Goal: Task Accomplishment & Management: Manage account settings

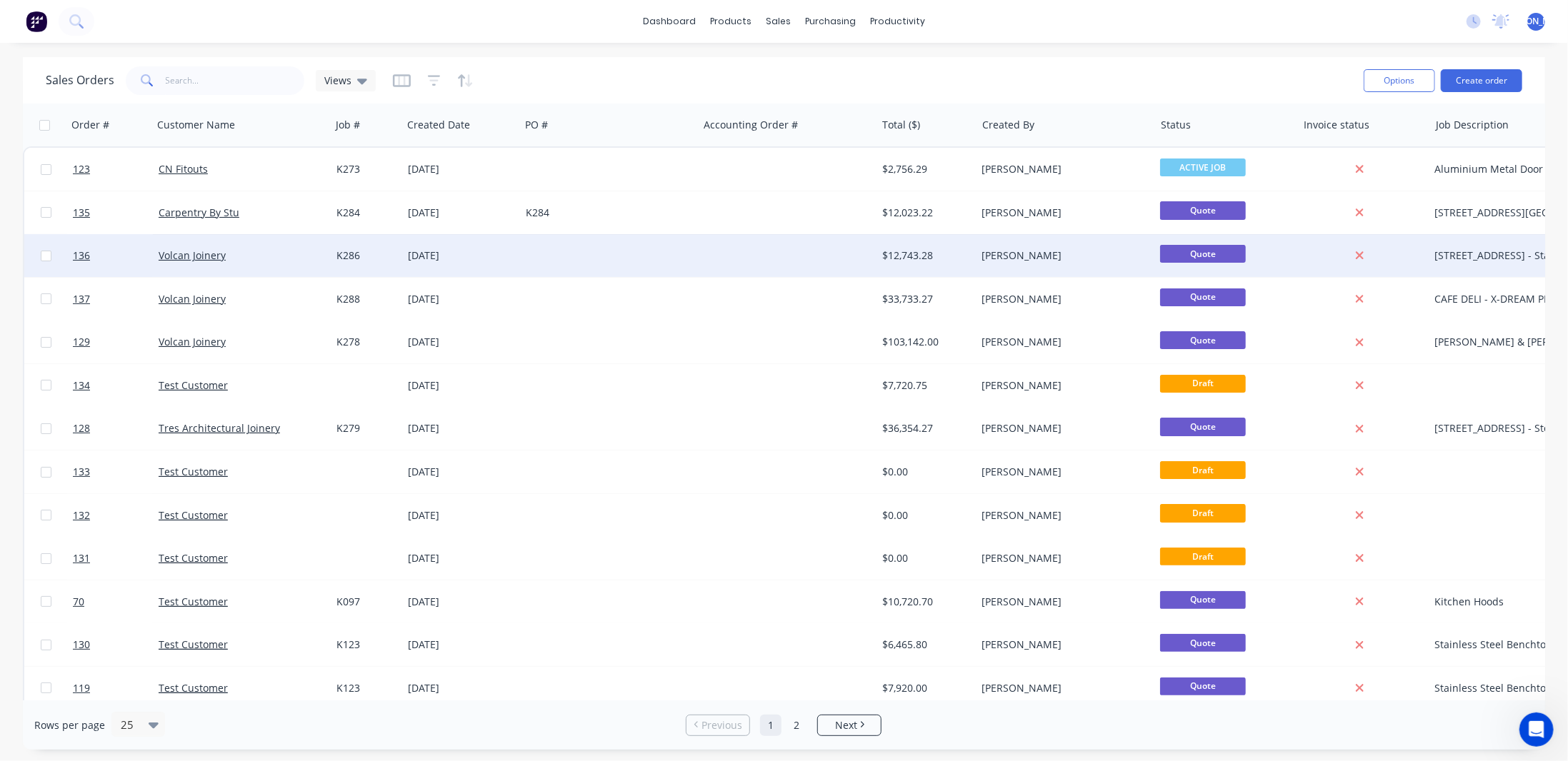
click at [758, 259] on div at bounding box center [787, 255] width 178 height 43
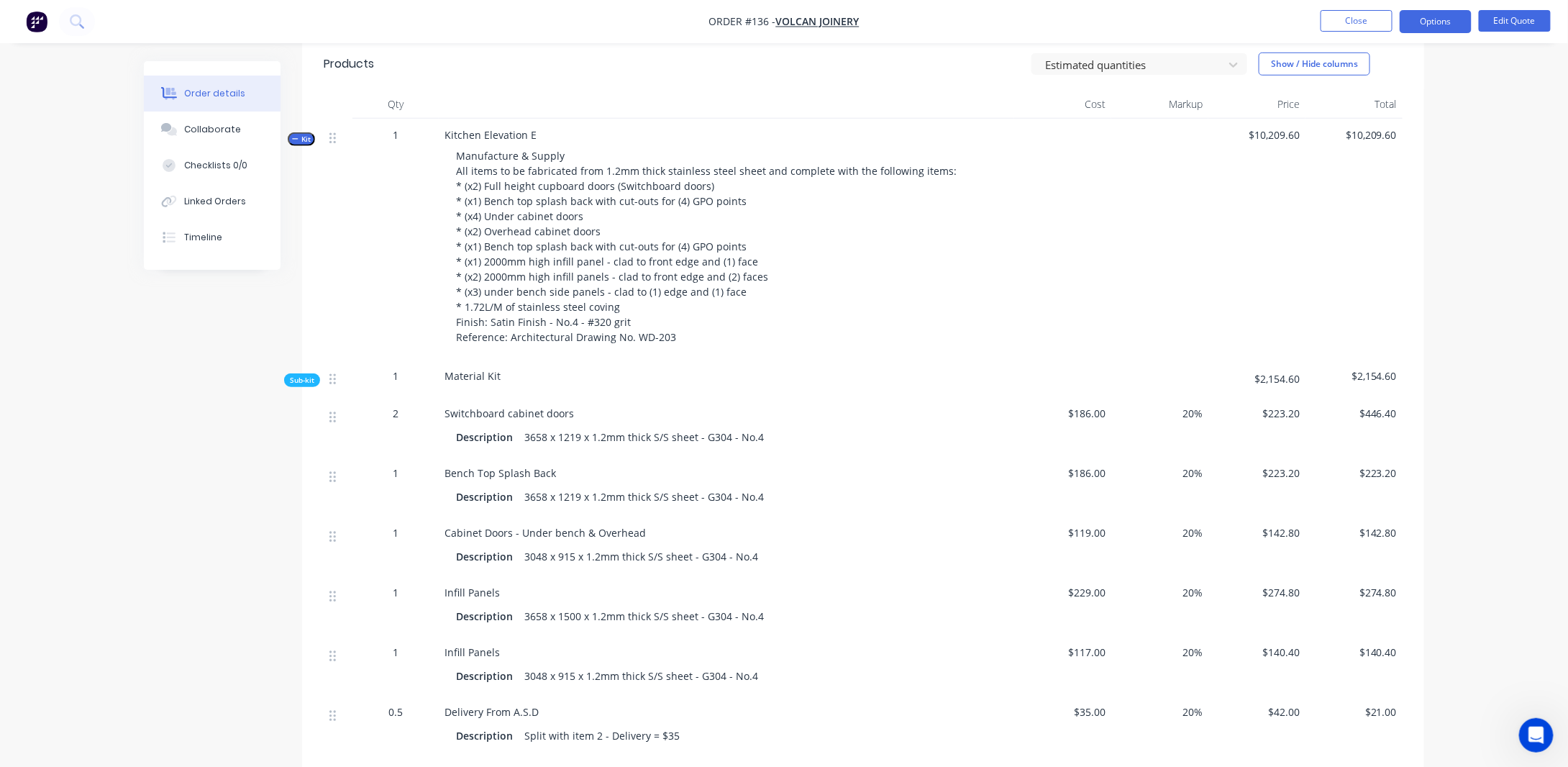
scroll to position [503, 0]
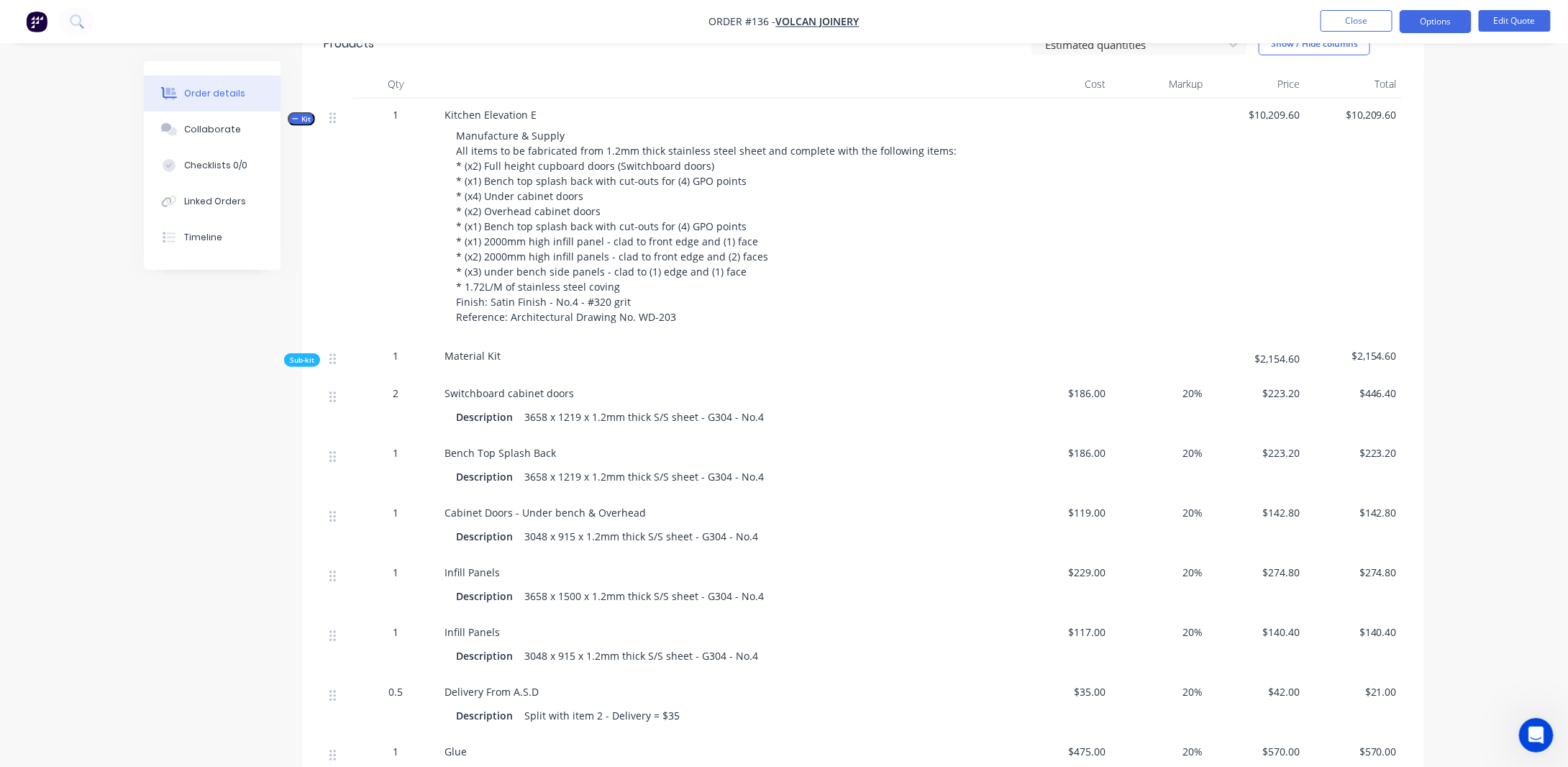
click at [747, 277] on div "Manufacture & Supply All items to be fabricated from 1.2mm thick stainless stee…" at bounding box center [727, 226] width 564 height 208
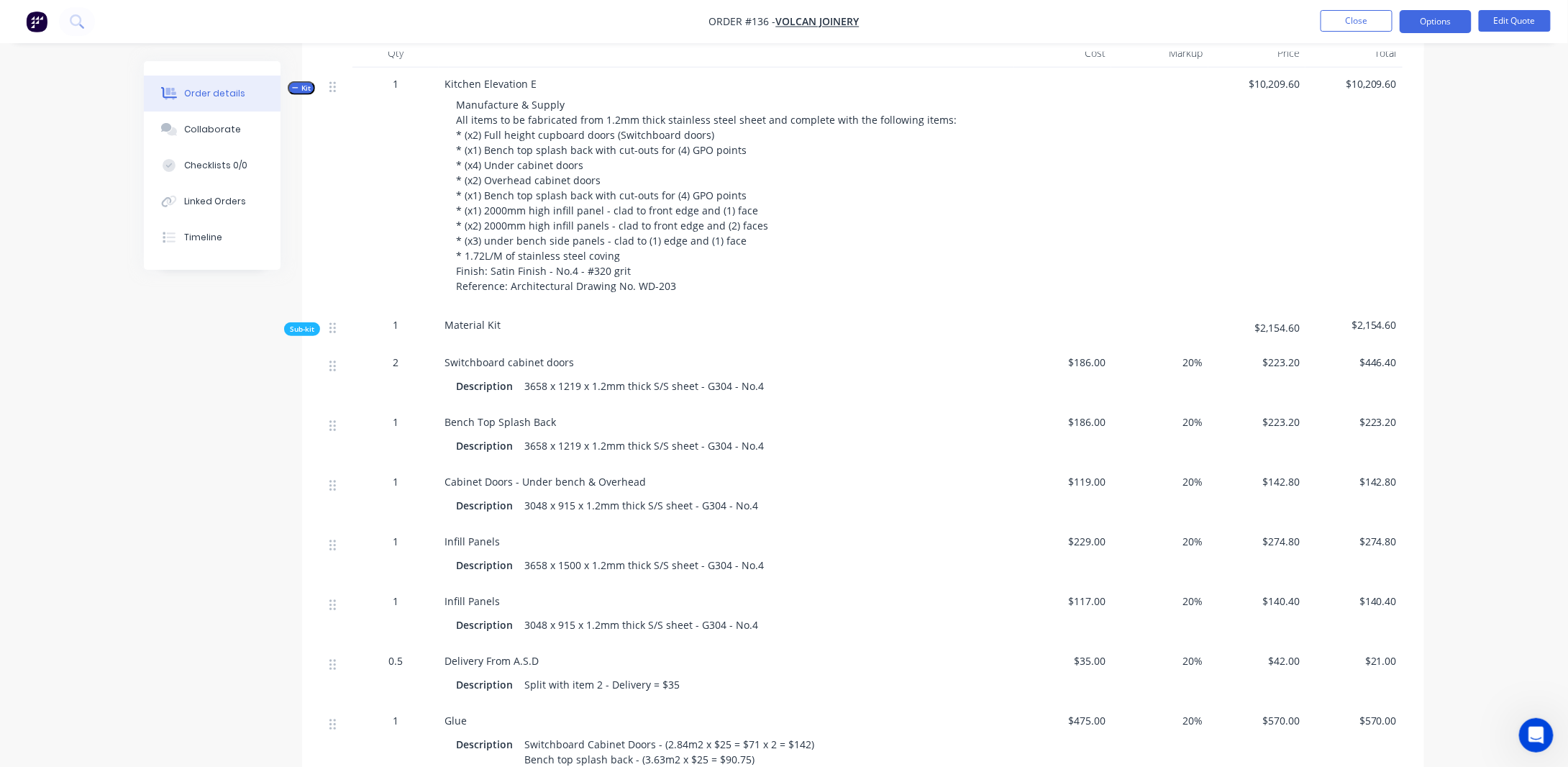
scroll to position [576, 0]
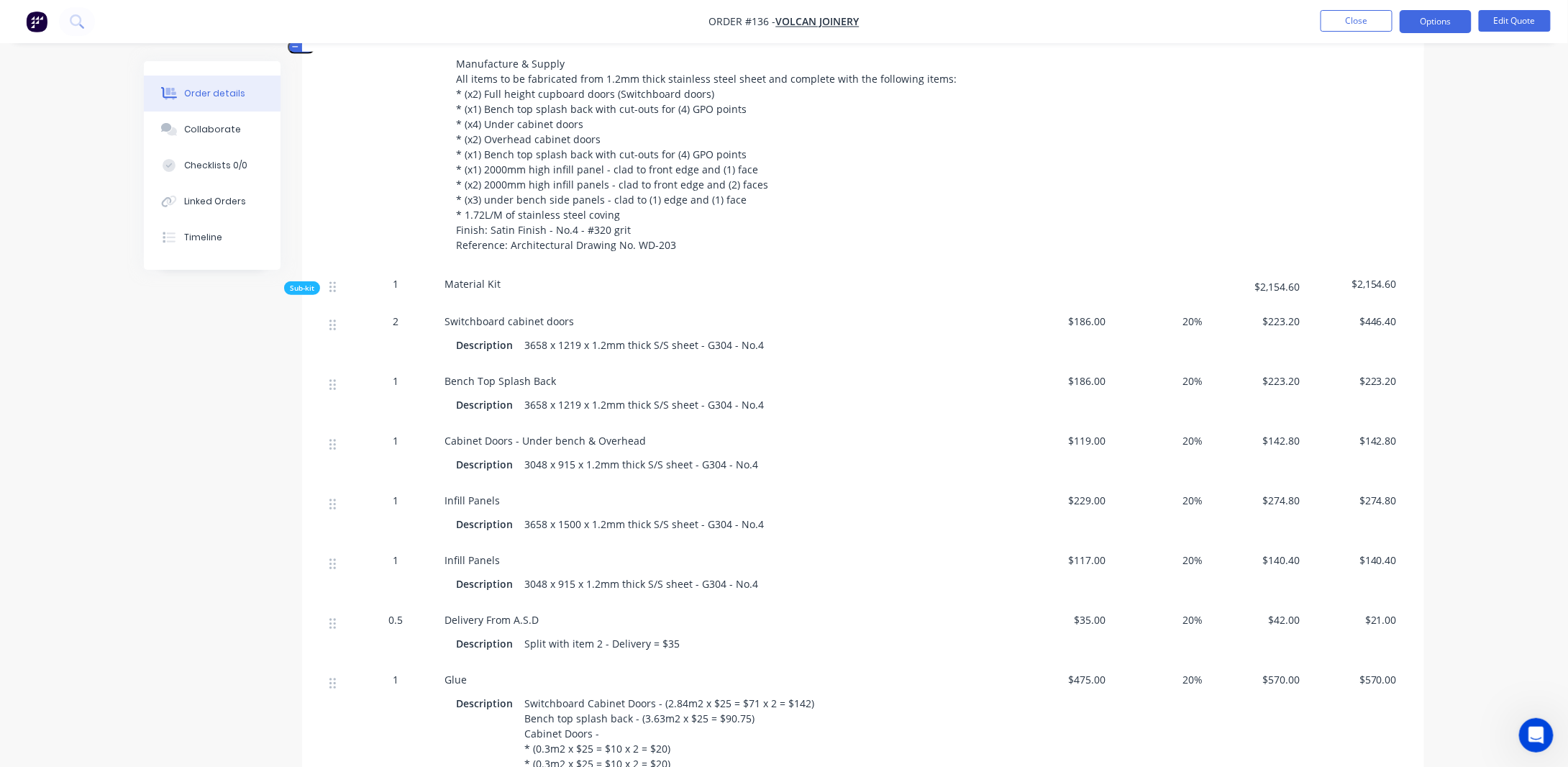
click at [616, 274] on div "Material Kit" at bounding box center [726, 286] width 575 height 38
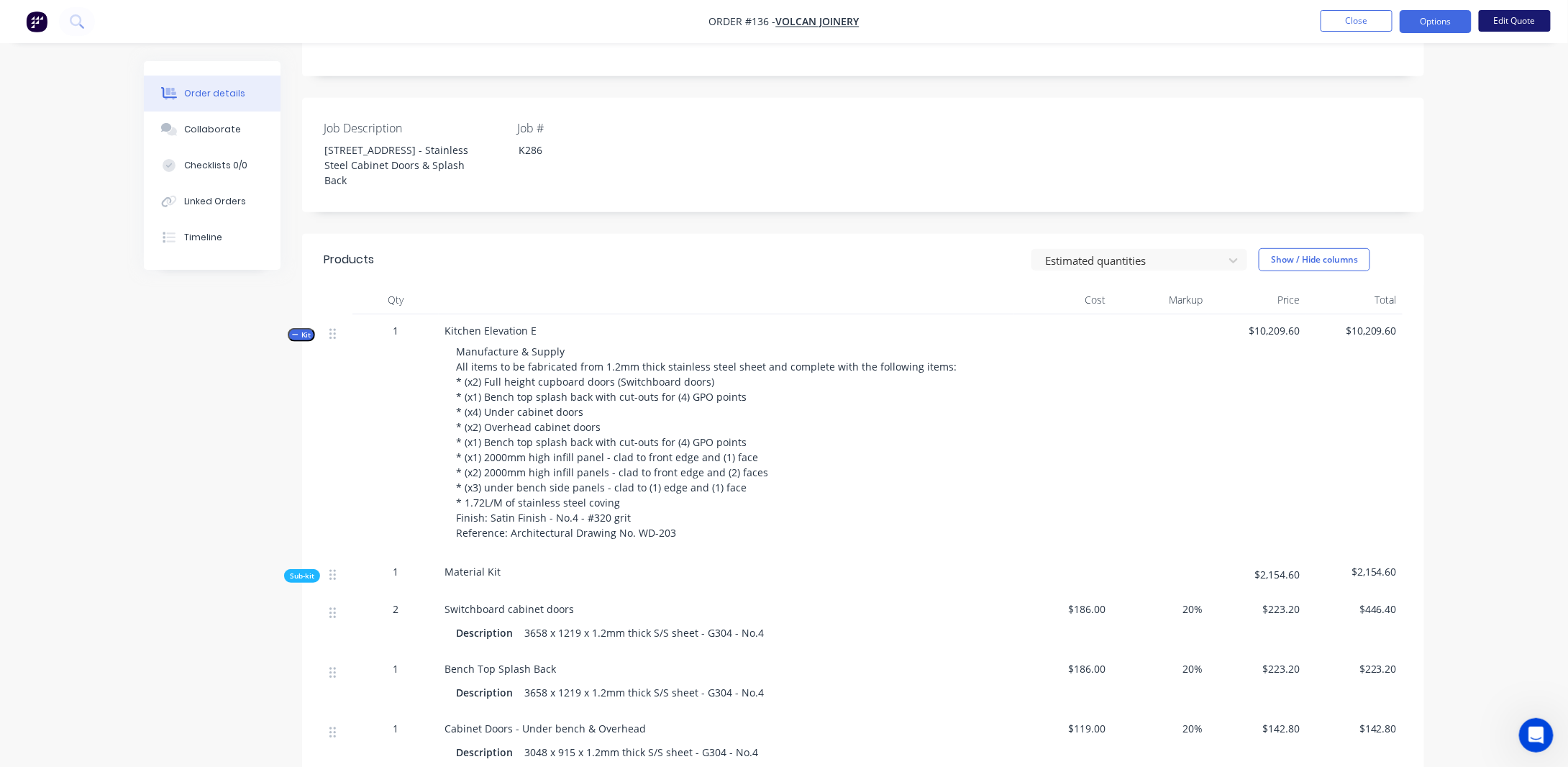
click at [1532, 28] on button "Edit Quote" at bounding box center [1515, 21] width 72 height 22
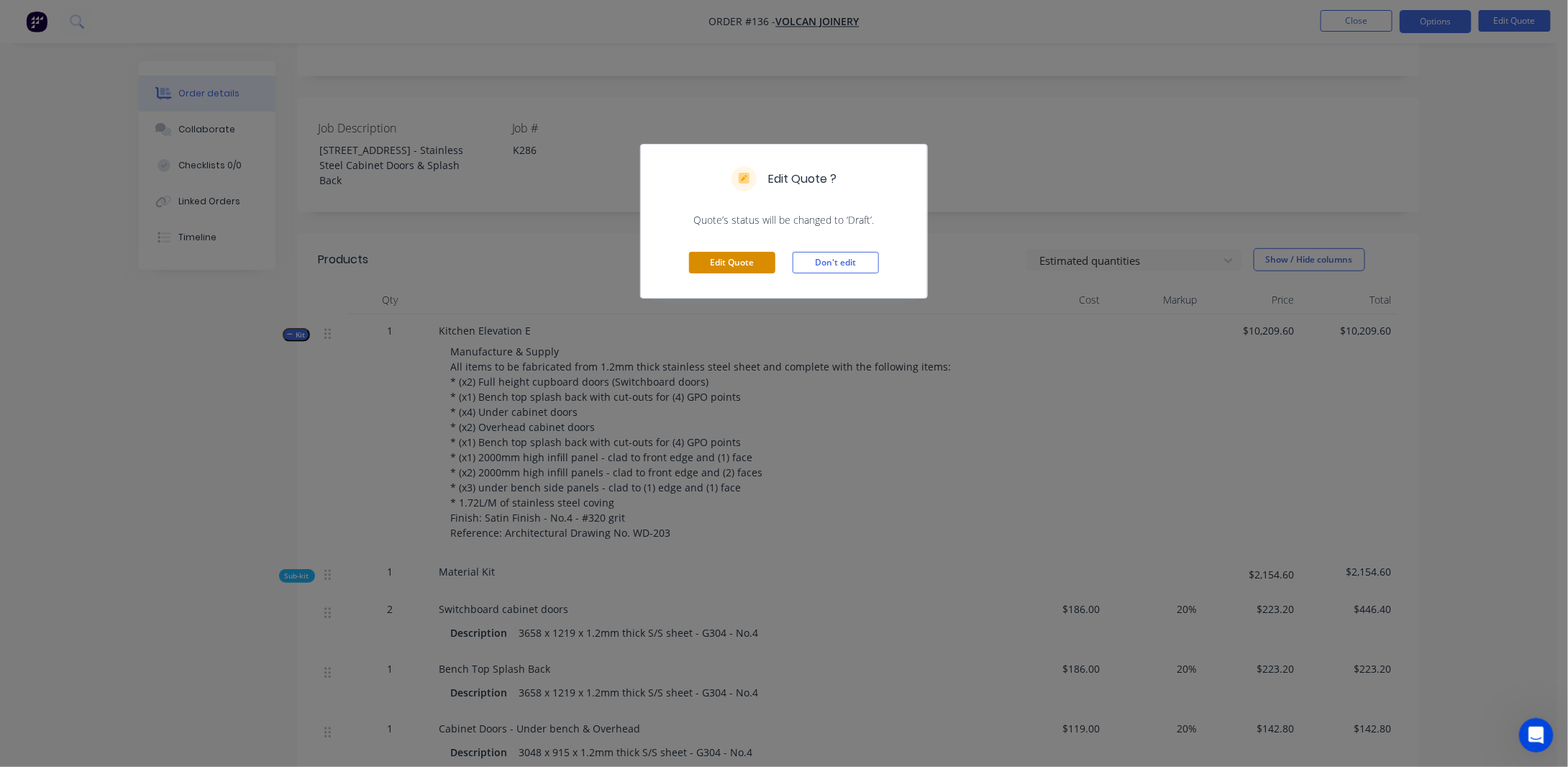
click at [754, 263] on button "Edit Quote" at bounding box center [732, 263] width 86 height 22
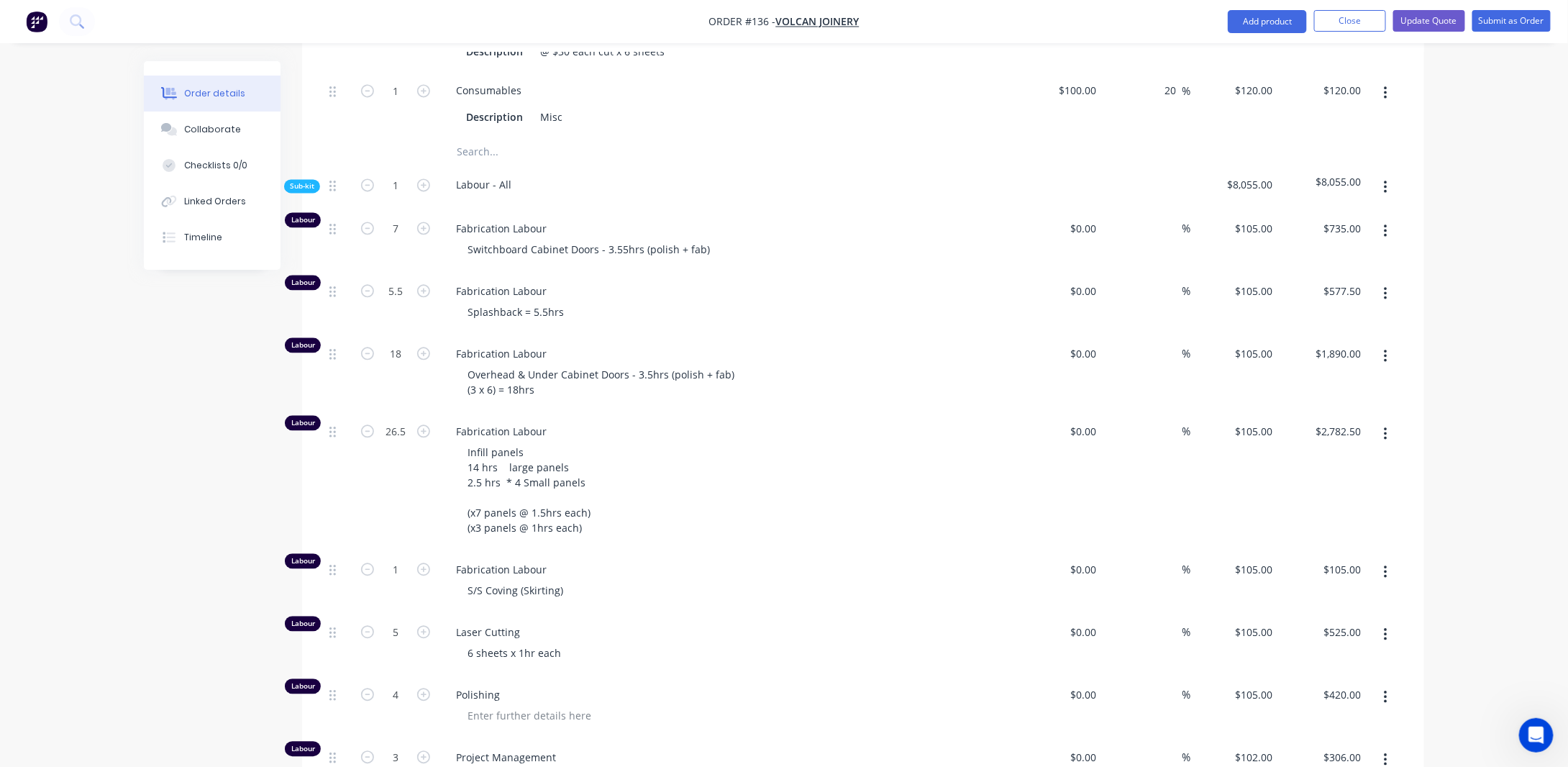
scroll to position [1511, 0]
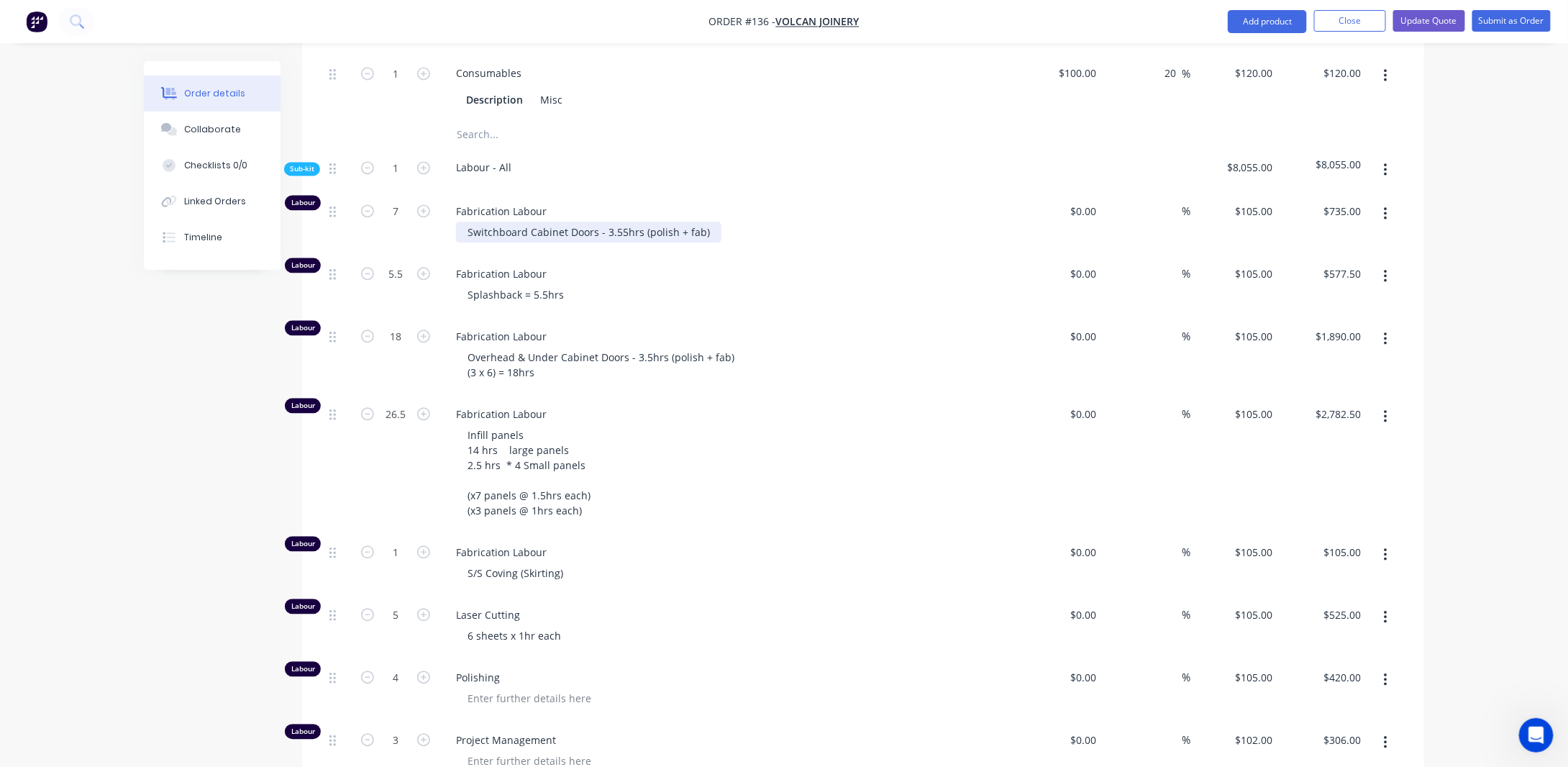
drag, startPoint x: 622, startPoint y: 245, endPoint x: 696, endPoint y: 244, distance: 74.0
click at [622, 243] on div "Switchboard Cabinet Doors - 3.55hrs (polish + fab)" at bounding box center [589, 231] width 266 height 21
click at [699, 243] on div "Switchboard Cabinet Doors - 3.5hrs (polish + fab)" at bounding box center [586, 231] width 260 height 21
click at [635, 243] on div "Switchboard Cabinet Doors - 3.5hrs (polish + fab)" at bounding box center [586, 231] width 260 height 21
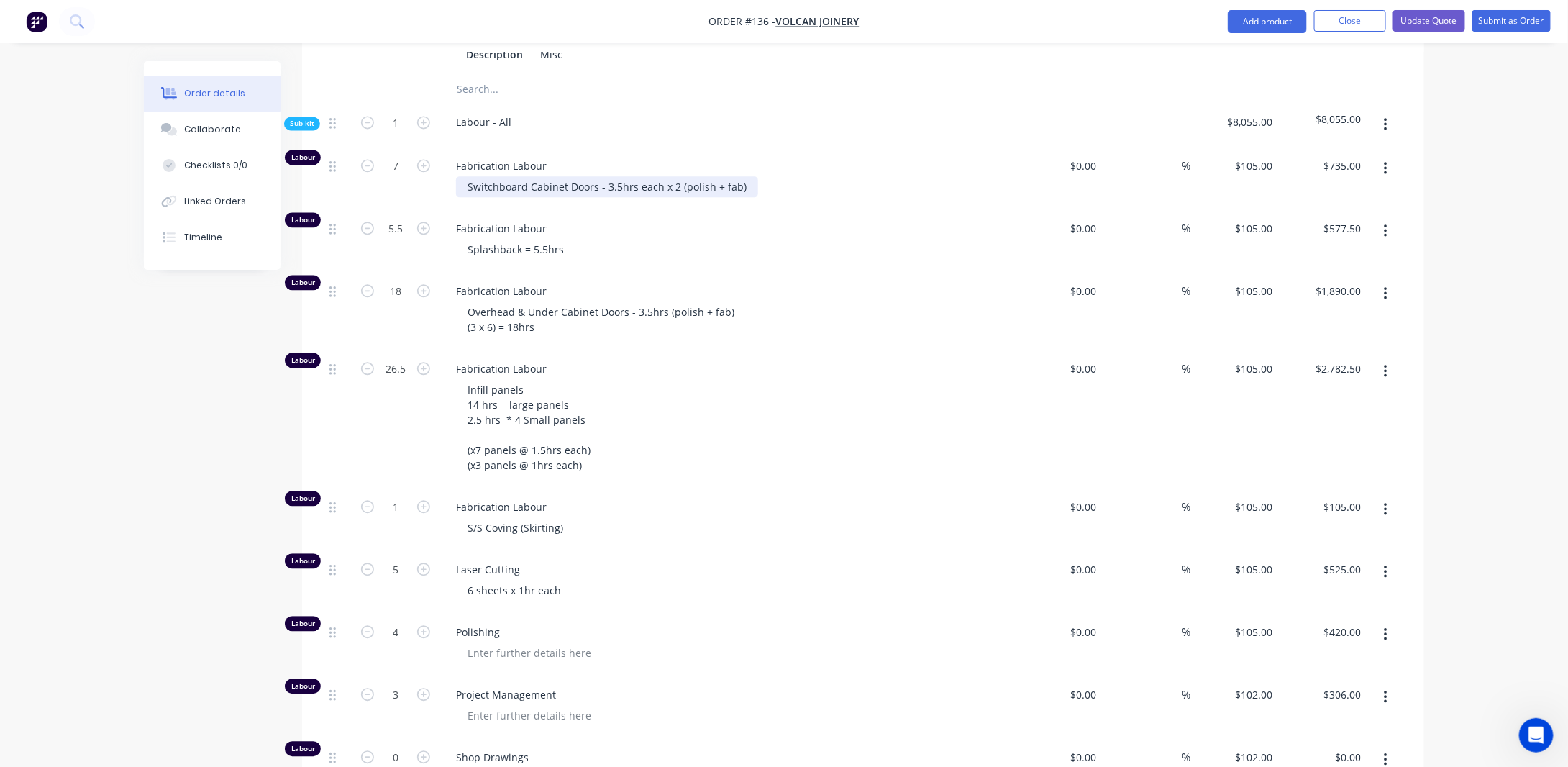
scroll to position [1583, 0]
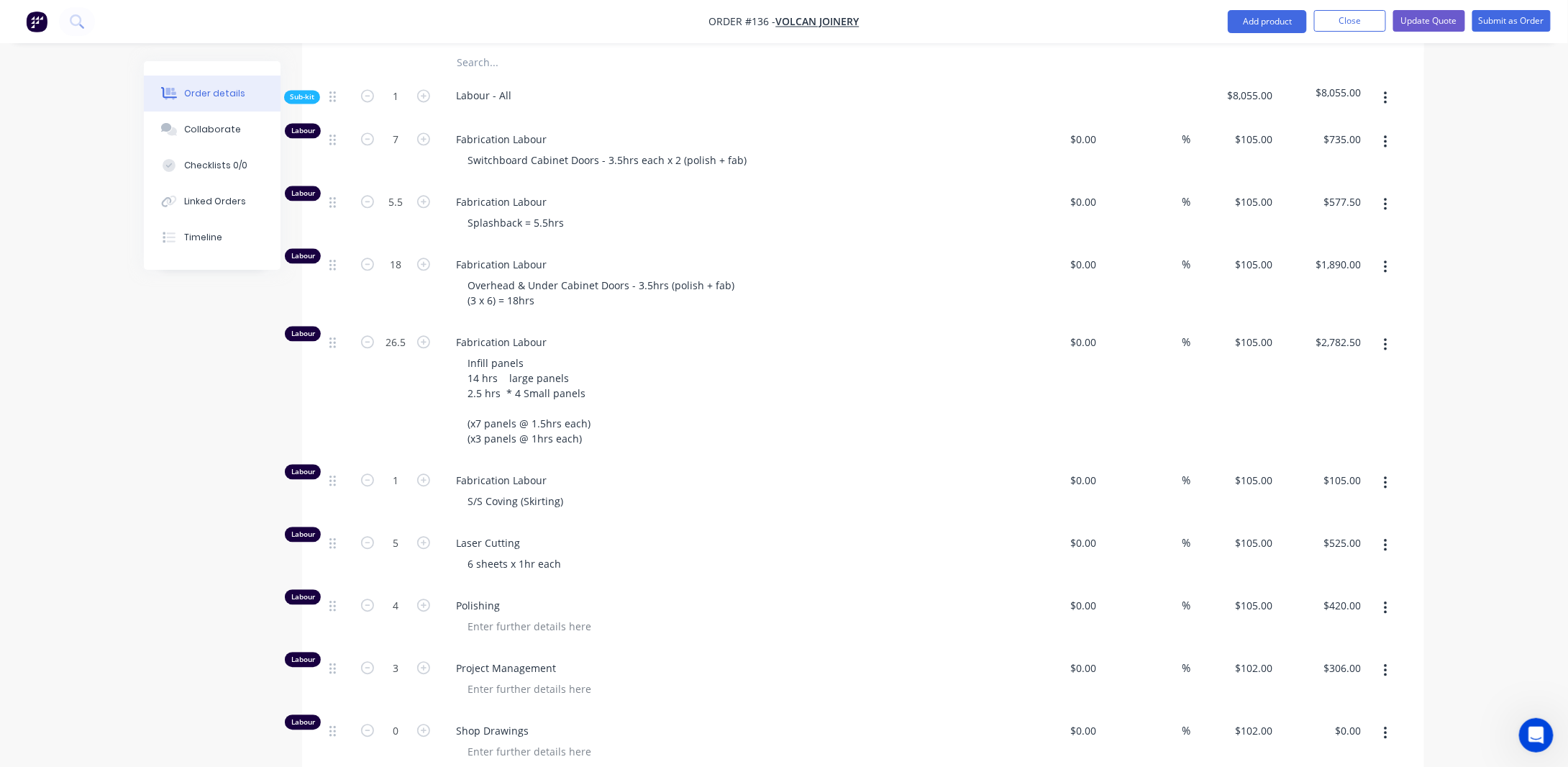
click at [674, 449] on div "Infill panels 14 hrs large panels 2.5 hrs * 4 Small panels (x7 panels @ 1.5hrs …" at bounding box center [732, 400] width 552 height 96
click at [495, 393] on div "Infill panels 14 hrs large panels 2.5 hrs * 4 Small panels (x7 panels @ 1.5hrs …" at bounding box center [529, 400] width 146 height 96
click at [467, 390] on div "Infill panels 14 hrs large panels 2.5 hrs * 4 Small panels (x7 panels @ 1.5hrs …" at bounding box center [529, 400] width 146 height 96
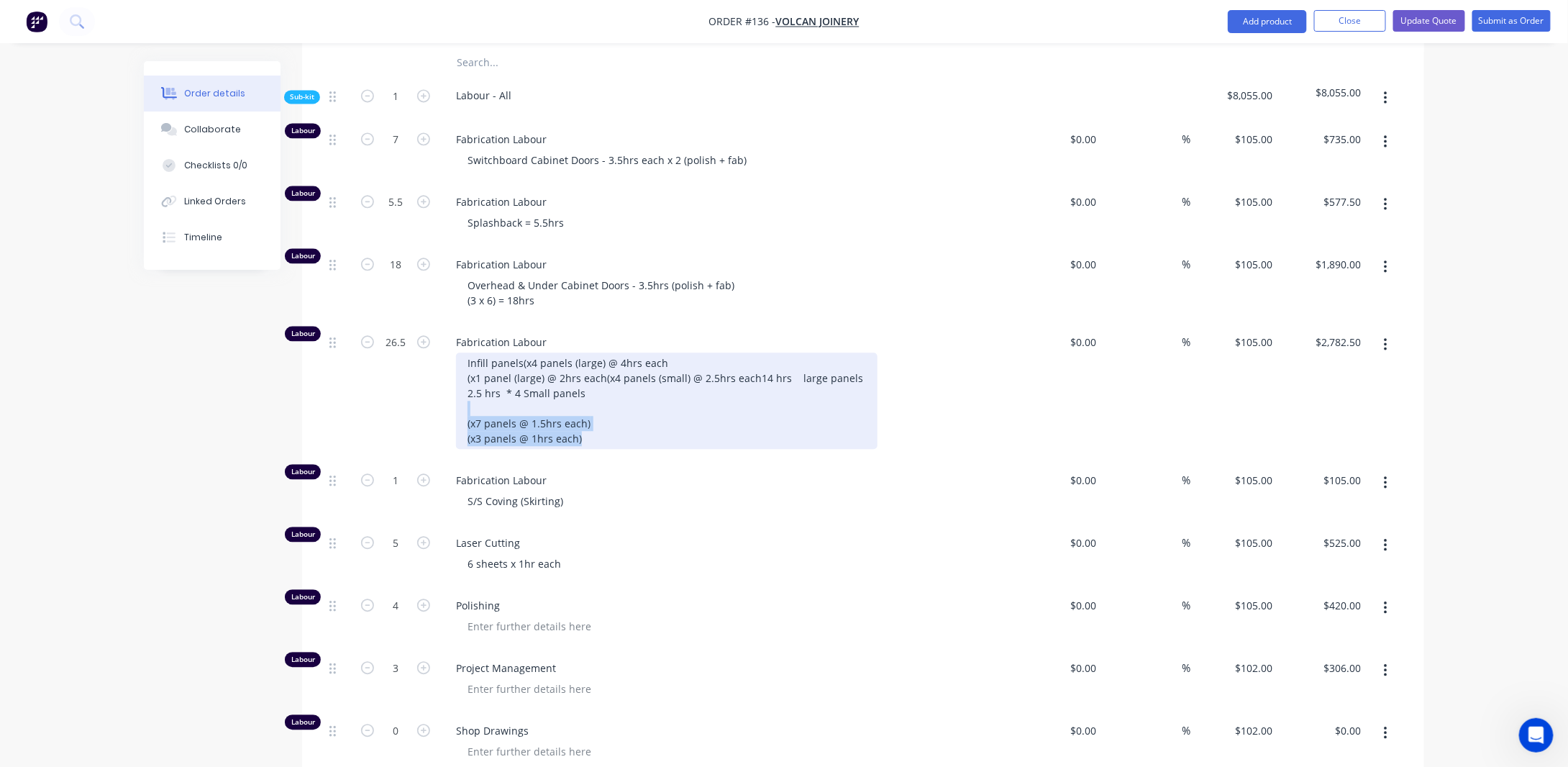
drag, startPoint x: 603, startPoint y: 495, endPoint x: 459, endPoint y: 464, distance: 147.3
click at [459, 449] on div "Infill panels (x4 panels (large) @ 4hrs each (x1 panel (large) @ 2hrs each (x4 …" at bounding box center [667, 400] width 422 height 96
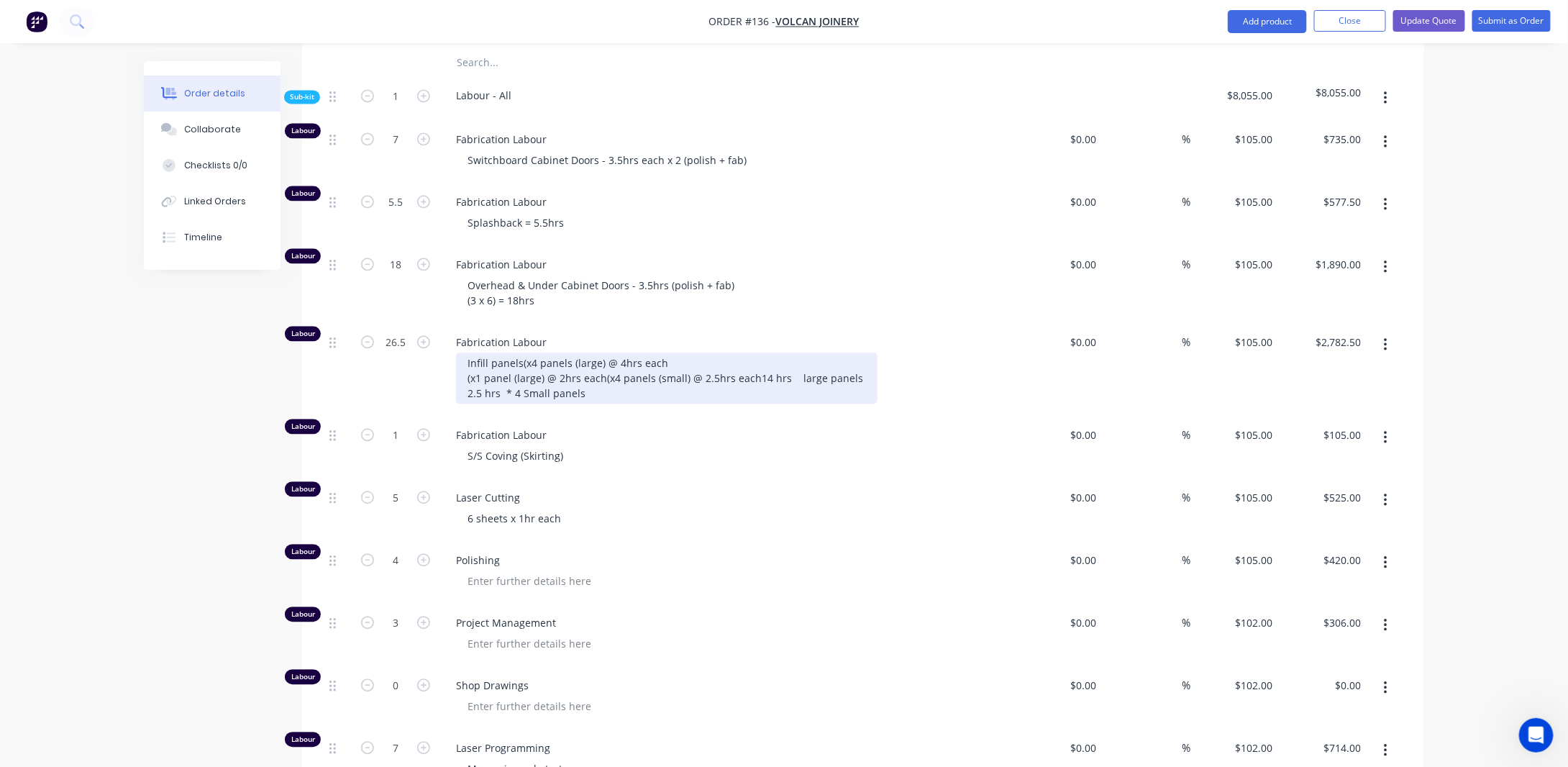
click at [464, 403] on div "Infill panels (x4 panels (large) @ 4hrs each (x1 panel (large) @ 2hrs each (x4 …" at bounding box center [667, 378] width 422 height 51
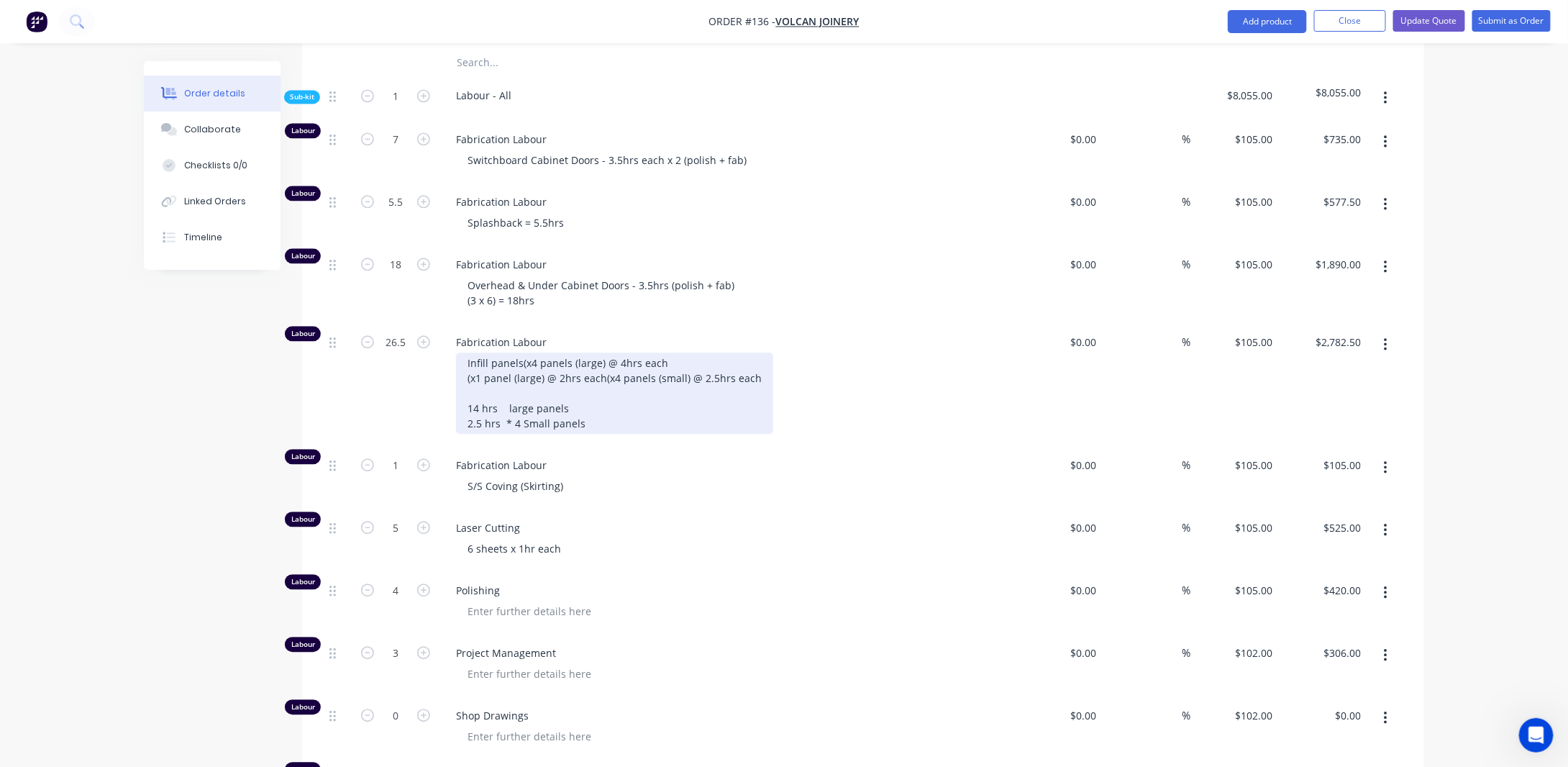
click at [571, 434] on div "Infill panels (x4 panels (large) @ 4hrs each (x1 panel (large) @ 2hrs each (x4 …" at bounding box center [615, 393] width 317 height 81
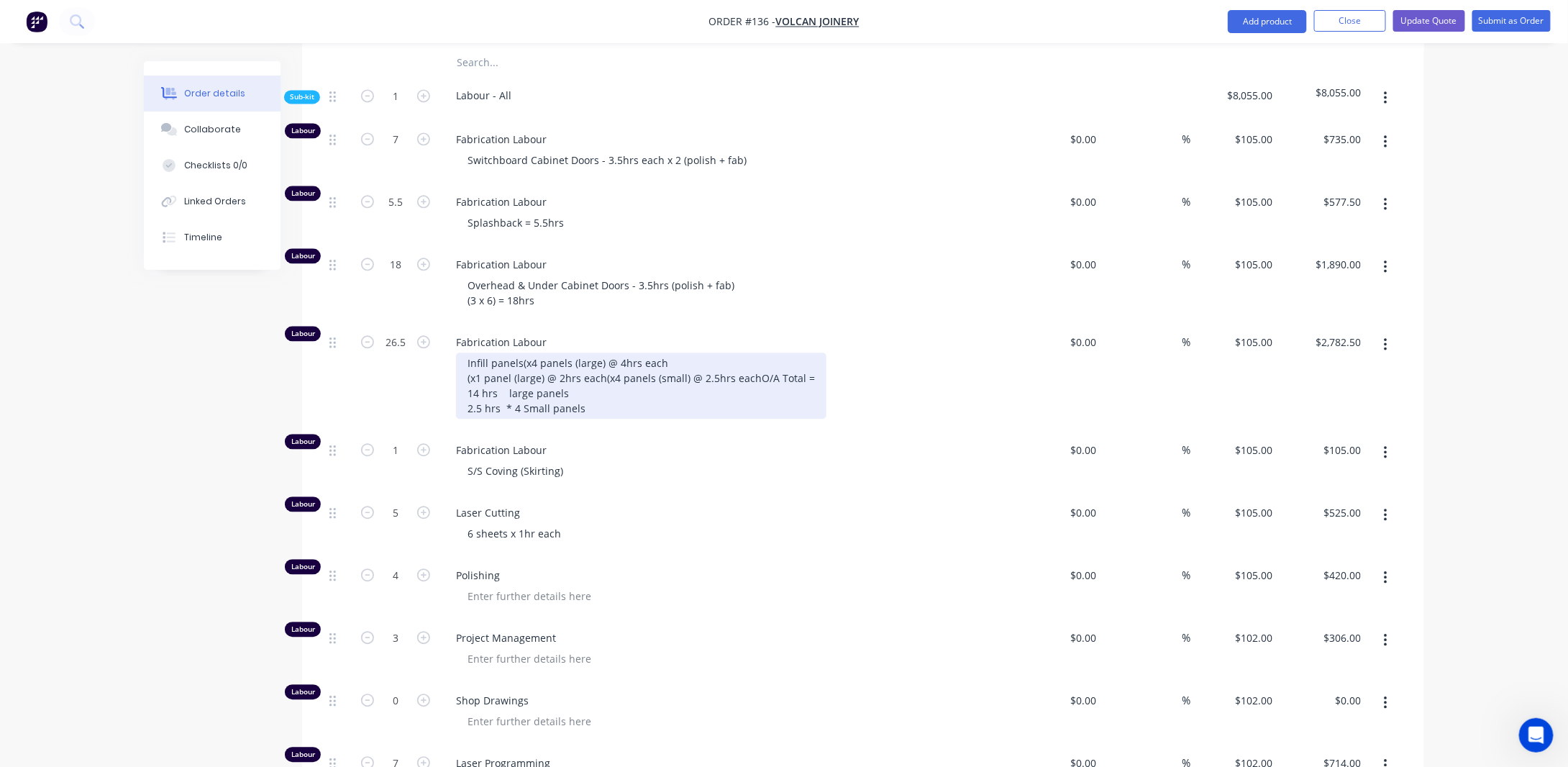
click at [611, 394] on div "Infill panels (x4 panels (large) @ 4hrs each (x1 panel (large) @ 2hrs each (x4 …" at bounding box center [641, 386] width 370 height 66
drag, startPoint x: 599, startPoint y: 486, endPoint x: 361, endPoint y: 460, distance: 239.4
click at [361, 431] on div "Labour 26.5 Fabrication Labour Infill panels (x3 panels (large) @ 4hrs each = 1…" at bounding box center [863, 377] width 1079 height 108
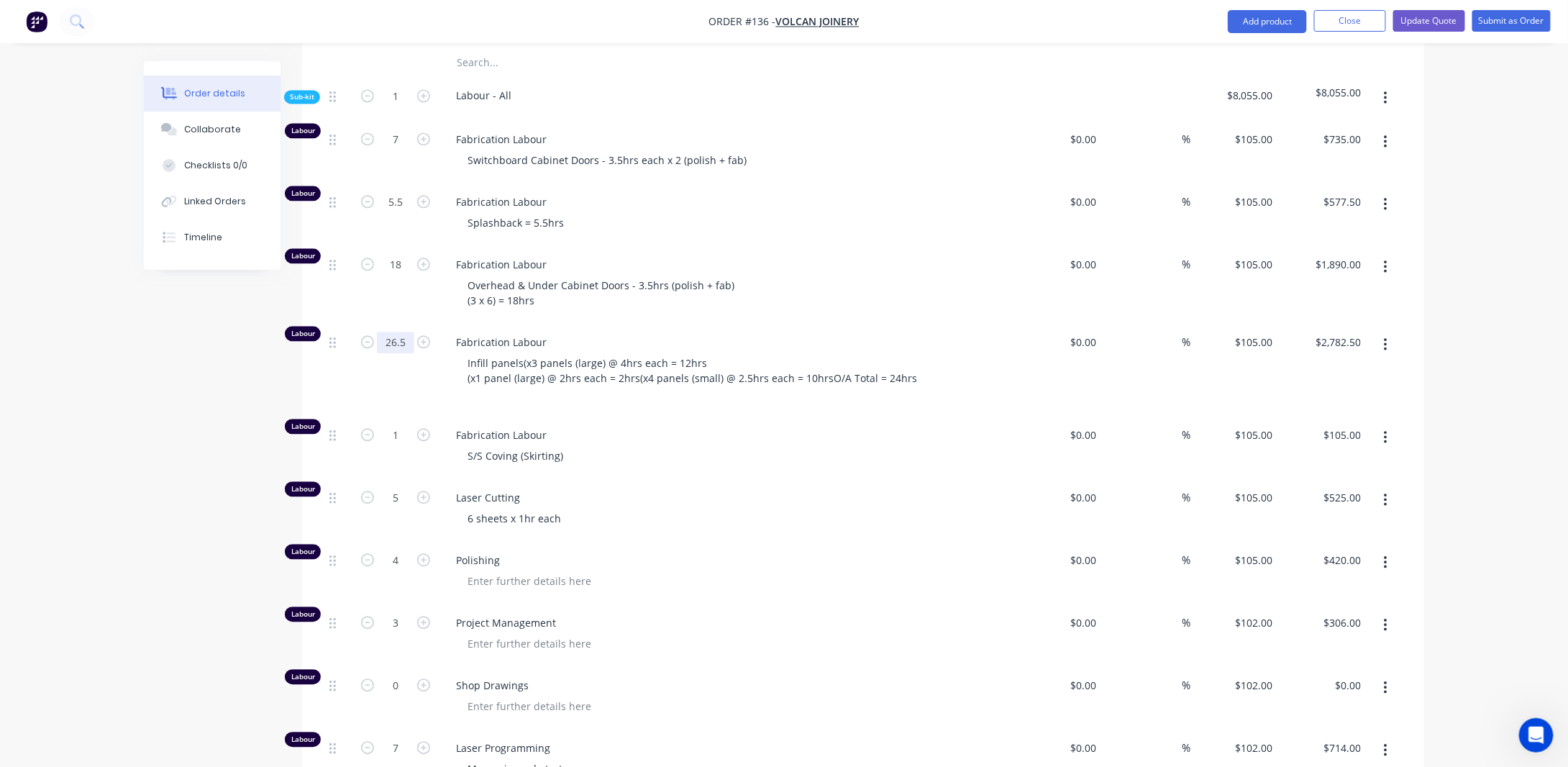
click at [406, 354] on input "26.5" at bounding box center [396, 343] width 38 height 22
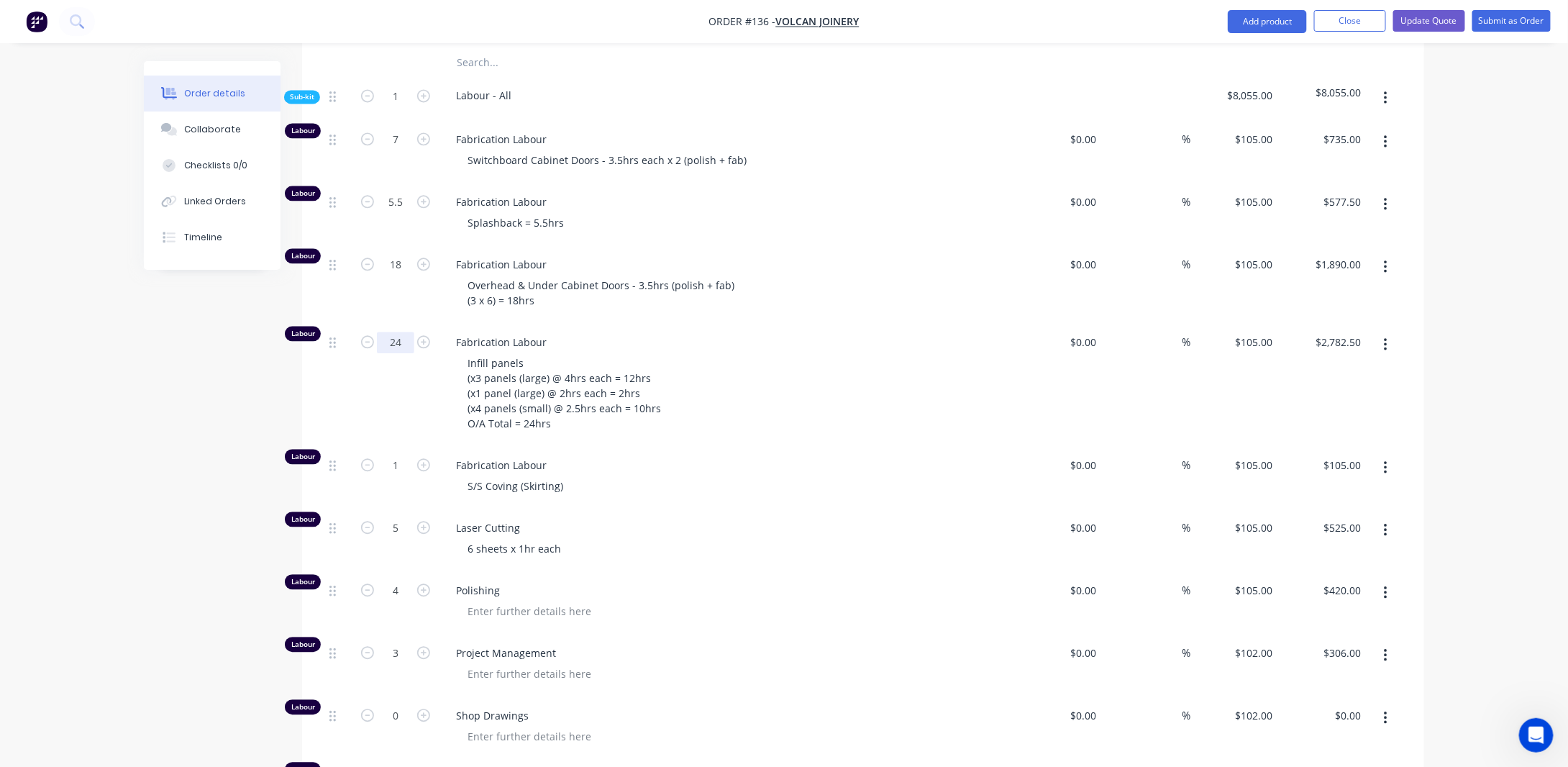
type input "24"
click at [206, 454] on div "Created by [PERSON_NAME] Created [DATE] Required [DATE] Assigned to Add team me…" at bounding box center [784, 721] width 1281 height 4486
type input "$2,520.00"
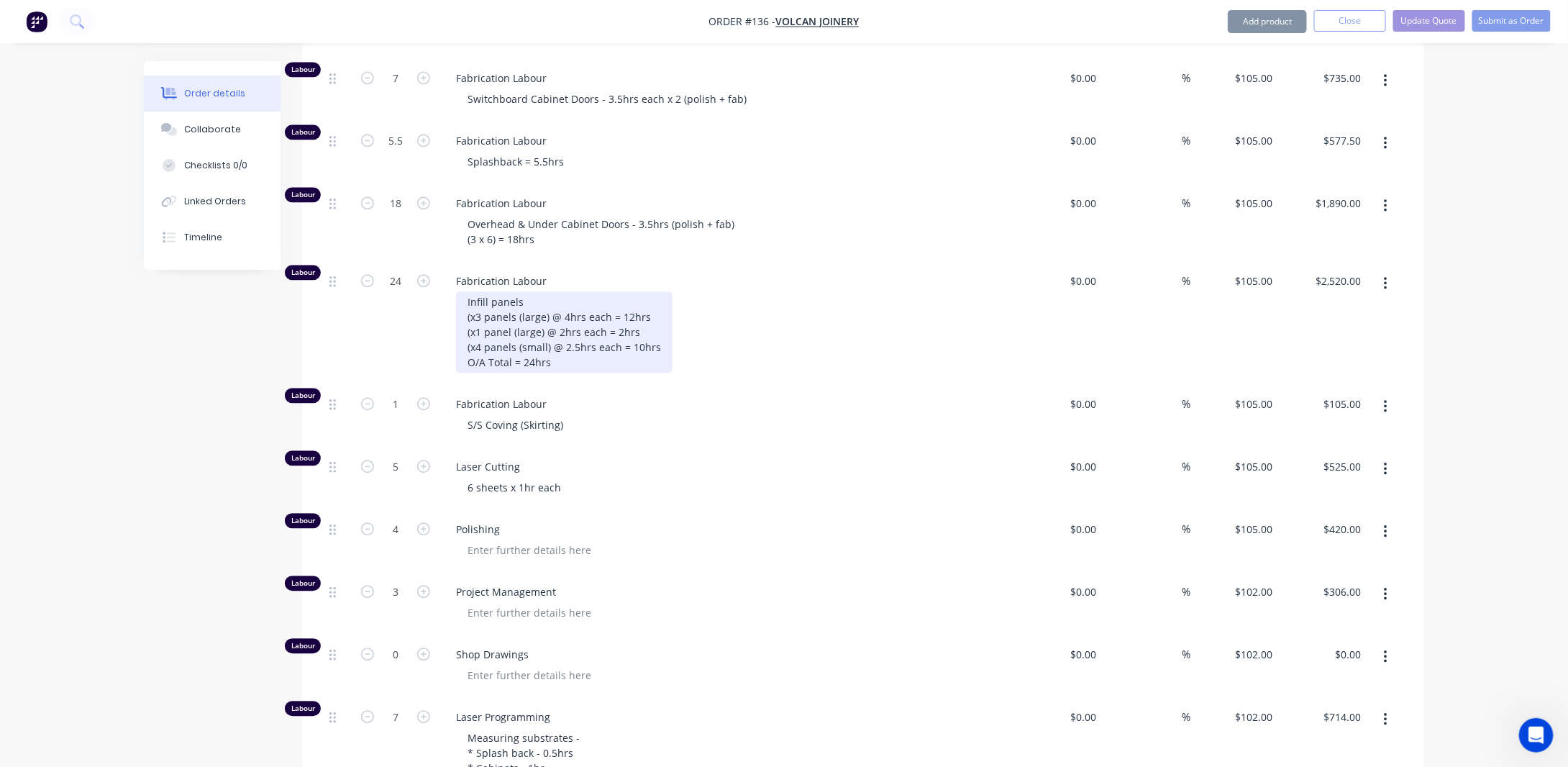
scroll to position [1655, 0]
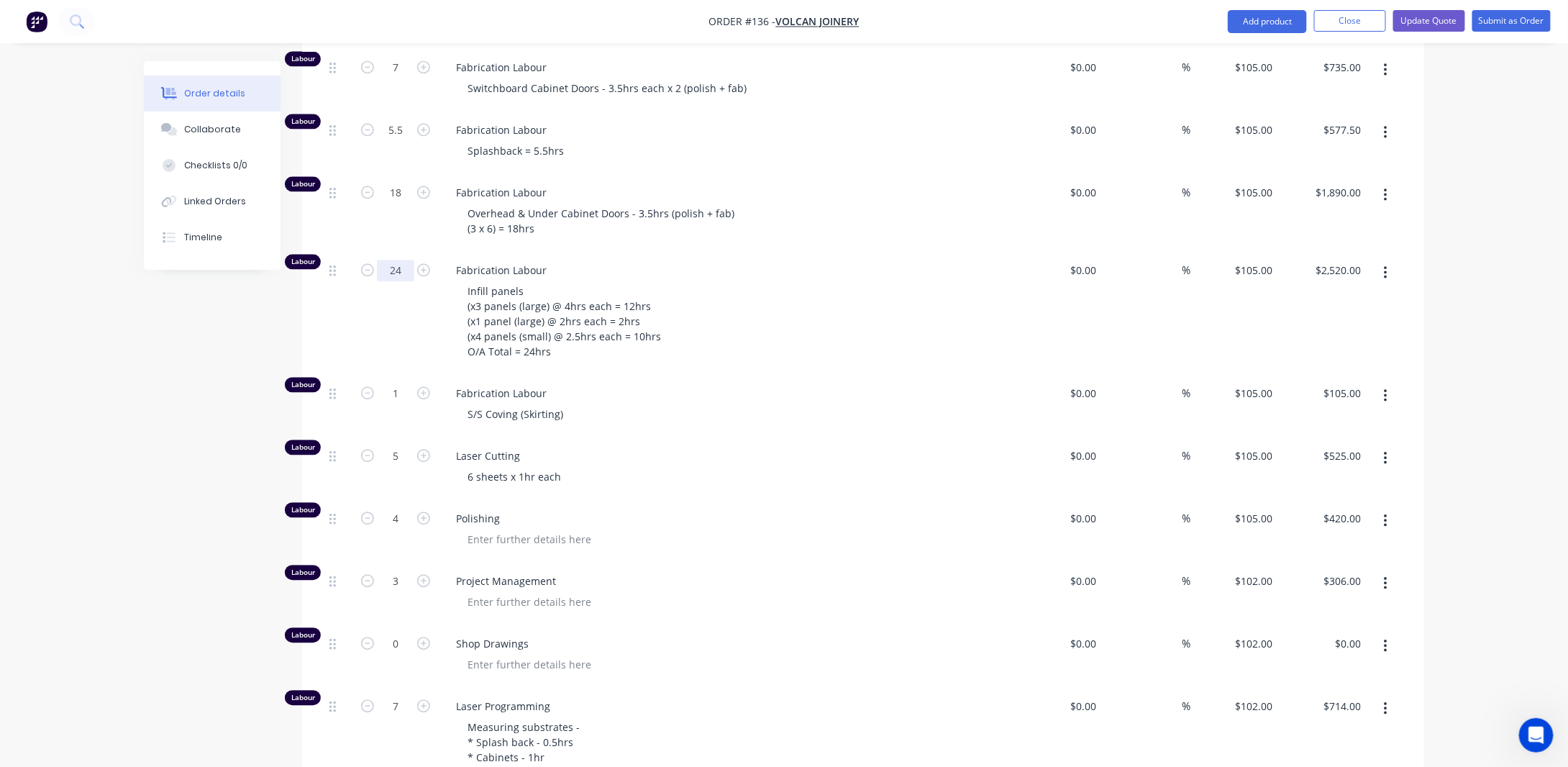
click at [406, 281] on input "24" at bounding box center [396, 271] width 38 height 22
type input "25"
click at [74, 406] on div "Order details Collaborate Checklists 0/0 Linked Orders Timeline Order details C…" at bounding box center [784, 618] width 1568 height 4547
type input "$2,625.00"
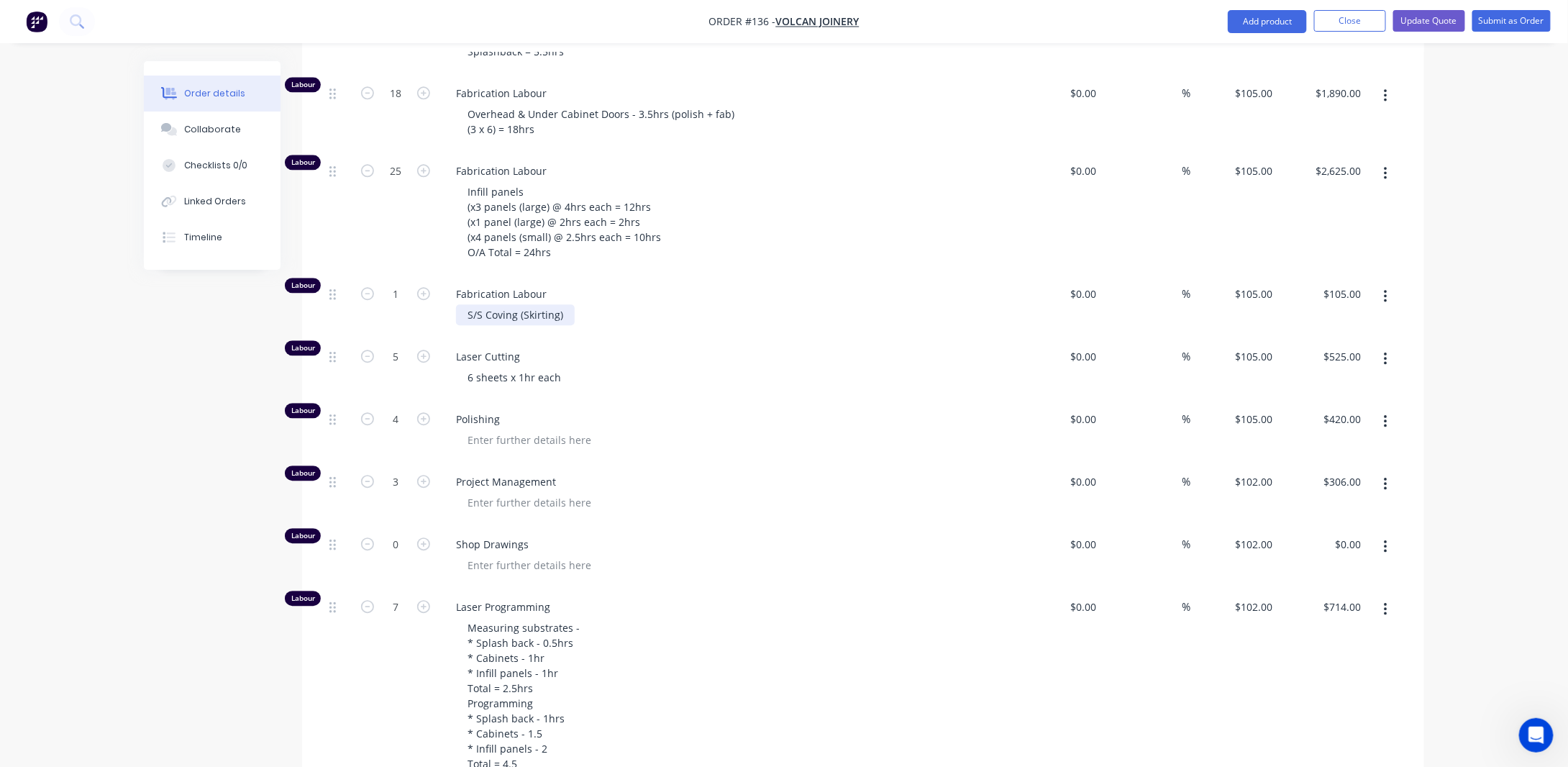
scroll to position [1727, 0]
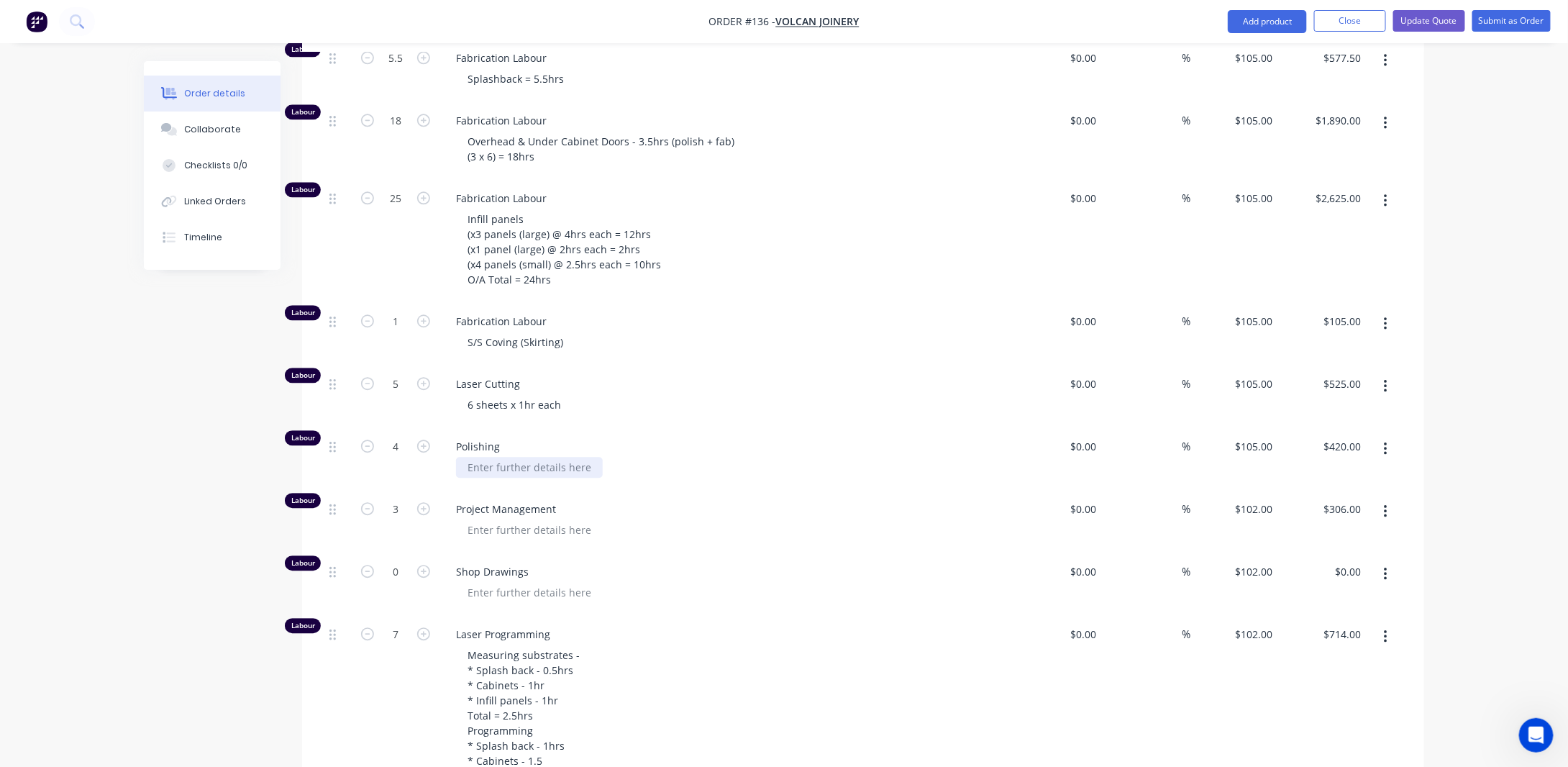
click at [515, 478] on div at bounding box center [529, 467] width 147 height 21
click at [175, 519] on div "Created by [PERSON_NAME] Created [DATE] Required [DATE] Assigned to Add team me…" at bounding box center [784, 576] width 1281 height 4486
drag, startPoint x: 478, startPoint y: 420, endPoint x: 495, endPoint y: 422, distance: 17.1
click at [477, 415] on div "6 sheets x 1hr each" at bounding box center [515, 404] width 117 height 21
click at [565, 415] on div "6 sheets x 1hr each" at bounding box center [515, 404] width 117 height 21
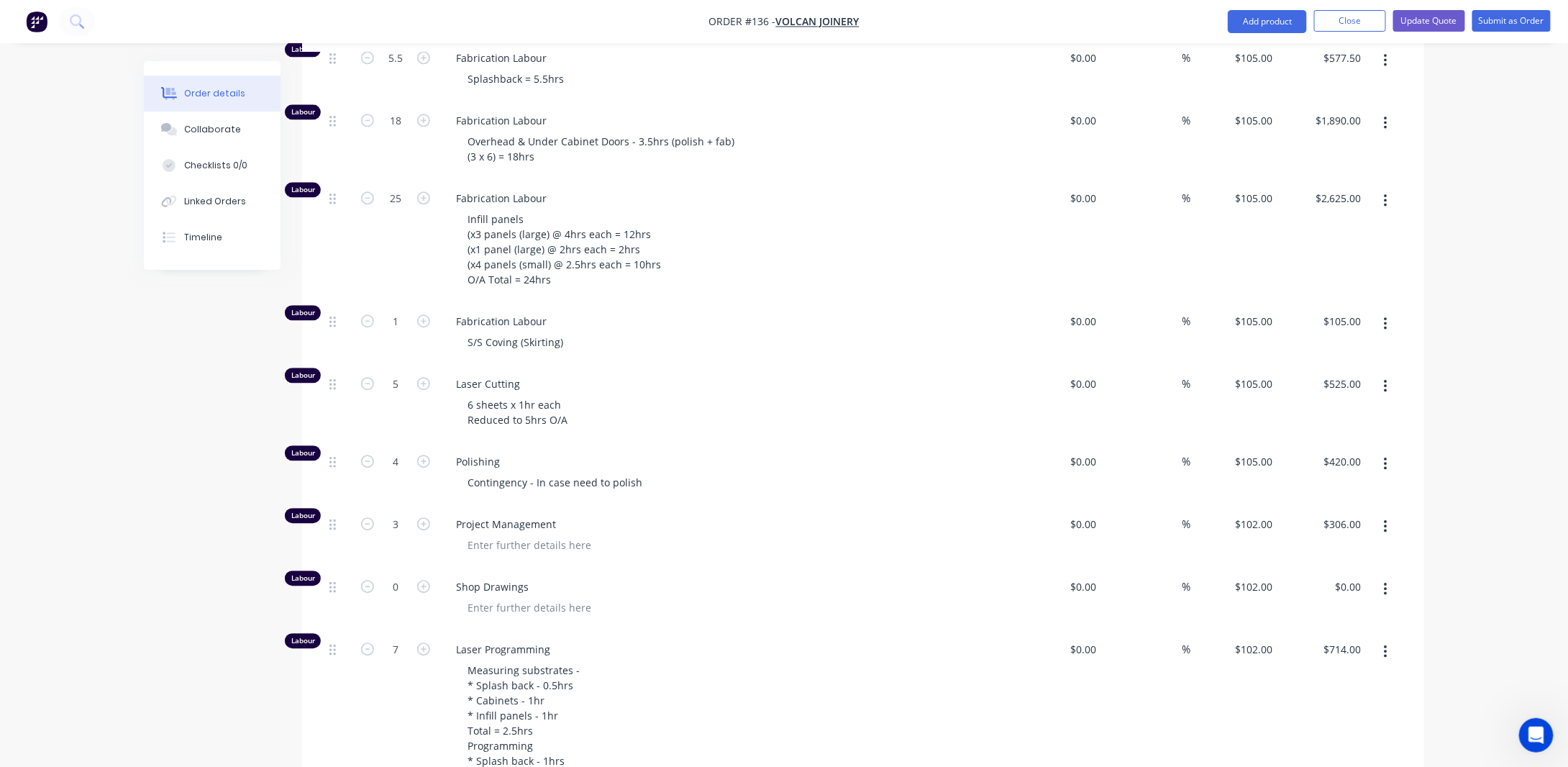
click at [263, 437] on div "Created by [PERSON_NAME] Created [DATE] Required [DATE] Assigned to Add team me…" at bounding box center [784, 584] width 1281 height 4501
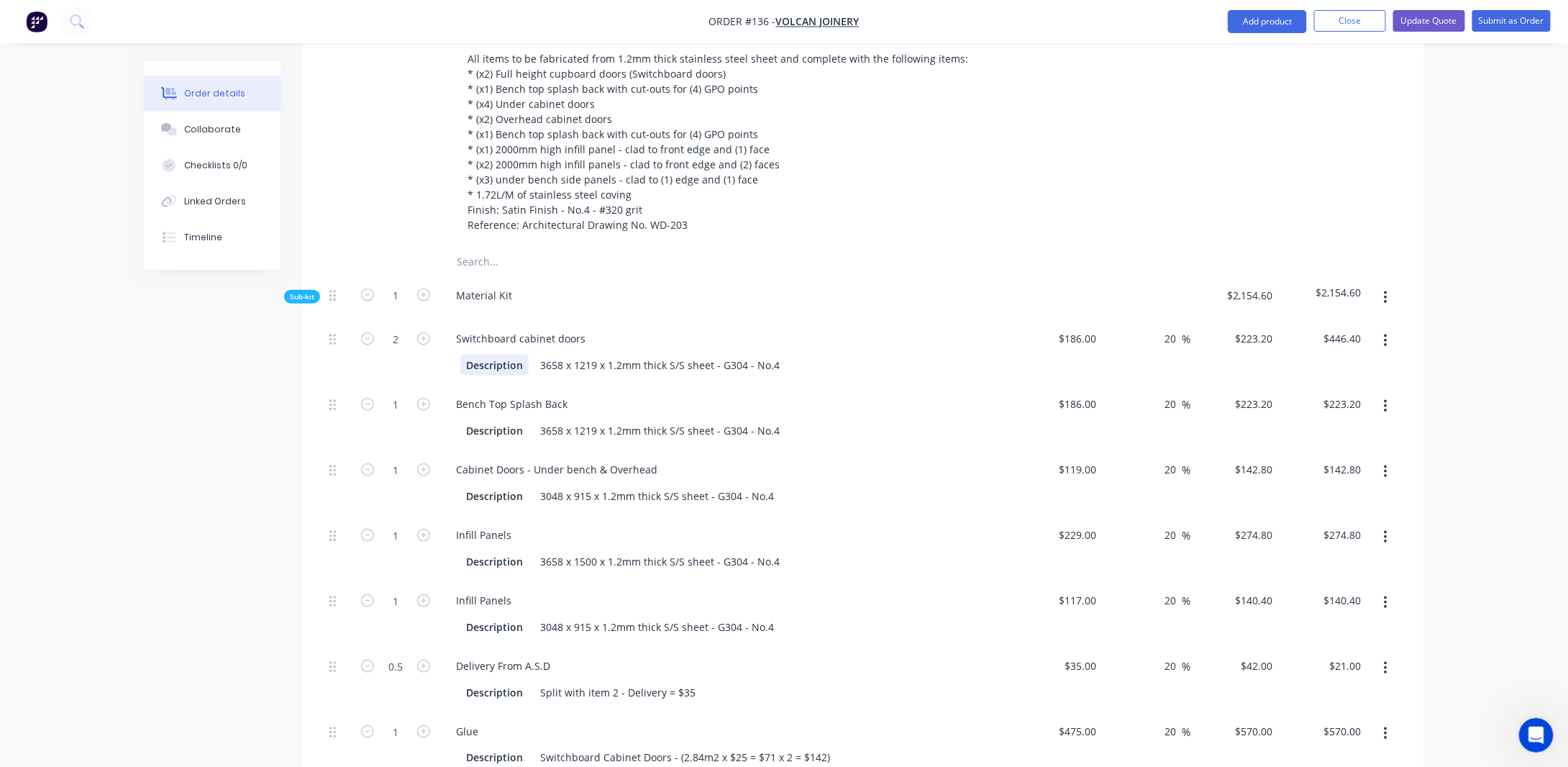
scroll to position [576, 0]
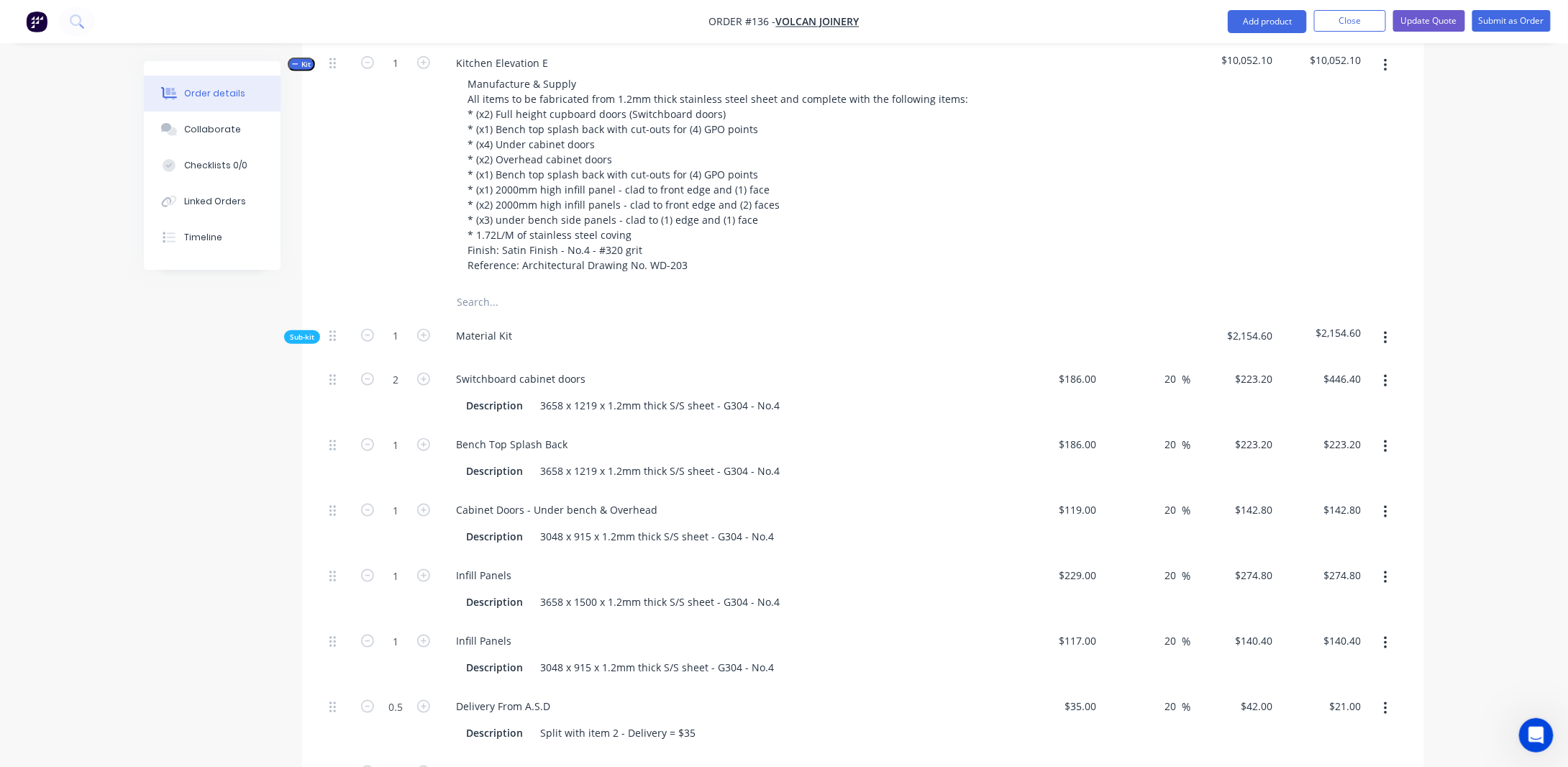
click at [303, 343] on span "Sub-kit" at bounding box center [302, 337] width 25 height 11
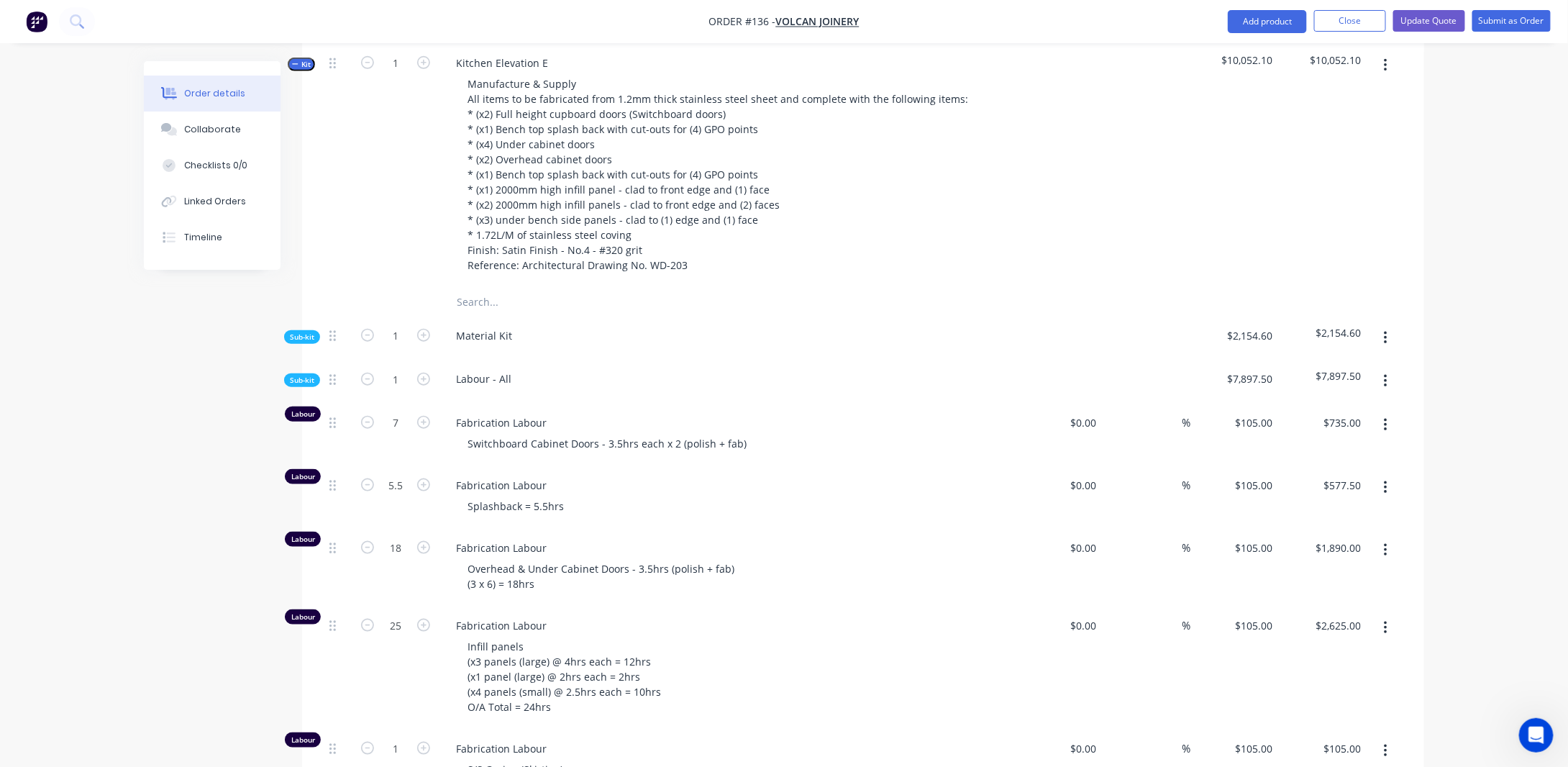
click at [307, 70] on span "Kit" at bounding box center [301, 65] width 18 height 11
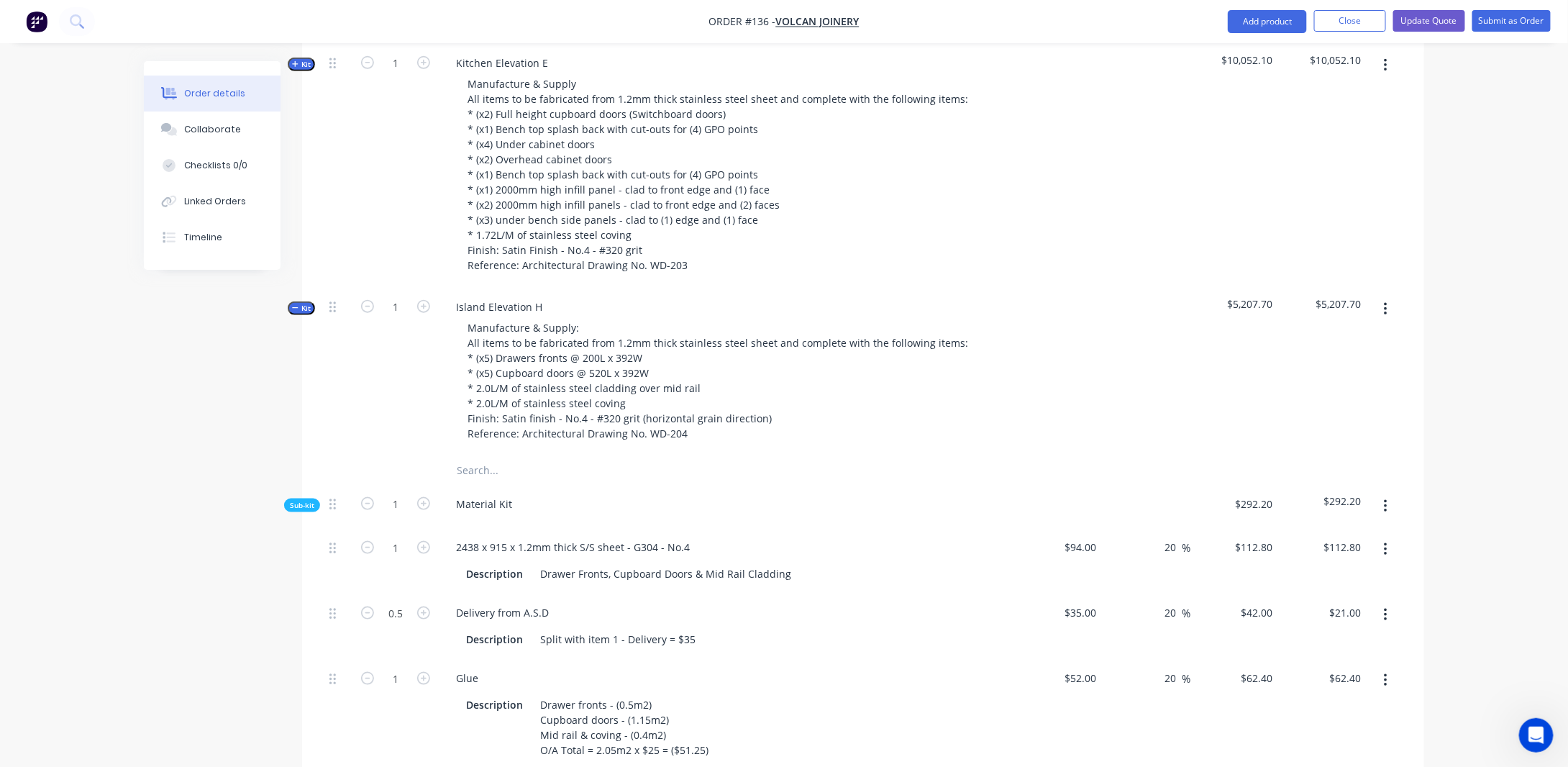
click at [307, 70] on span "Kit" at bounding box center [301, 65] width 18 height 11
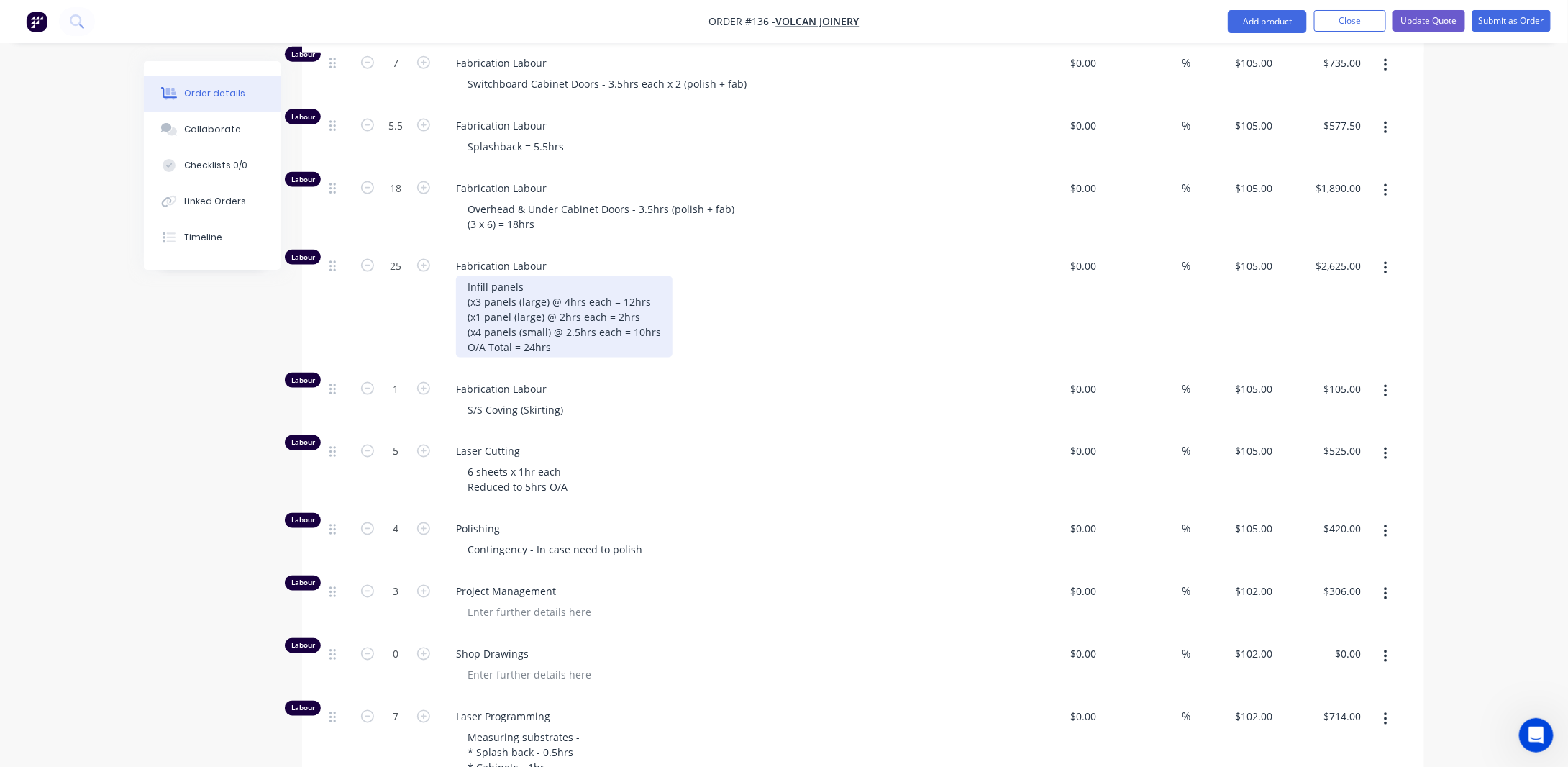
scroll to position [864, 0]
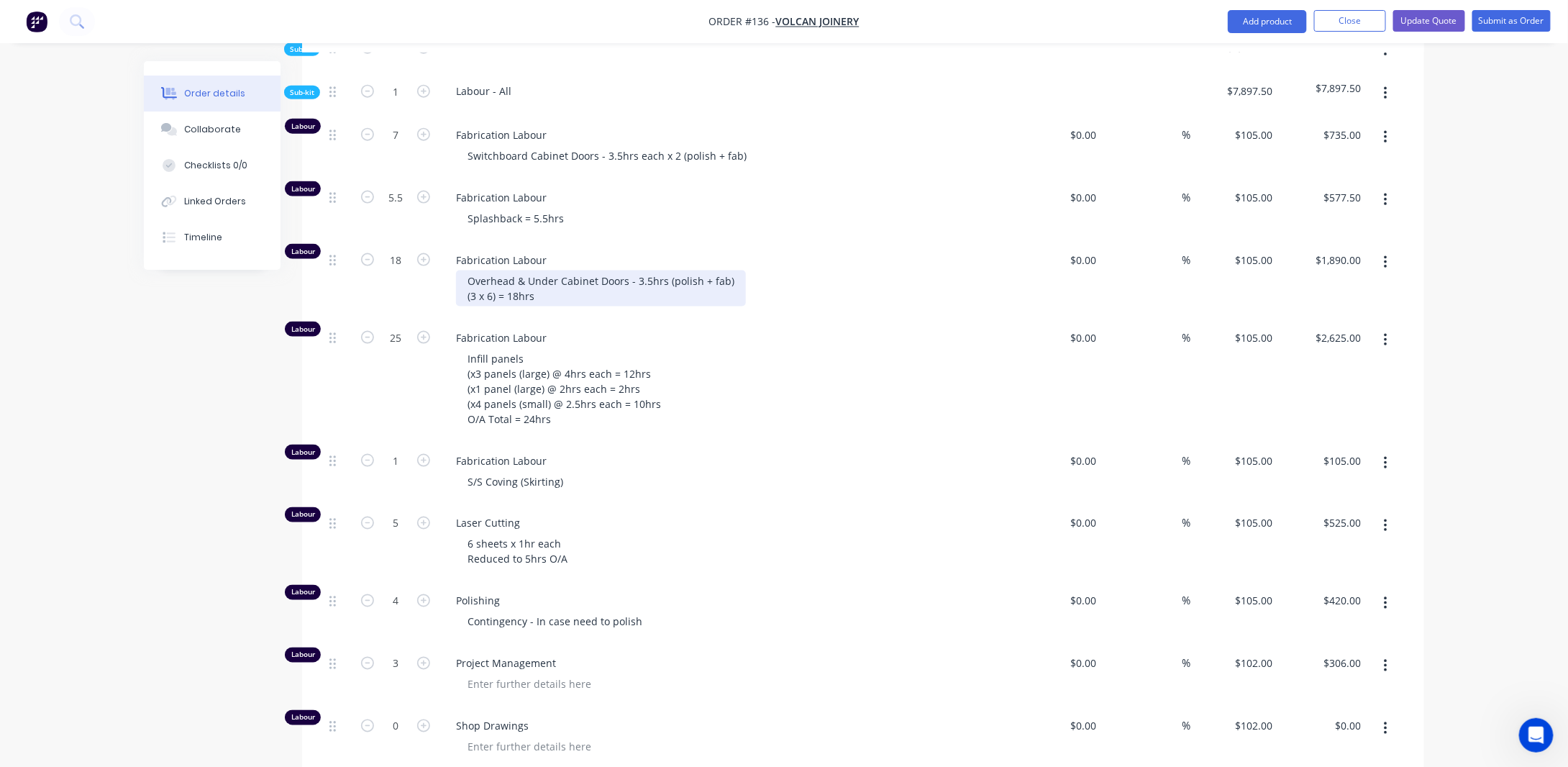
click at [492, 307] on div "Overhead & Under Cabinet Doors - 3.5hrs (polish + fab) (3 x 6) = 18hrs" at bounding box center [601, 288] width 290 height 36
click at [483, 307] on div "Overhead & Under Cabinet Doors - 3.5hrs (polish + fab) (3.5 x 6) = 21hrs" at bounding box center [601, 288] width 290 height 36
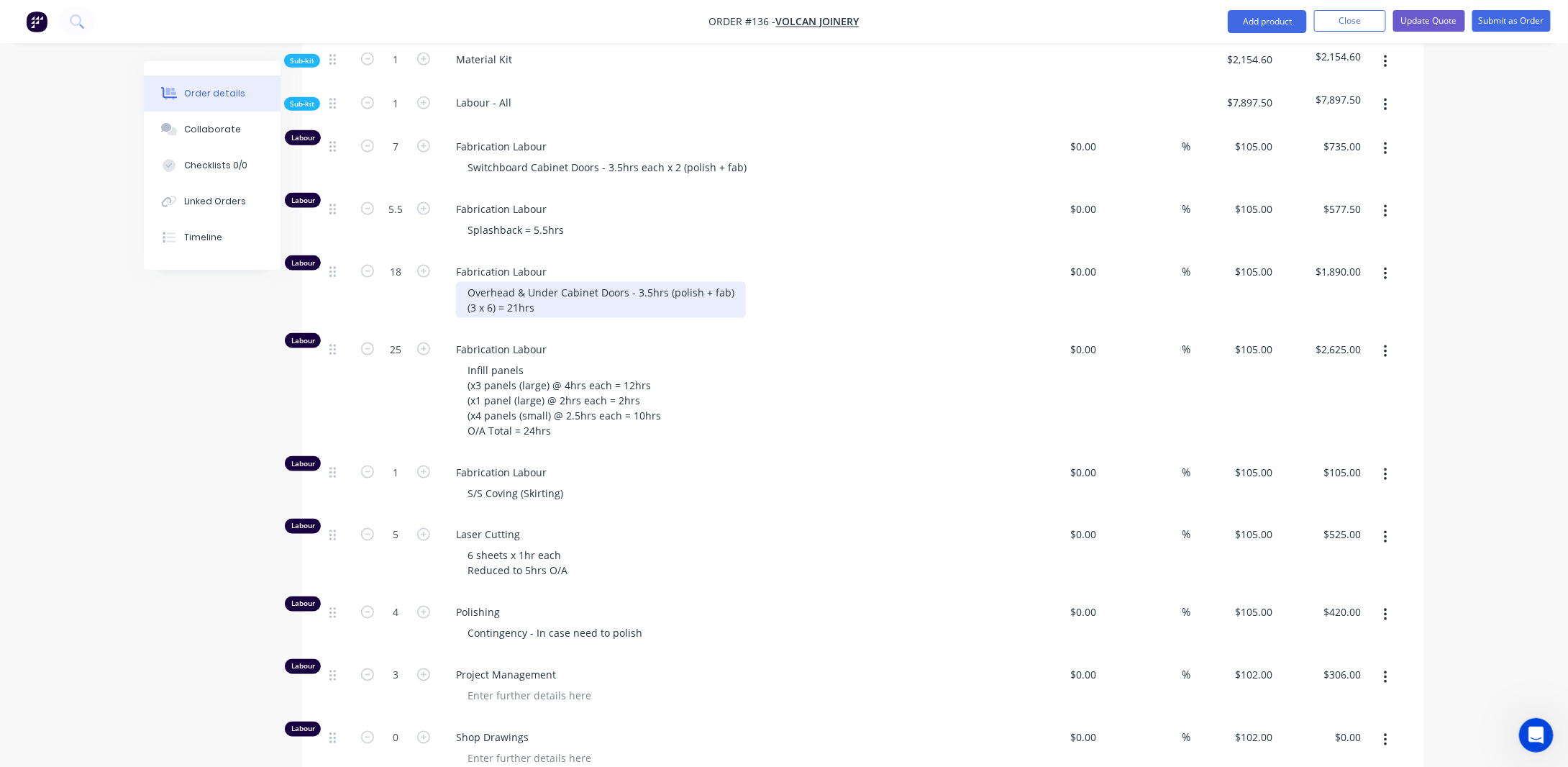
scroll to position [792, 0]
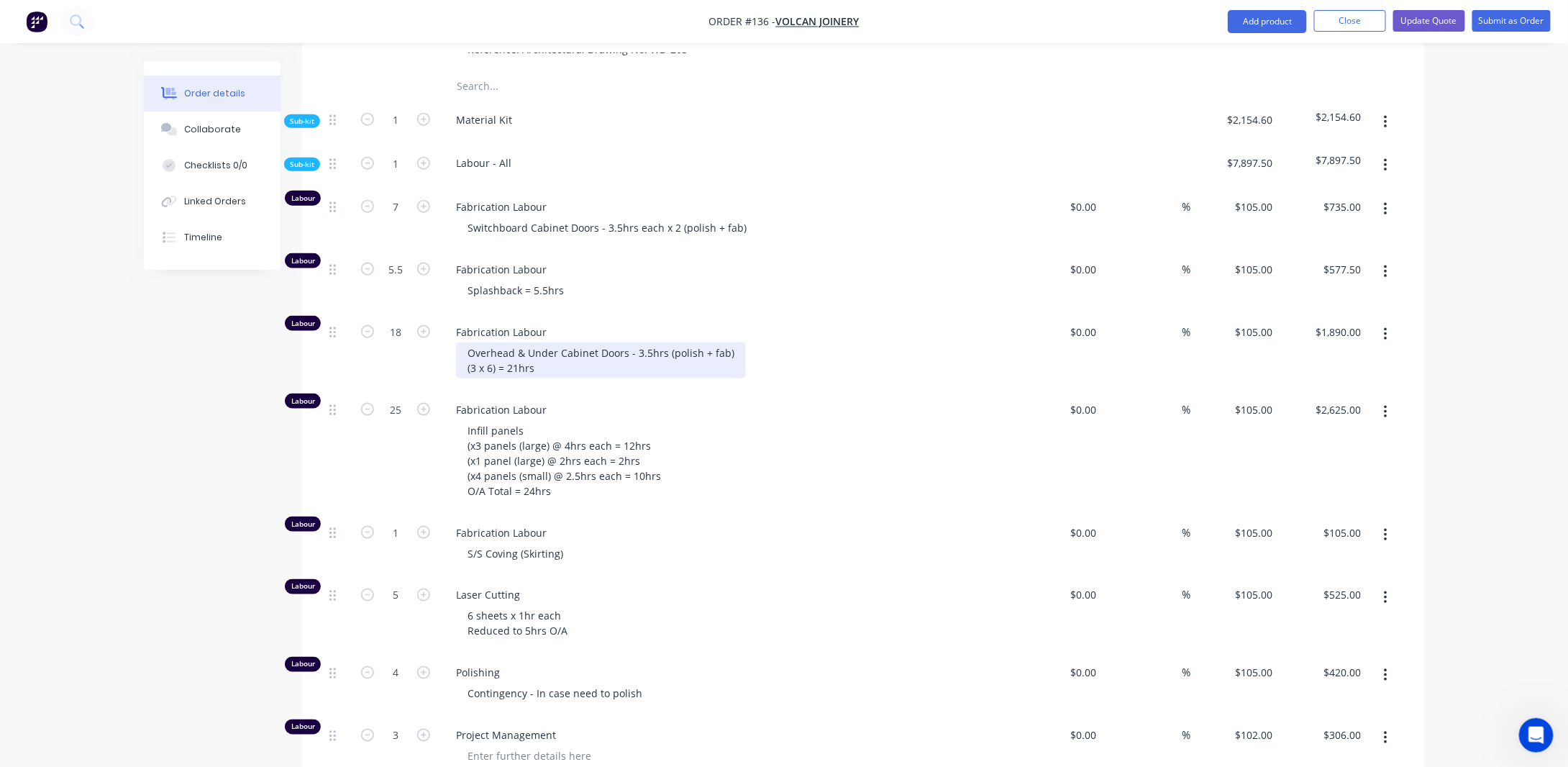
click at [649, 368] on div "Overhead & Under Cabinet Doors - 3.5hrs (polish + fab) (3 x 6) = 21hrs" at bounding box center [601, 360] width 290 height 36
drag, startPoint x: 651, startPoint y: 371, endPoint x: 732, endPoint y: 388, distance: 82.8
click at [652, 371] on div "Overhead & Under Cabinet Doors - 3hrs (polish + fab) (3 x 6) = 21hrs" at bounding box center [597, 360] width 281 height 36
click at [529, 379] on div "Overhead & Under Cabinet Doors - 3hrs (polish + fab) (3 x 6) = 21hrs" at bounding box center [597, 360] width 281 height 36
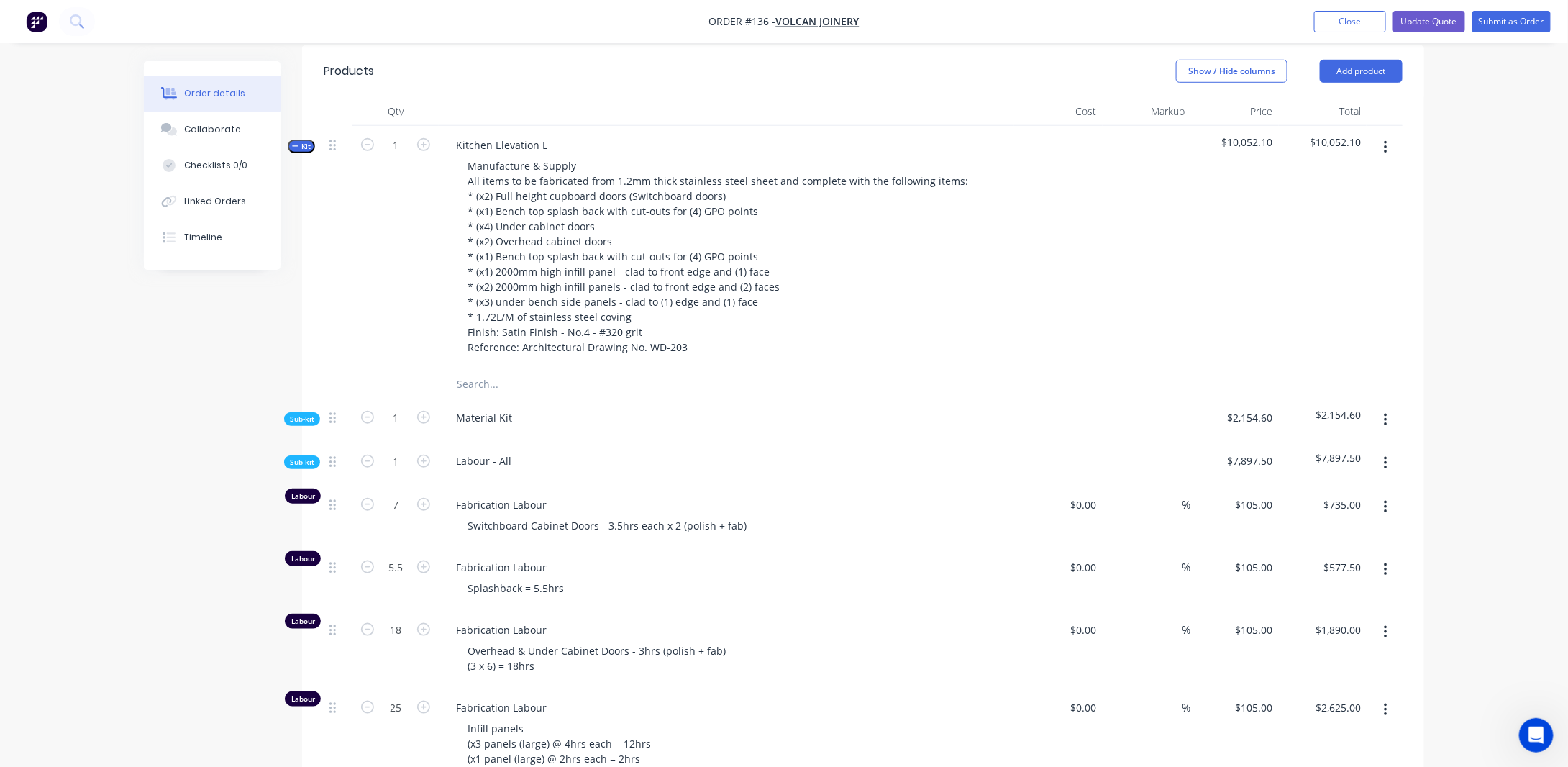
scroll to position [360, 0]
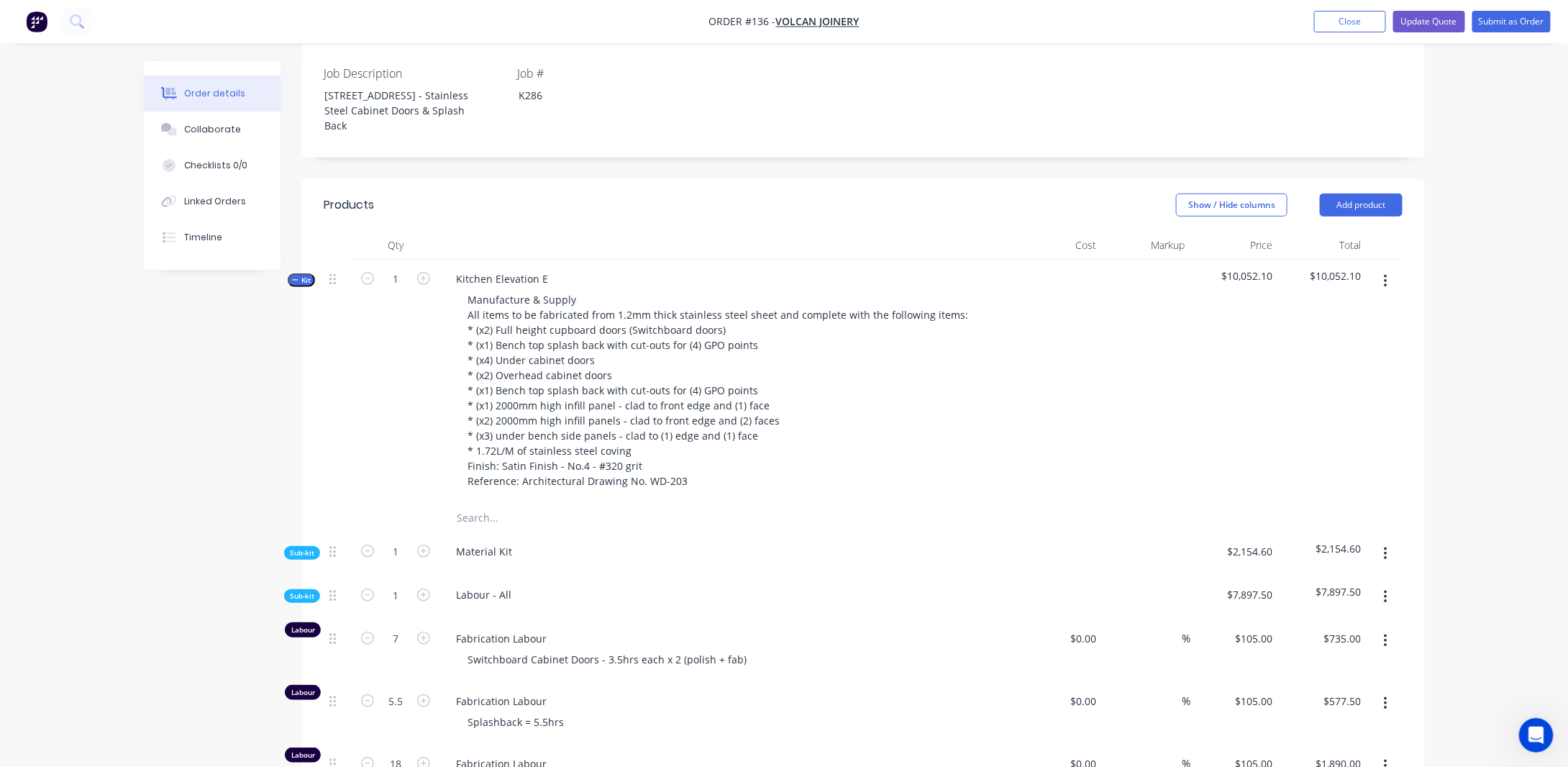
click at [300, 286] on span "Kit" at bounding box center [301, 281] width 18 height 11
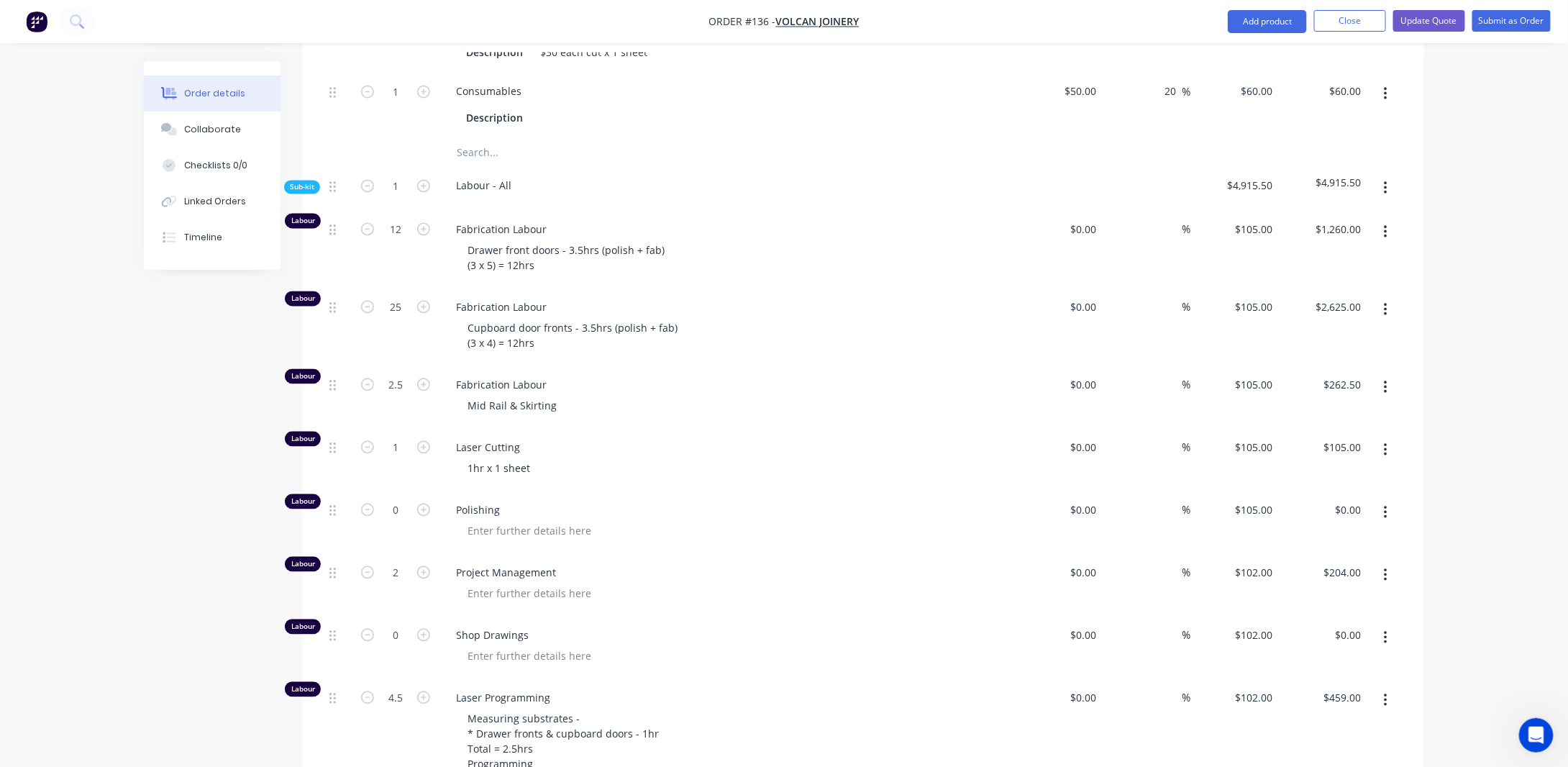
scroll to position [1367, 0]
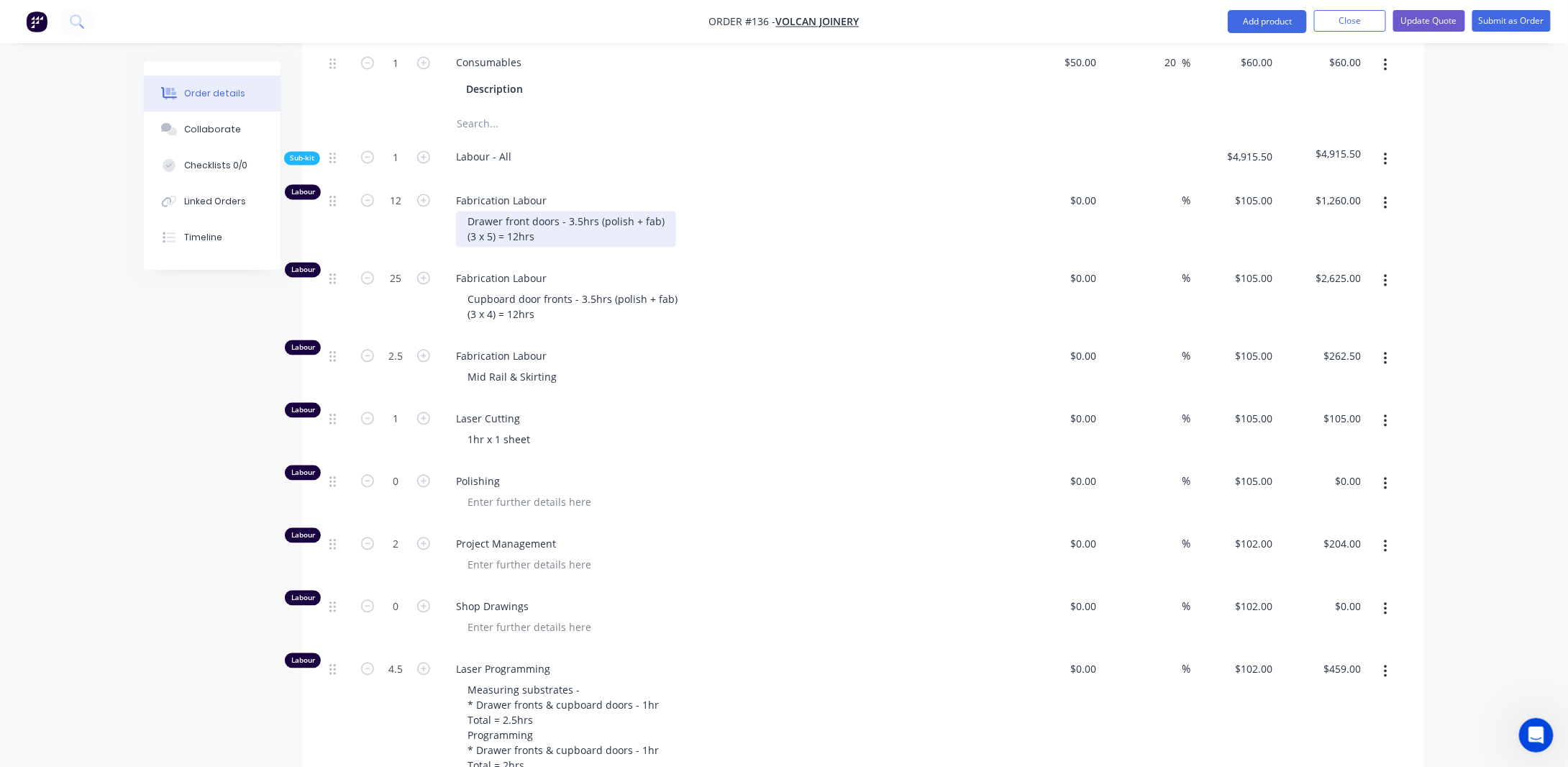
click at [583, 233] on div "Drawer front doors - 3.5hrs (polish + fab) (3 x 5) = 12hrs" at bounding box center [566, 229] width 220 height 36
click at [491, 247] on div "Drawer front doors - 3hrs (polish + fab) (3 x 5) = 12hrs" at bounding box center [562, 229] width 211 height 36
click at [233, 405] on div "Created by [PERSON_NAME] Created [DATE] Required [DATE] Assigned to Add team me…" at bounding box center [784, 76] width 1281 height 2764
click at [402, 493] on input "0" at bounding box center [396, 482] width 38 height 22
type input "2.5"
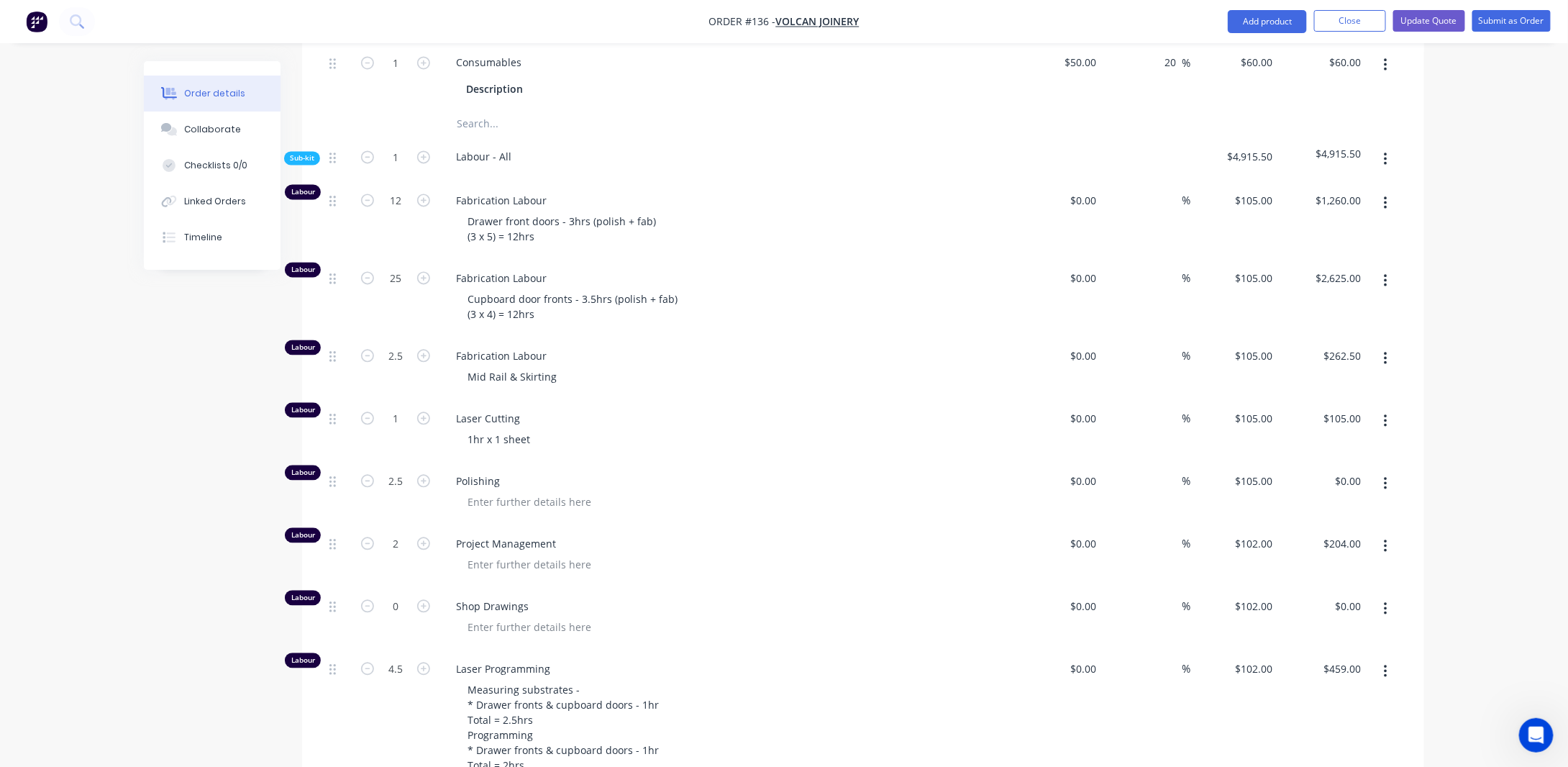
type input "$262.50"
drag, startPoint x: 214, startPoint y: 543, endPoint x: 458, endPoint y: 514, distance: 245.7
click at [220, 543] on div "Created by [PERSON_NAME] Created [DATE] Required [DATE] Assigned to Add team me…" at bounding box center [784, 76] width 1281 height 2764
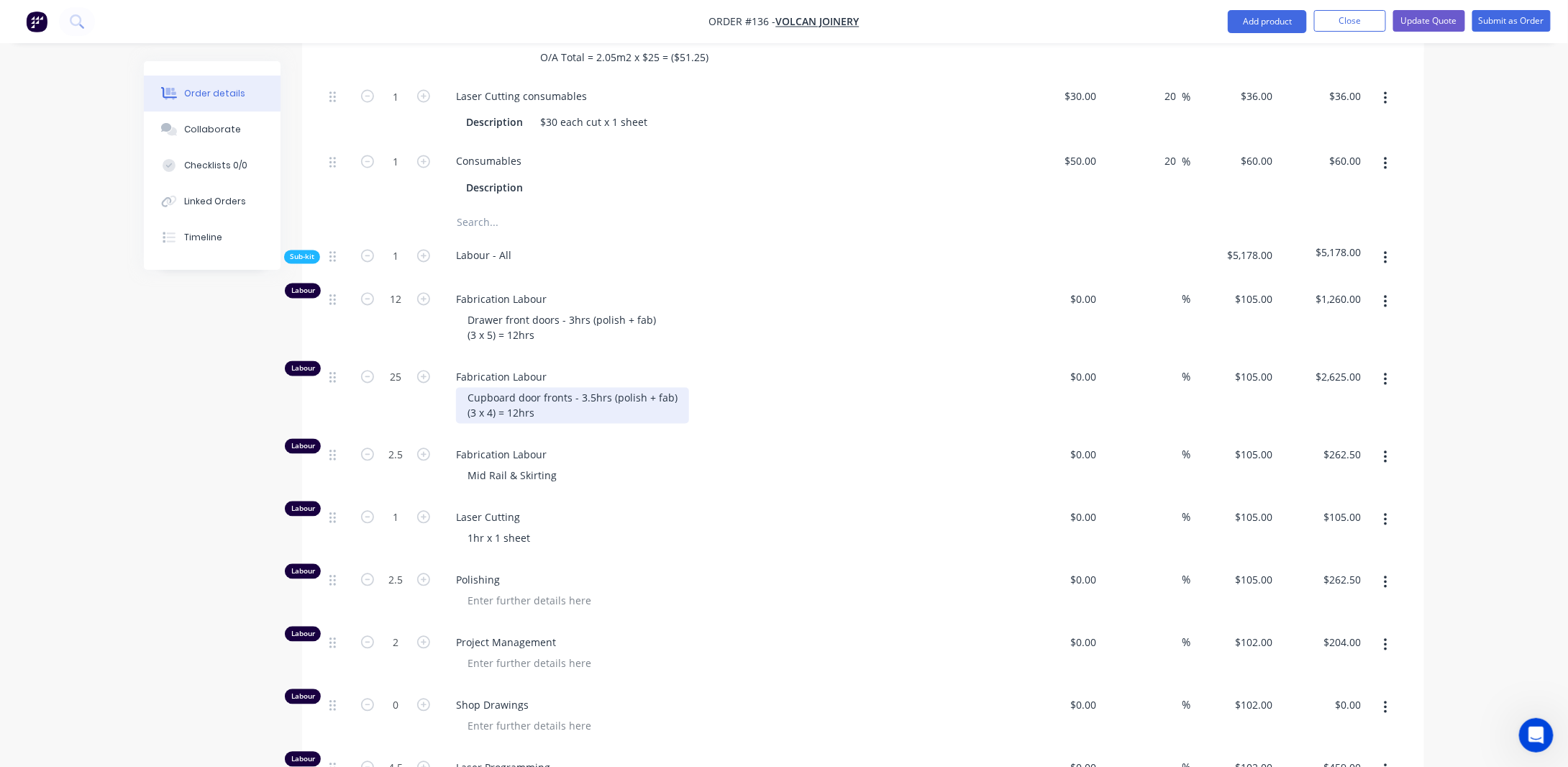
scroll to position [1295, 0]
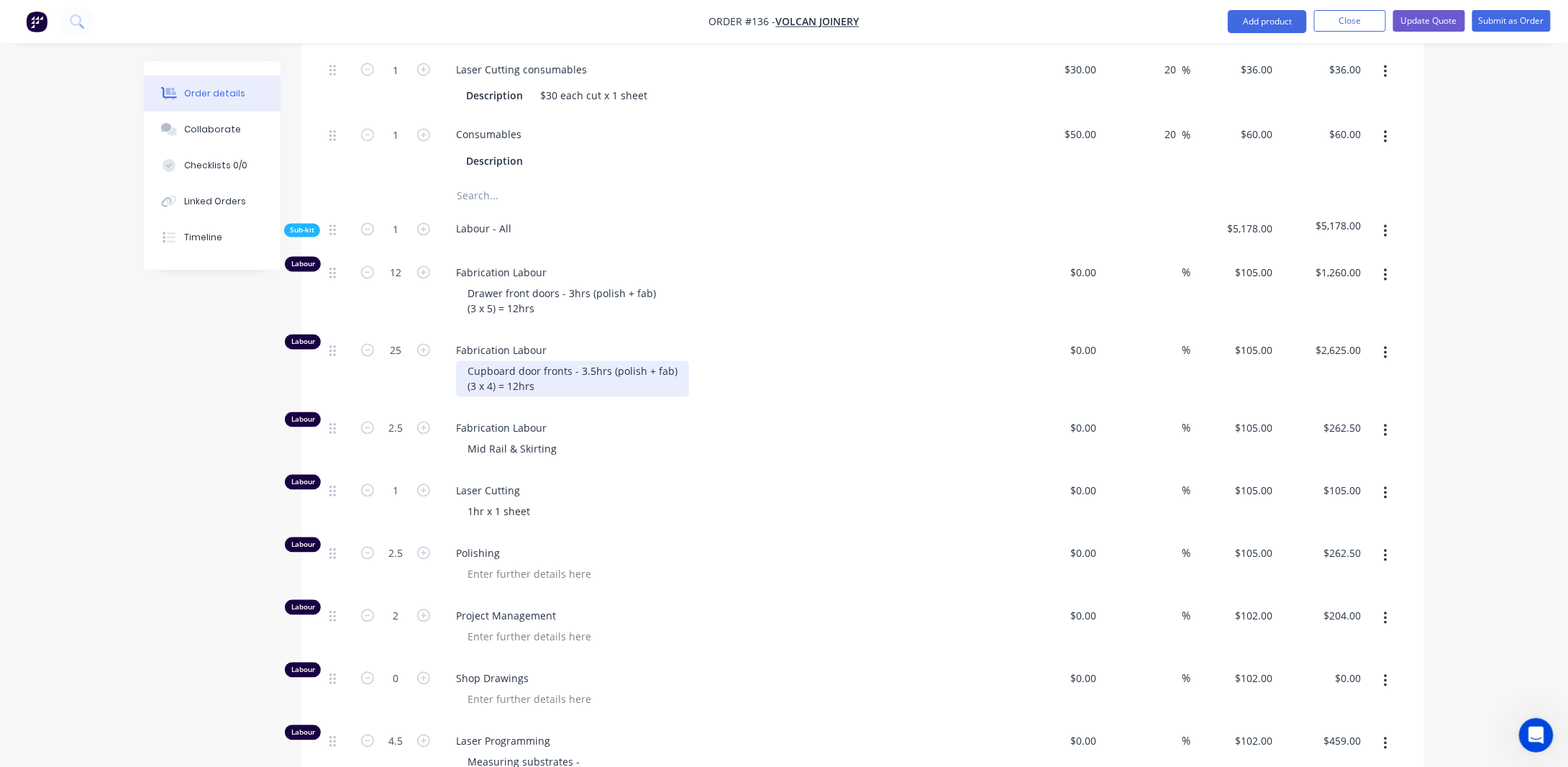
click at [590, 381] on div "Cupboard door fronts - 3.5hrs (polish + fab) (3 x 4) = 12hrs" at bounding box center [572, 379] width 233 height 36
click at [187, 411] on div "Created by [PERSON_NAME] Created [DATE] Required [DATE] Assigned to Add team me…" at bounding box center [784, 148] width 1281 height 2764
click at [575, 397] on div "Cupboard door fronts - 3hrs (polish + fab) (3 x 4) = 12hrs" at bounding box center [569, 379] width 224 height 36
click at [403, 362] on input "25" at bounding box center [396, 351] width 38 height 22
type input "12"
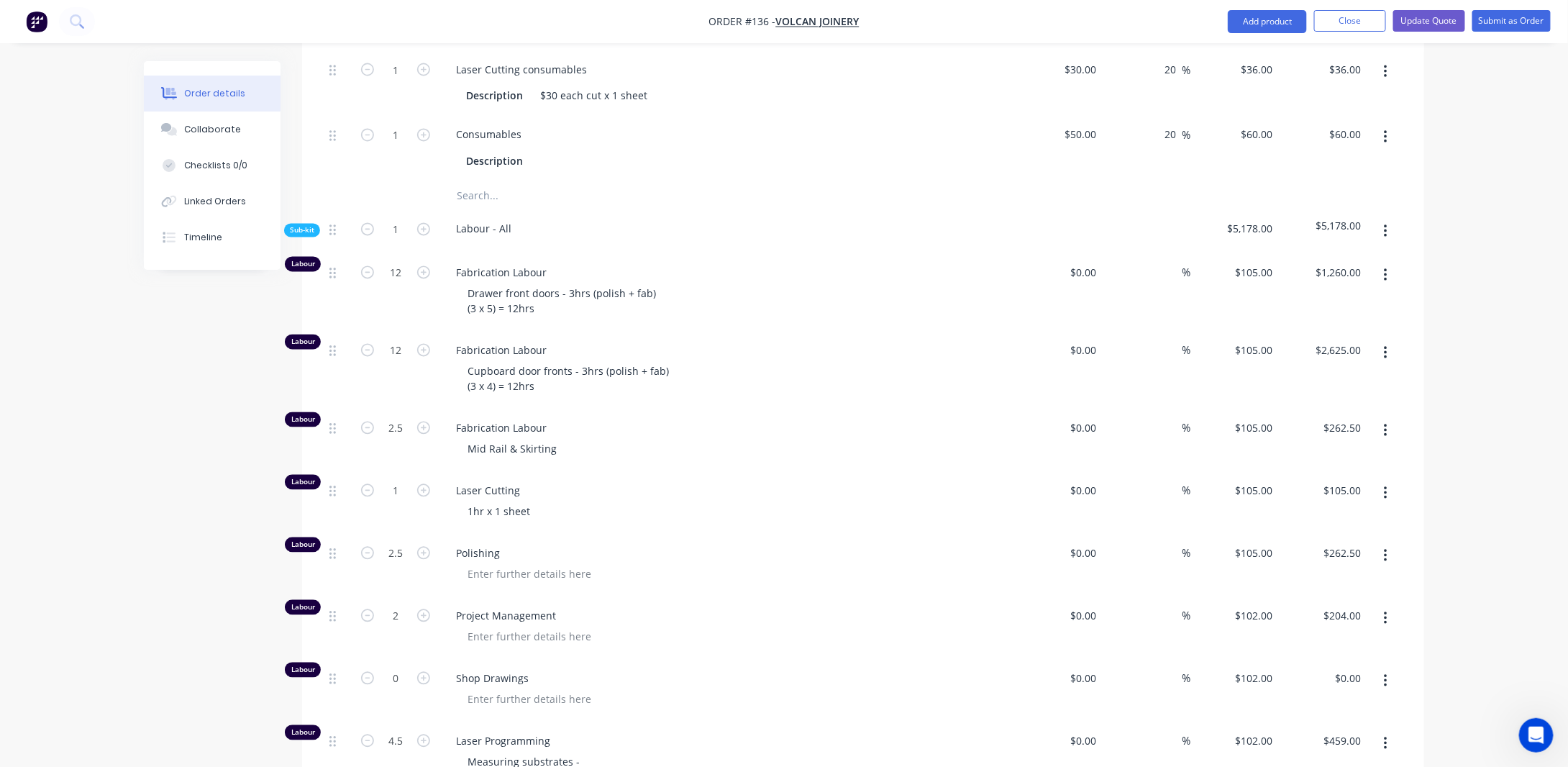
type input "$1,260.00"
click at [205, 389] on div "Created by [PERSON_NAME] Created [DATE] Required [DATE] Assigned to Add team me…" at bounding box center [784, 148] width 1281 height 2764
click at [539, 397] on div "Cupboard door fronts - 3hrs (polish + fab) (3 x 4) = 12hrs" at bounding box center [569, 379] width 224 height 36
click at [240, 387] on div "Created by [PERSON_NAME] Created [DATE] Required [DATE] Assigned to Add team me…" at bounding box center [784, 148] width 1281 height 2764
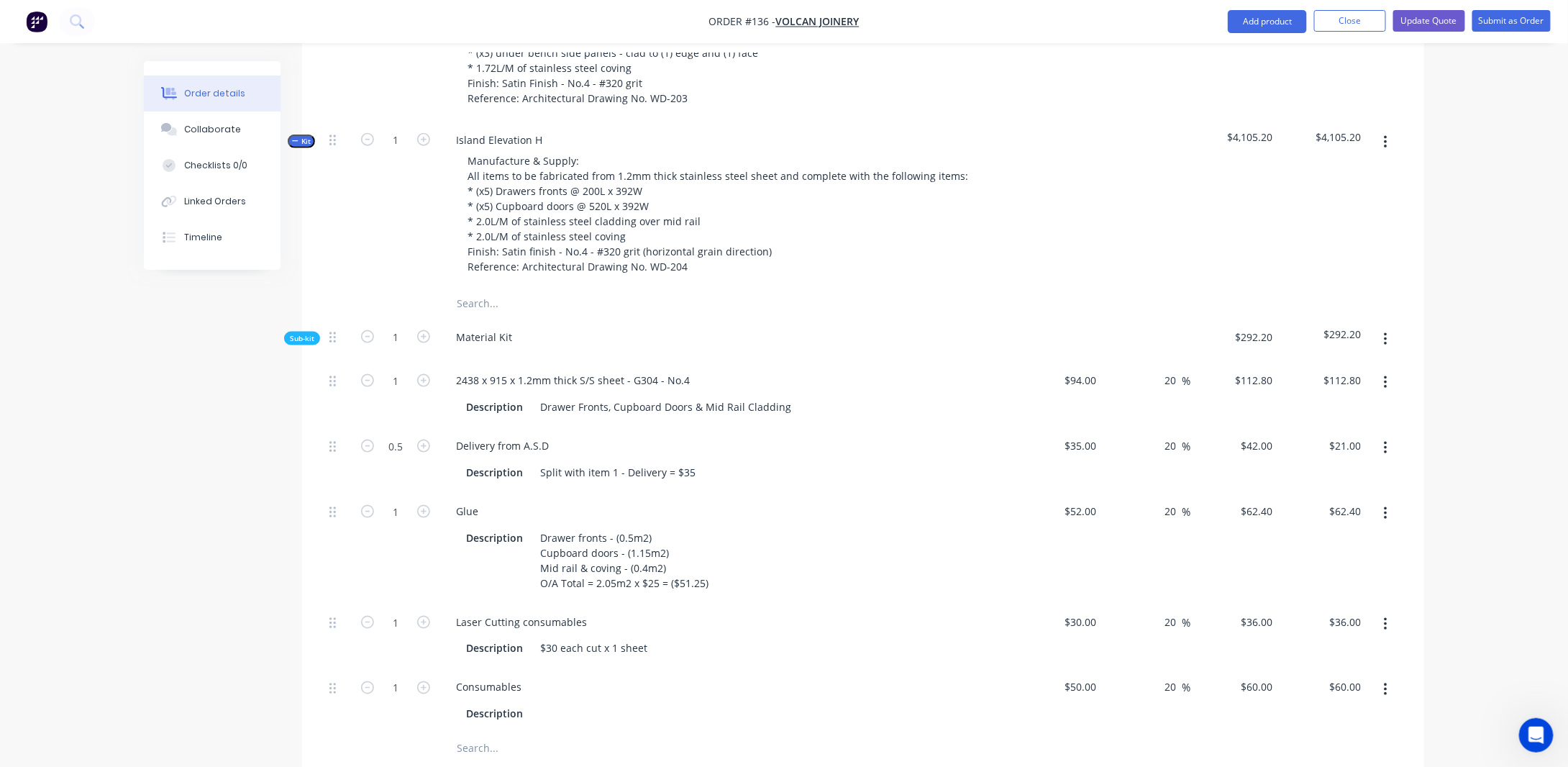
scroll to position [648, 0]
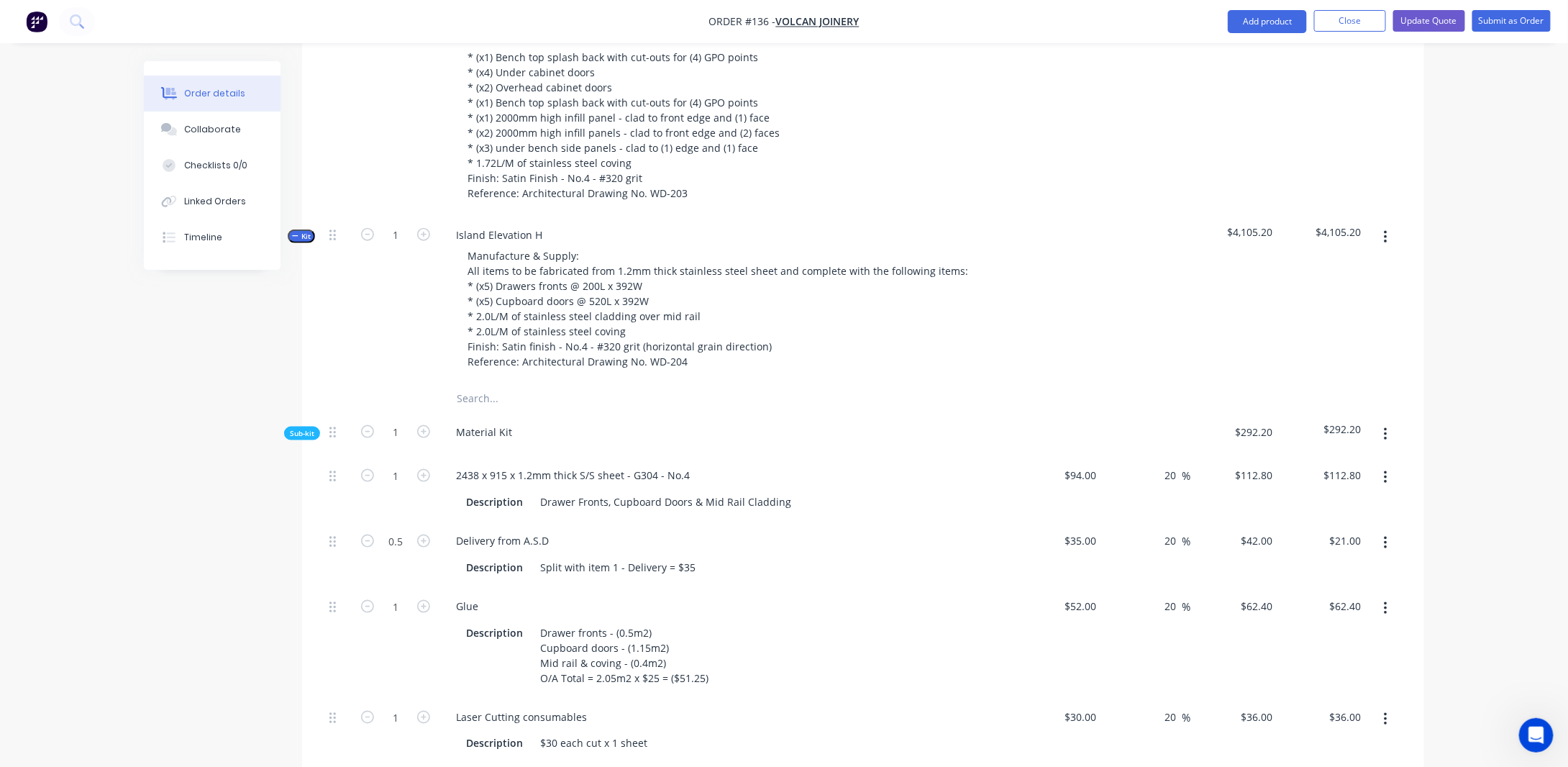
click at [300, 242] on span "Kit" at bounding box center [301, 237] width 18 height 11
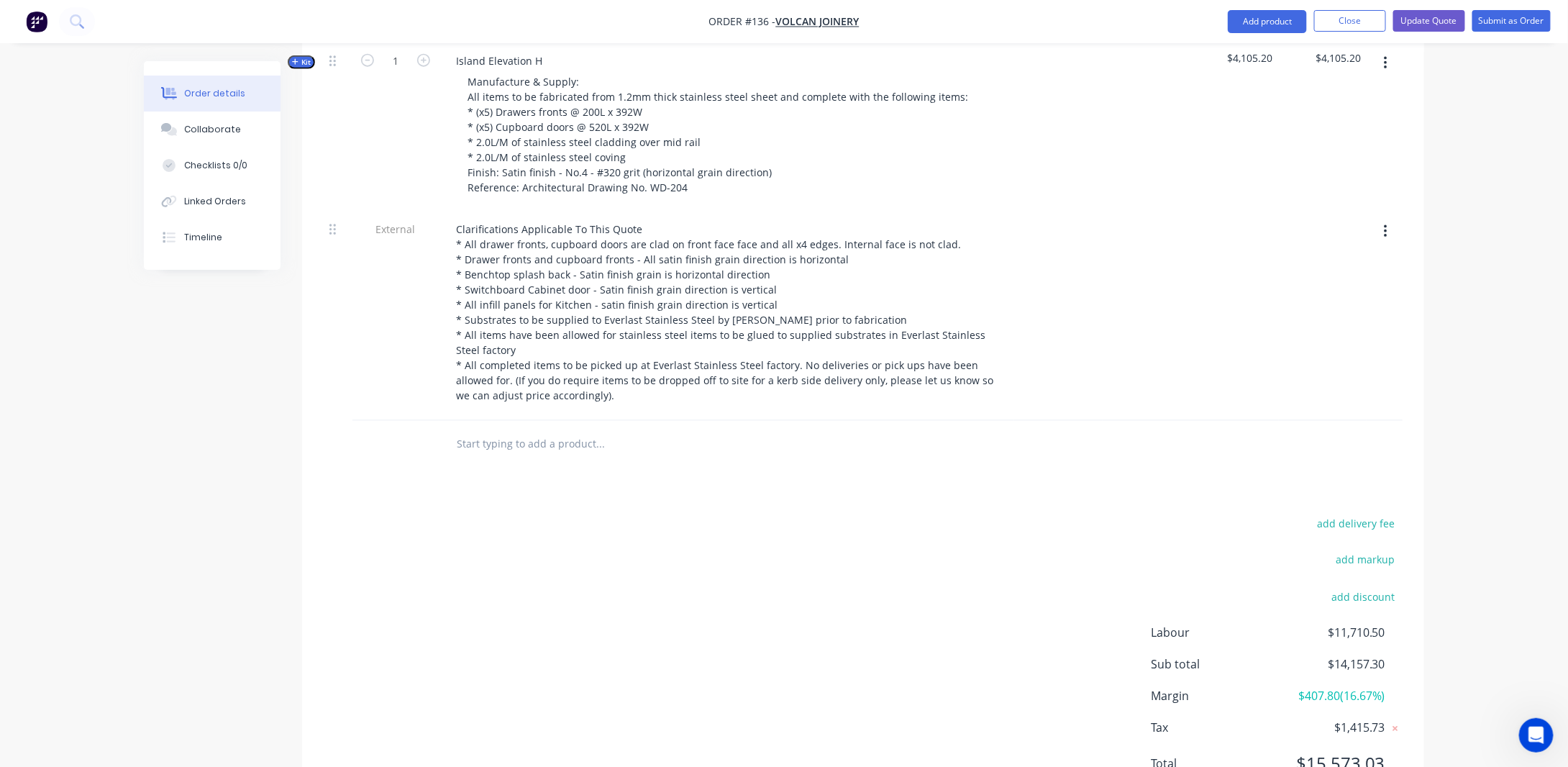
scroll to position [907, 0]
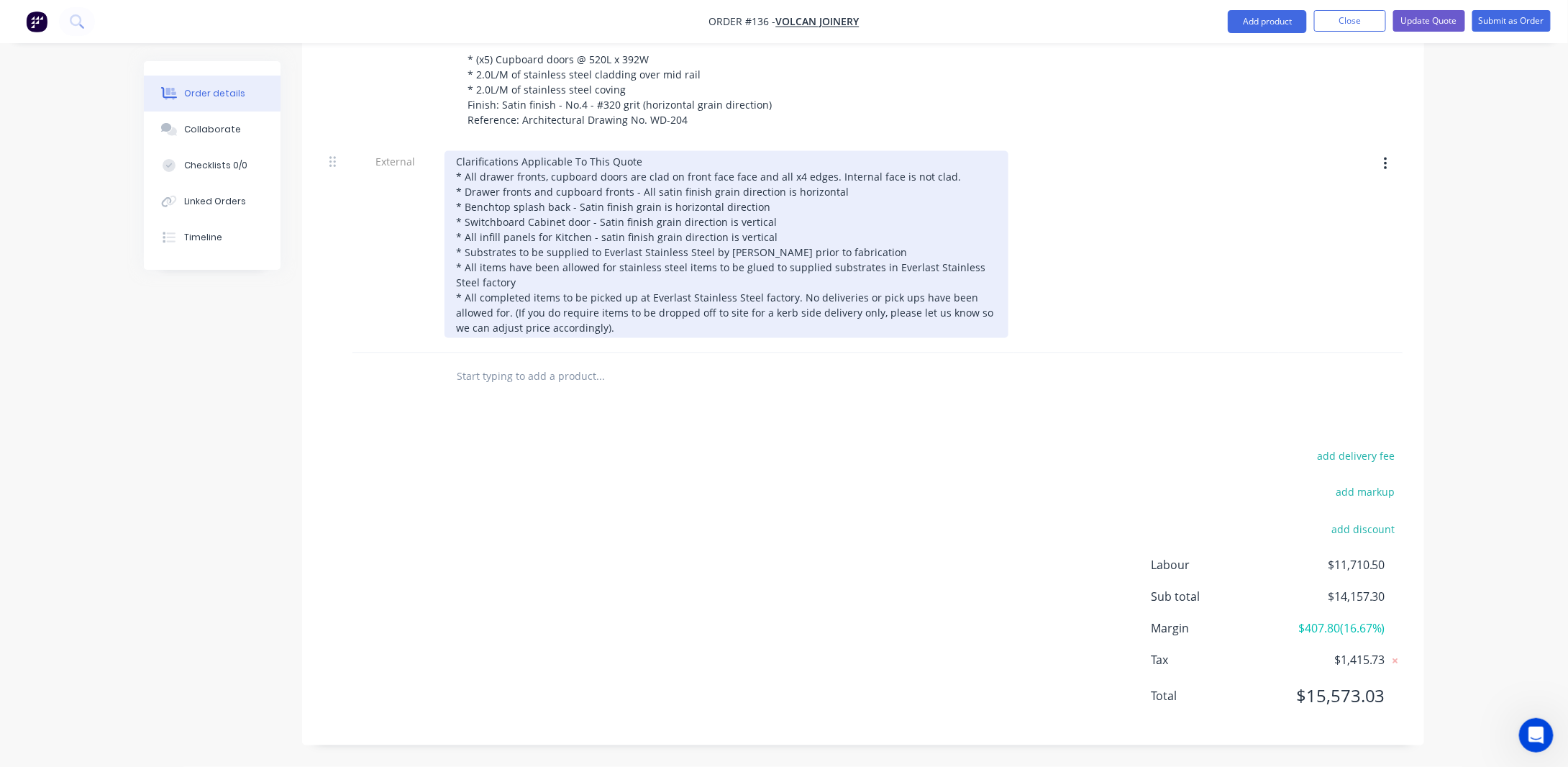
click at [596, 334] on div "Clarifications Applicable To This Quote * All drawer fronts, cupboard doors are…" at bounding box center [727, 244] width 564 height 187
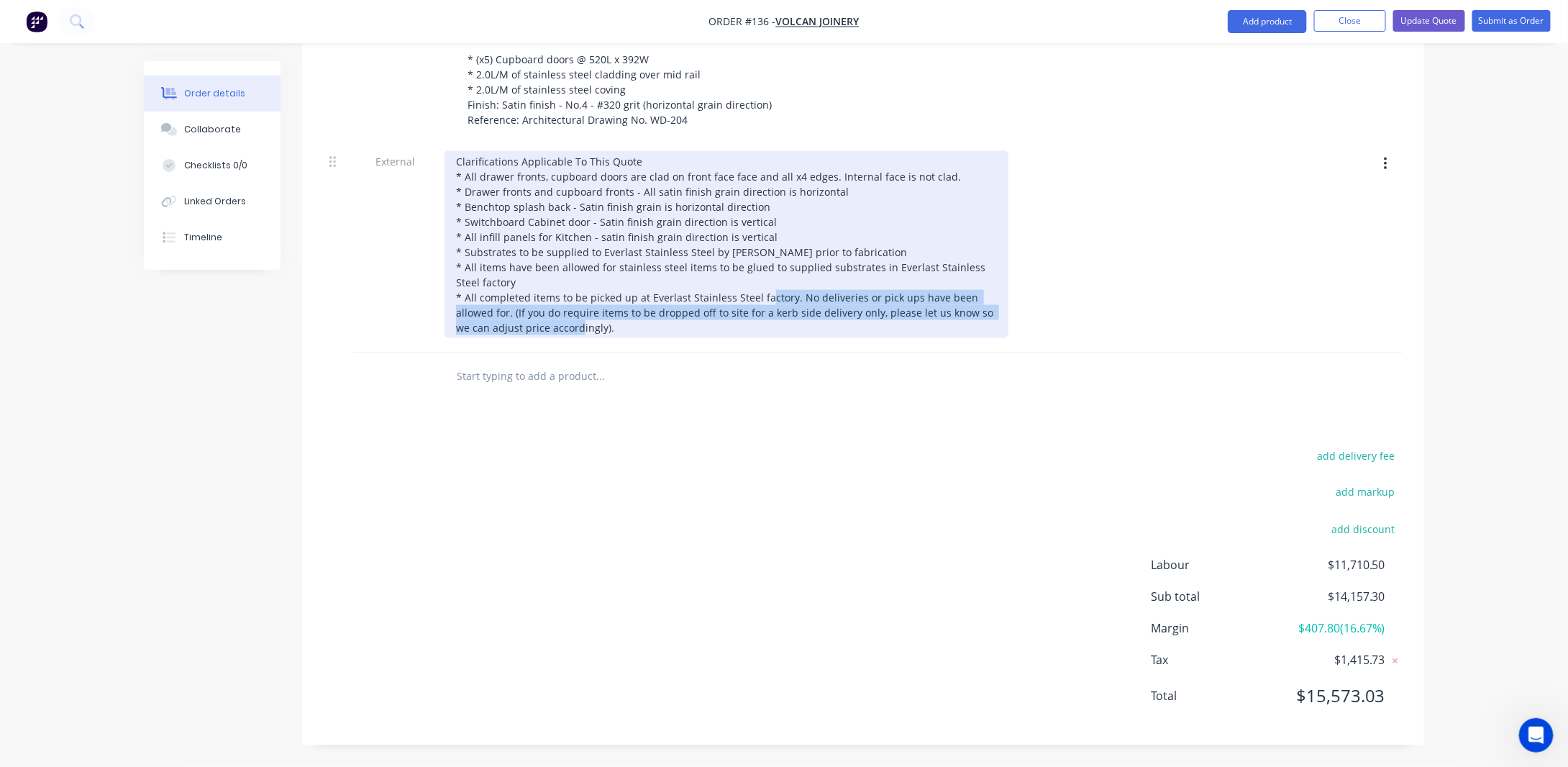
drag, startPoint x: 792, startPoint y: 294, endPoint x: 632, endPoint y: 278, distance: 160.8
click at [956, 334] on div "Clarifications Applicable To This Quote * All drawer fronts, cupboard doors are…" at bounding box center [727, 244] width 564 height 187
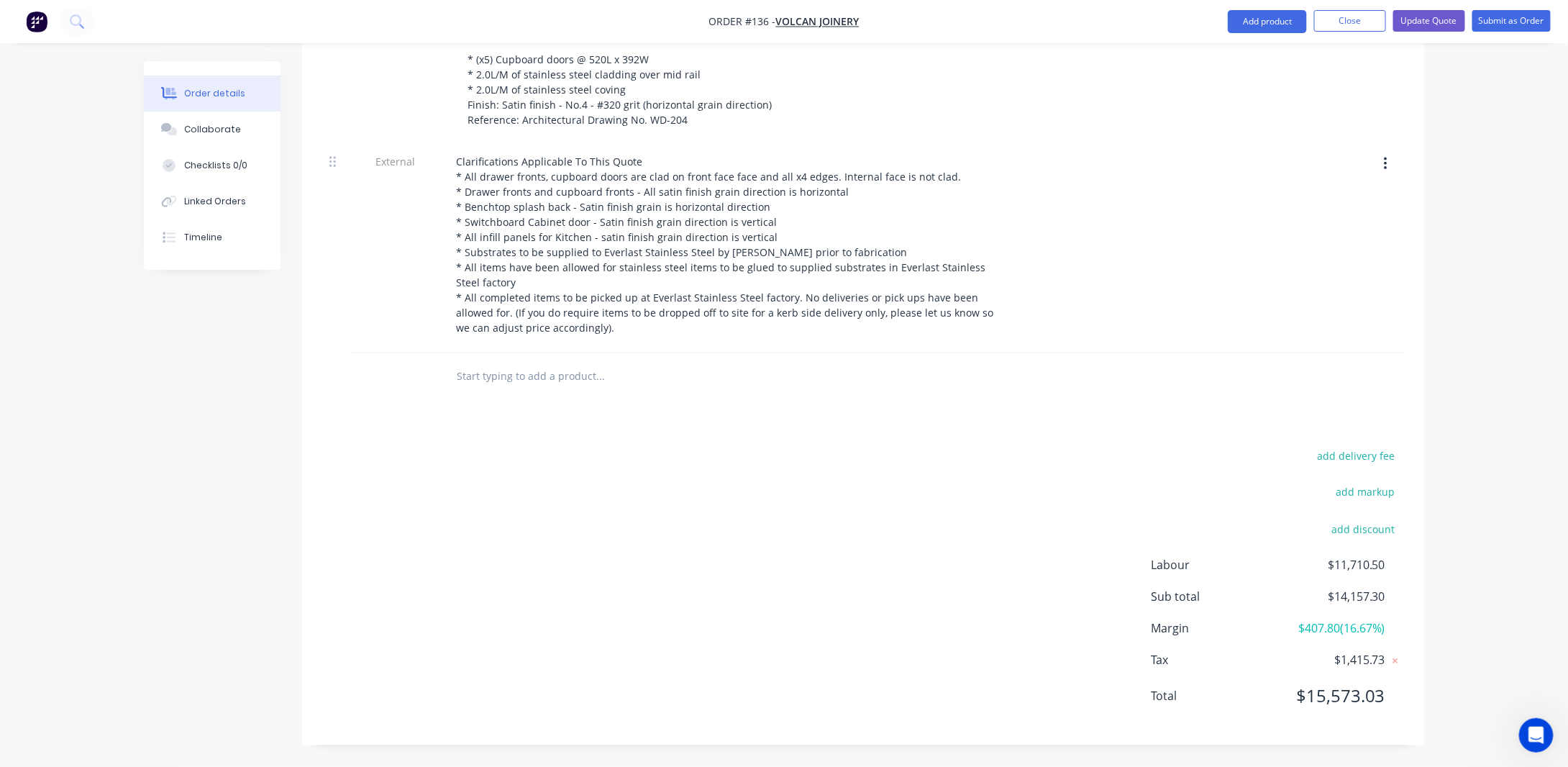
click at [377, 269] on div "External" at bounding box center [396, 247] width 86 height 211
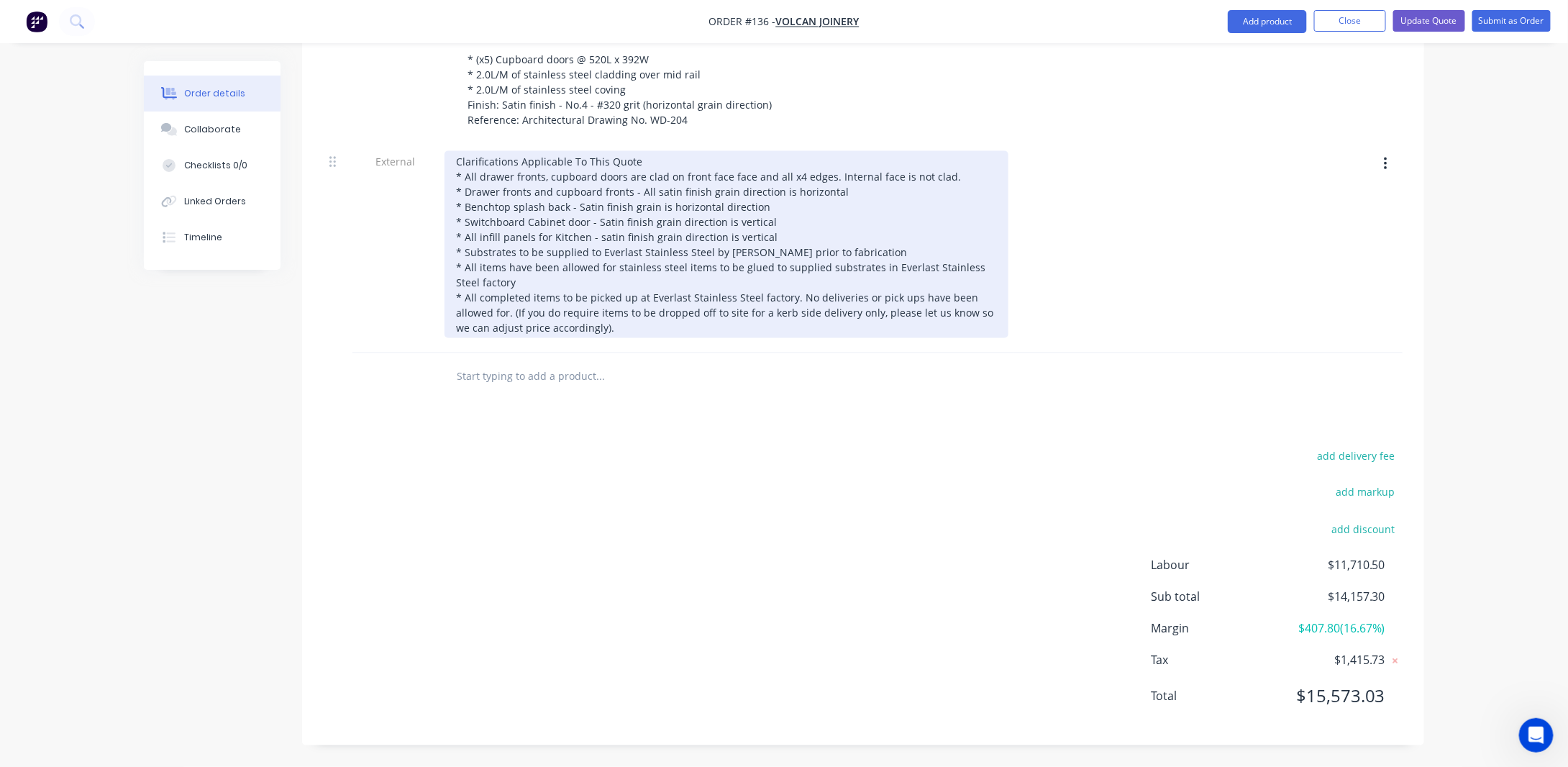
click at [533, 209] on div "Clarifications Applicable To This Quote * All drawer fronts, cupboard doors are…" at bounding box center [727, 244] width 564 height 187
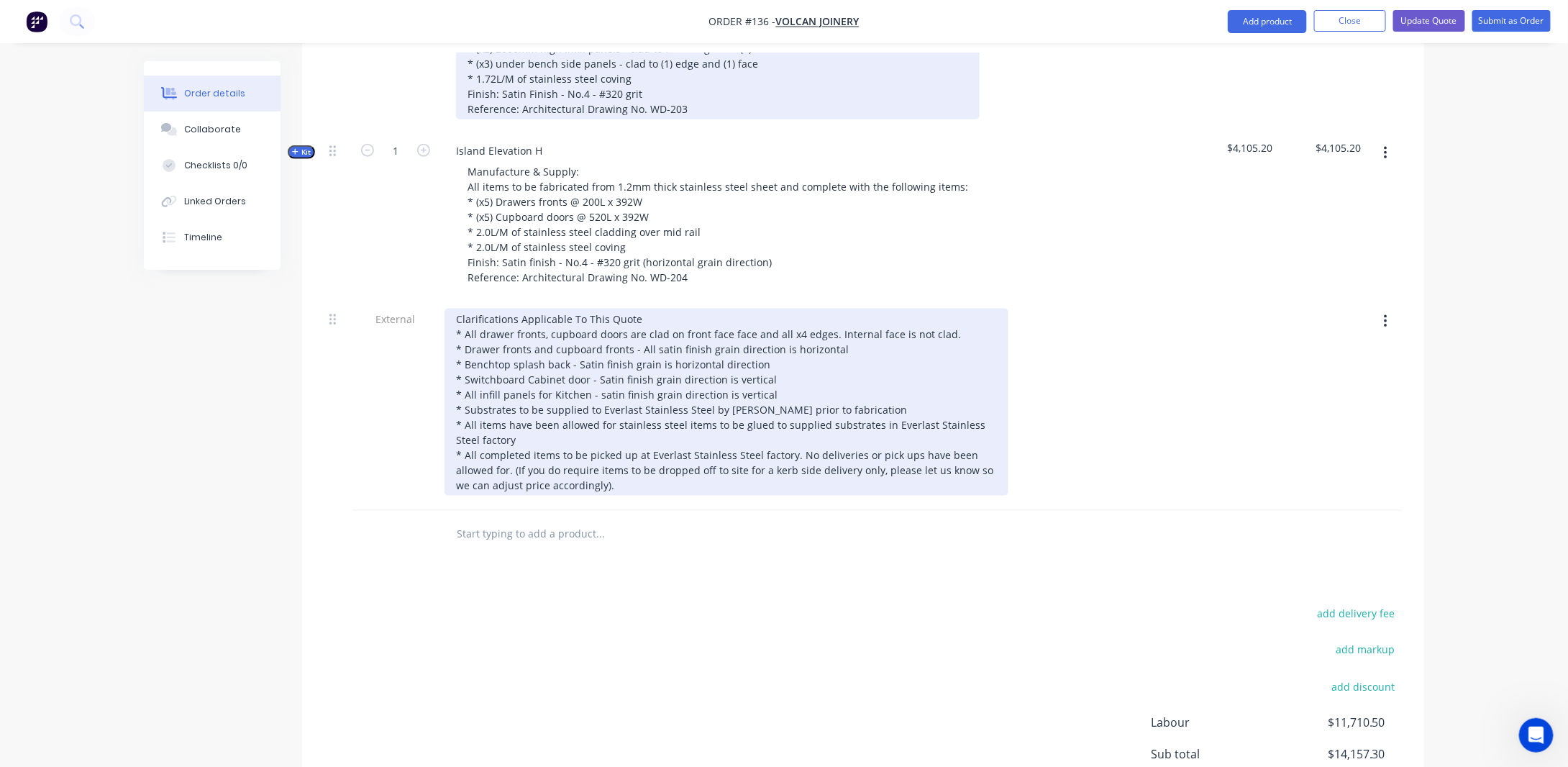
scroll to position [763, 0]
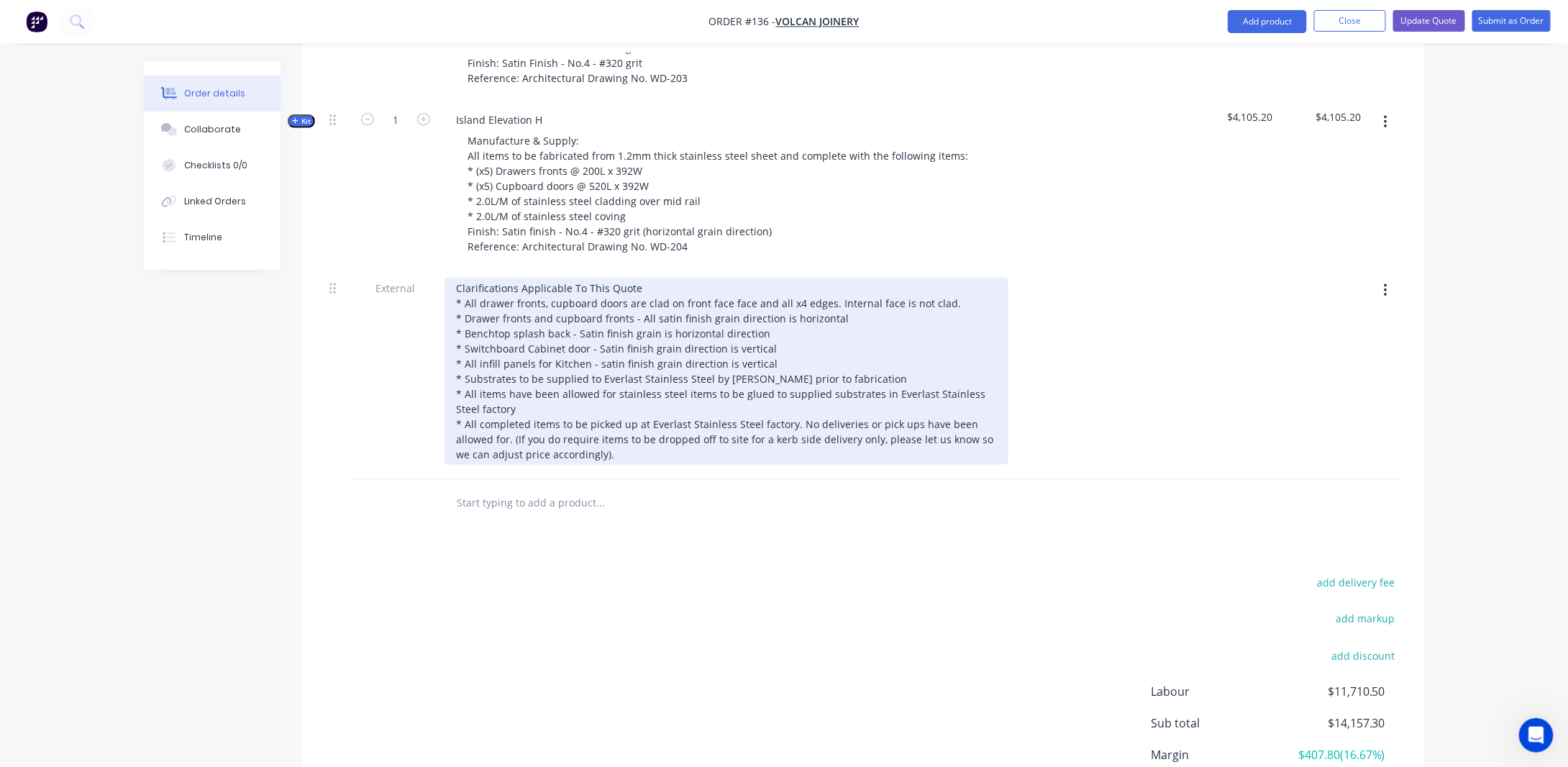
click at [771, 384] on div "Clarifications Applicable To This Quote * All drawer fronts, cupboard doors are…" at bounding box center [727, 370] width 564 height 187
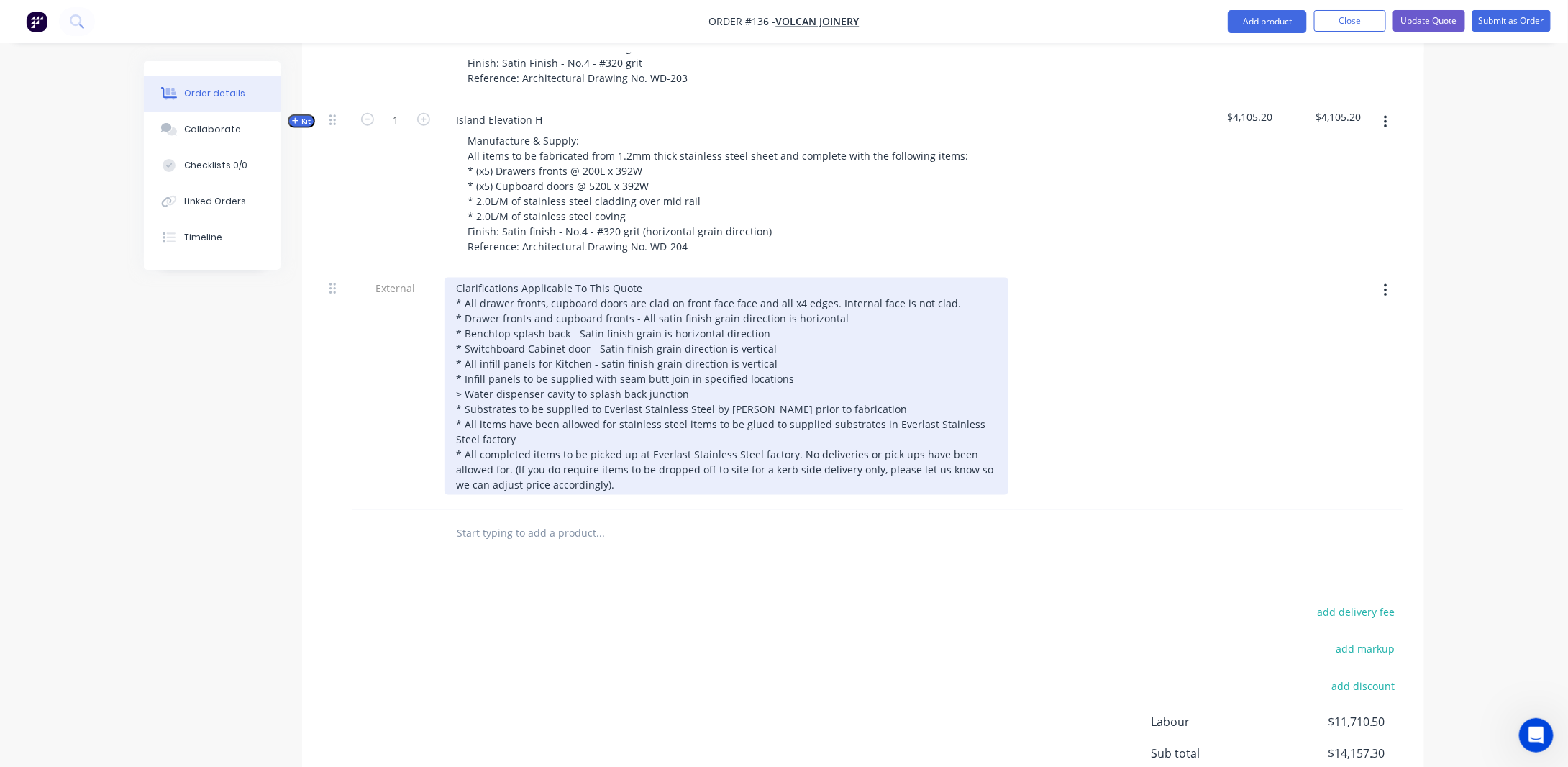
click at [612, 392] on div "Clarifications Applicable To This Quote * All drawer fronts, cupboard doors are…" at bounding box center [727, 386] width 564 height 217
click at [615, 397] on div "Clarifications Applicable To This Quote * All drawer fronts, cupboard doors are…" at bounding box center [727, 386] width 564 height 217
click at [513, 427] on div "Clarifications Applicable To This Quote * All drawer fronts, cupboard doors are…" at bounding box center [727, 386] width 564 height 217
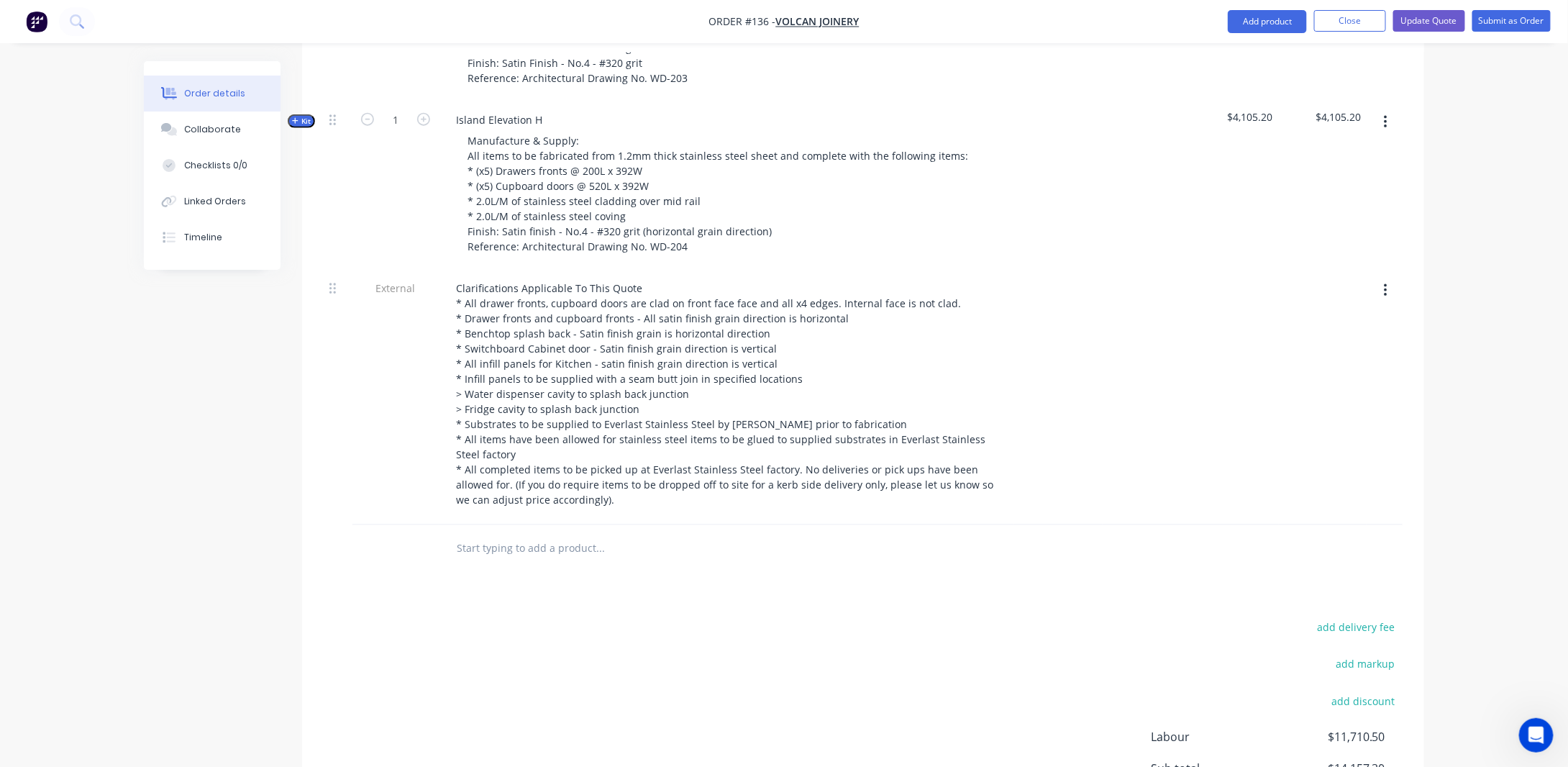
click at [288, 540] on div "Created by [PERSON_NAME] Created [DATE] Required [DATE] Assigned to Add team me…" at bounding box center [784, 118] width 1281 height 1641
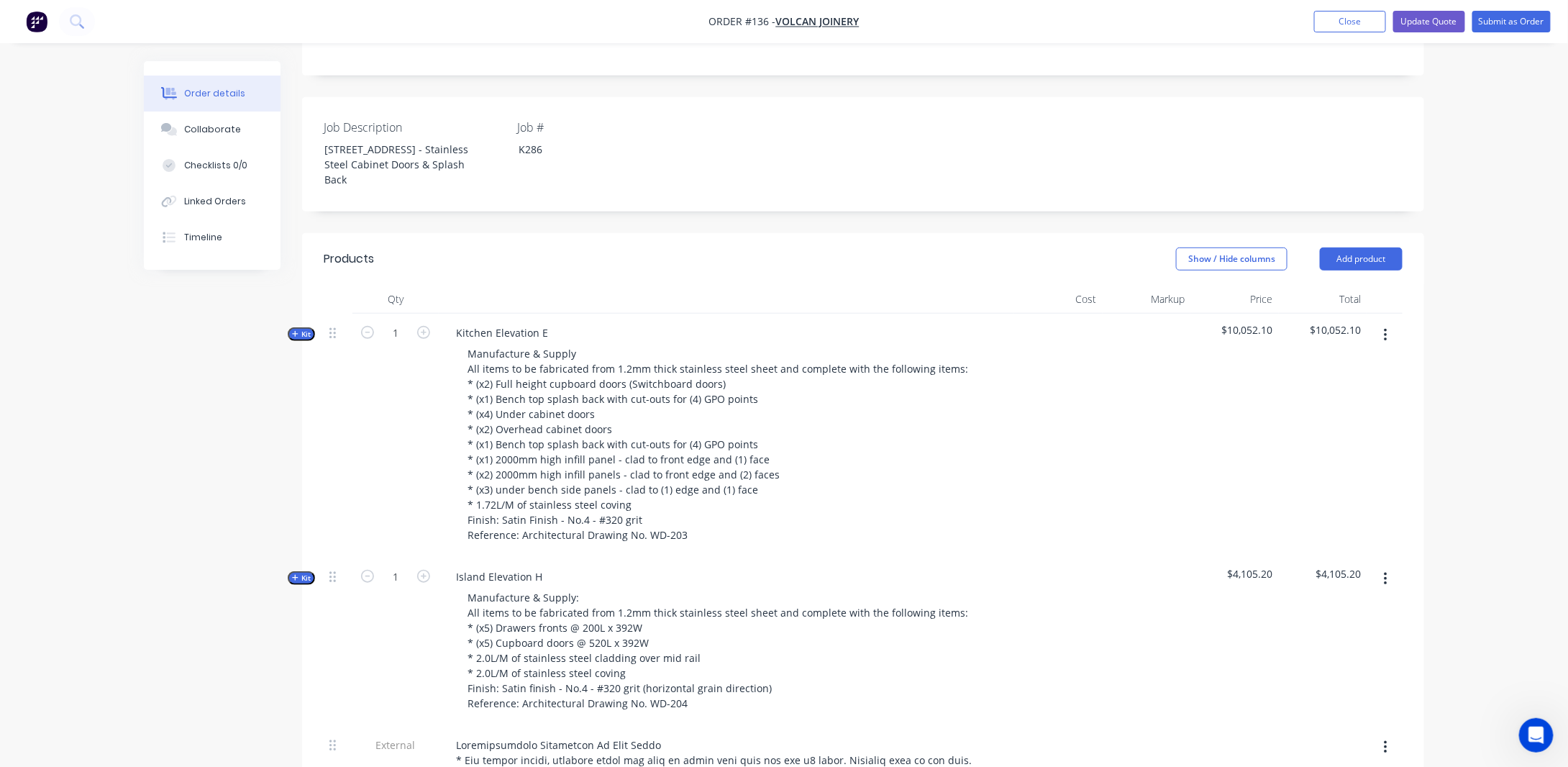
scroll to position [288, 0]
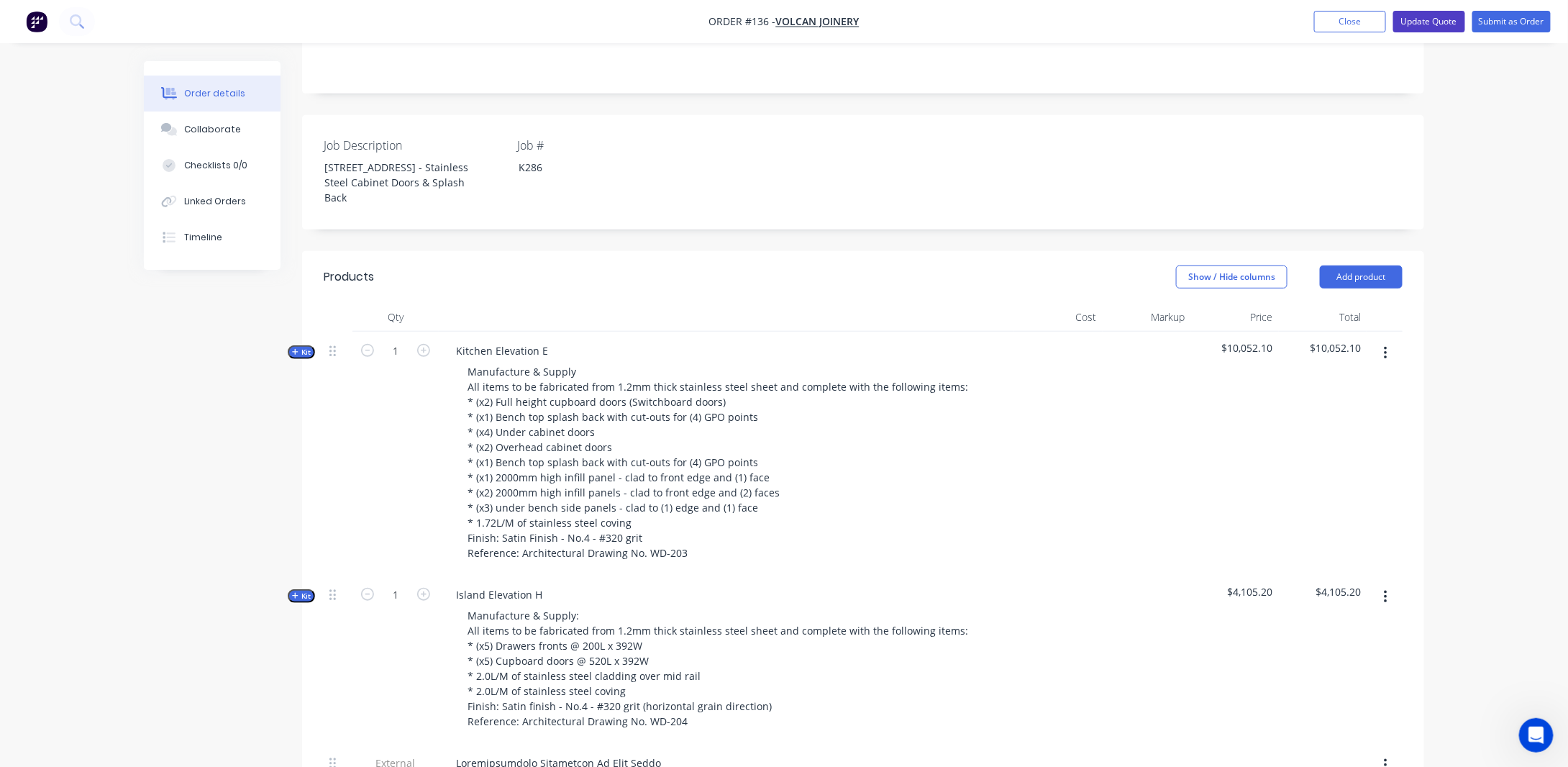
click at [1427, 28] on button "Update Quote" at bounding box center [1430, 22] width 72 height 22
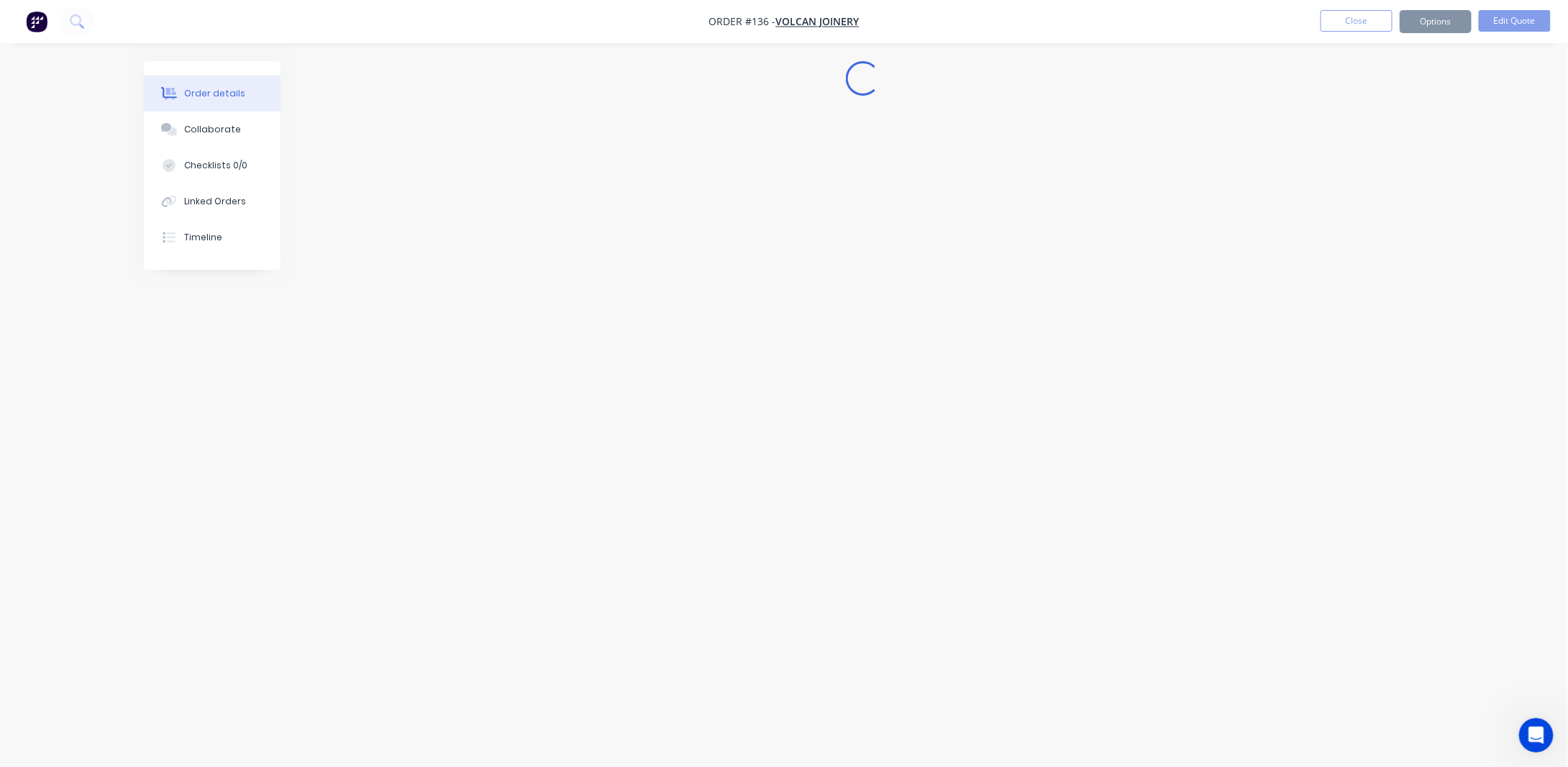
scroll to position [0, 0]
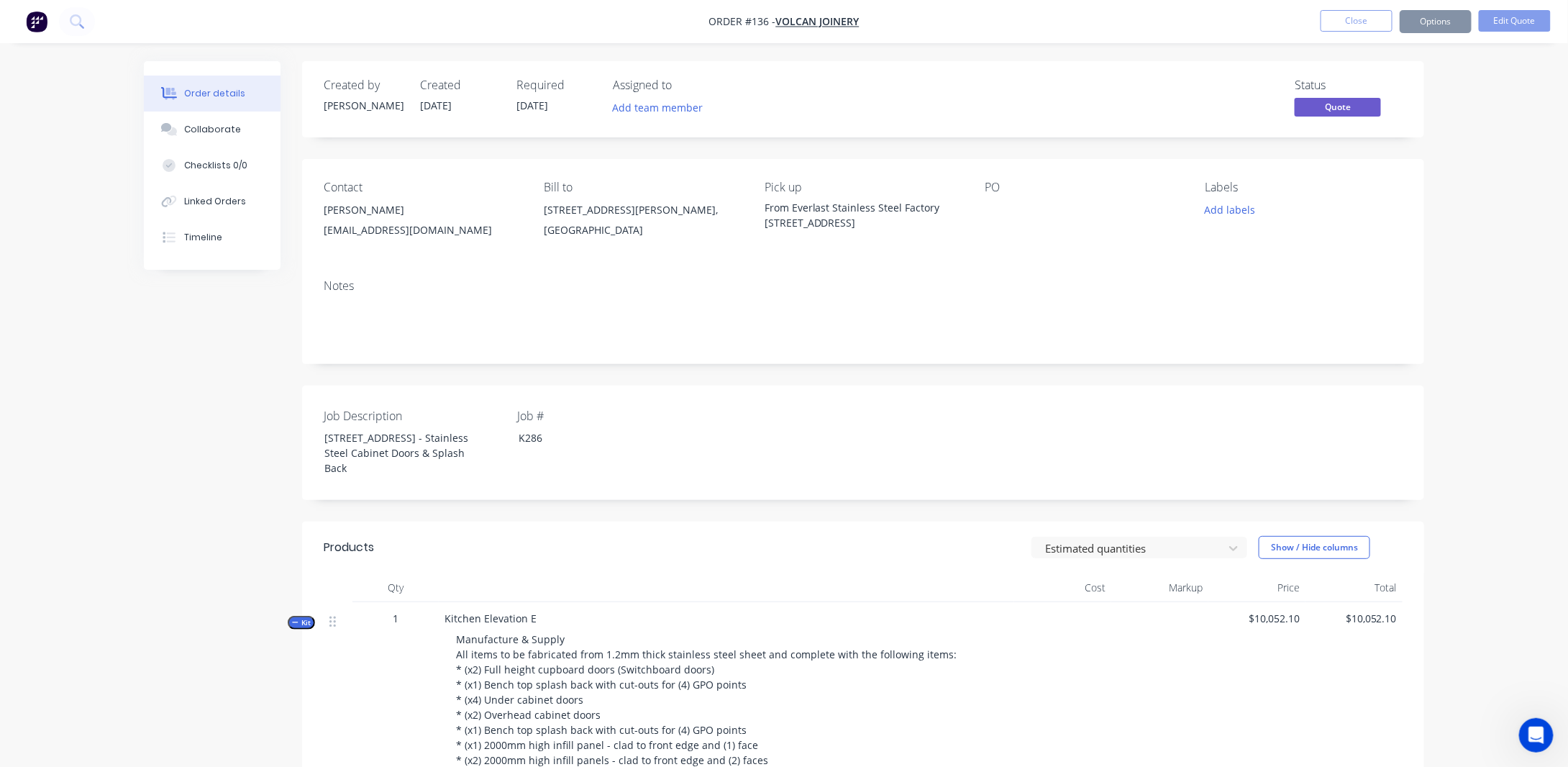
drag, startPoint x: 1486, startPoint y: 310, endPoint x: 1433, endPoint y: 292, distance: 56.0
click at [1371, 19] on button "Close" at bounding box center [1357, 21] width 72 height 22
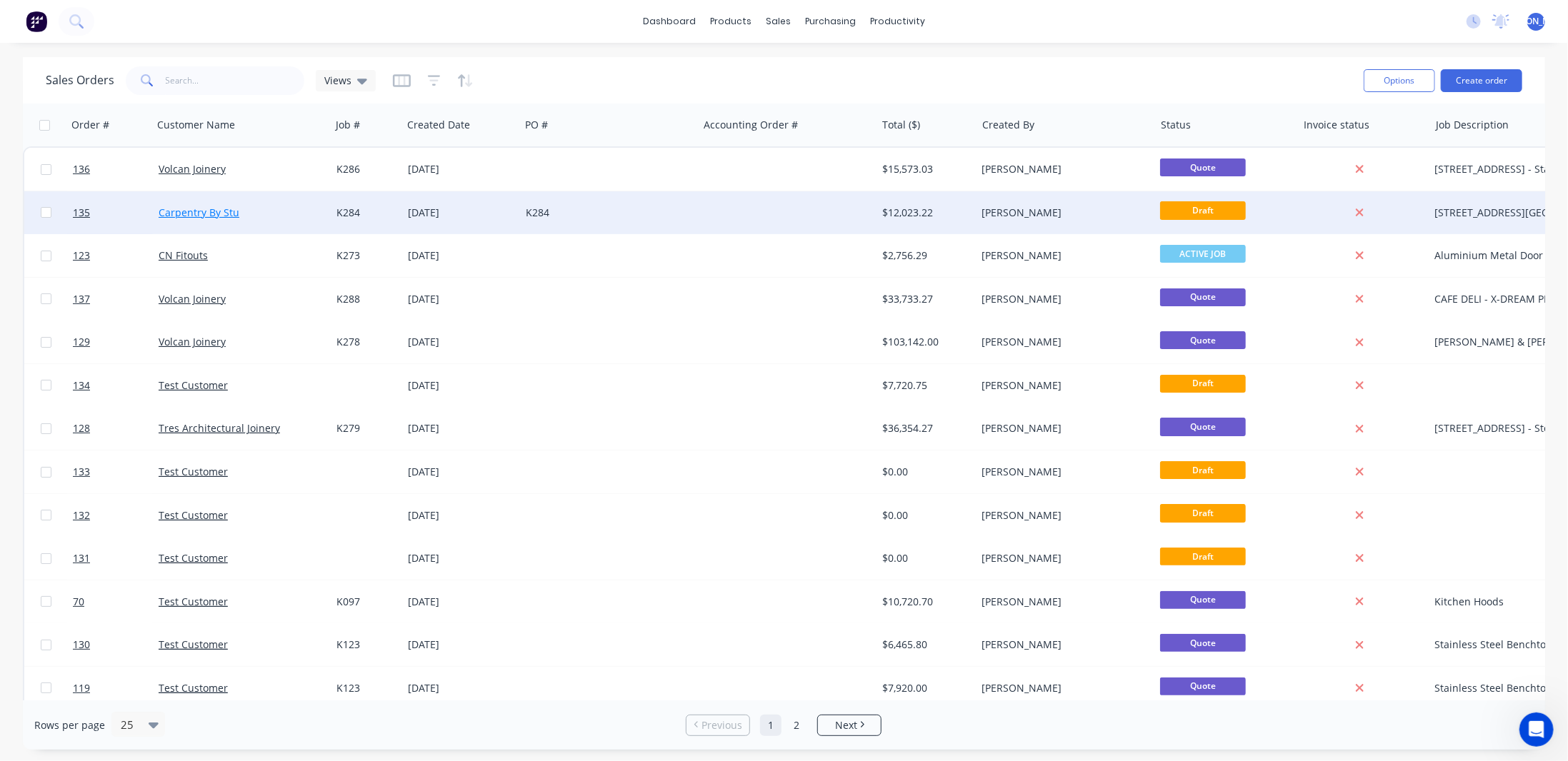
click at [208, 217] on link "Carpentry By Stu" at bounding box center [199, 213] width 81 height 14
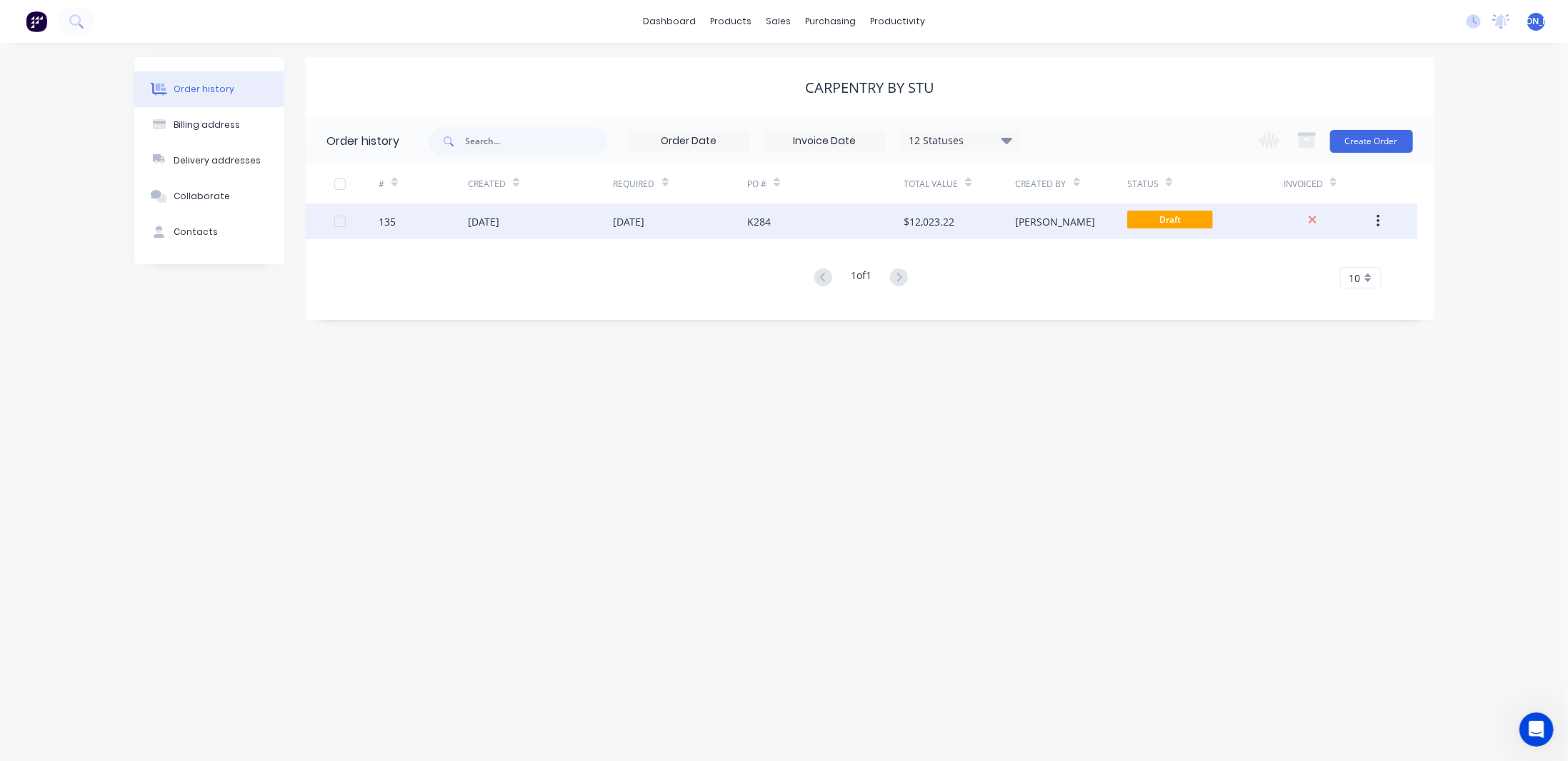
click at [887, 219] on div "K284" at bounding box center [825, 221] width 156 height 36
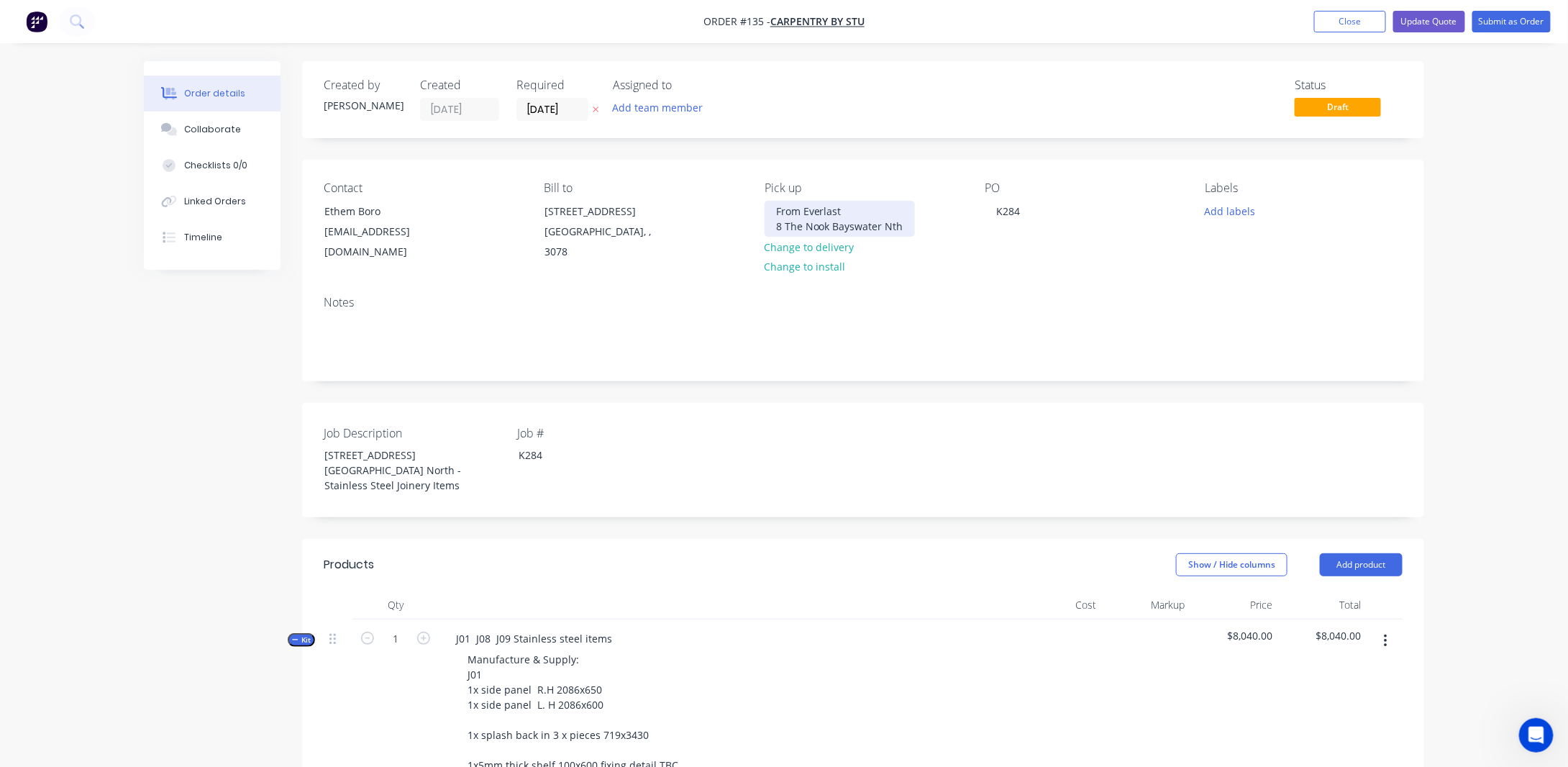
click at [827, 222] on div "From Everlast 8 The Nook Bayswater Nth" at bounding box center [840, 218] width 151 height 36
click at [906, 224] on div "From Everlast 8 The Nook Bayswater Nth" at bounding box center [840, 218] width 151 height 36
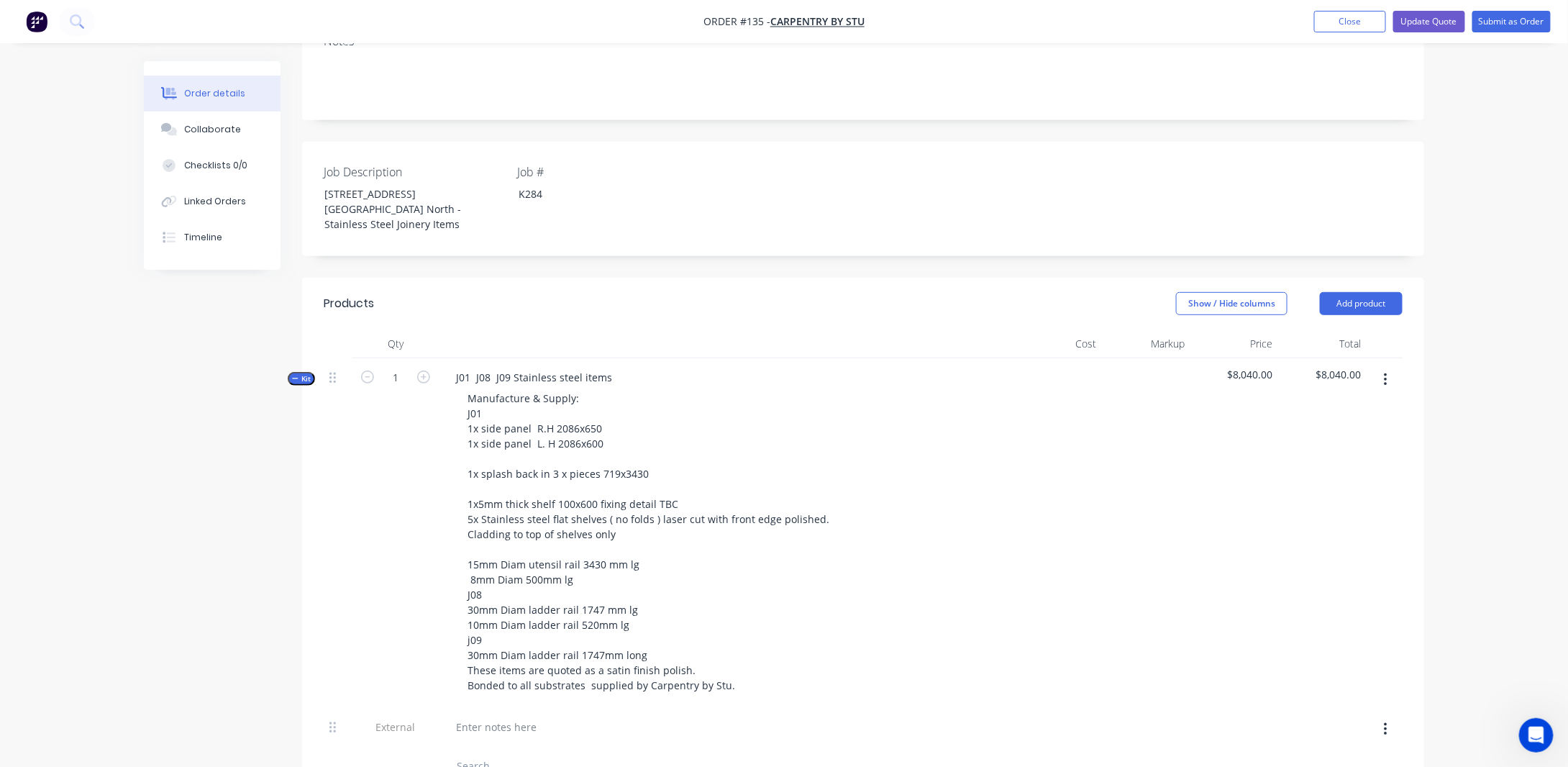
scroll to position [360, 0]
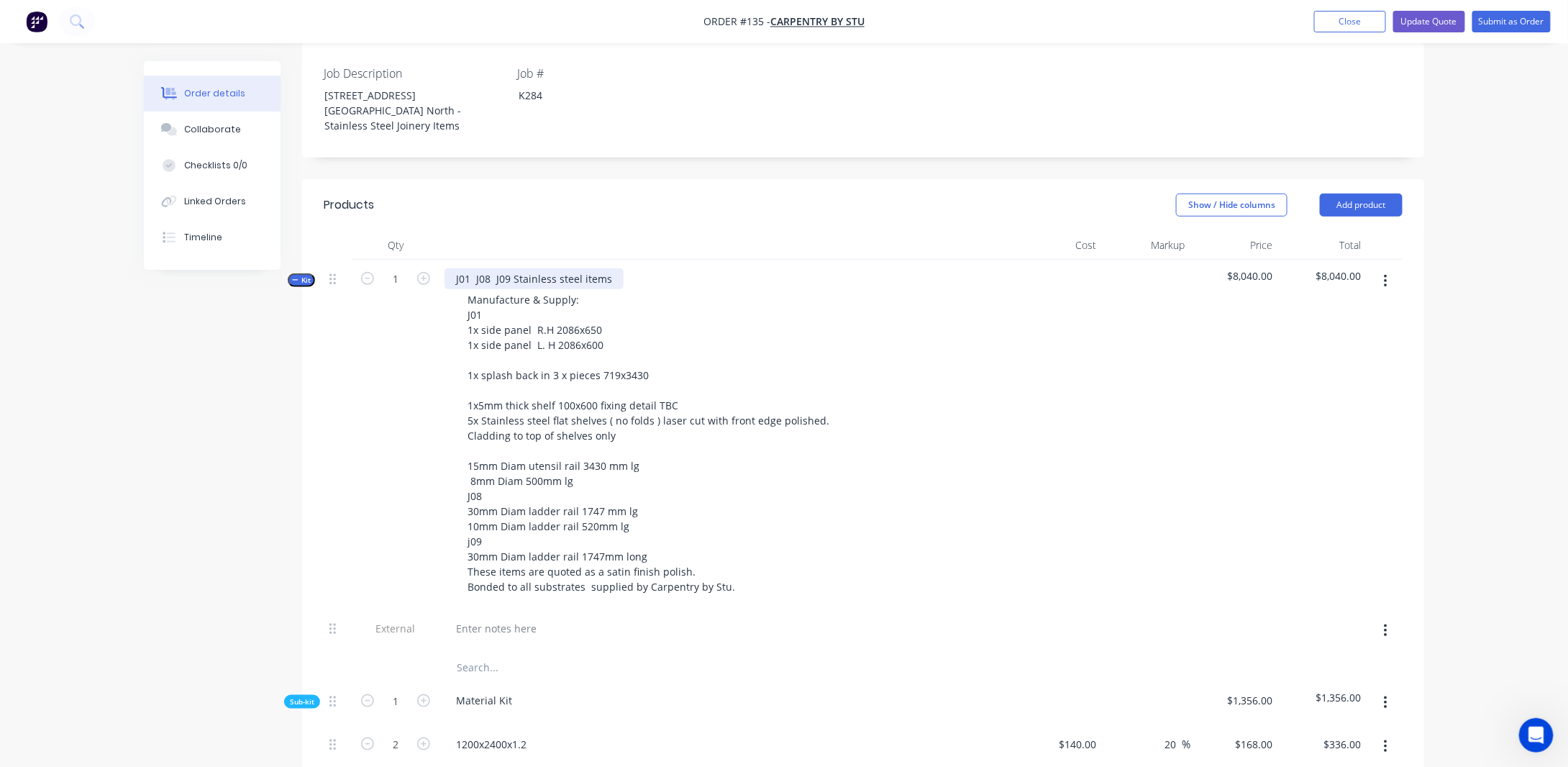
click at [473, 268] on div "J01 J08 J09 Stainless steel items" at bounding box center [534, 278] width 179 height 21
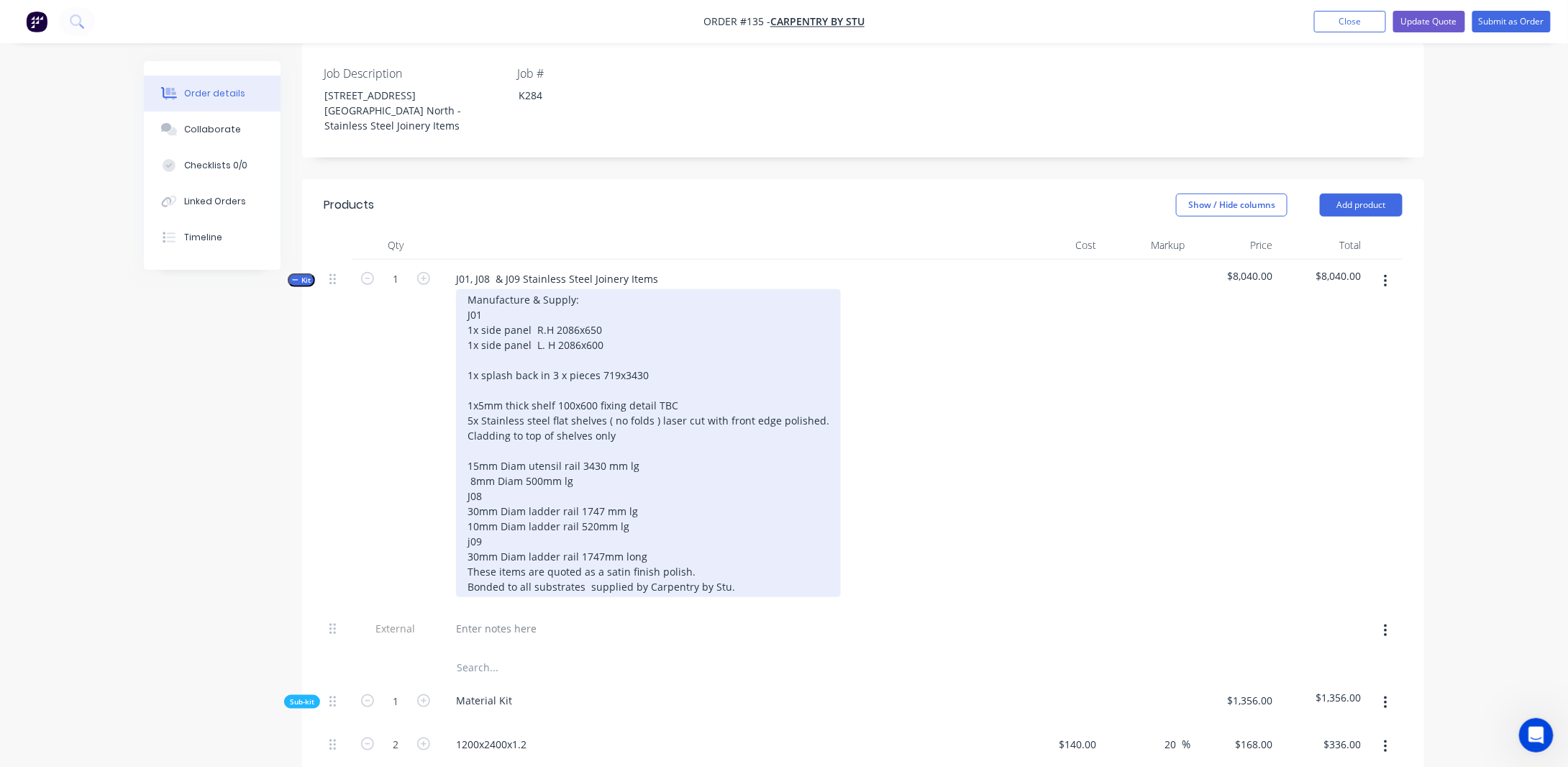
click at [467, 304] on div "Manufacture & Supply: J01 1x side panel R.H 2086x650 1x side panel L. H 2086x60…" at bounding box center [648, 443] width 385 height 308
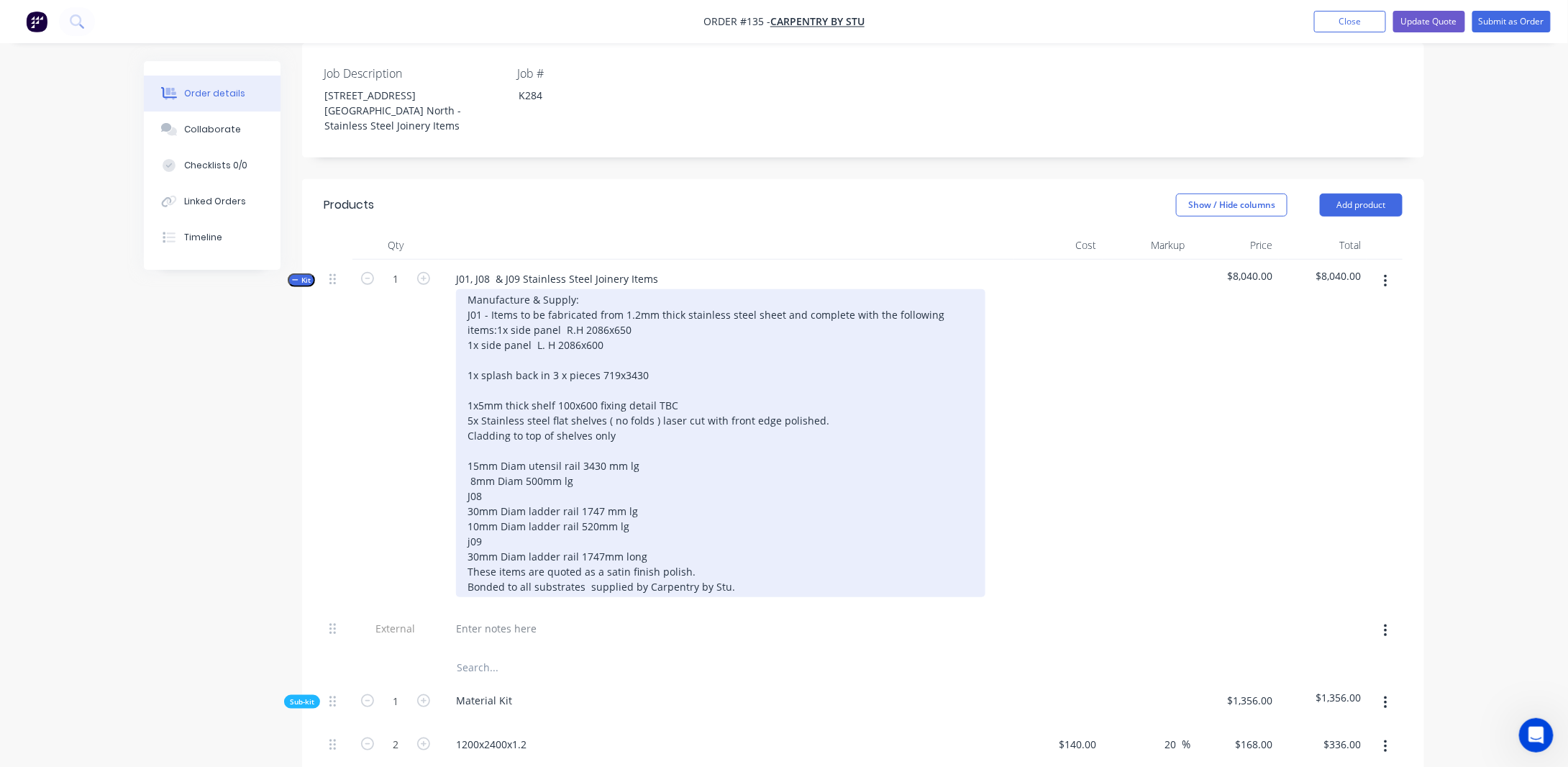
click at [469, 319] on div "Manufacture & Supply: J01 - Items to be fabricated from 1.2mm thick stainless s…" at bounding box center [721, 443] width 529 height 308
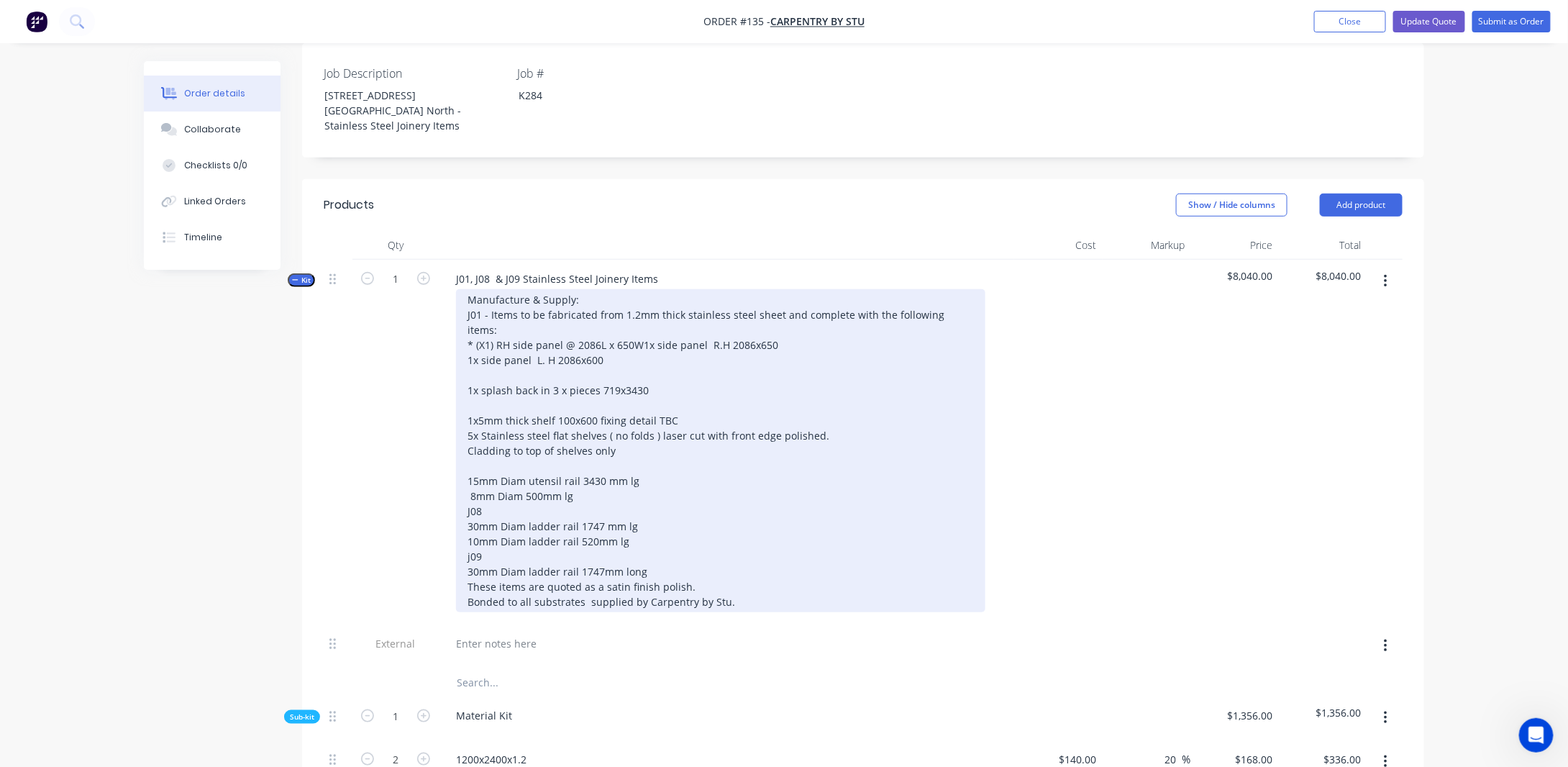
click at [607, 330] on div "Manufacture & Supply: J01 - Items to be fabricated from 1.2mm thick stainless s…" at bounding box center [721, 450] width 529 height 323
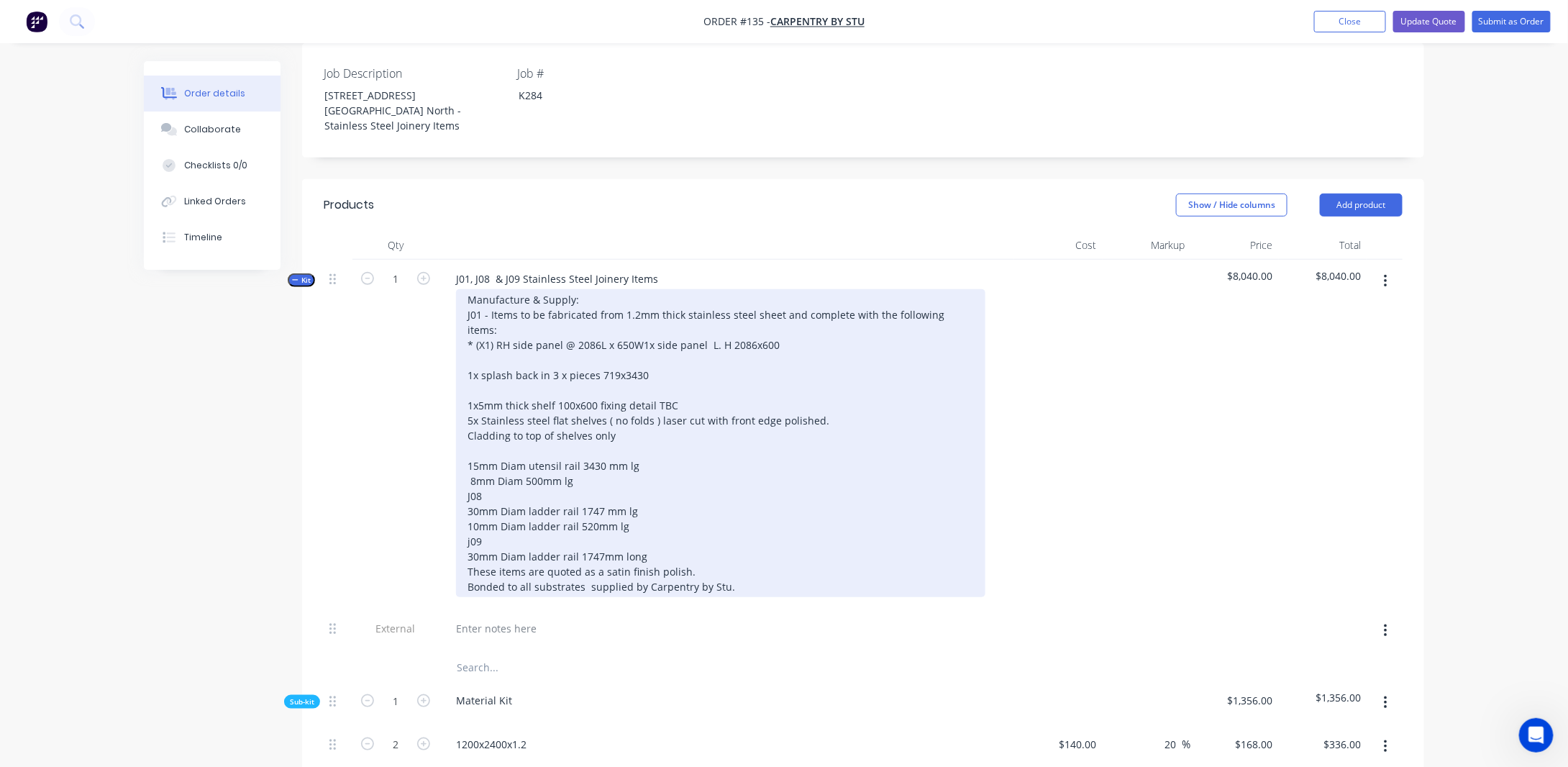
click at [482, 317] on div "Manufacture & Supply: J01 - Items to be fabricated from 1.2mm thick stainless s…" at bounding box center [721, 443] width 529 height 308
click at [490, 320] on div "Manufacture & Supply: J01 - Items to be fabricated from 1.2mm thick stainless s…" at bounding box center [721, 443] width 529 height 308
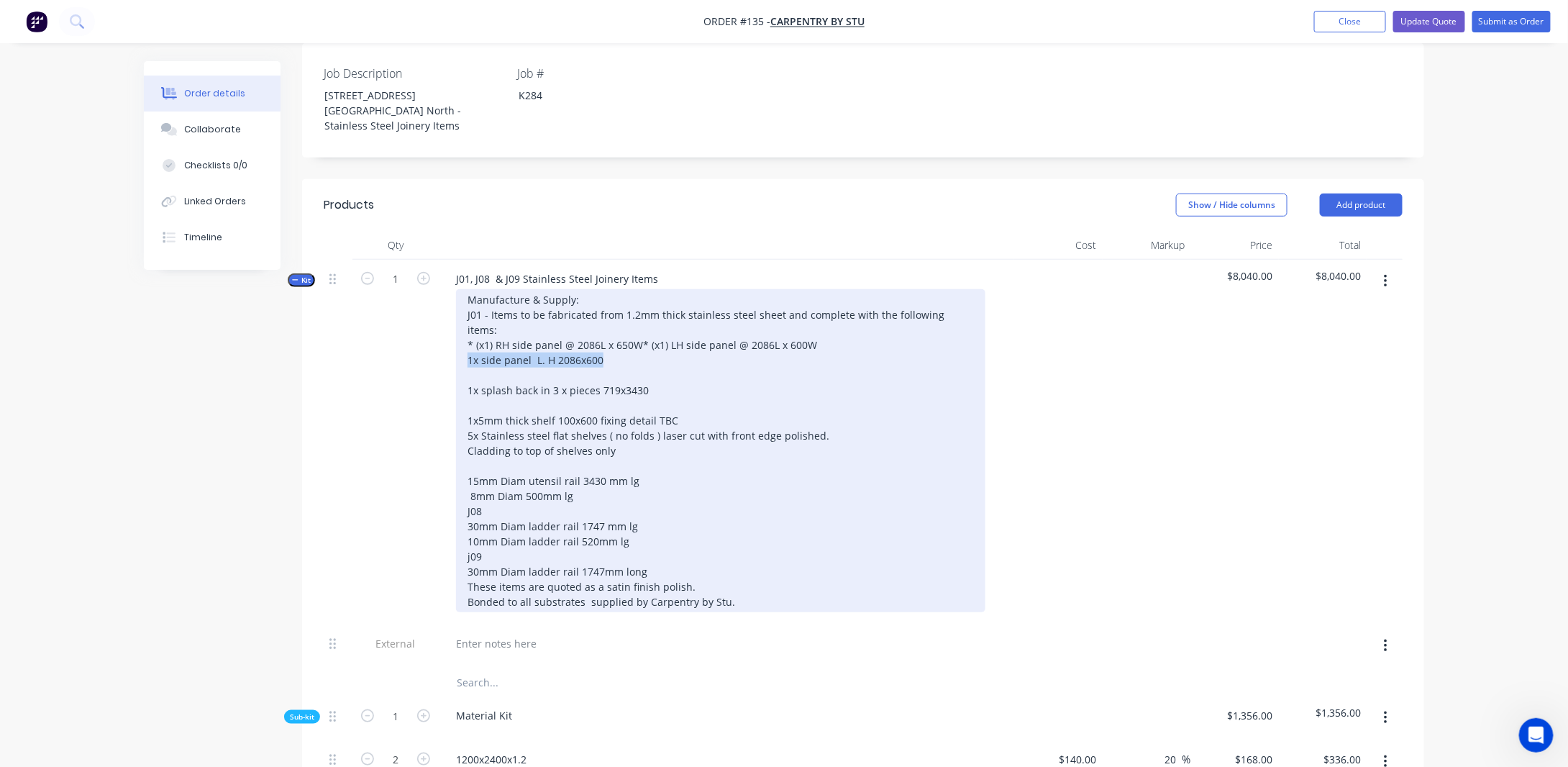
drag, startPoint x: 646, startPoint y: 351, endPoint x: 443, endPoint y: 354, distance: 203.0
click at [443, 354] on div "J01, J08 & J09 Stainless Steel Joinery Items Manufacture & Supply: J01 - Items …" at bounding box center [726, 442] width 575 height 365
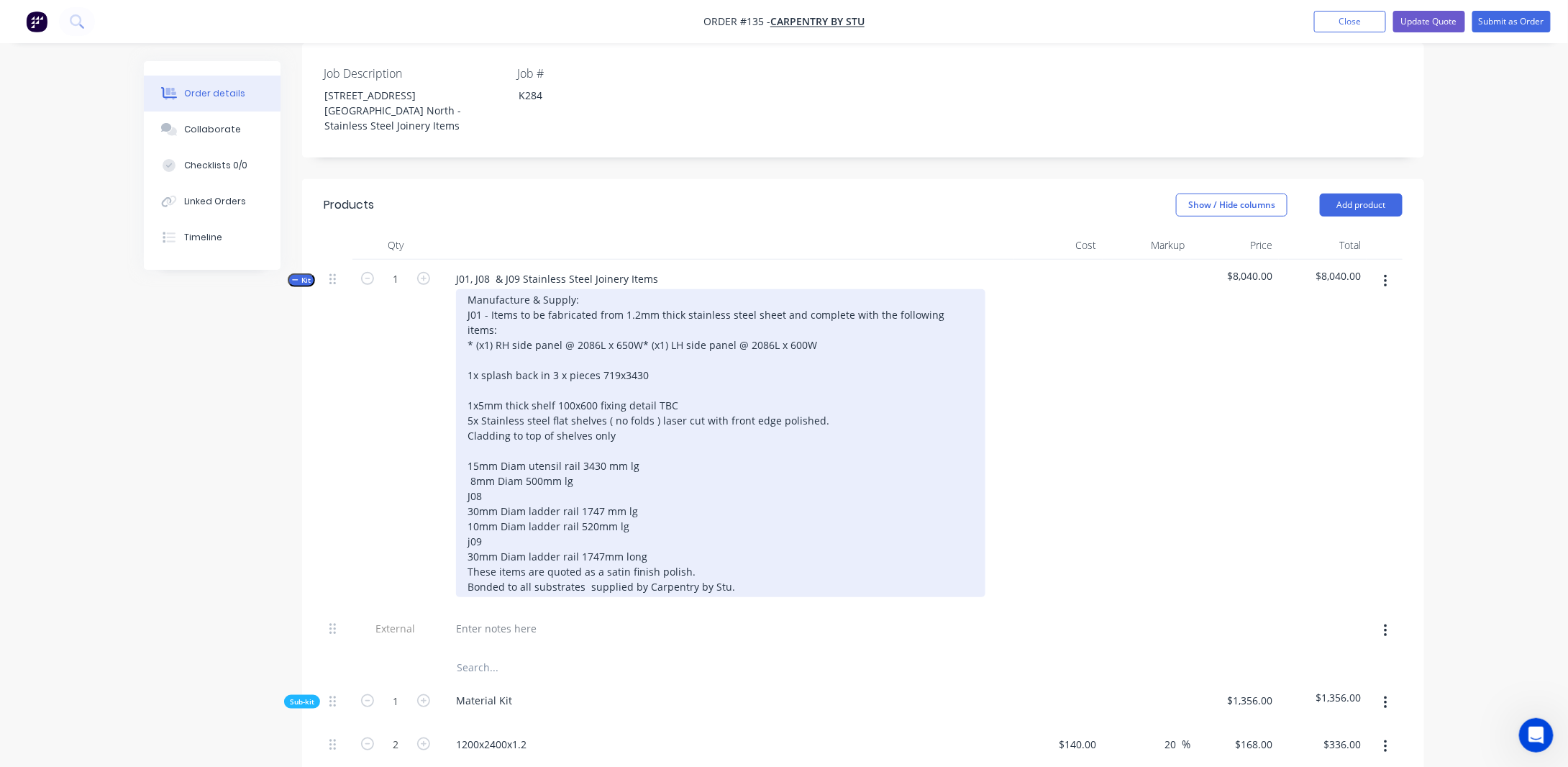
click at [492, 300] on div "Manufacture & Supply: J01 - Items to be fabricated from 1.2mm thick stainless s…" at bounding box center [721, 443] width 529 height 308
click at [658, 331] on div "Manufacture & Supply: J01 - Items to be fabricated from 1.2mm thick stainless s…" at bounding box center [721, 443] width 529 height 308
click at [482, 304] on div "Manufacture & Supply: J01 - Items to be fabricated from 1.2mm thick stainless s…" at bounding box center [721, 443] width 529 height 308
click at [640, 334] on div "Manufacture & Supply: J01 - Items to be fabricated from 1.2mm thick stainless s…" at bounding box center [721, 443] width 529 height 308
click at [465, 366] on div "Manufacture & Supply: J01 - Items to be fabricated from 1.2mm thick stainless s…" at bounding box center [721, 443] width 529 height 308
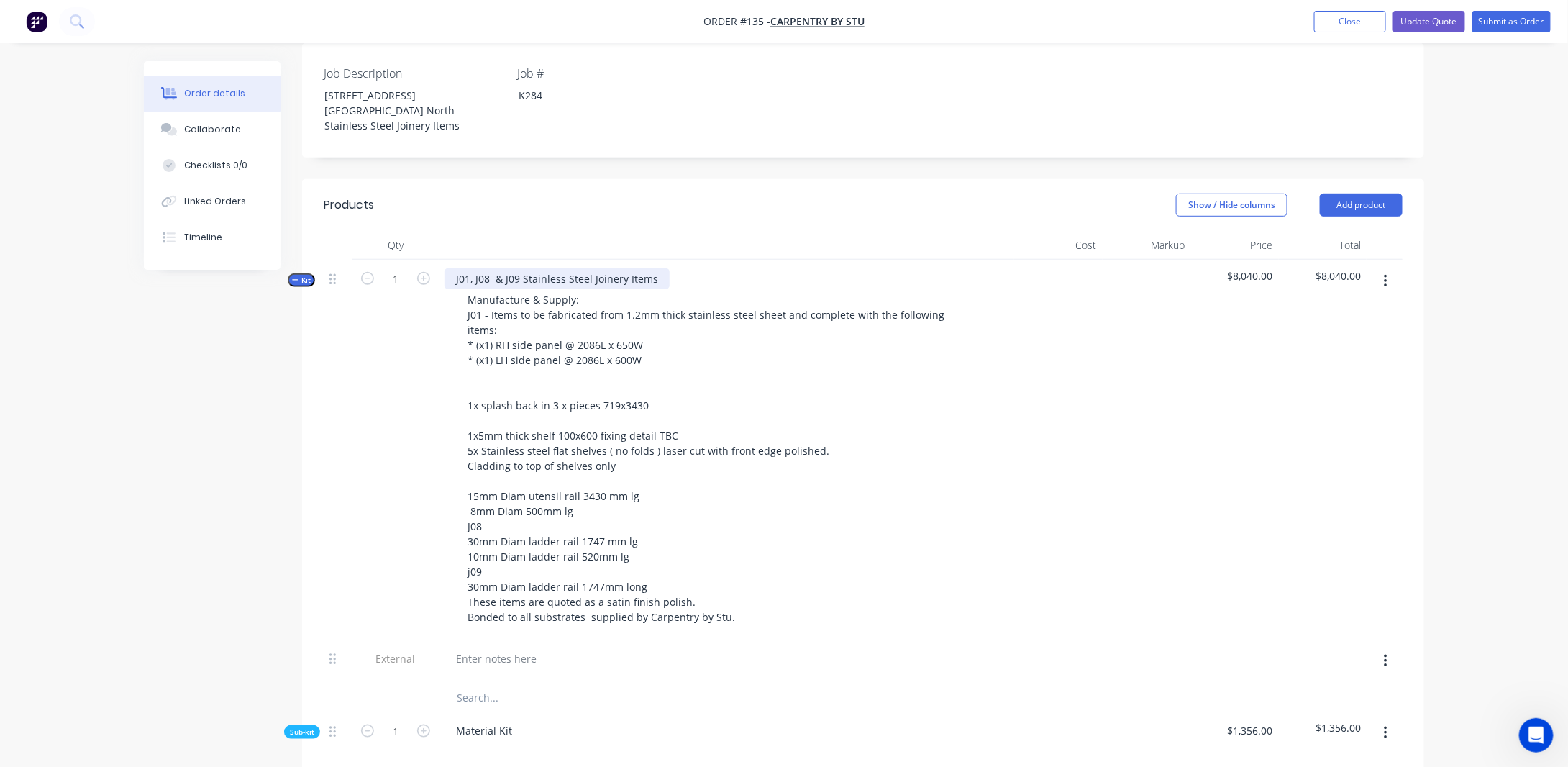
click at [474, 268] on div "J01, J08 & J09 Stainless Steel Joinery Items" at bounding box center [557, 278] width 225 height 21
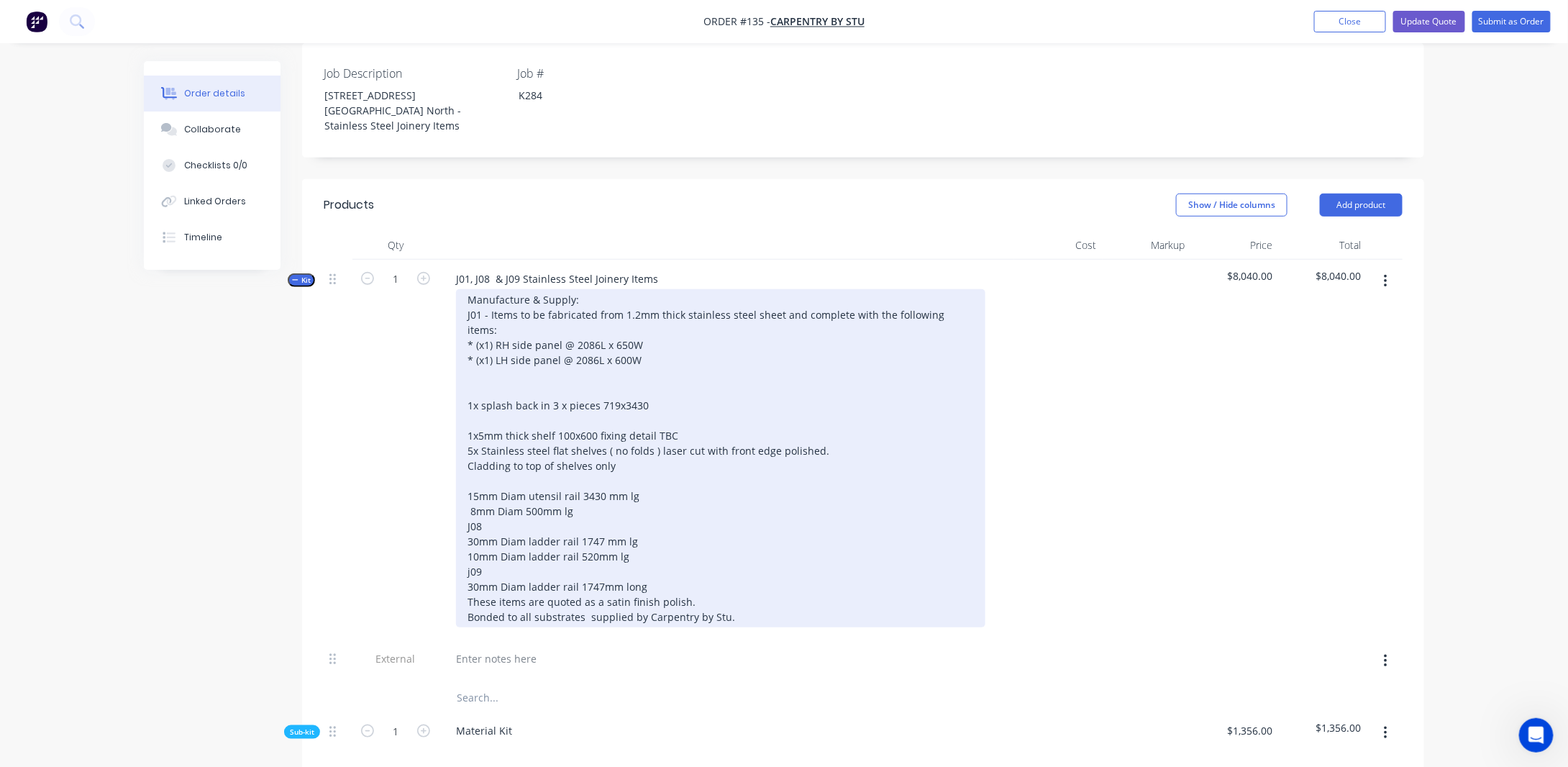
click at [505, 367] on div "Manufacture & Supply: J01 - Items to be fabricated from 1.2mm thick stainless s…" at bounding box center [721, 458] width 529 height 338
click at [468, 379] on div "Manufacture & Supply: J01 - Items to be fabricated from 1.2mm thick stainless s…" at bounding box center [721, 458] width 529 height 338
click at [656, 337] on div "Manufacture & Supply: J01 - Items to be fabricated from 1.2mm thick stainless s…" at bounding box center [721, 458] width 529 height 338
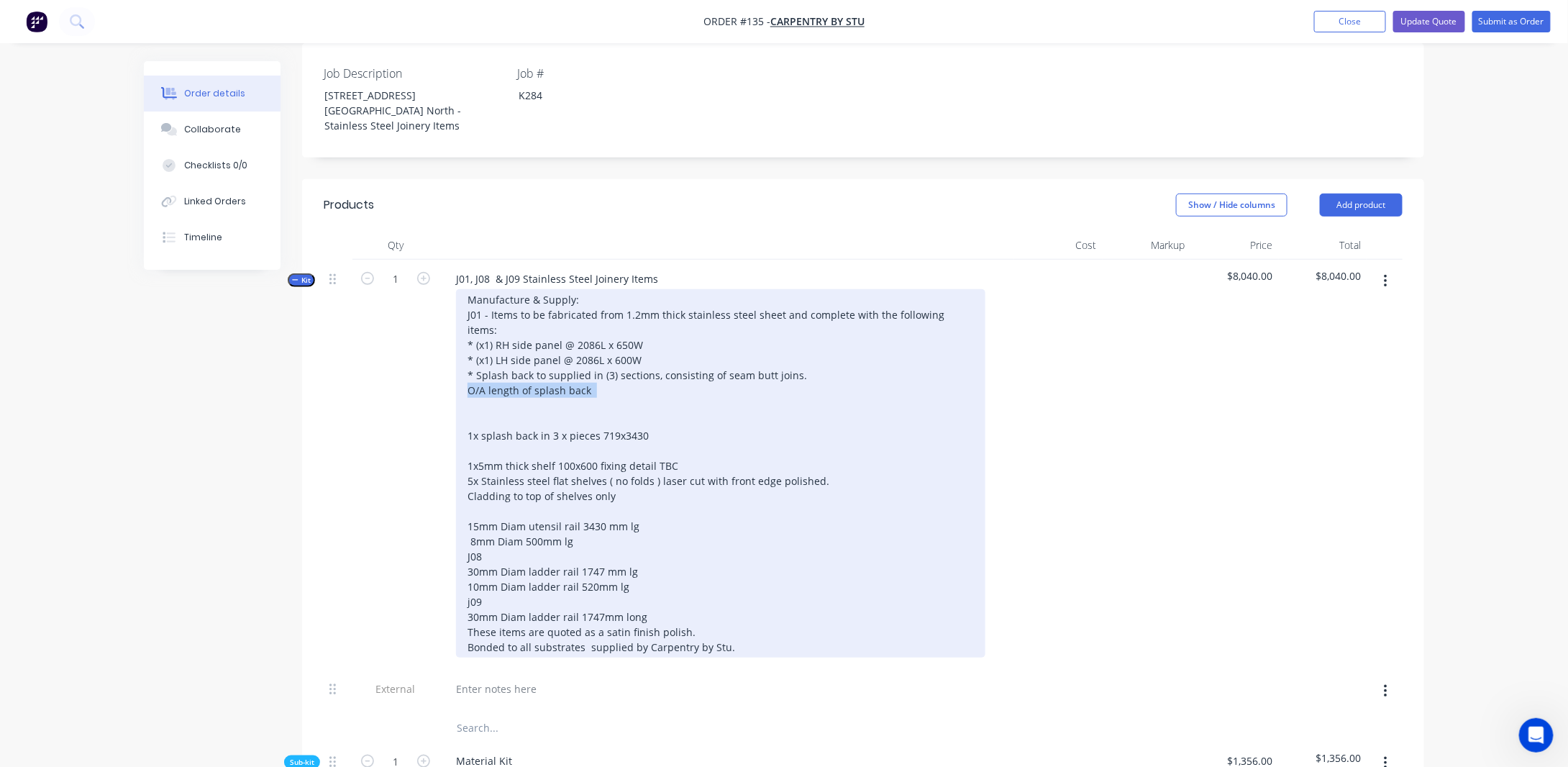
drag, startPoint x: 602, startPoint y: 370, endPoint x: 445, endPoint y: 364, distance: 157.1
click at [445, 364] on div "Manufacture & Supply: J01 - Items to be fabricated from 1.2mm thick stainless s…" at bounding box center [727, 473] width 564 height 368
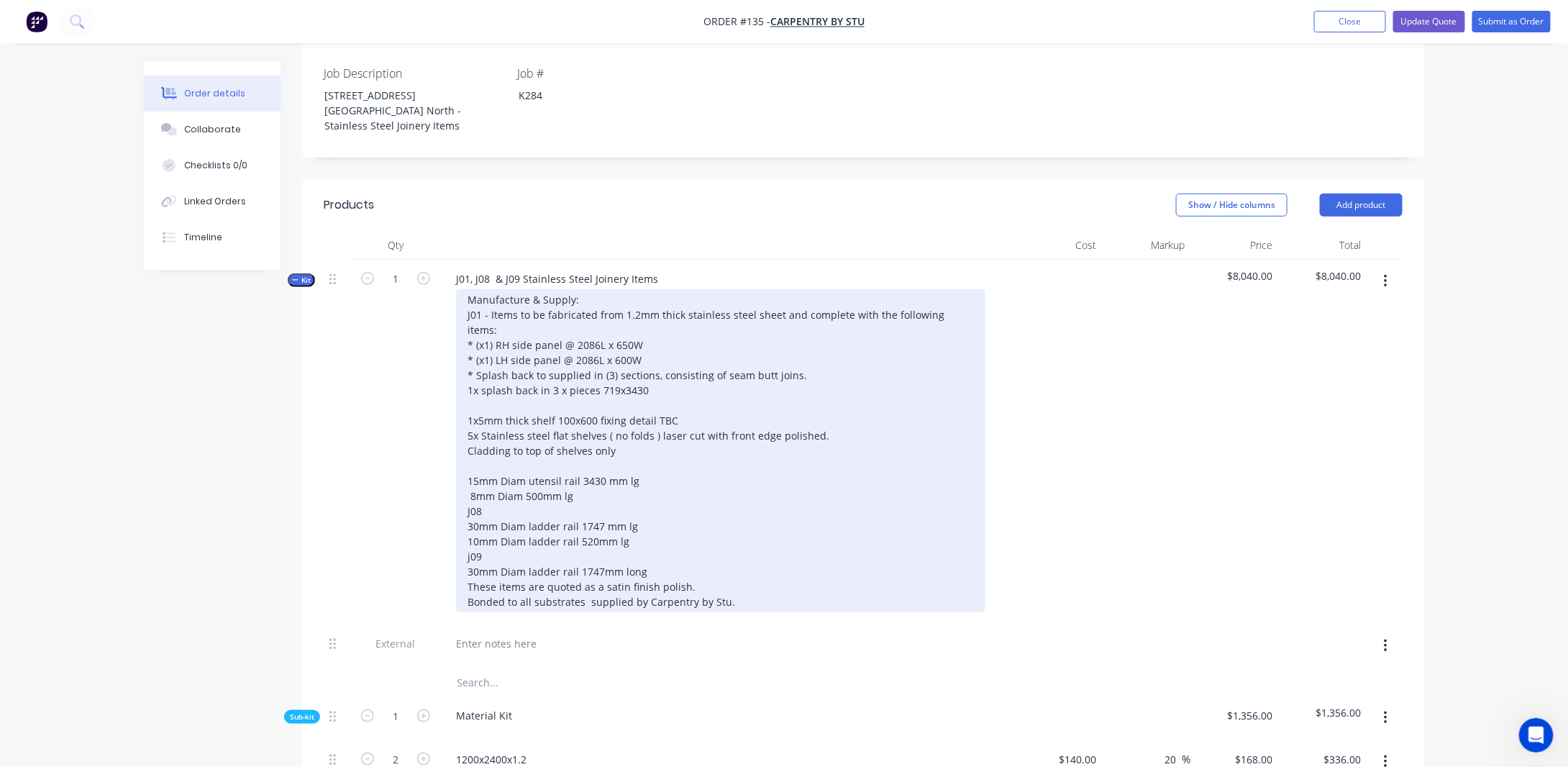
click at [479, 347] on div "Manufacture & Supply: J01 - Items to be fabricated from 1.2mm thick stainless s…" at bounding box center [721, 450] width 529 height 323
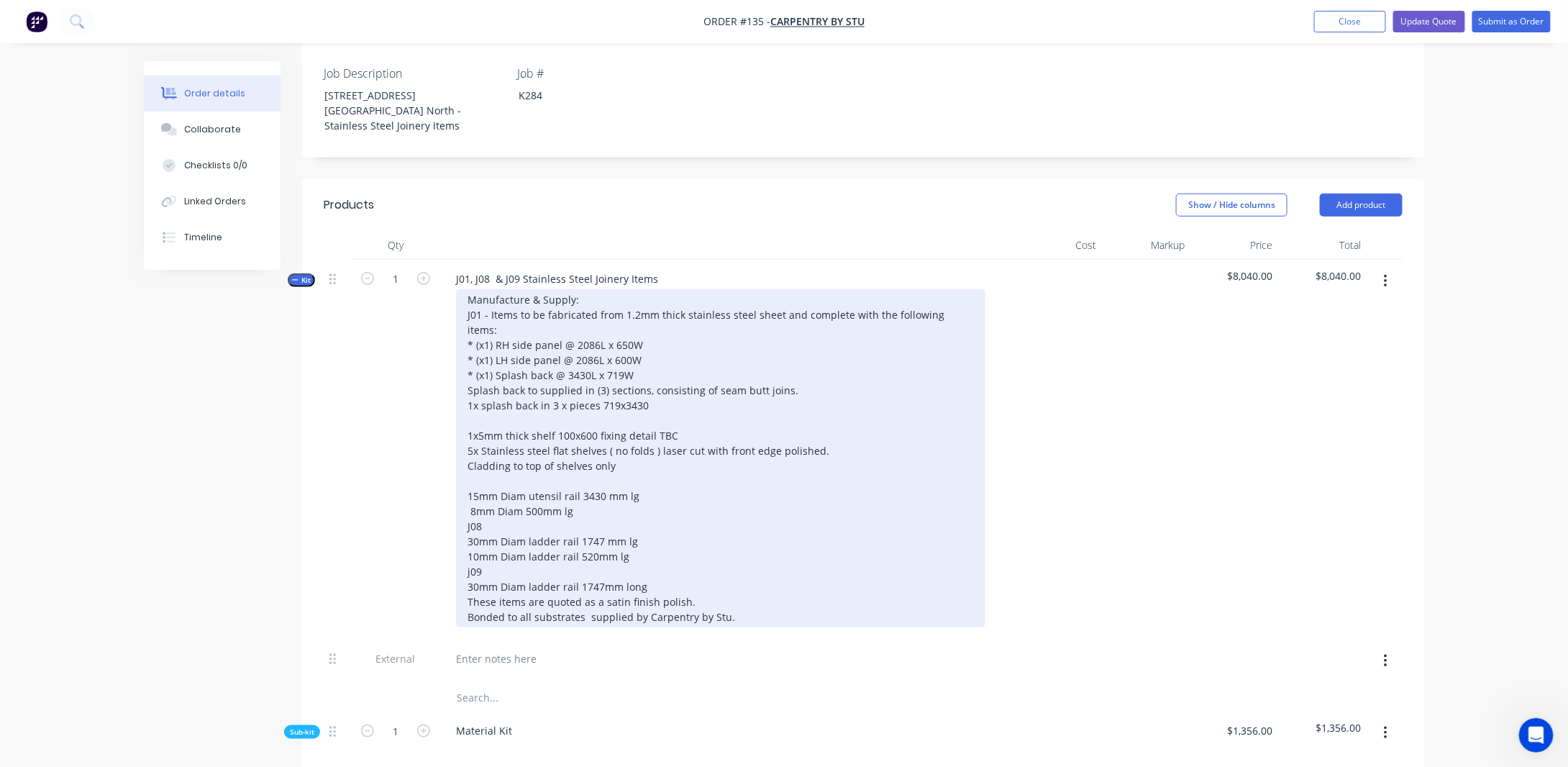
click at [468, 363] on div "Manufacture & Supply: J01 - Items to be fabricated from 1.2mm thick stainless s…" at bounding box center [721, 458] width 529 height 338
click at [823, 367] on div "Manufacture & Supply: J01 - Items to be fabricated from 1.2mm thick stainless s…" at bounding box center [721, 458] width 529 height 338
drag, startPoint x: 634, startPoint y: 423, endPoint x: 456, endPoint y: 424, distance: 178.0
click at [456, 424] on div "Manufacture & Supply: J01 - Items to be fabricated from 1.2mm thick stainless s…" at bounding box center [721, 458] width 529 height 338
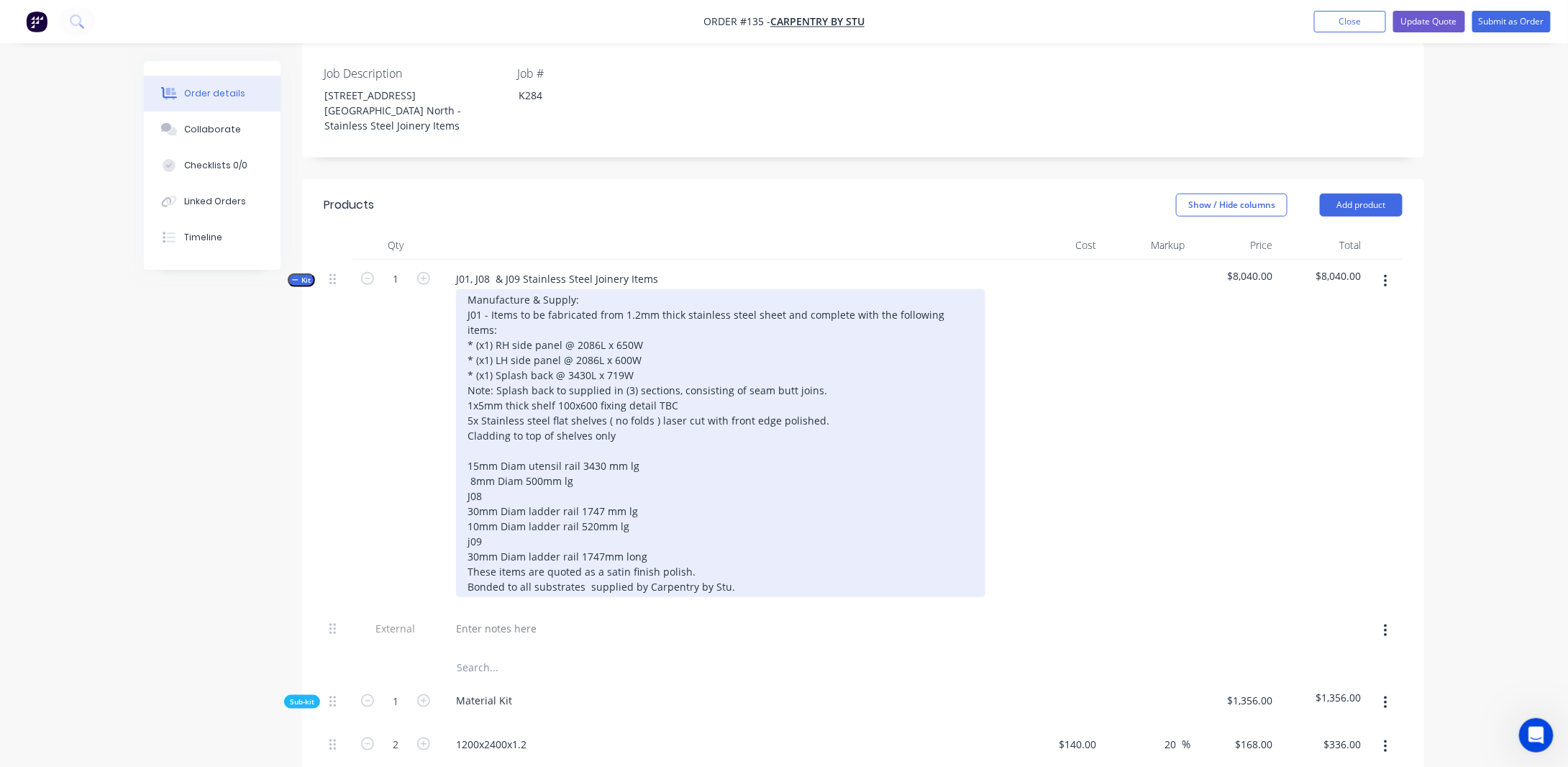
click at [464, 423] on div "Manufacture & Supply: J01 - Items to be fabricated from 1.2mm thick stainless s…" at bounding box center [721, 443] width 529 height 308
click at [469, 380] on div "Manufacture & Supply: J01 - Items to be fabricated from 1.2mm thick stainless s…" at bounding box center [721, 443] width 529 height 308
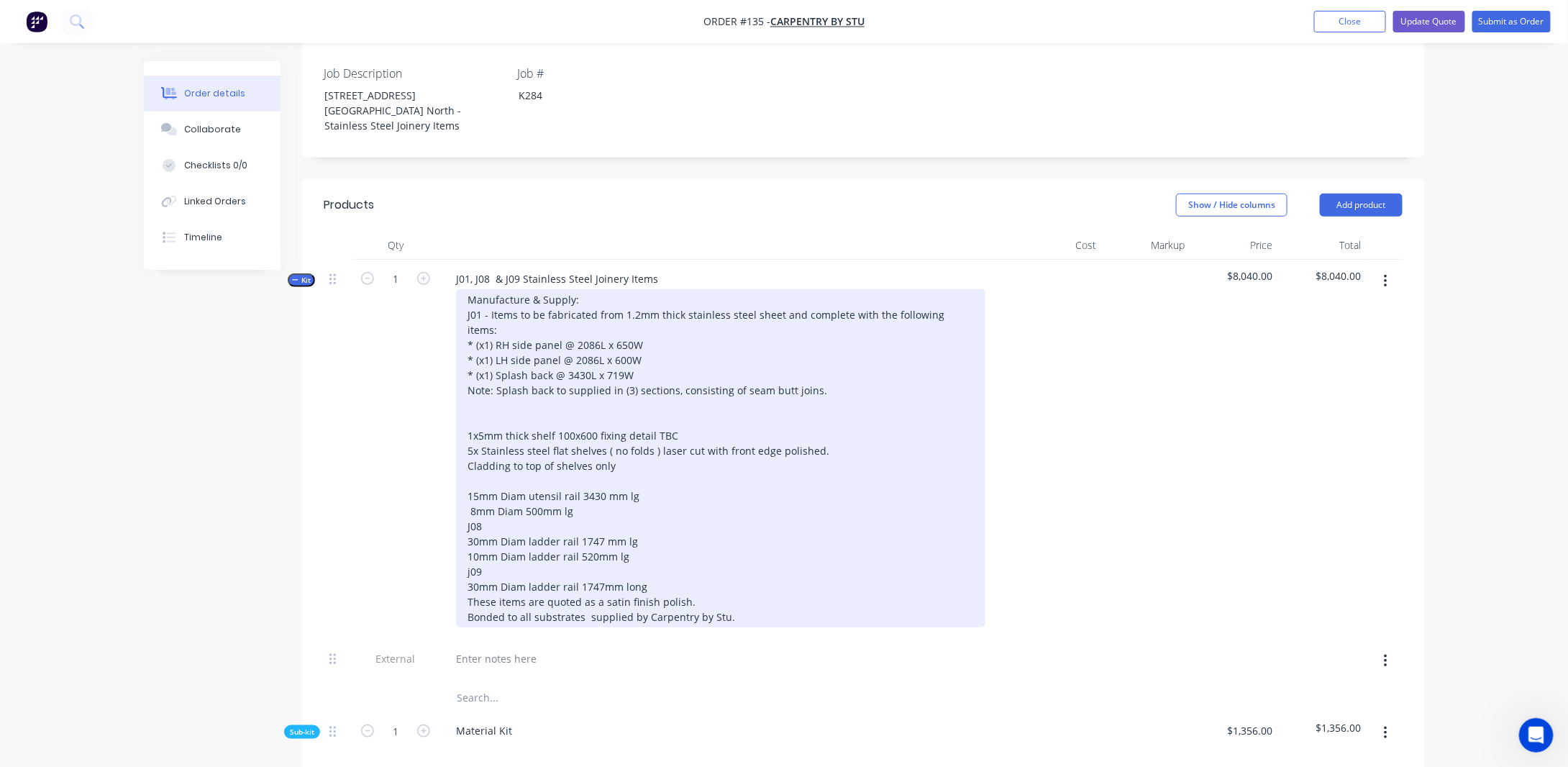
click at [486, 379] on div "Manufacture & Supply: J01 - Items to be fabricated from 1.2mm thick stainless s…" at bounding box center [721, 458] width 529 height 338
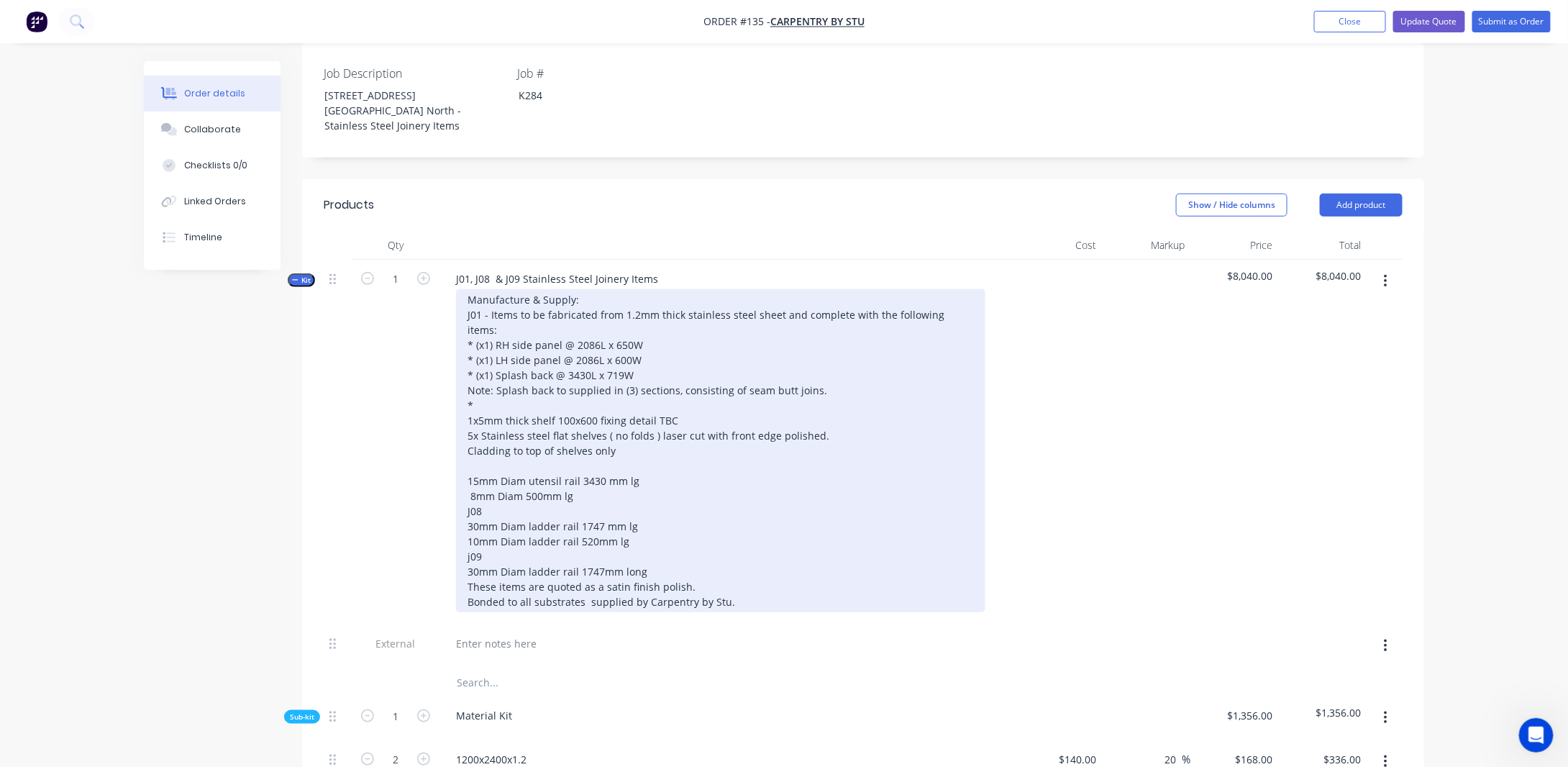
click at [651, 304] on div "Manufacture & Supply: J01 - Items to be fabricated from 1.2mm thick stainless s…" at bounding box center [721, 450] width 529 height 323
click at [520, 376] on div "Manufacture & Supply: J01 - Items to be fabricated from 1.2mm thick stainless s…" at bounding box center [721, 450] width 529 height 323
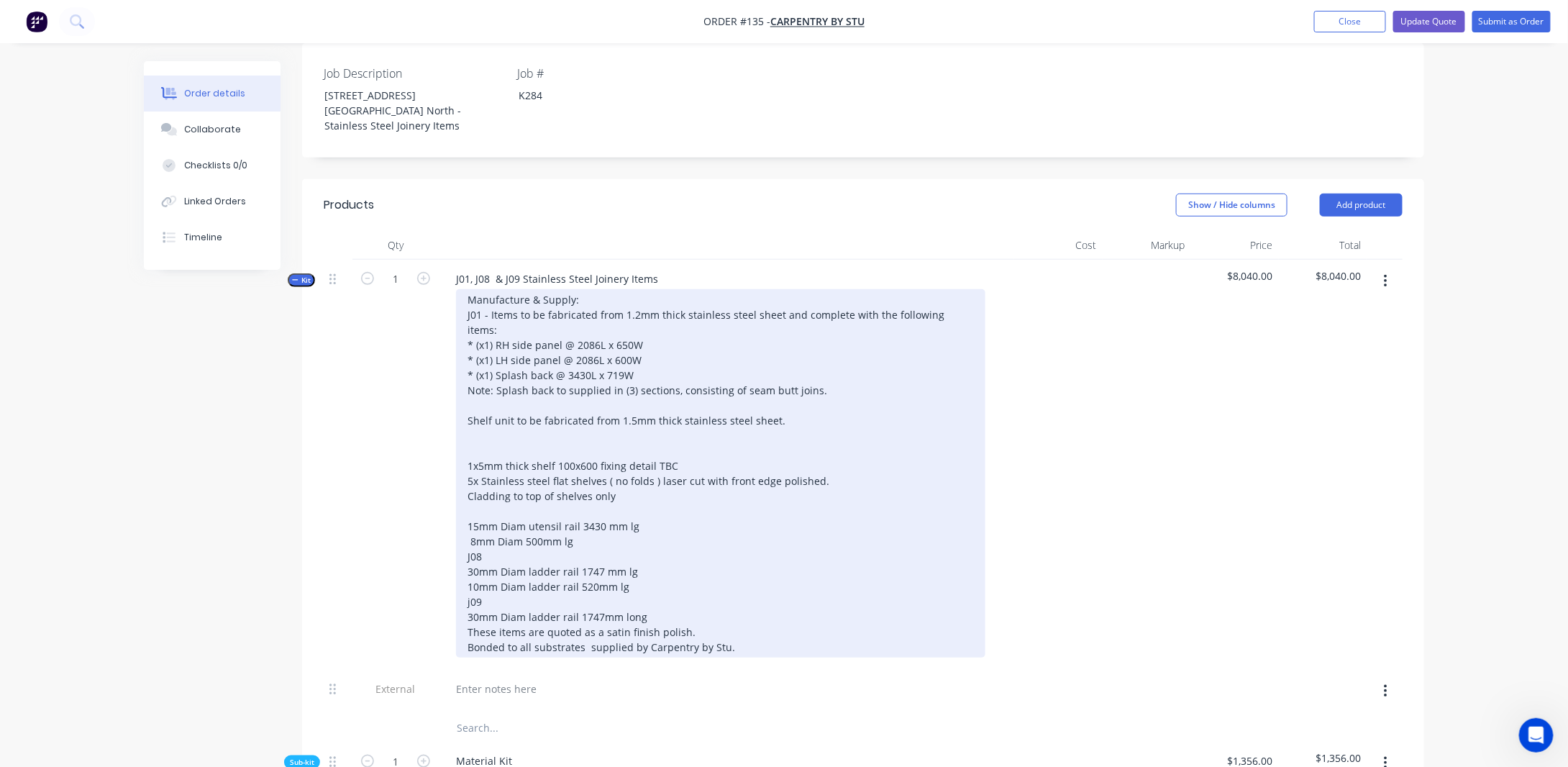
click at [492, 303] on div "Manufacture & Supply: J01 - Items to be fabricated from 1.2mm thick stainless s…" at bounding box center [721, 473] width 529 height 368
click at [791, 316] on div "Manufacture & Supply: J01 - Items listed below are to be fabricated from 1.2mm …" at bounding box center [721, 473] width 529 height 368
click at [602, 384] on div "Manufacture & Supply: J01 - Items listed below are to be fabricated from 1.2mm …" at bounding box center [721, 473] width 529 height 368
drag, startPoint x: 568, startPoint y: 315, endPoint x: 857, endPoint y: 300, distance: 289.4
click at [857, 300] on div "Manufacture & Supply: J01 - Items listed below are to be fabricated from 1.2mm …" at bounding box center [721, 473] width 529 height 368
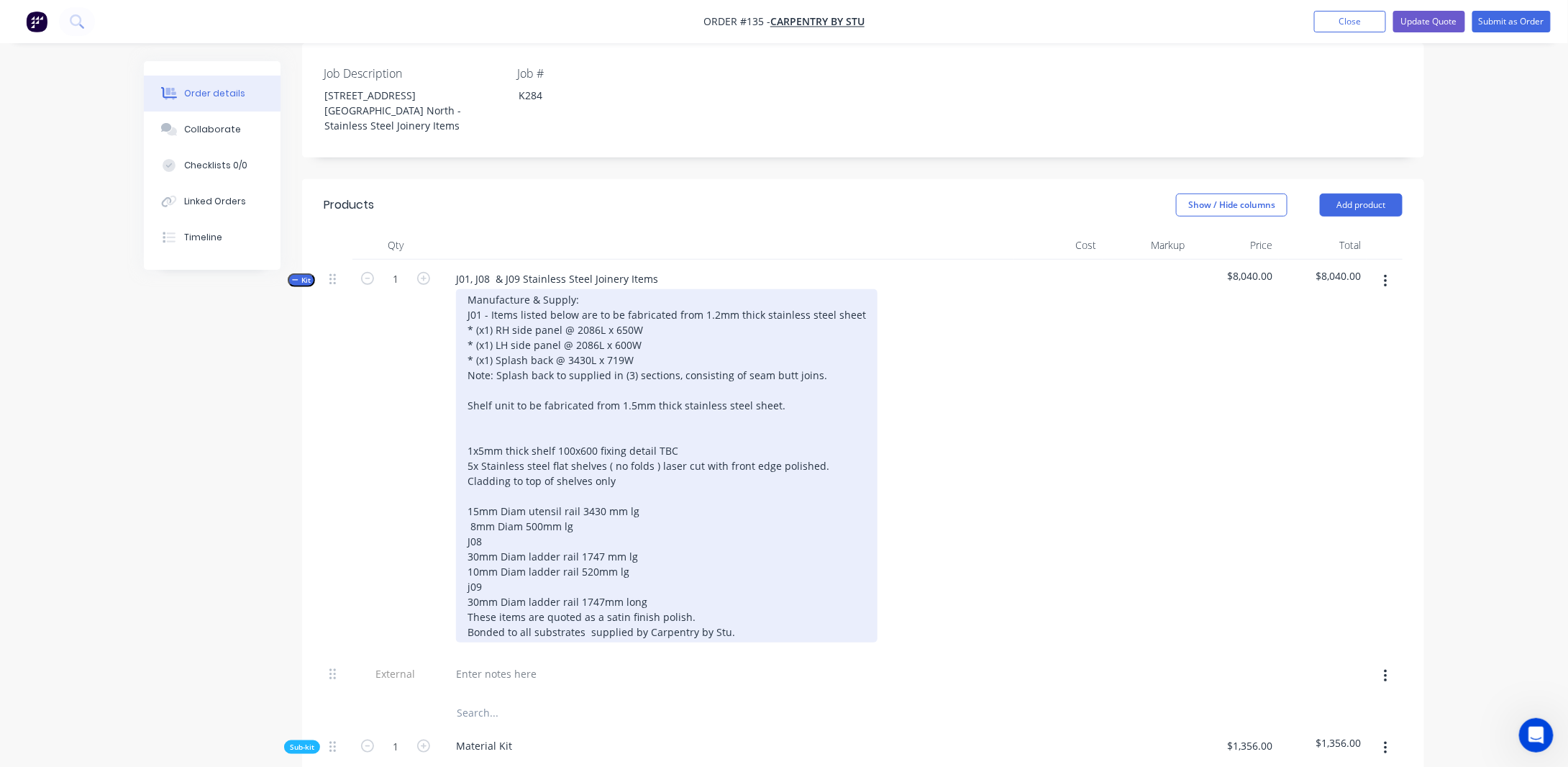
click at [607, 364] on div "Manufacture & Supply: J01 - Items listed below are to be fabricated from 1.2mm …" at bounding box center [667, 466] width 422 height 354
click at [469, 391] on div "Manufacture & Supply: J01 - Items listed below are to be fabricated from 1.2mm …" at bounding box center [667, 466] width 422 height 354
click at [779, 388] on div "Manufacture & Supply: J01 - Items listed below are to be fabricated from 1.2mm …" at bounding box center [667, 466] width 422 height 354
click at [512, 392] on div "Manufacture & Supply: J01 - Items listed below are to be fabricated from 1.2mm …" at bounding box center [667, 466] width 422 height 354
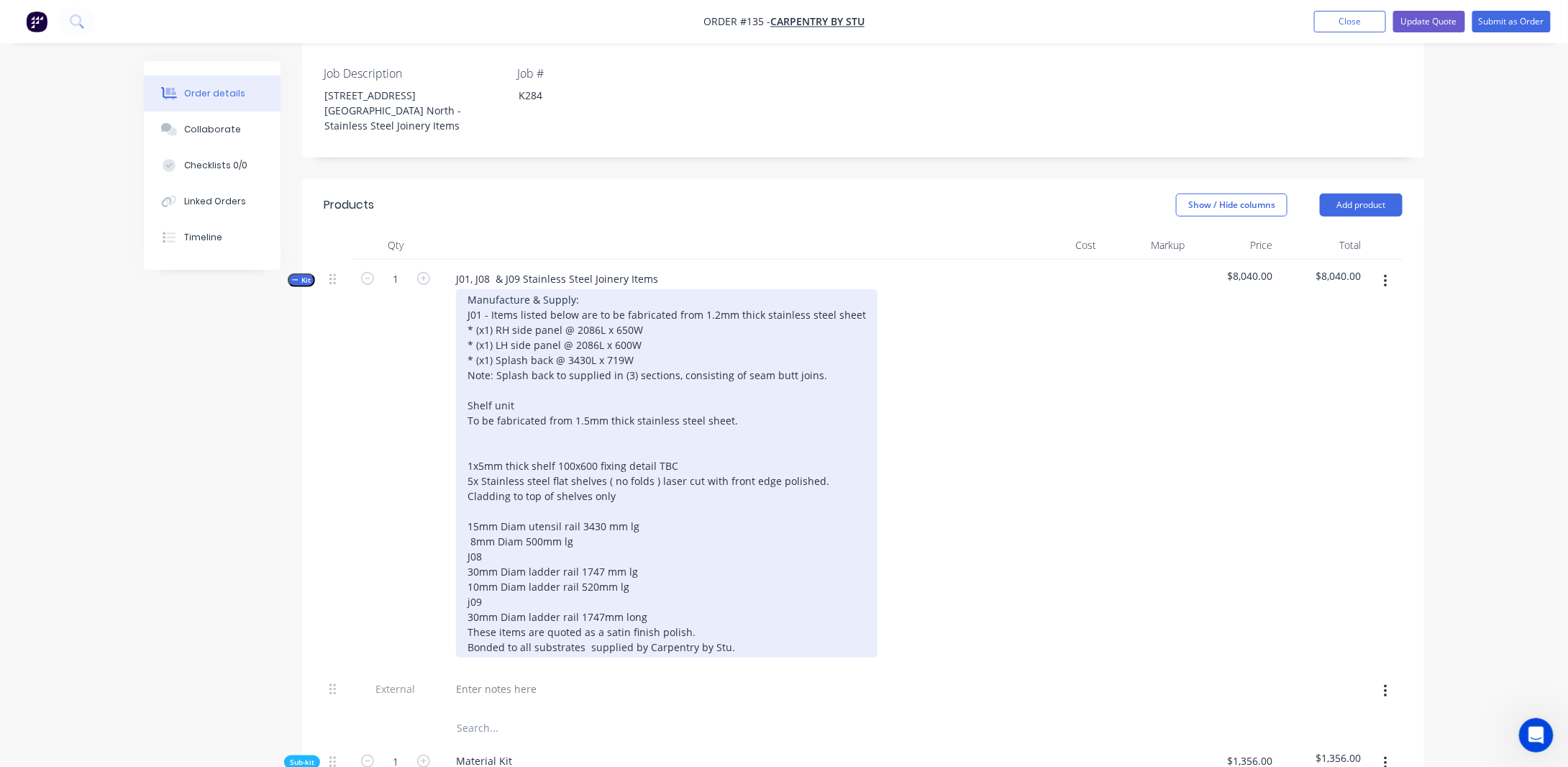
click at [751, 407] on div "Manufacture & Supply: J01 - Items listed below are to be fabricated from 1.2mm …" at bounding box center [667, 473] width 422 height 368
drag, startPoint x: 587, startPoint y: 407, endPoint x: 594, endPoint y: 410, distance: 7.6
click at [587, 408] on div "Manufacture & Supply: J01 - Items listed below are to be fabricated from 1.2mm …" at bounding box center [667, 473] width 422 height 368
click at [740, 402] on div "Manufacture & Supply: J01 - Items listed below are to be fabricated from 1.2mm …" at bounding box center [667, 473] width 422 height 368
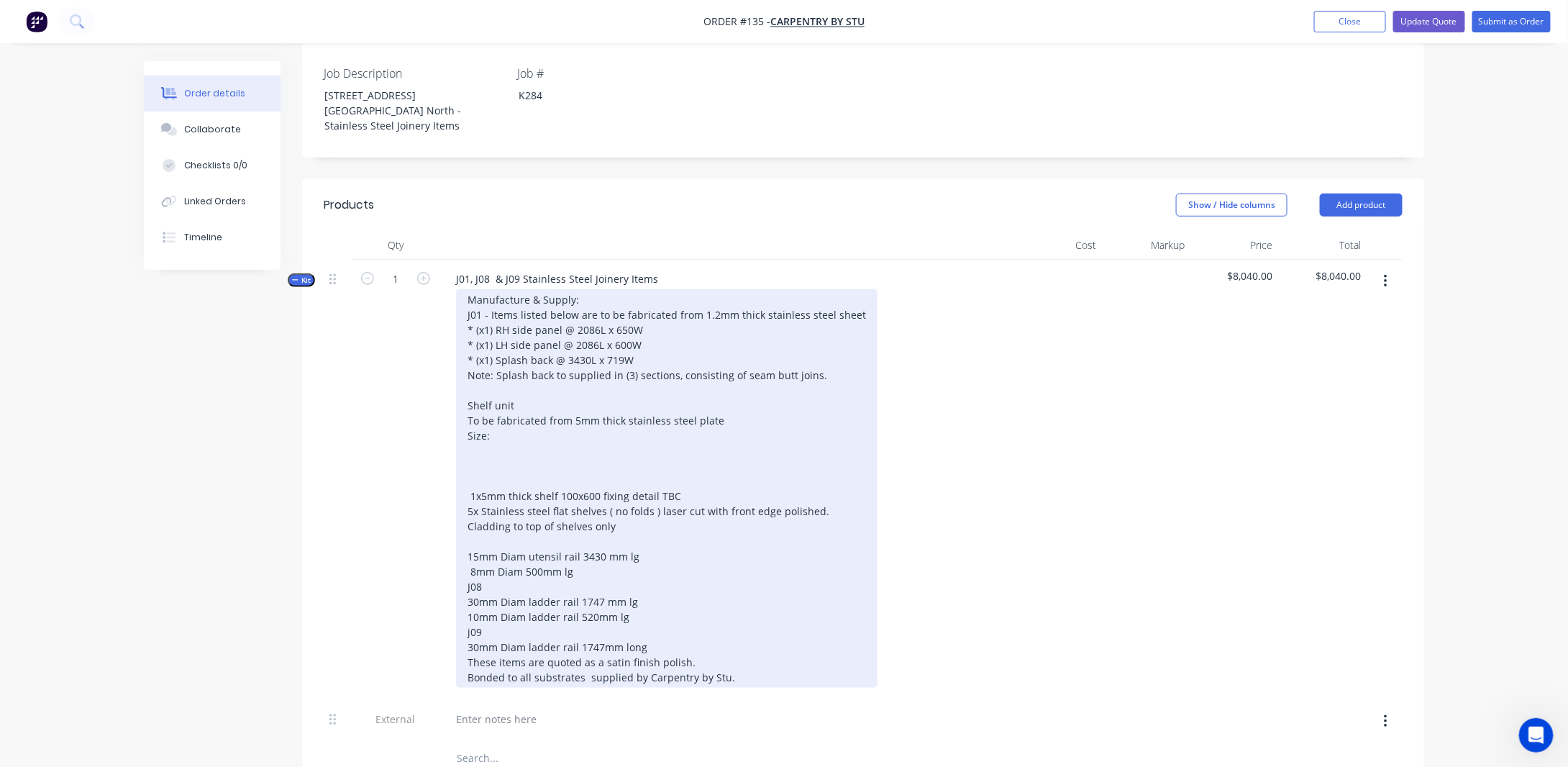
click at [582, 383] on div "Manufacture & Supply: J01 - Items listed below are to be fabricated from 1.2mm …" at bounding box center [667, 488] width 422 height 399
click at [569, 390] on div "Manufacture & Supply: J01 - Items listed below are to be fabricated from 1.2mm …" at bounding box center [667, 488] width 422 height 399
click at [536, 423] on div "Manufacture & Supply: J01 - Items listed below are to be fabricated from 1.2mm …" at bounding box center [667, 488] width 422 height 399
click at [470, 397] on div "Manufacture & Supply: J01 - Items listed below are to be fabricated from 1.2mm …" at bounding box center [667, 488] width 422 height 399
click at [471, 407] on div "Manufacture & Supply: J01 - Items listed below are to be fabricated from 1.2mm …" at bounding box center [667, 488] width 422 height 399
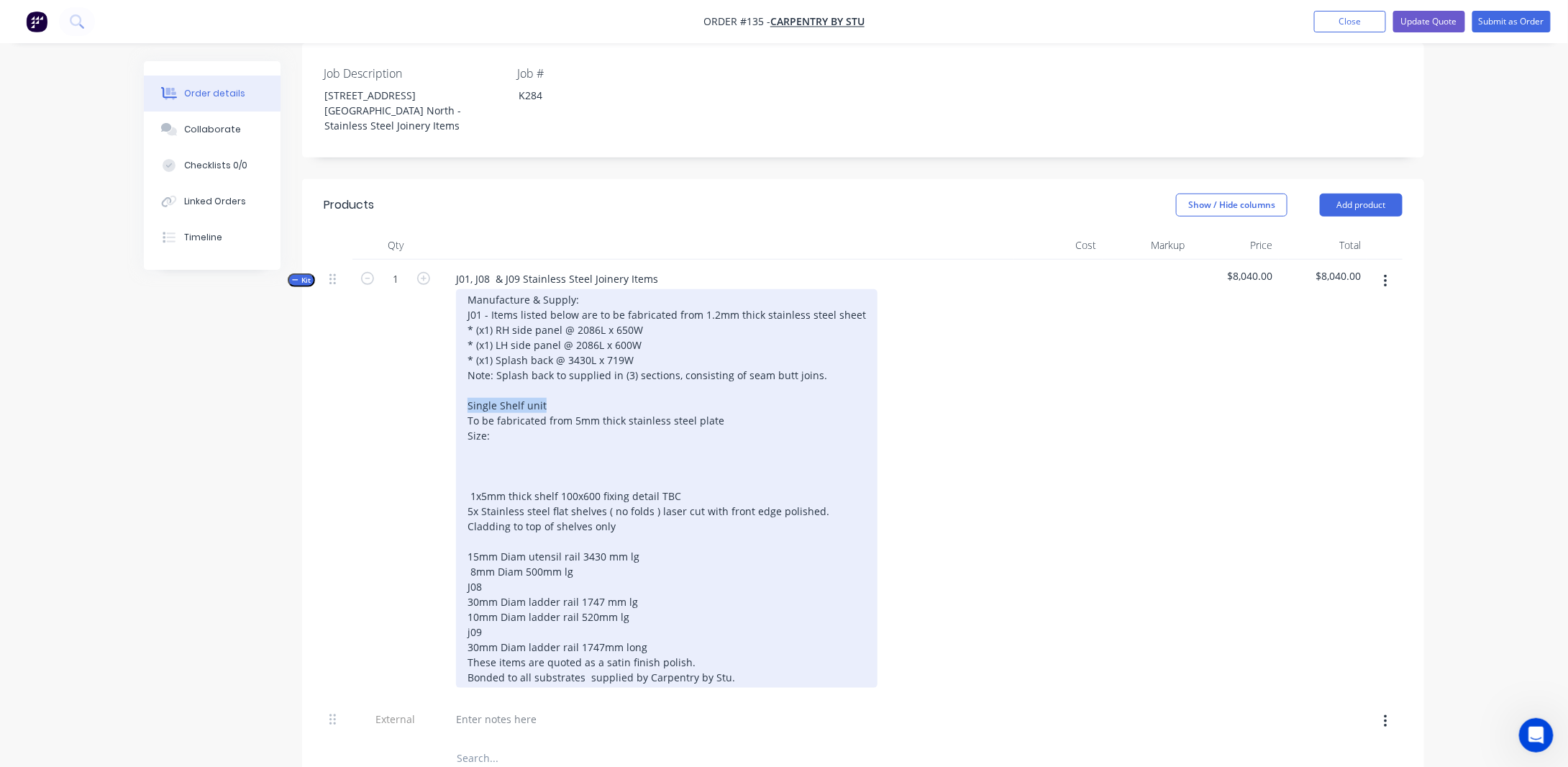
drag, startPoint x: 502, startPoint y: 397, endPoint x: 411, endPoint y: 395, distance: 91.0
click at [411, 395] on div "Kit 1 J01, J08 & J09 Stainless Steel Joinery Items Manufacture & Supply: J01 - …" at bounding box center [863, 480] width 1079 height 440
click at [512, 428] on div "Manufacture & Supply: J01 - Items listed below are to be fabricated from 1.2mm …" at bounding box center [667, 488] width 422 height 399
click at [507, 425] on div "Manufacture & Supply: J01 - Items listed below are to be fabricated from 1.2mm …" at bounding box center [667, 488] width 422 height 399
click at [749, 410] on div "Manufacture & Supply: J01 - Items listed below are to be fabricated from 1.2mm …" at bounding box center [667, 488] width 422 height 399
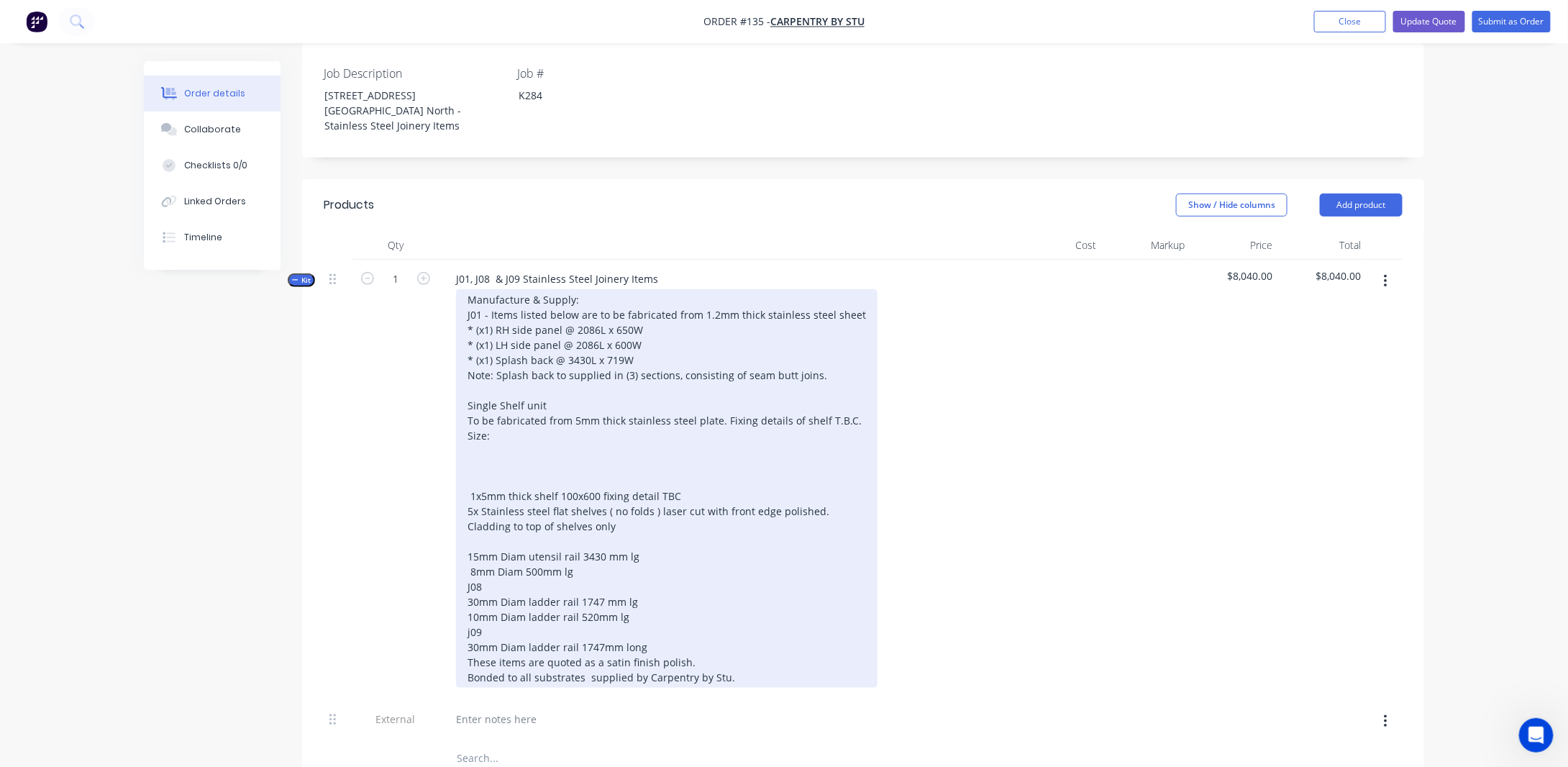
click at [559, 423] on div "Manufacture & Supply: J01 - Items listed below are to be fabricated from 1.2mm …" at bounding box center [667, 488] width 422 height 399
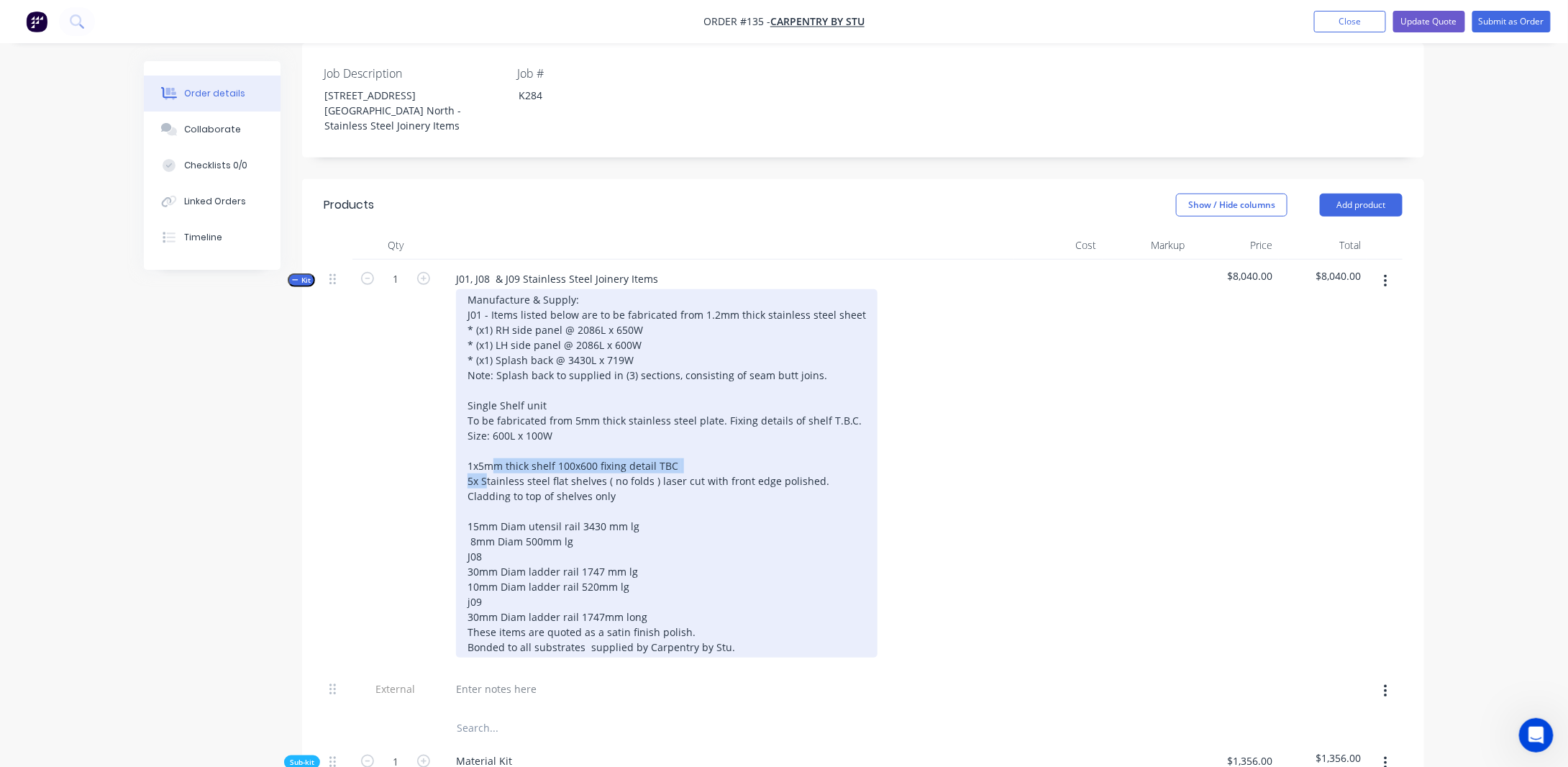
drag, startPoint x: 650, startPoint y: 510, endPoint x: 446, endPoint y: 512, distance: 204.0
click at [446, 512] on div "Manufacture & Supply: J01 - Items listed below are to be fabricated from 1.2mm …" at bounding box center [727, 473] width 564 height 368
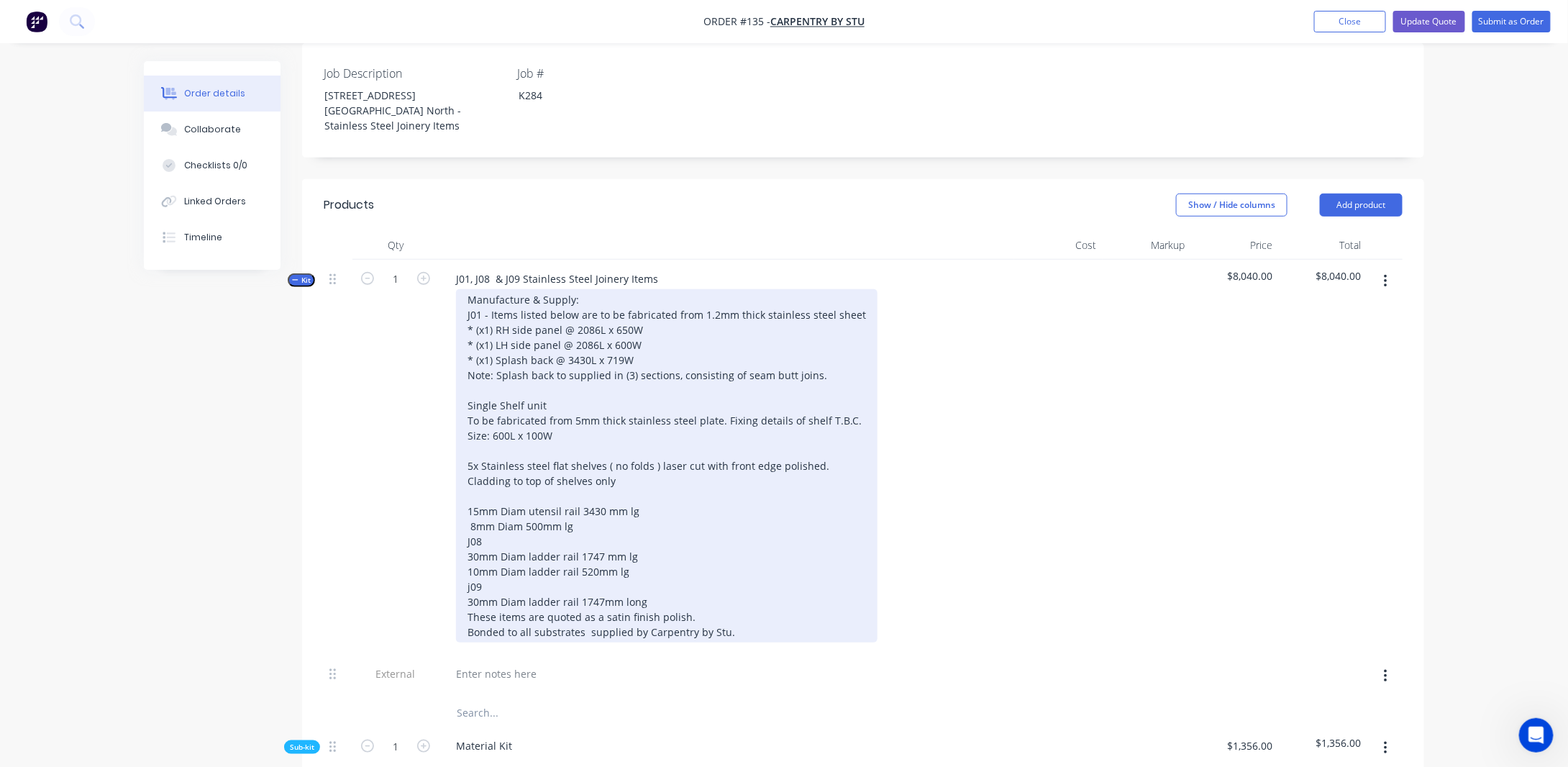
click at [467, 447] on div "Manufacture & Supply: J01 - Items listed below are to be fabricated from 1.2mm …" at bounding box center [667, 466] width 422 height 354
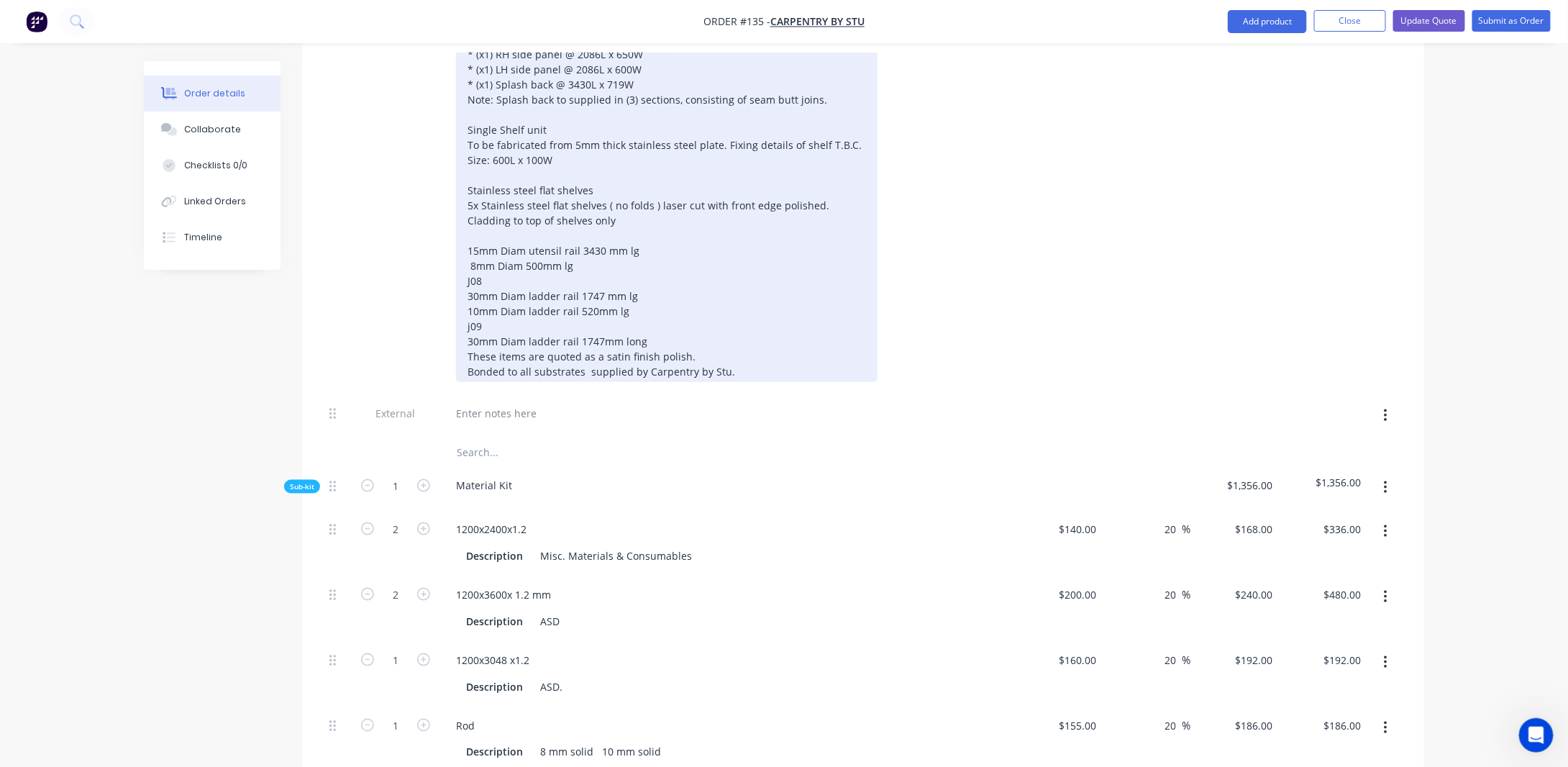
scroll to position [432, 0]
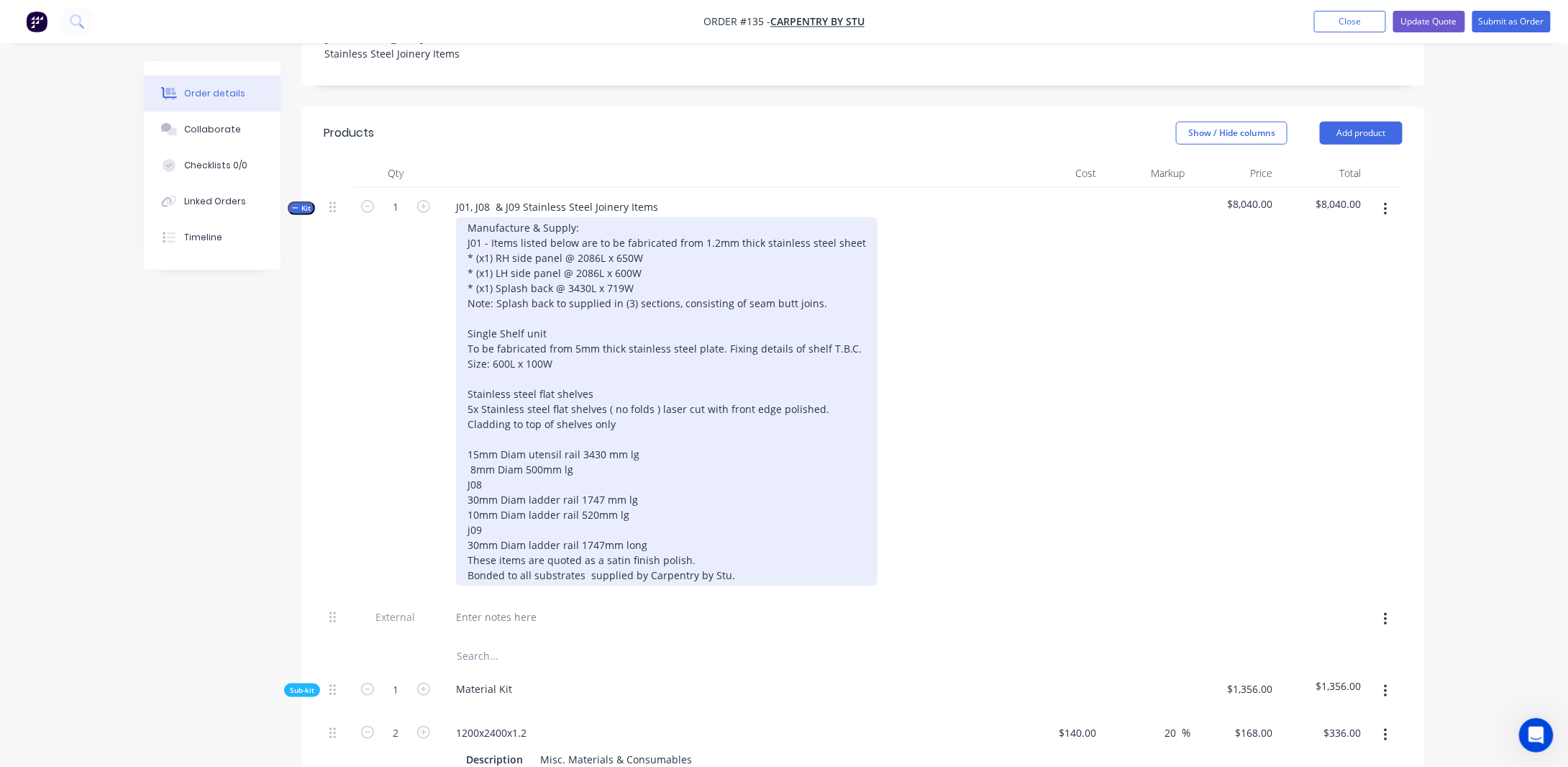
click at [645, 280] on div "Manufacture & Supply: J01 - Items listed below are to be fabricated from 1.2mm …" at bounding box center [667, 401] width 422 height 368
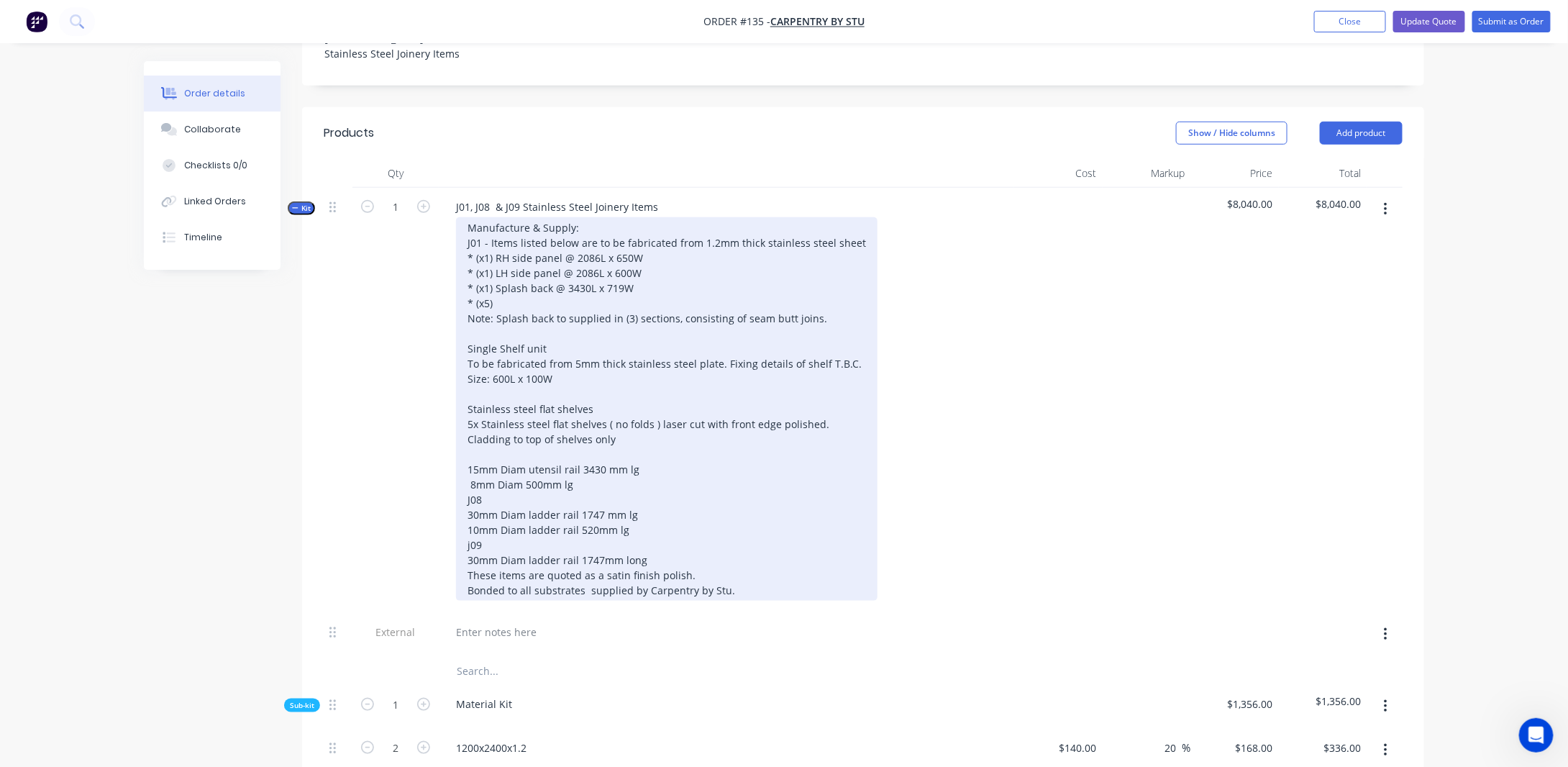
click at [499, 305] on div "Manufacture & Supply: J01 - Items listed below are to be fabricated from 1.2mm …" at bounding box center [667, 409] width 422 height 384
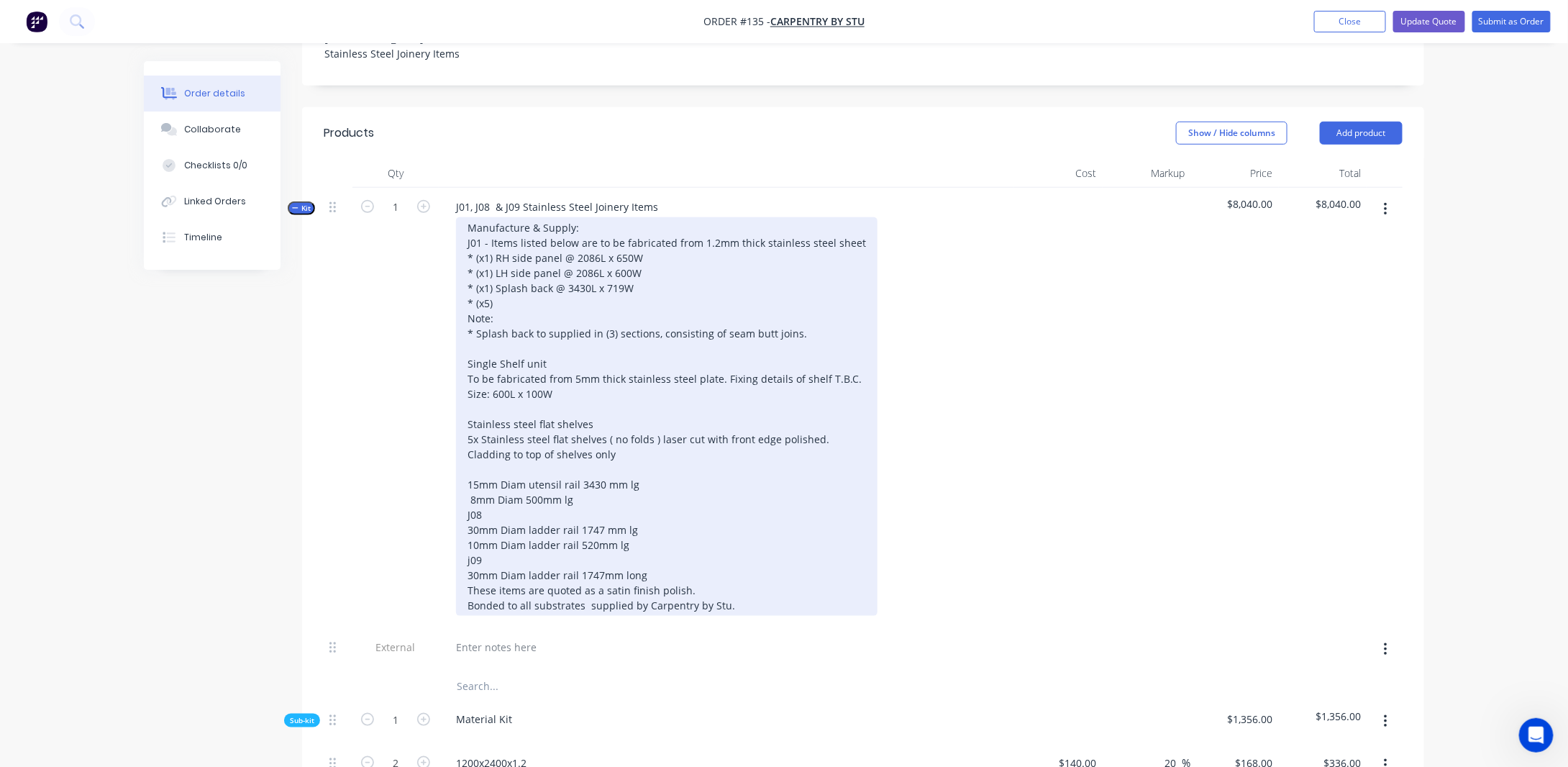
click at [815, 320] on div "Manufacture & Supply: J01 - Items listed below are to be fabricated from 1.2mm …" at bounding box center [667, 417] width 422 height 399
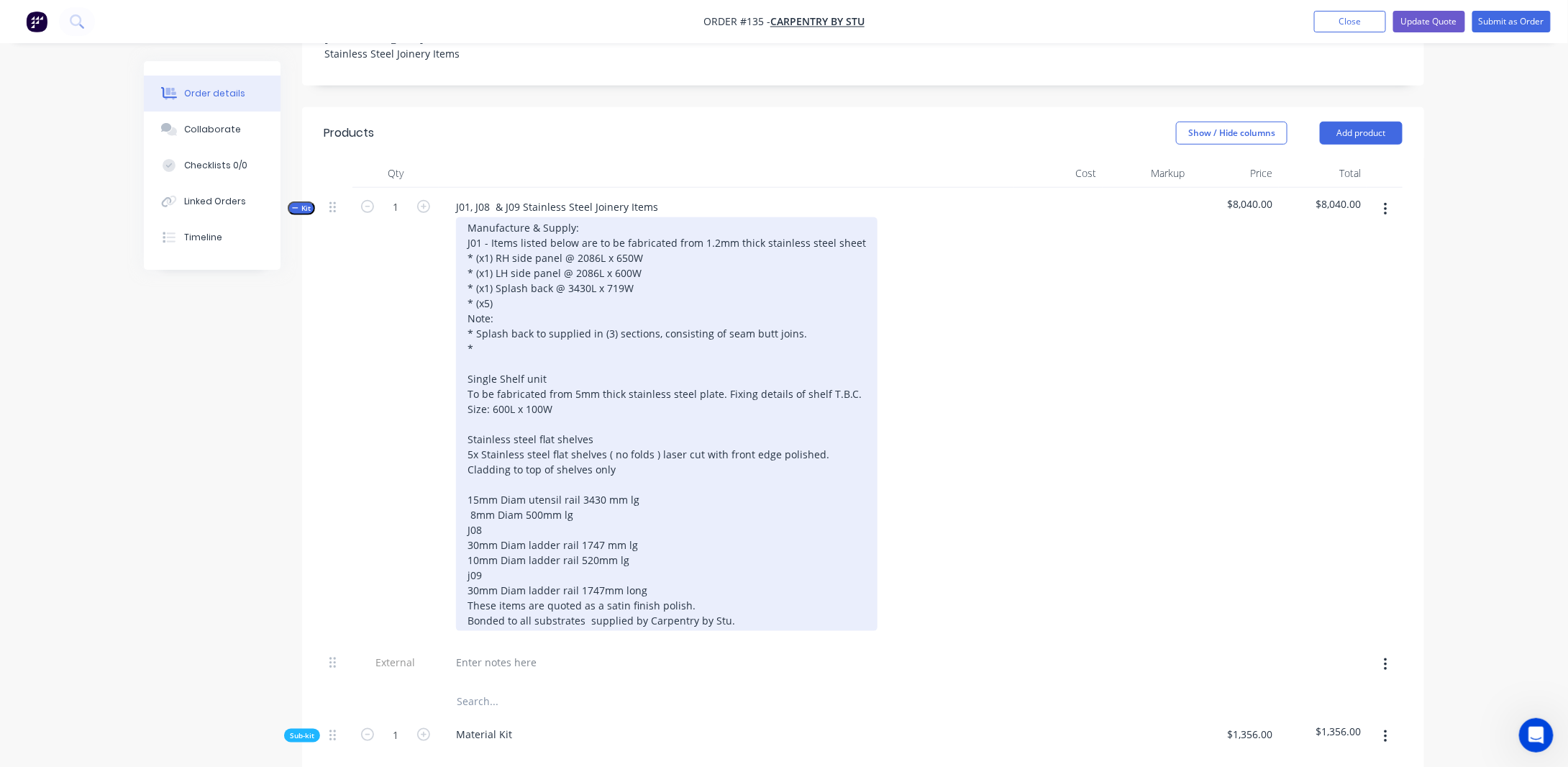
click at [502, 291] on div "Manufacture & Supply: J01 - Items listed below are to be fabricated from 1.2mm …" at bounding box center [667, 424] width 422 height 413
click at [464, 519] on div "Manufacture & Supply: J01 - Items listed below are to be fabricated from 1.2mm …" at bounding box center [667, 424] width 422 height 413
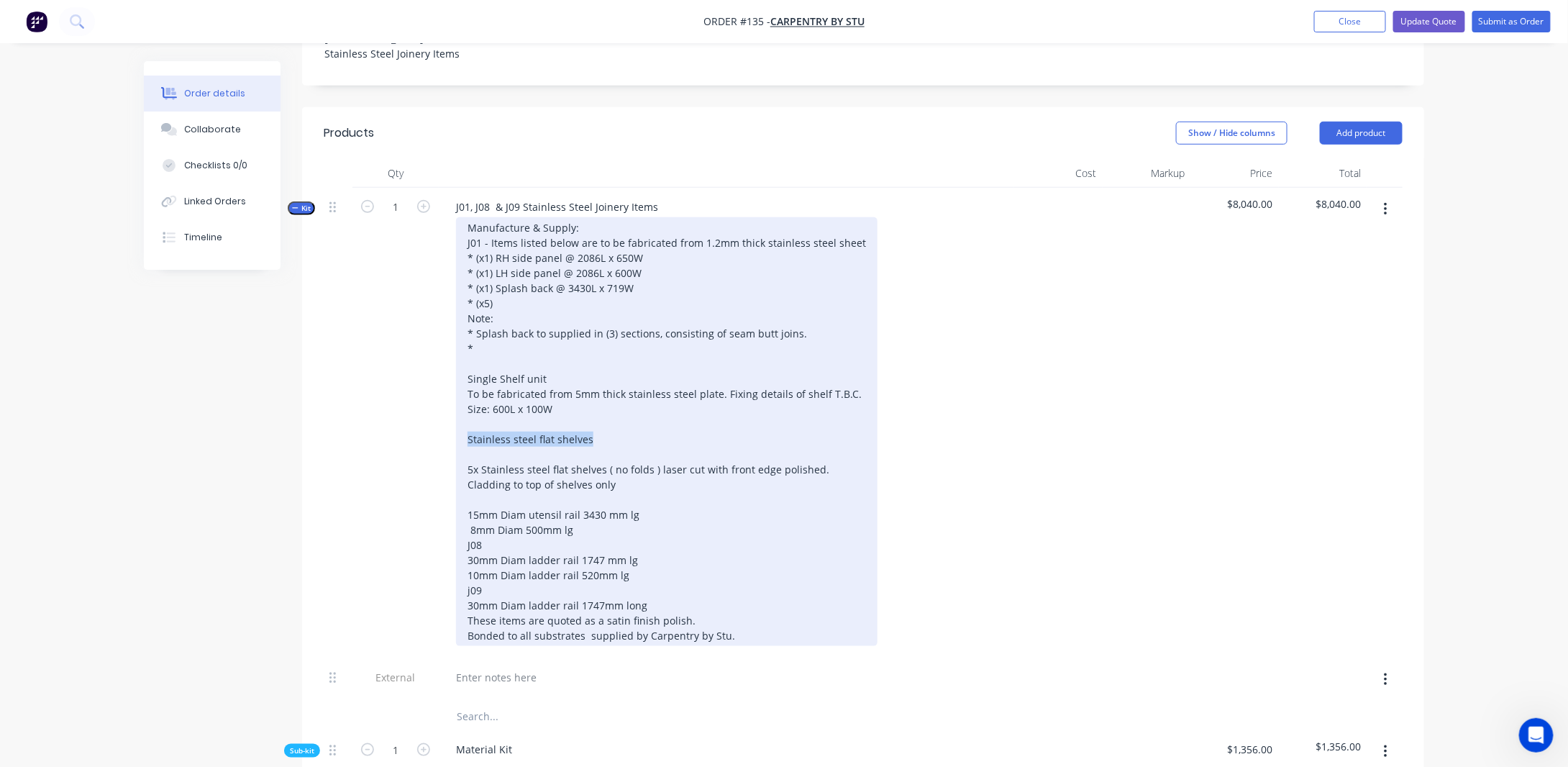
drag, startPoint x: 594, startPoint y: 431, endPoint x: 467, endPoint y: 432, distance: 127.0
click at [467, 432] on div "Manufacture & Supply: J01 - Items listed below are to be fabricated from 1.2mm …" at bounding box center [667, 432] width 422 height 429
click at [673, 484] on div "Manufacture & Supply: J01 - Items listed below are to be fabricated from 1.2mm …" at bounding box center [667, 432] width 422 height 429
drag, startPoint x: 581, startPoint y: 397, endPoint x: 625, endPoint y: 401, distance: 44.2
click at [569, 392] on div "Manufacture & Supply: J01 - Items listed below are to be fabricated from 1.2mm …" at bounding box center [667, 432] width 422 height 429
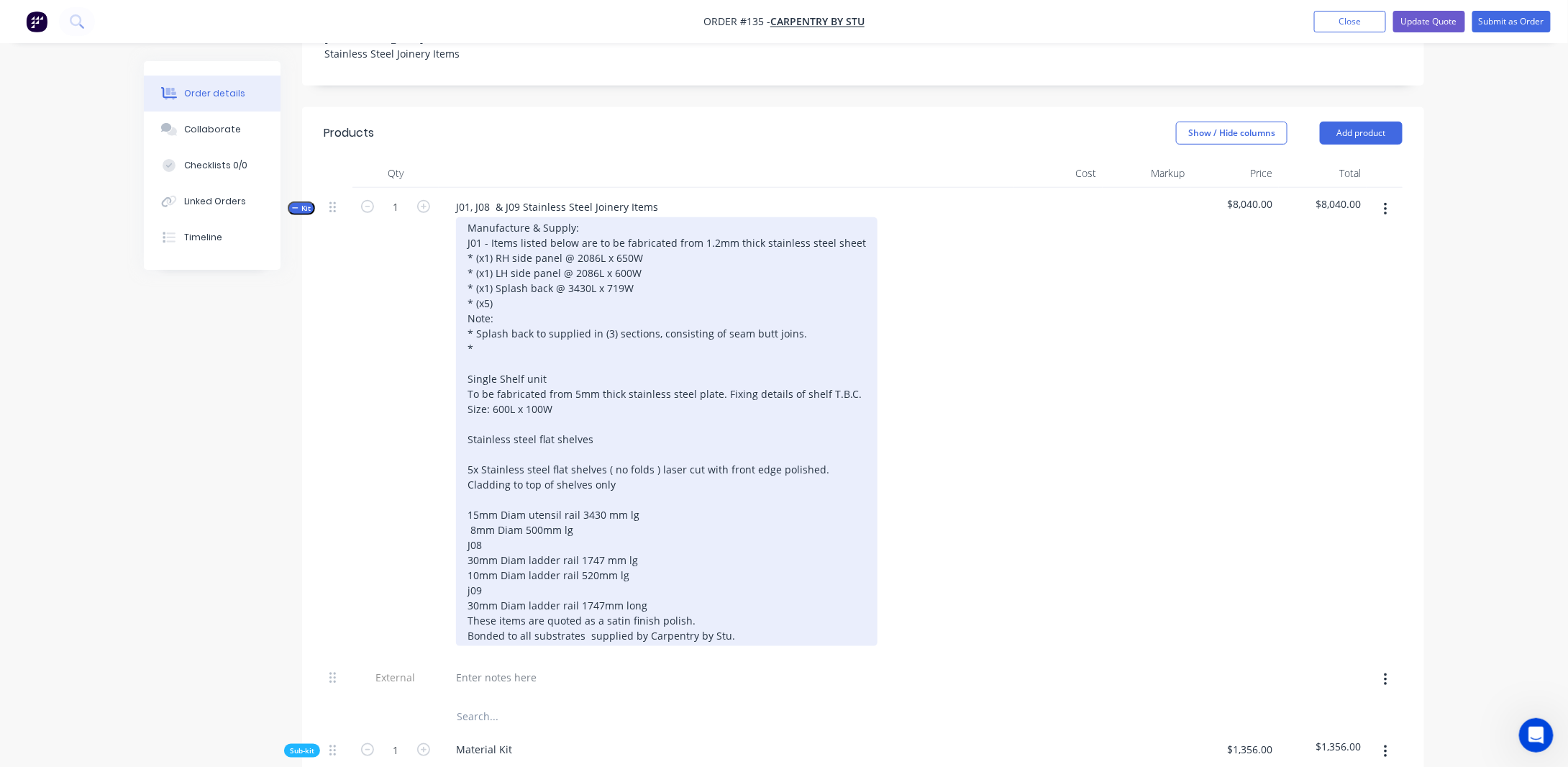
click at [630, 401] on div "Manufacture & Supply: J01 - Items listed below are to be fabricated from 1.2mm …" at bounding box center [667, 432] width 422 height 429
click at [512, 342] on div "Manufacture & Supply: J01 - Items listed below are to be fabricated from 1.2mm …" at bounding box center [667, 432] width 422 height 429
click at [496, 298] on div "Manufacture & Supply: J01 - Items listed below are to be fabricated from 1.2mm …" at bounding box center [667, 432] width 422 height 429
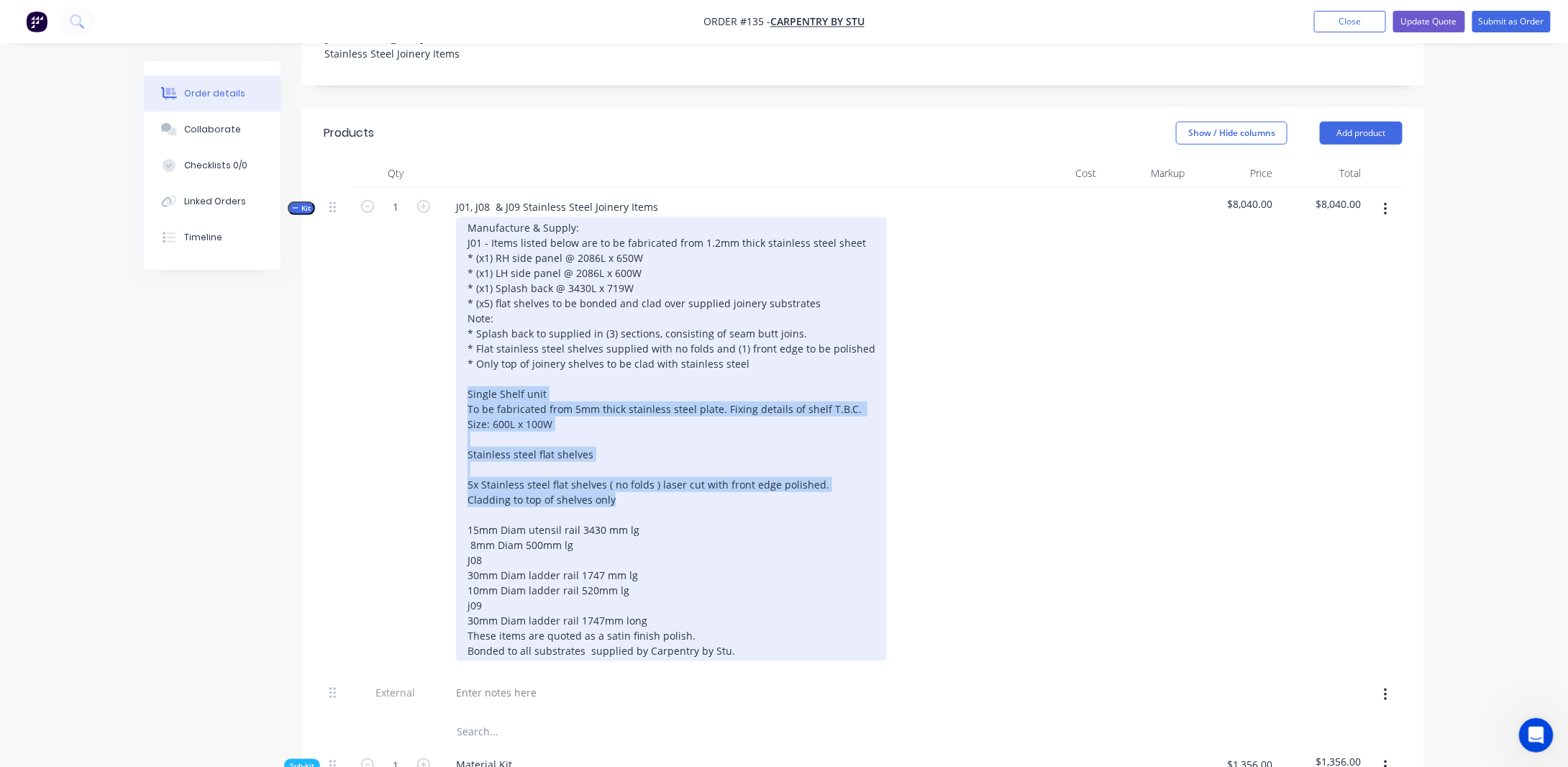
drag, startPoint x: 649, startPoint y: 488, endPoint x: 446, endPoint y: 380, distance: 229.9
click at [446, 380] on div "Manufacture & Supply: J01 - Items listed below are to be fabricated from 1.2mm …" at bounding box center [727, 440] width 564 height 444
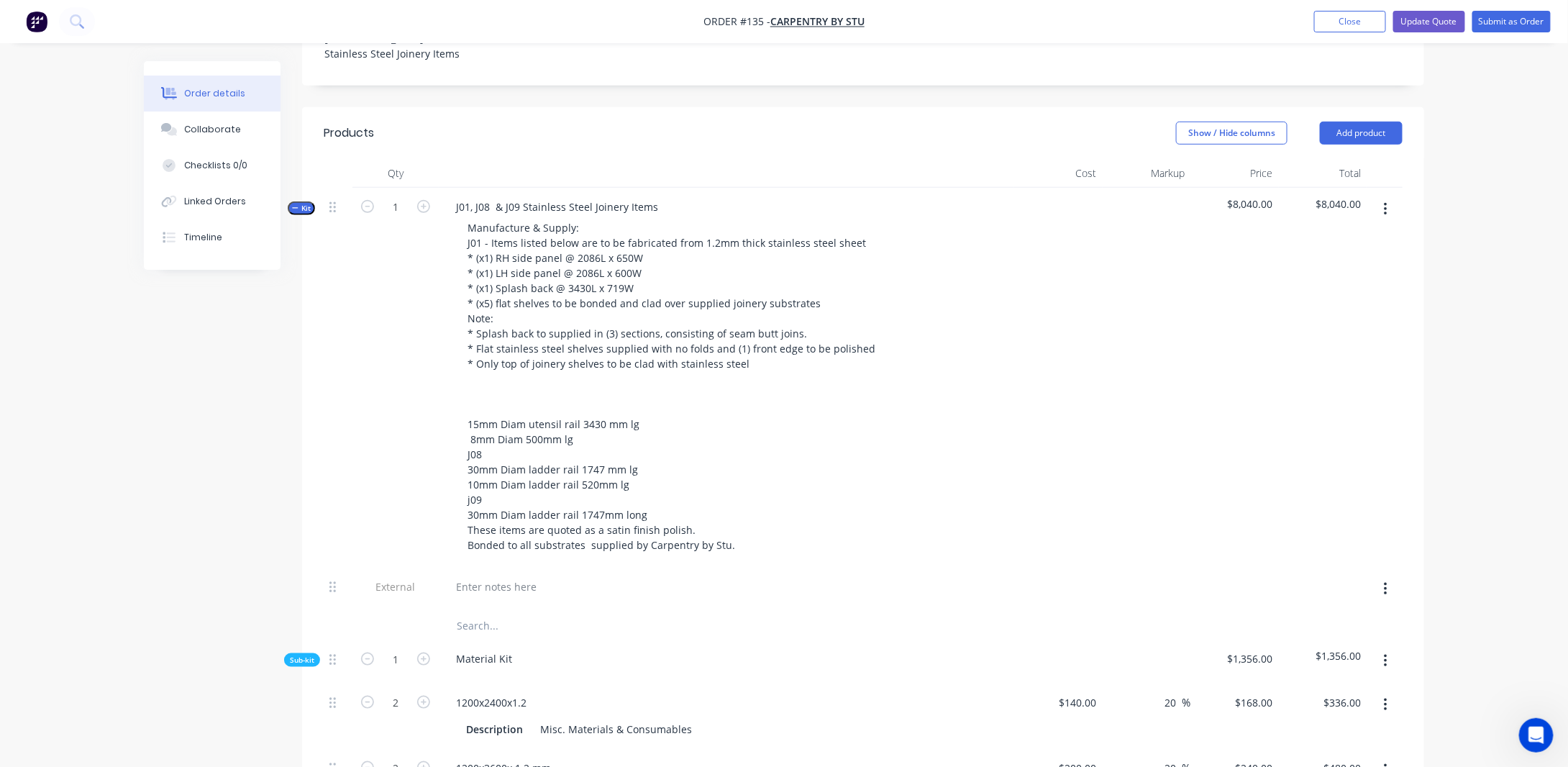
click at [296, 204] on icon "button" at bounding box center [295, 208] width 6 height 7
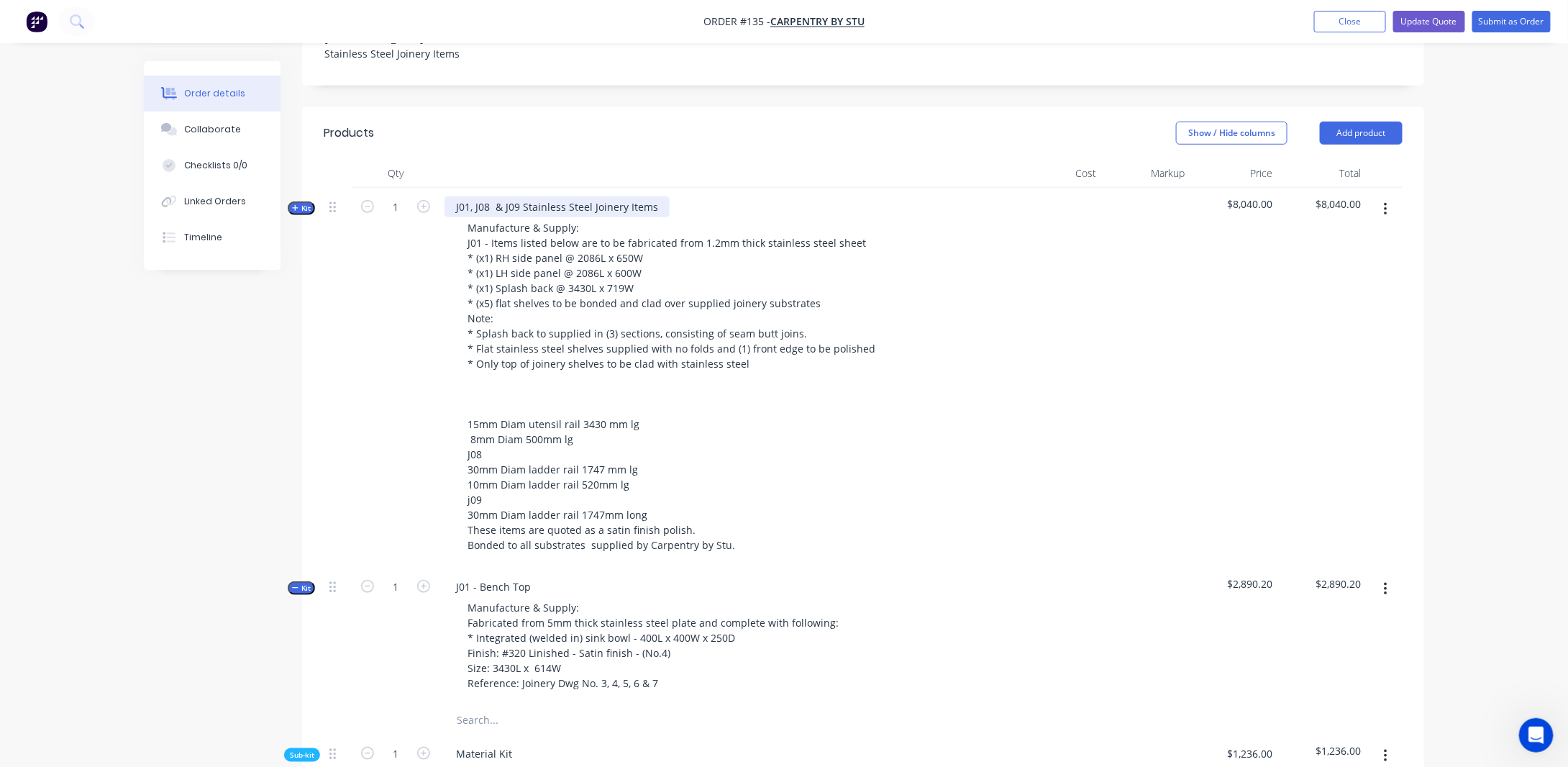
click at [488, 197] on div "J01, J08 & J09 Stainless Steel Joinery Items" at bounding box center [557, 207] width 225 height 21
drag, startPoint x: 1440, startPoint y: 400, endPoint x: 1387, endPoint y: 367, distance: 62.4
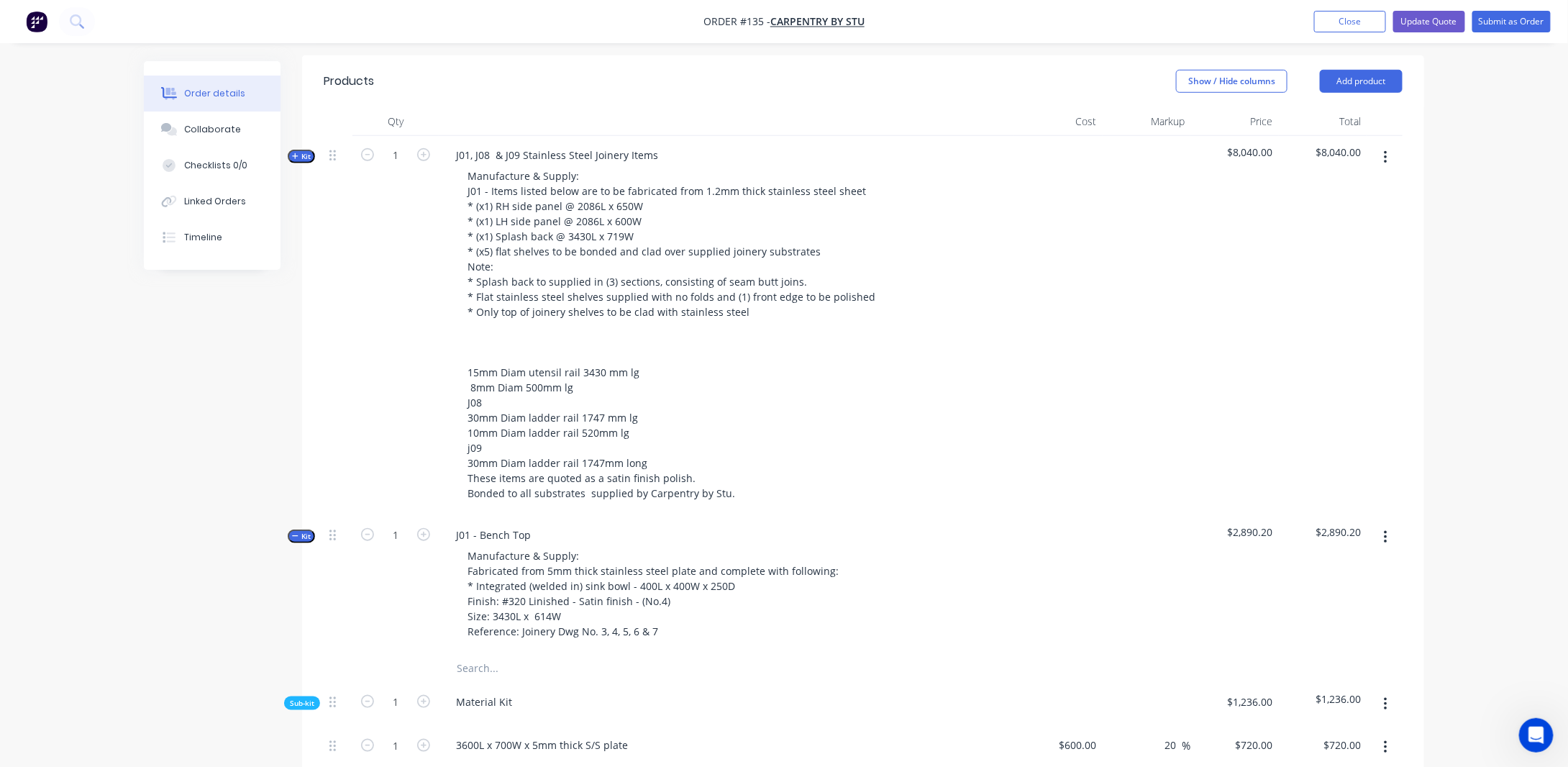
scroll to position [503, 0]
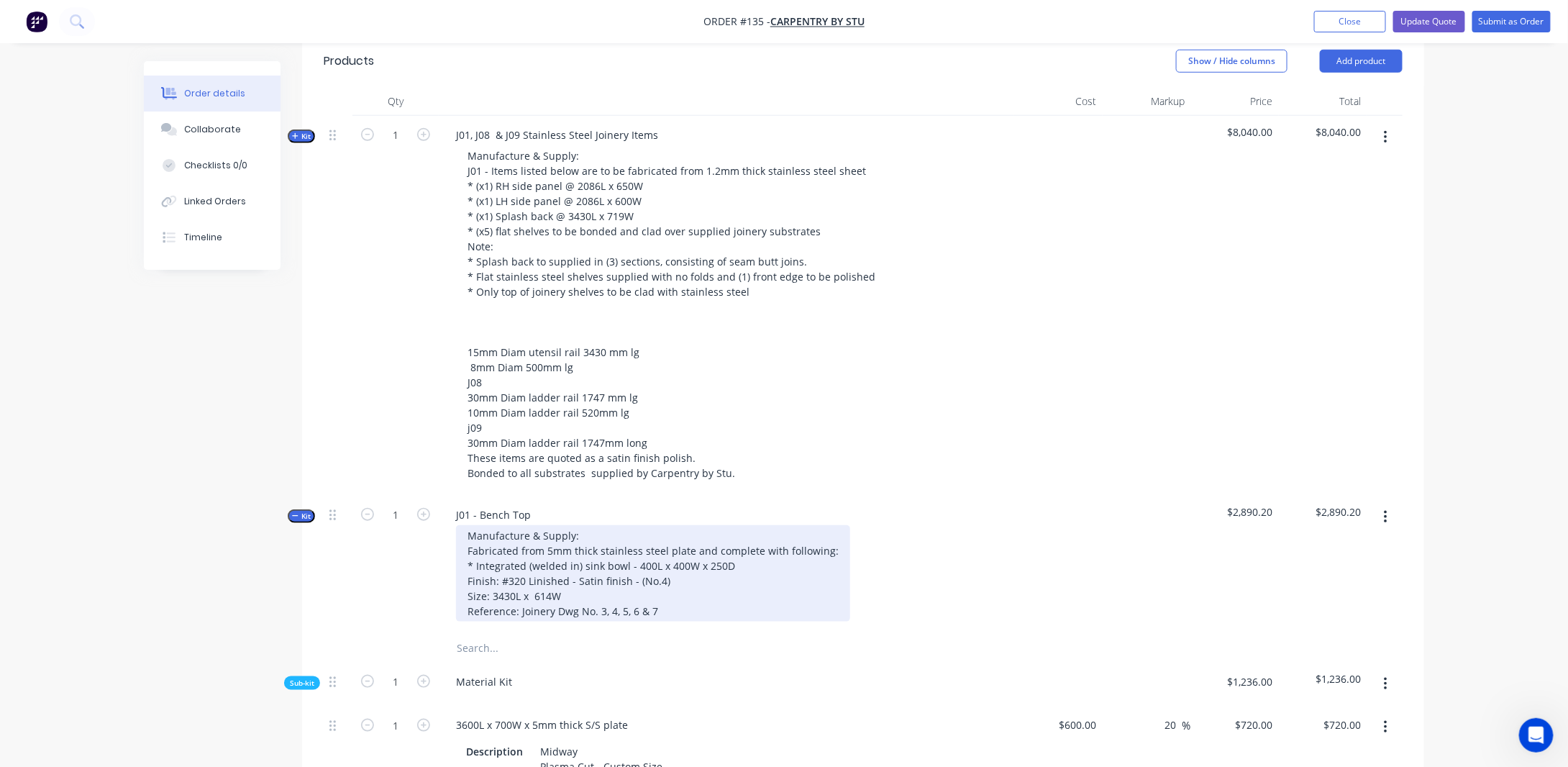
click at [571, 547] on div "Manufacture & Supply: Fabricated from 5mm thick stainless steel plate and compl…" at bounding box center [653, 573] width 394 height 96
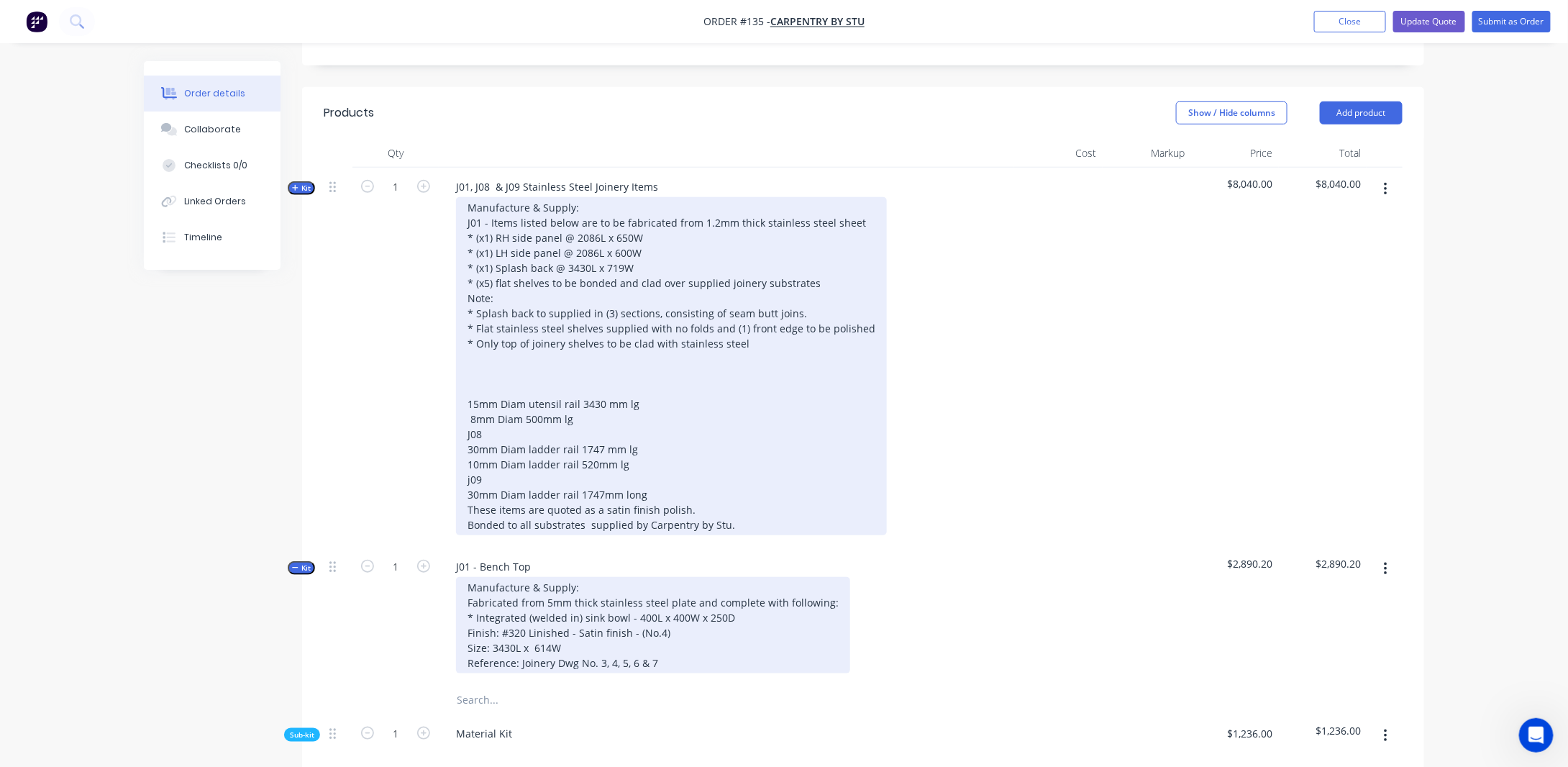
scroll to position [432, 0]
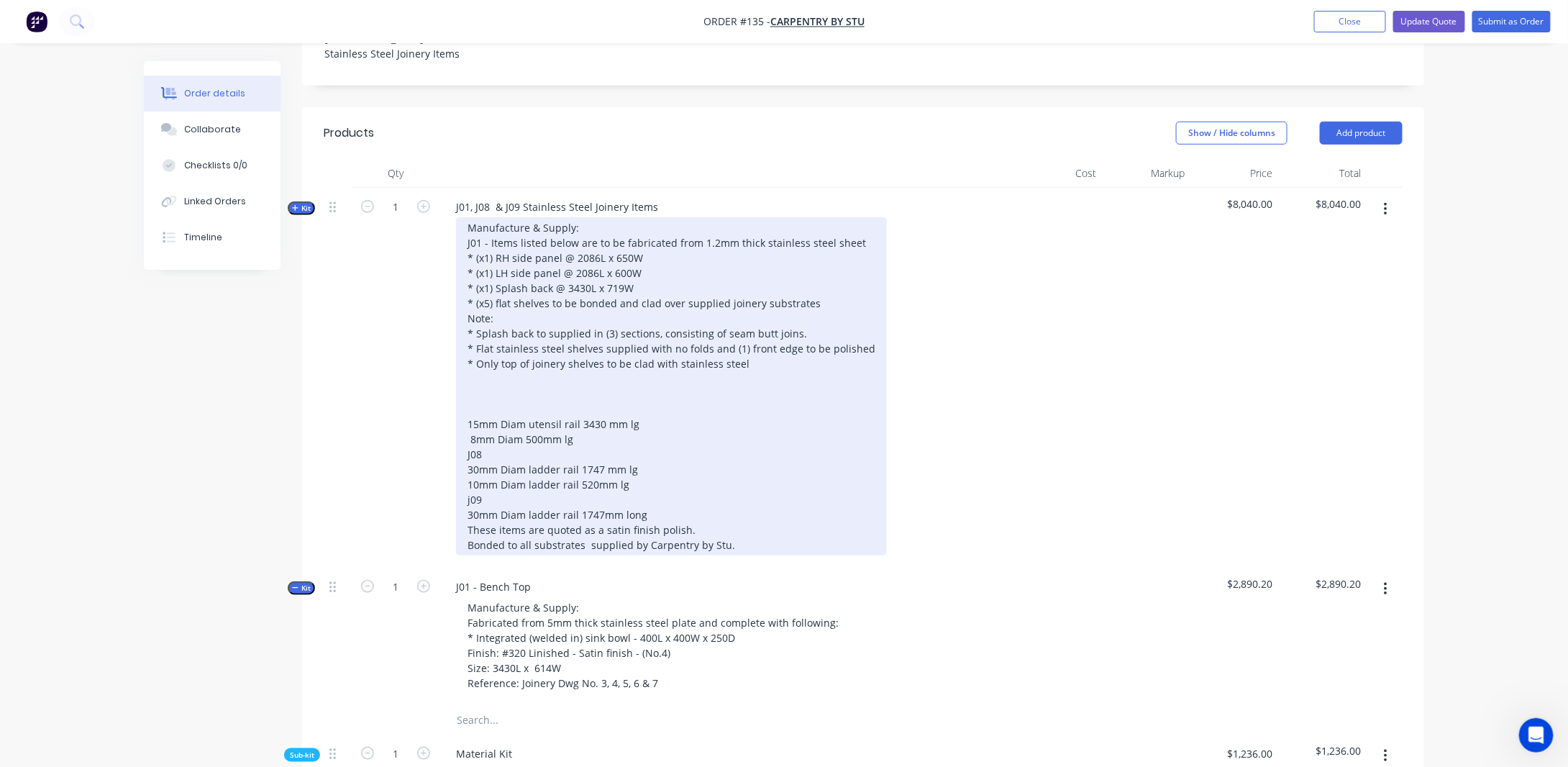
click at [789, 354] on div "Manufacture & Supply: J01 - Items listed below are to be fabricated from 1.2mm …" at bounding box center [671, 387] width 431 height 338
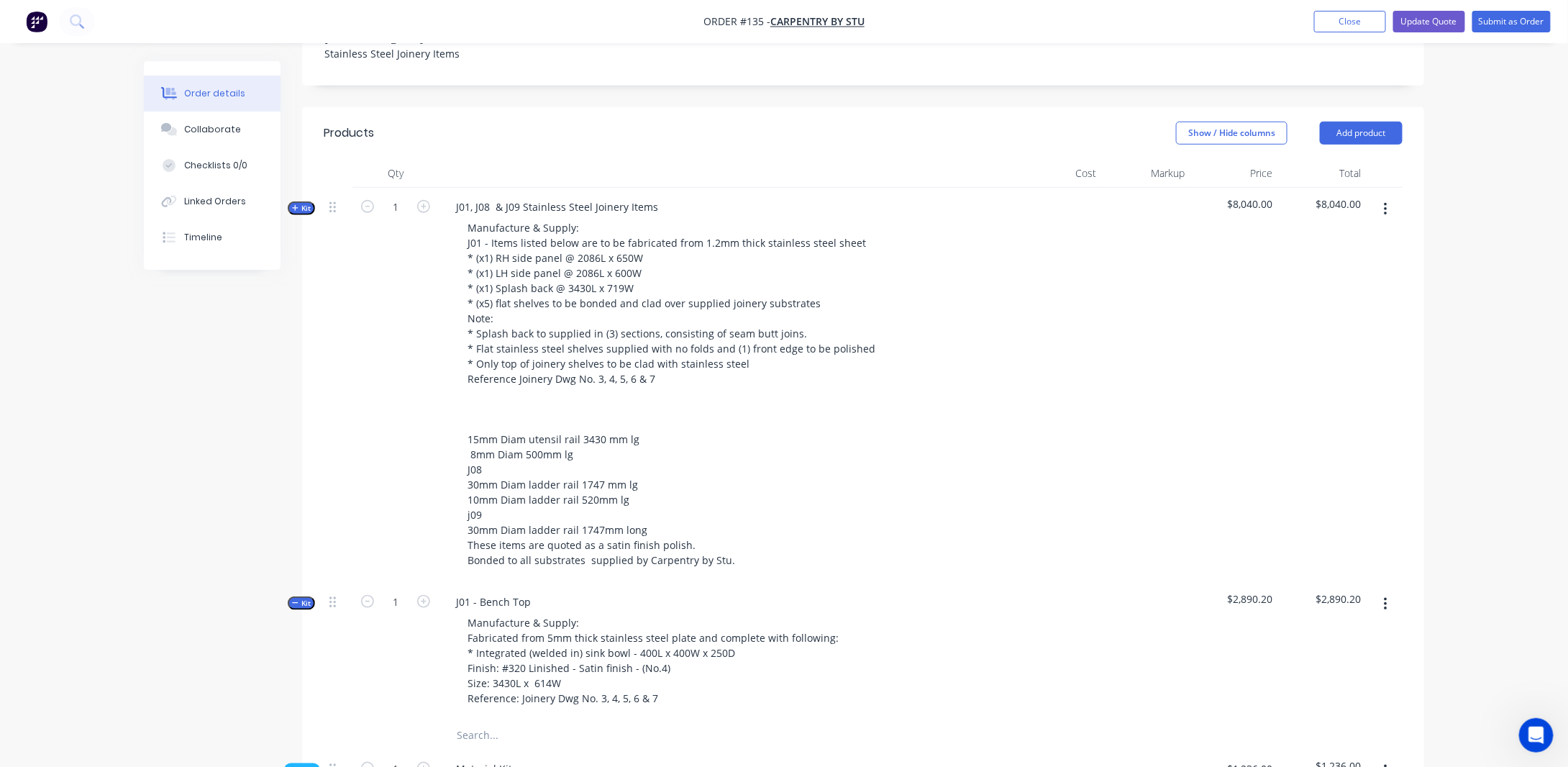
click at [290, 201] on button "Kit" at bounding box center [302, 208] width 28 height 14
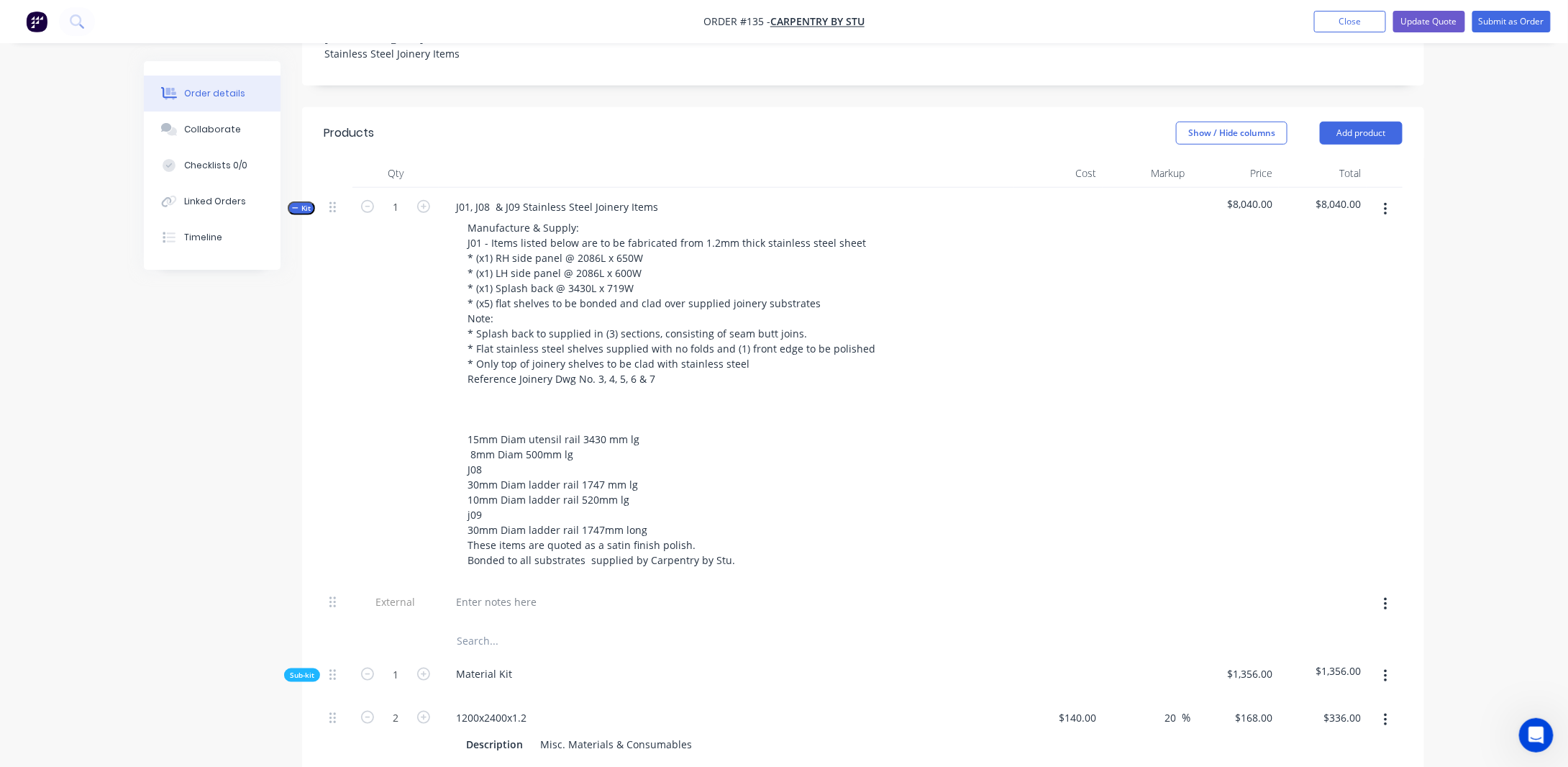
click at [305, 203] on span "Kit" at bounding box center [301, 208] width 18 height 11
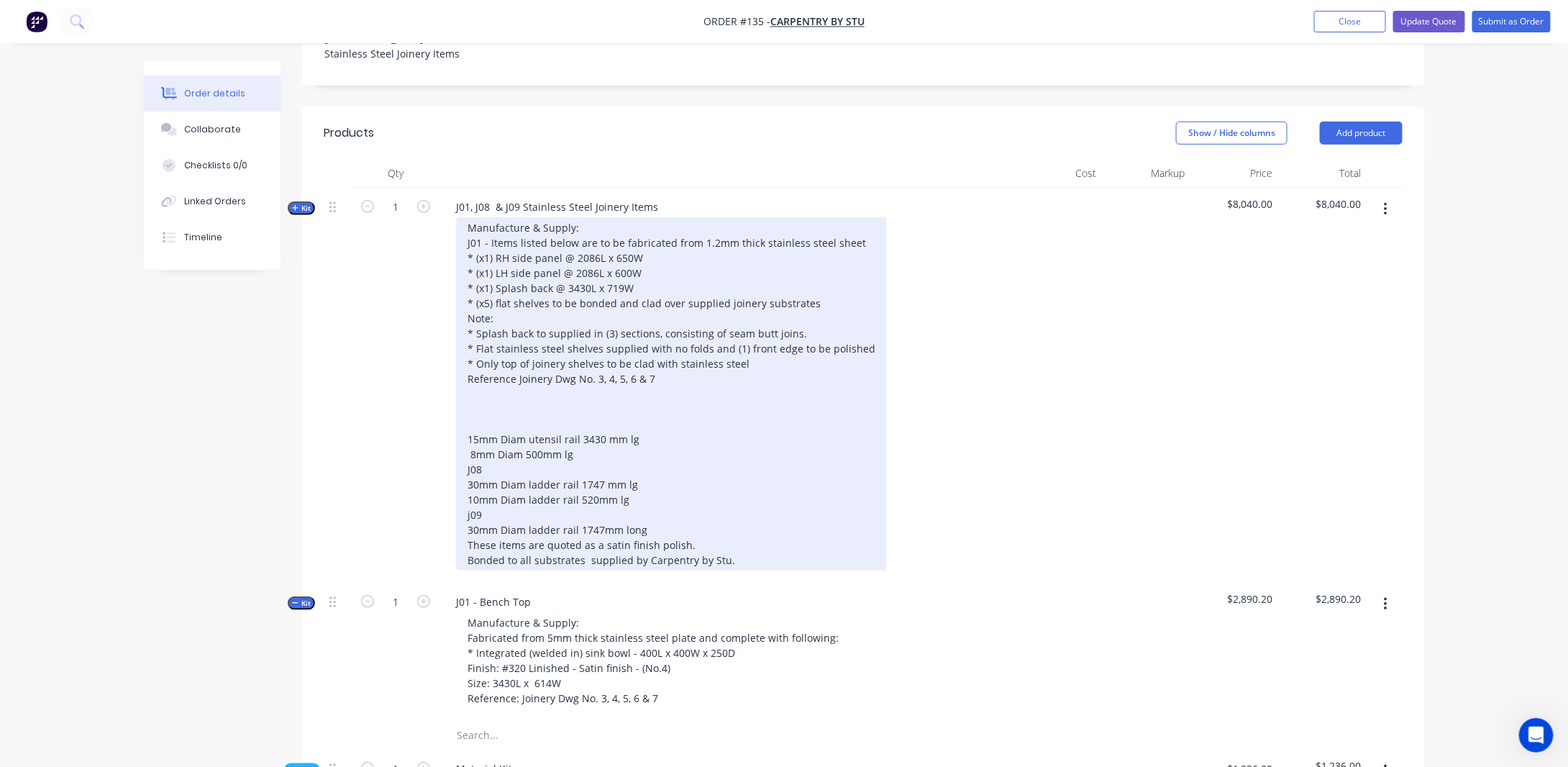
scroll to position [503, 0]
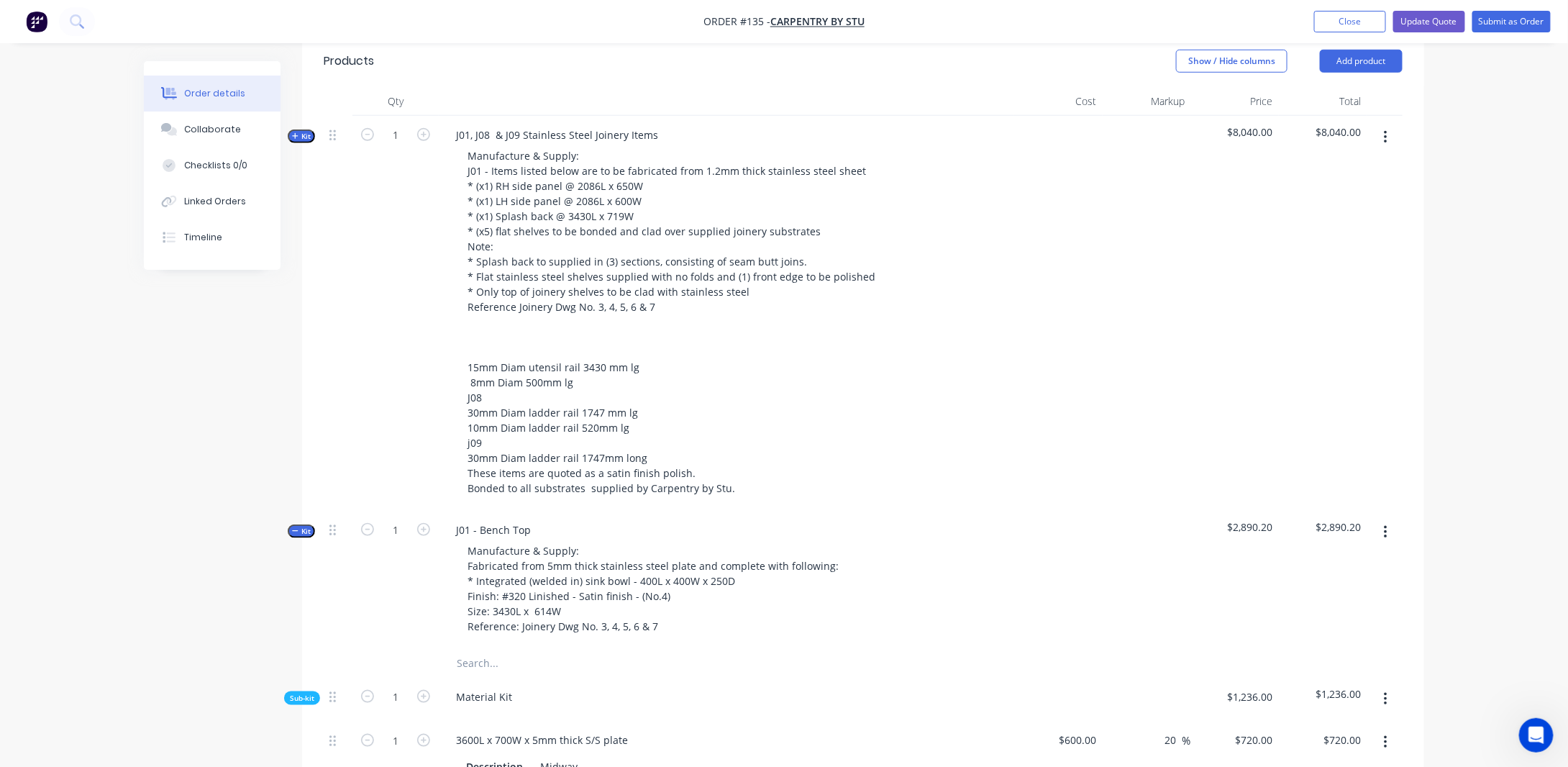
click at [309, 526] on span "Kit" at bounding box center [301, 531] width 18 height 11
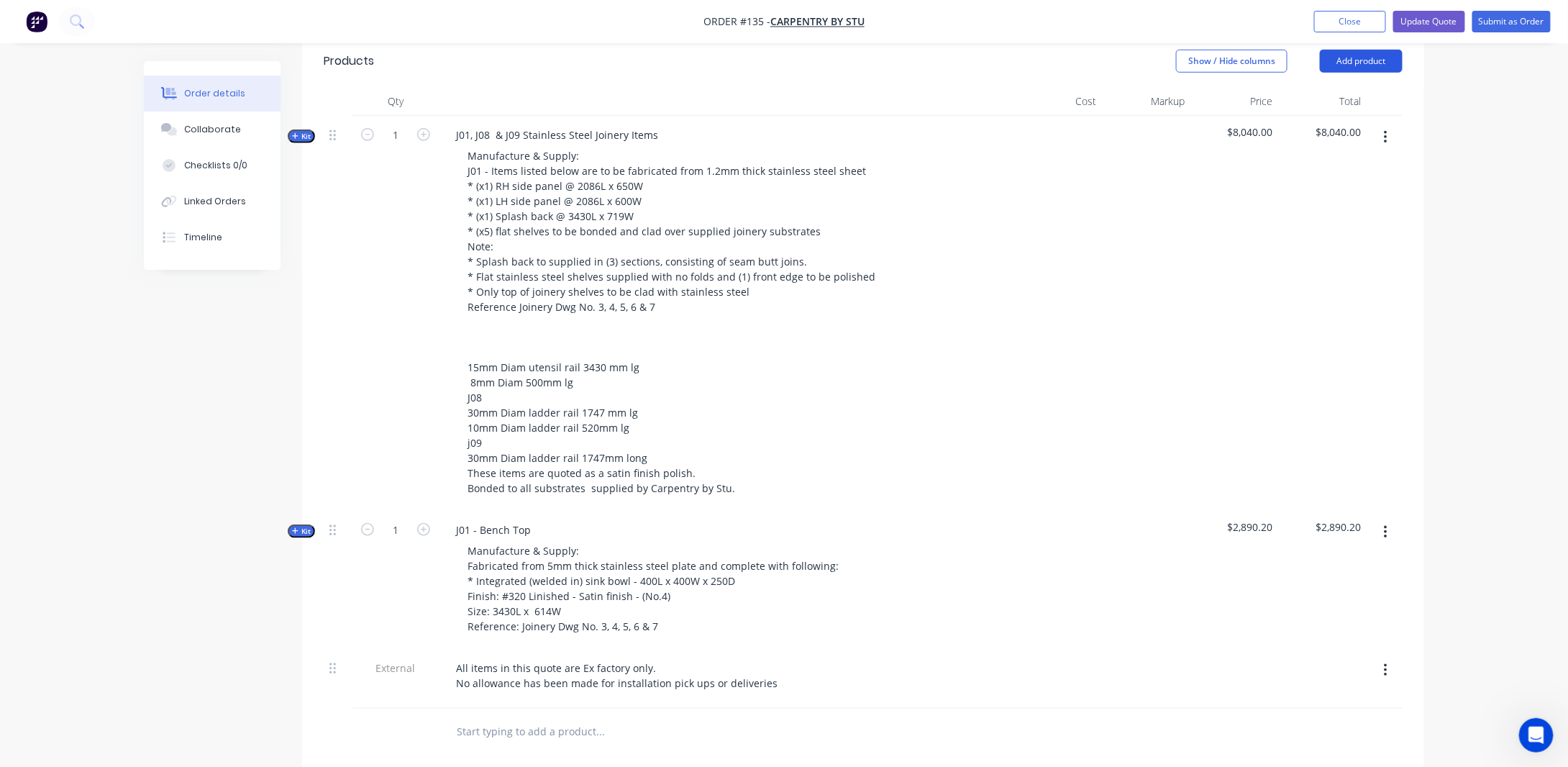
click at [1382, 51] on button "Add product" at bounding box center [1361, 61] width 83 height 23
click at [1521, 136] on div "Order details Collaborate Checklists 0/0 Linked Orders Timeline Order details C…" at bounding box center [784, 310] width 1568 height 1626
click at [1398, 125] on button "button" at bounding box center [1386, 138] width 34 height 26
click at [1304, 164] on div "Add product to kit" at bounding box center [1334, 174] width 111 height 21
click at [1472, 181] on div "Order details Collaborate Checklists 0/0 Linked Orders Timeline Order details C…" at bounding box center [784, 310] width 1568 height 1626
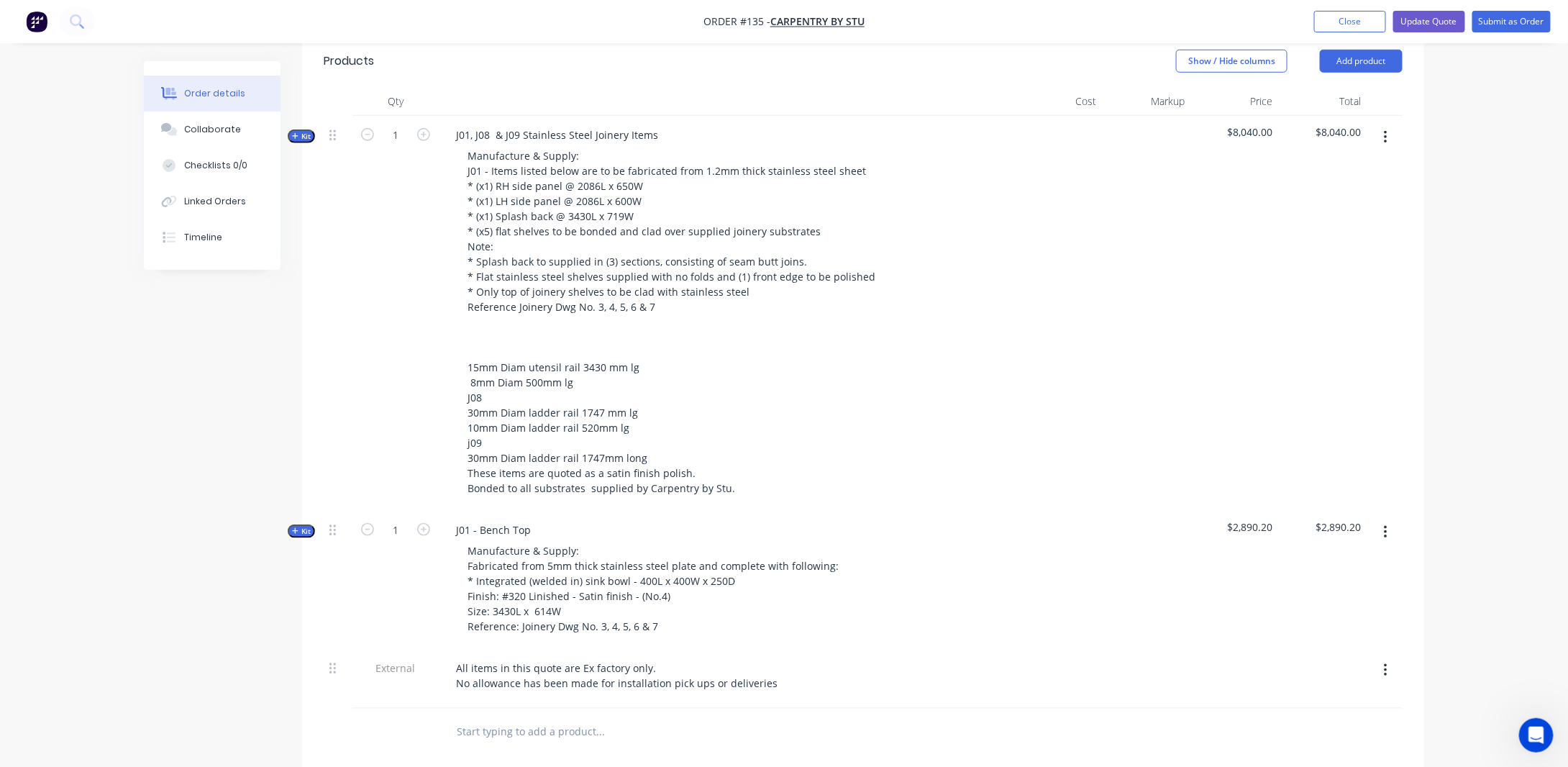
click at [1396, 125] on button "button" at bounding box center [1386, 138] width 34 height 26
click at [1306, 218] on button "Duplicate" at bounding box center [1334, 232] width 137 height 28
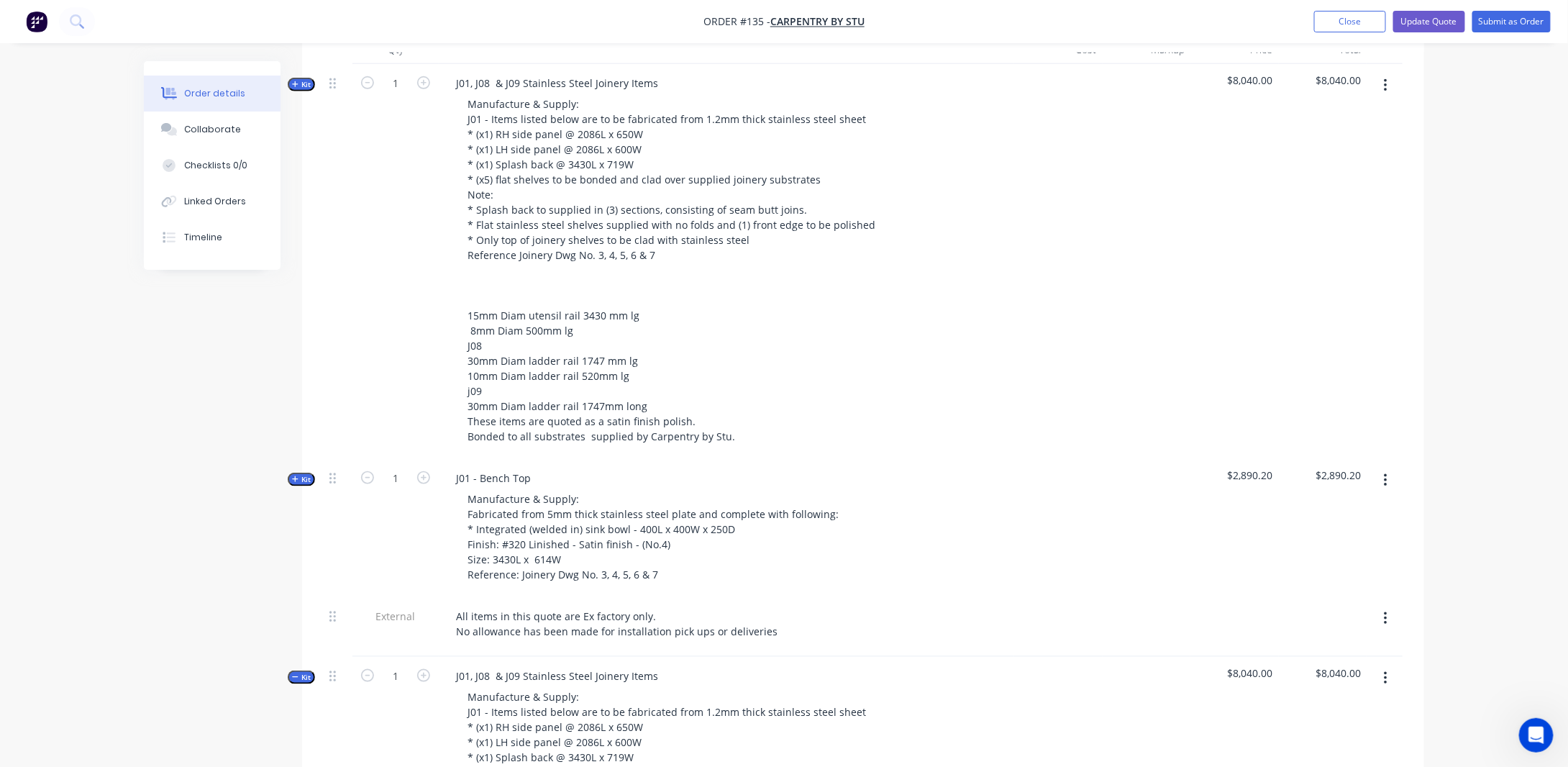
scroll to position [576, 0]
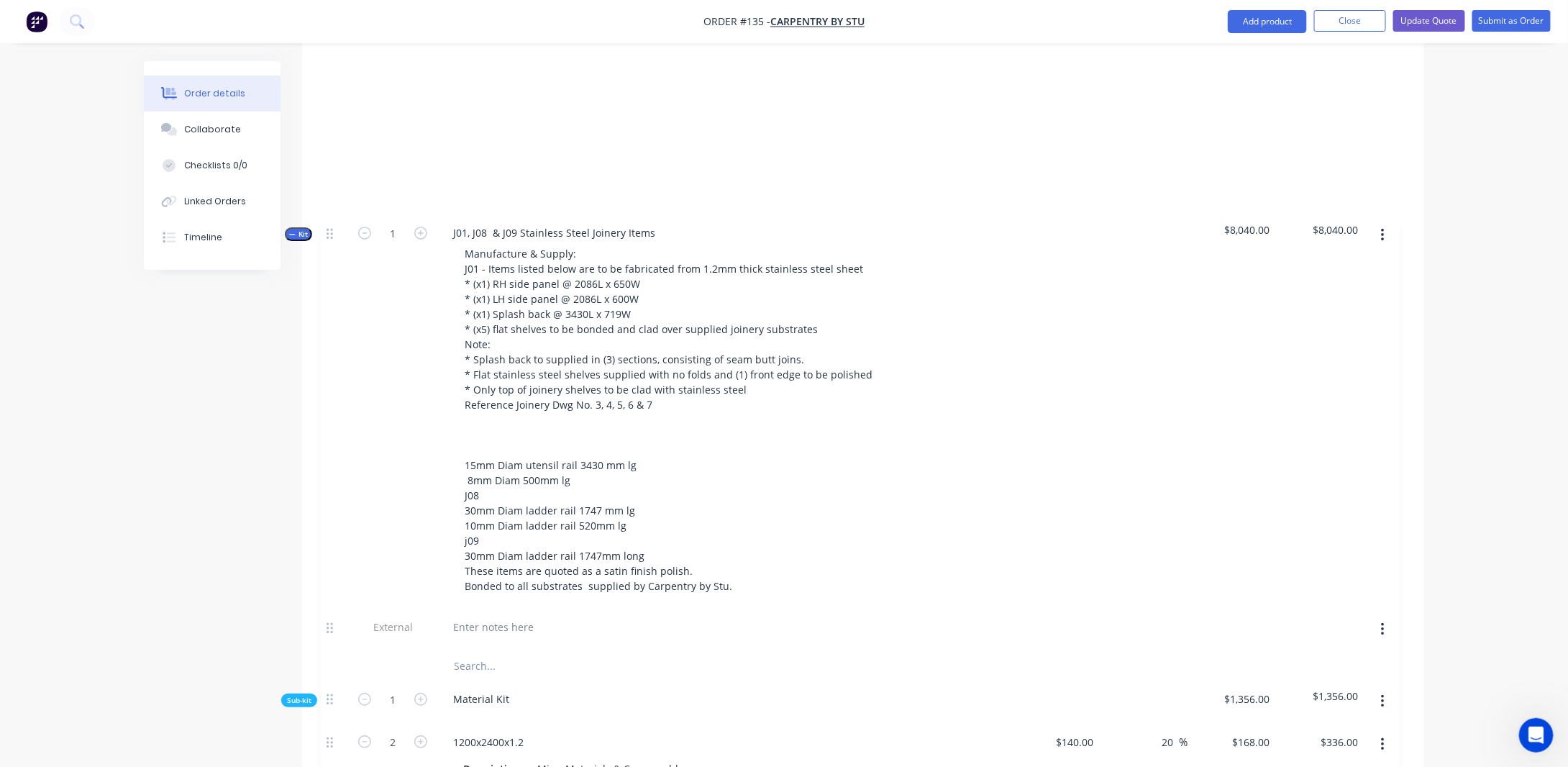
drag, startPoint x: 333, startPoint y: 643, endPoint x: 332, endPoint y: 230, distance: 413.0
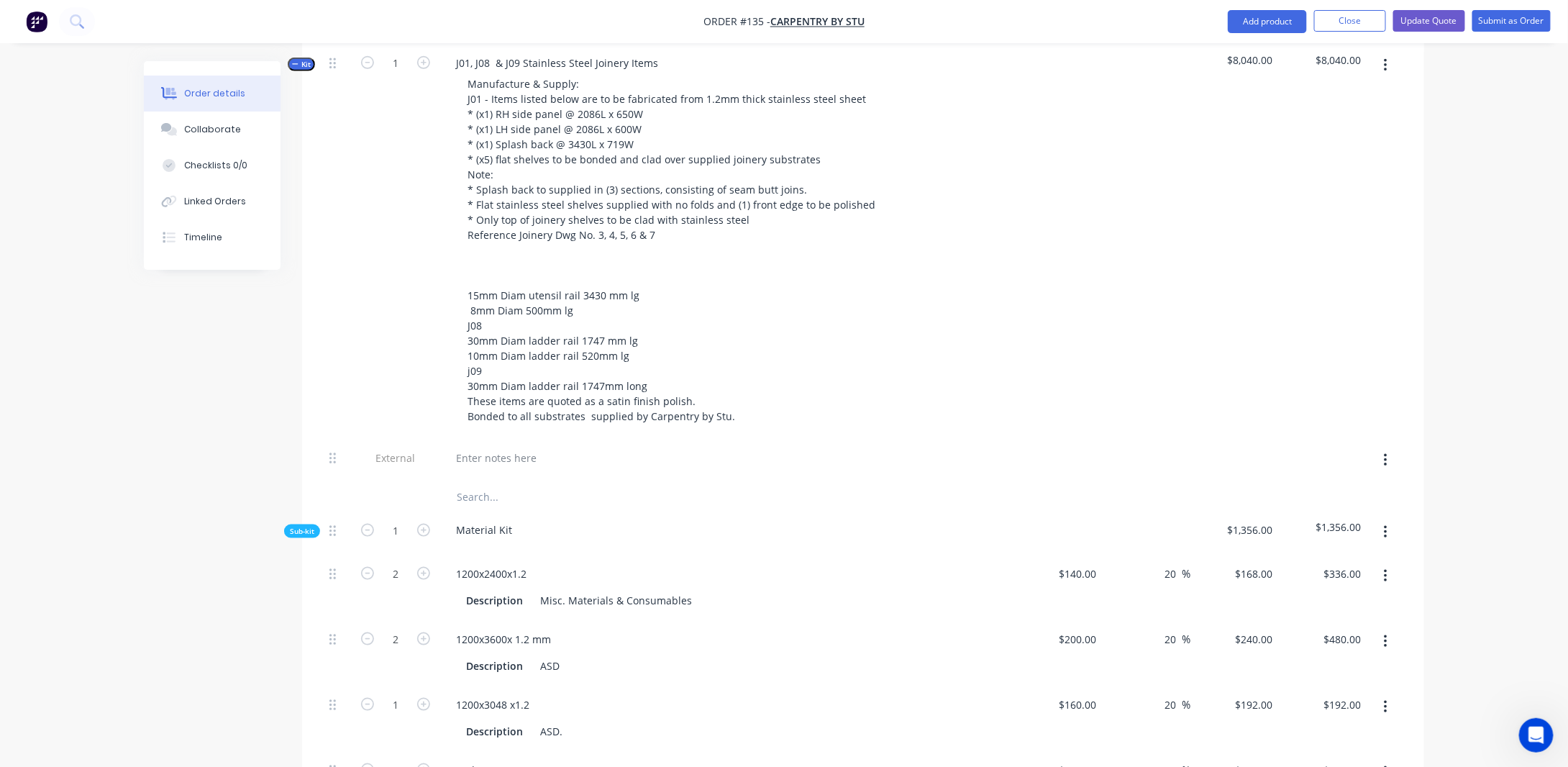
click at [300, 59] on span "Kit" at bounding box center [301, 65] width 18 height 11
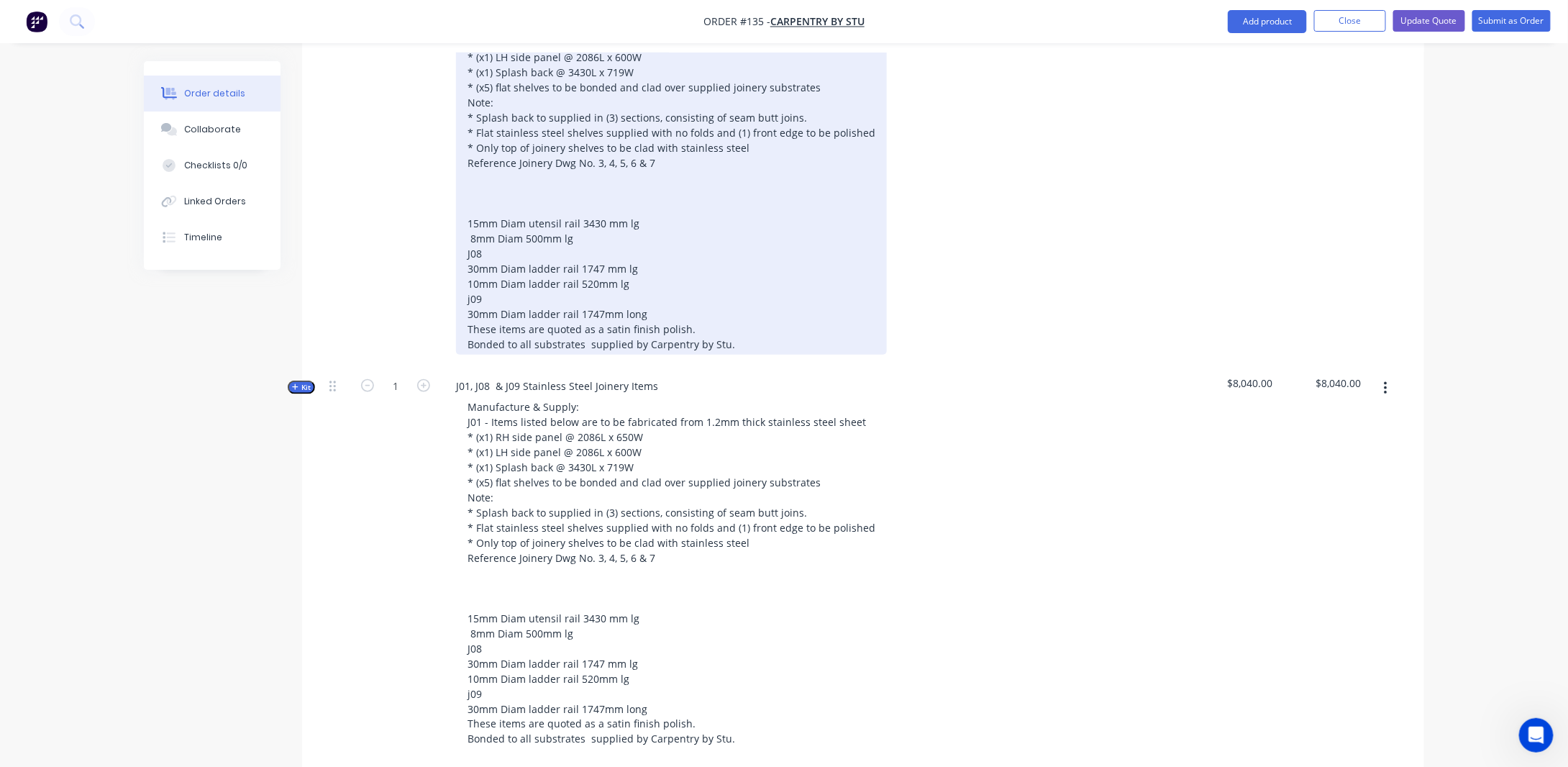
scroll to position [503, 0]
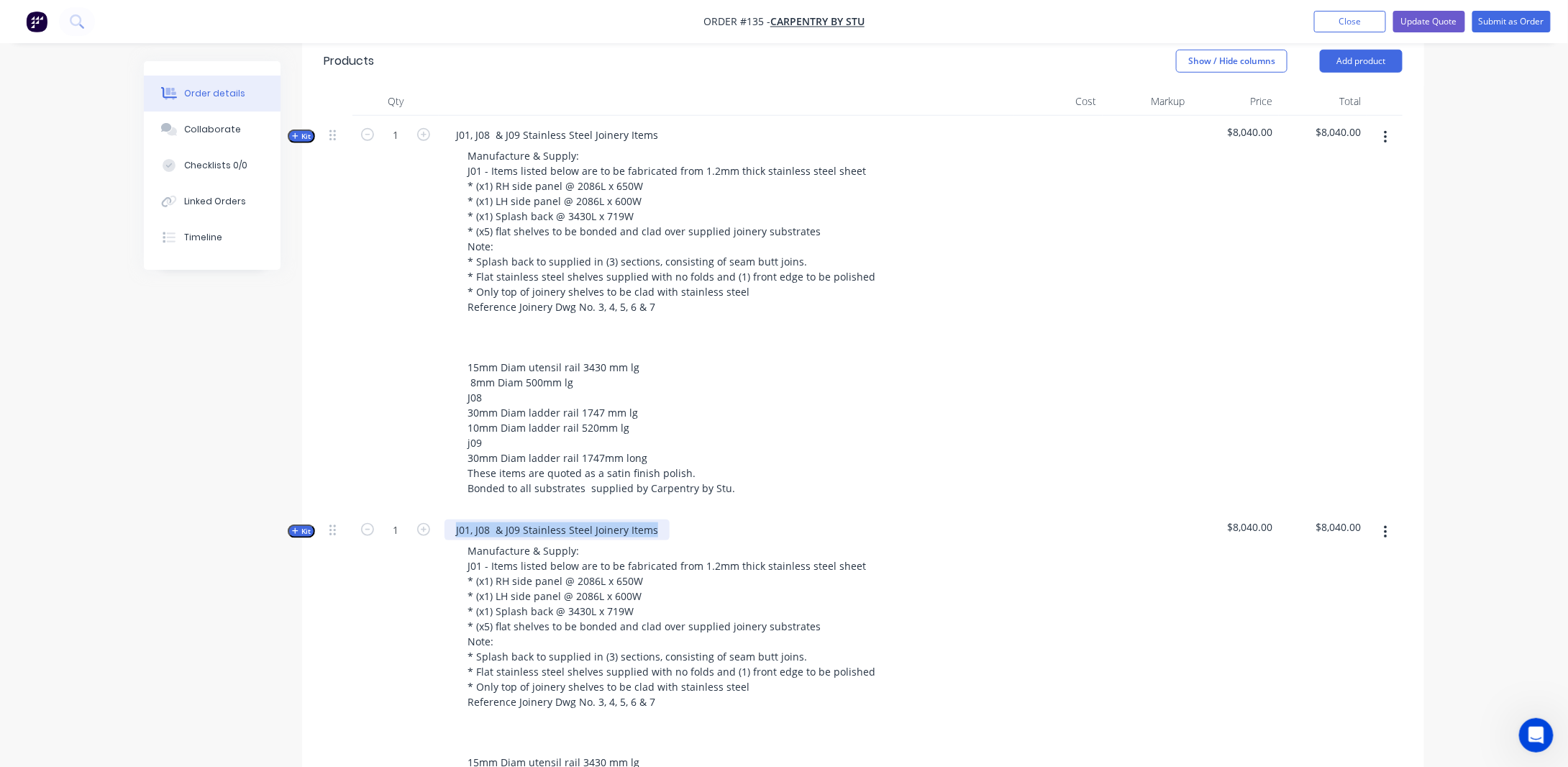
drag, startPoint x: 656, startPoint y: 520, endPoint x: 460, endPoint y: 492, distance: 198.0
click at [403, 513] on div "Kit 1 J01, J08 & J09 Stainless Steel Joinery Items Manufacture & Supply: J01 - …" at bounding box center [863, 709] width 1079 height 395
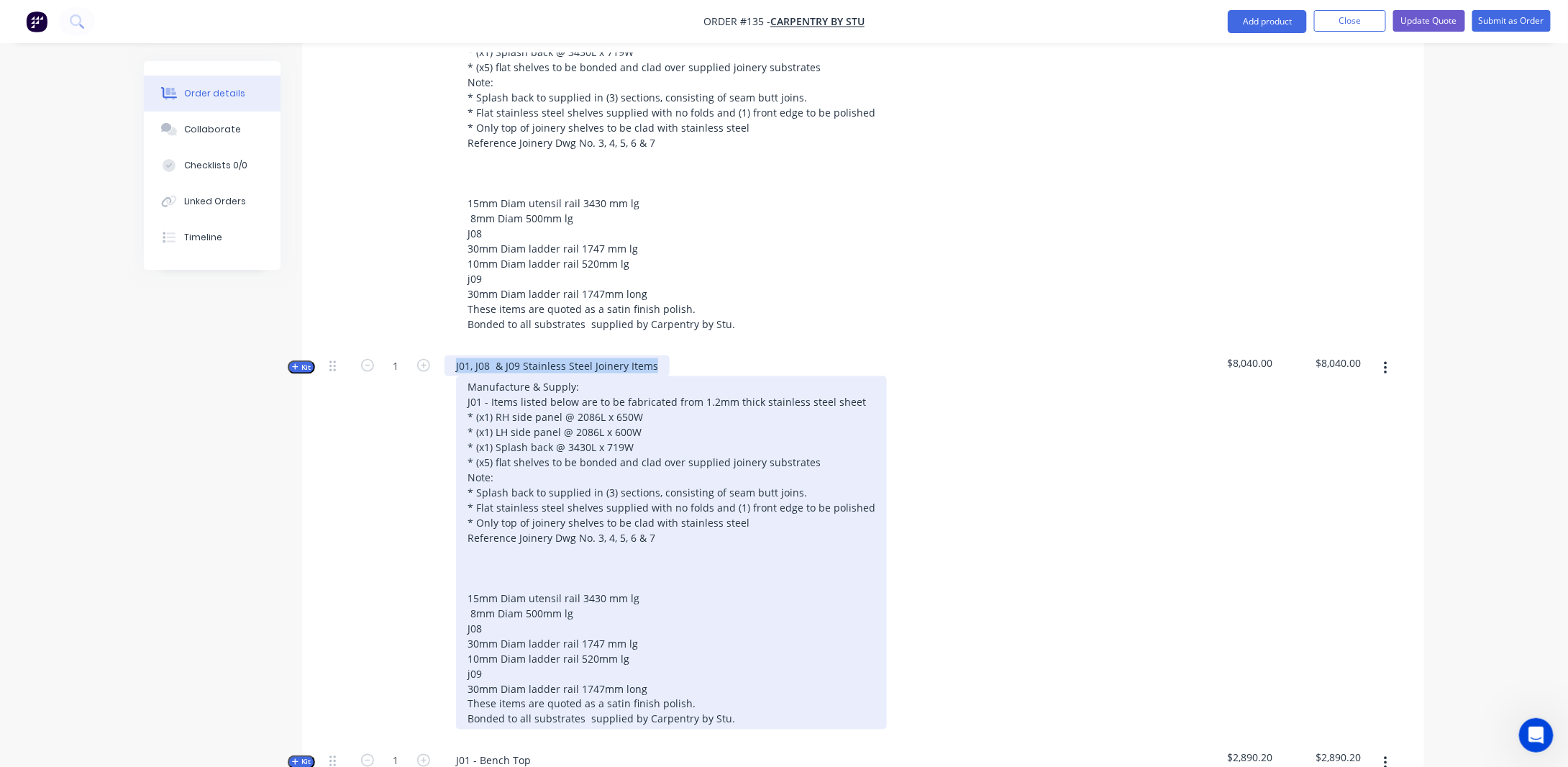
scroll to position [648, 0]
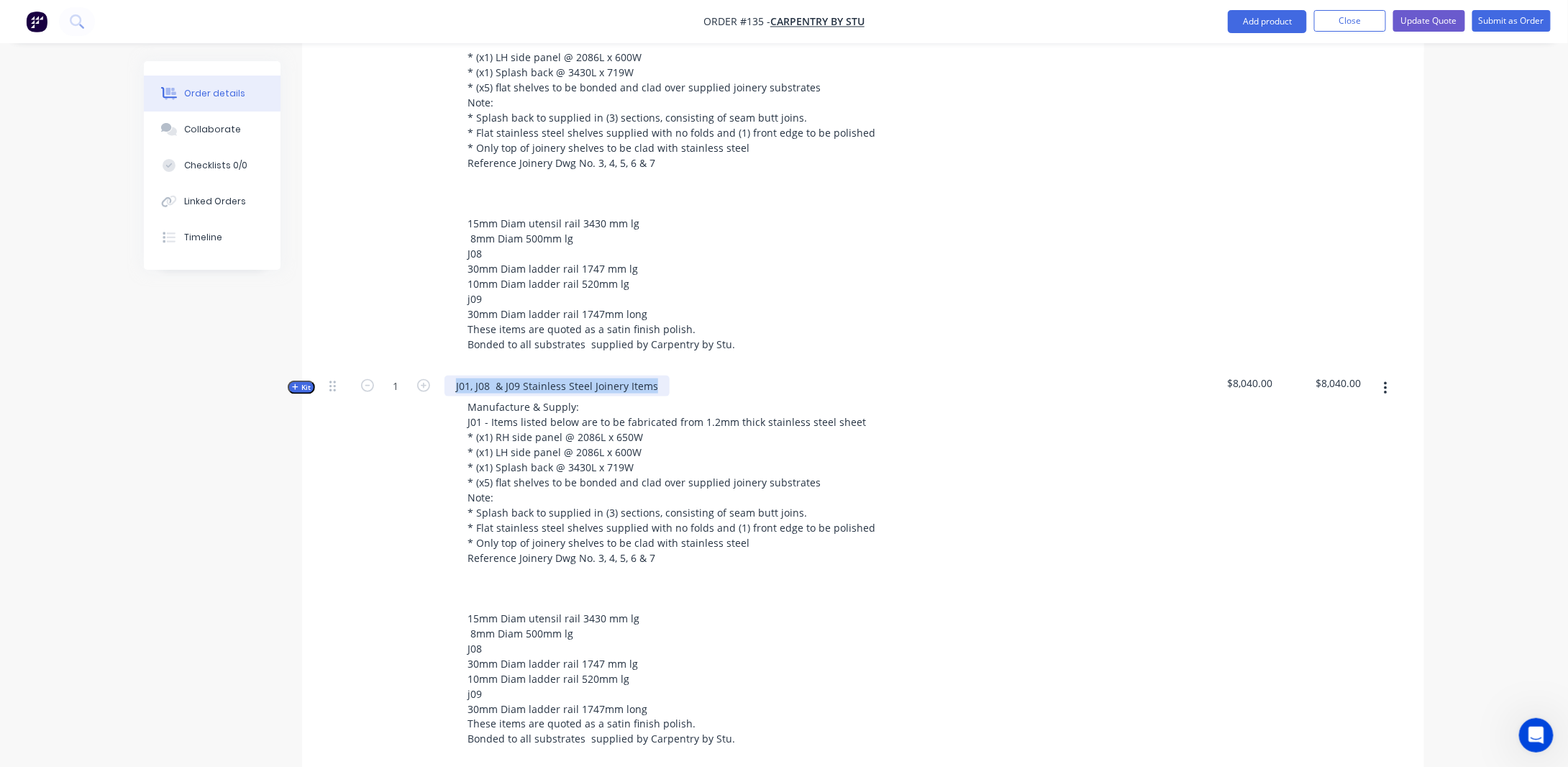
drag, startPoint x: 474, startPoint y: 373, endPoint x: 502, endPoint y: 380, distance: 28.9
click at [475, 376] on div "J01, J08 & J09 Stainless Steel Joinery Items" at bounding box center [557, 386] width 225 height 21
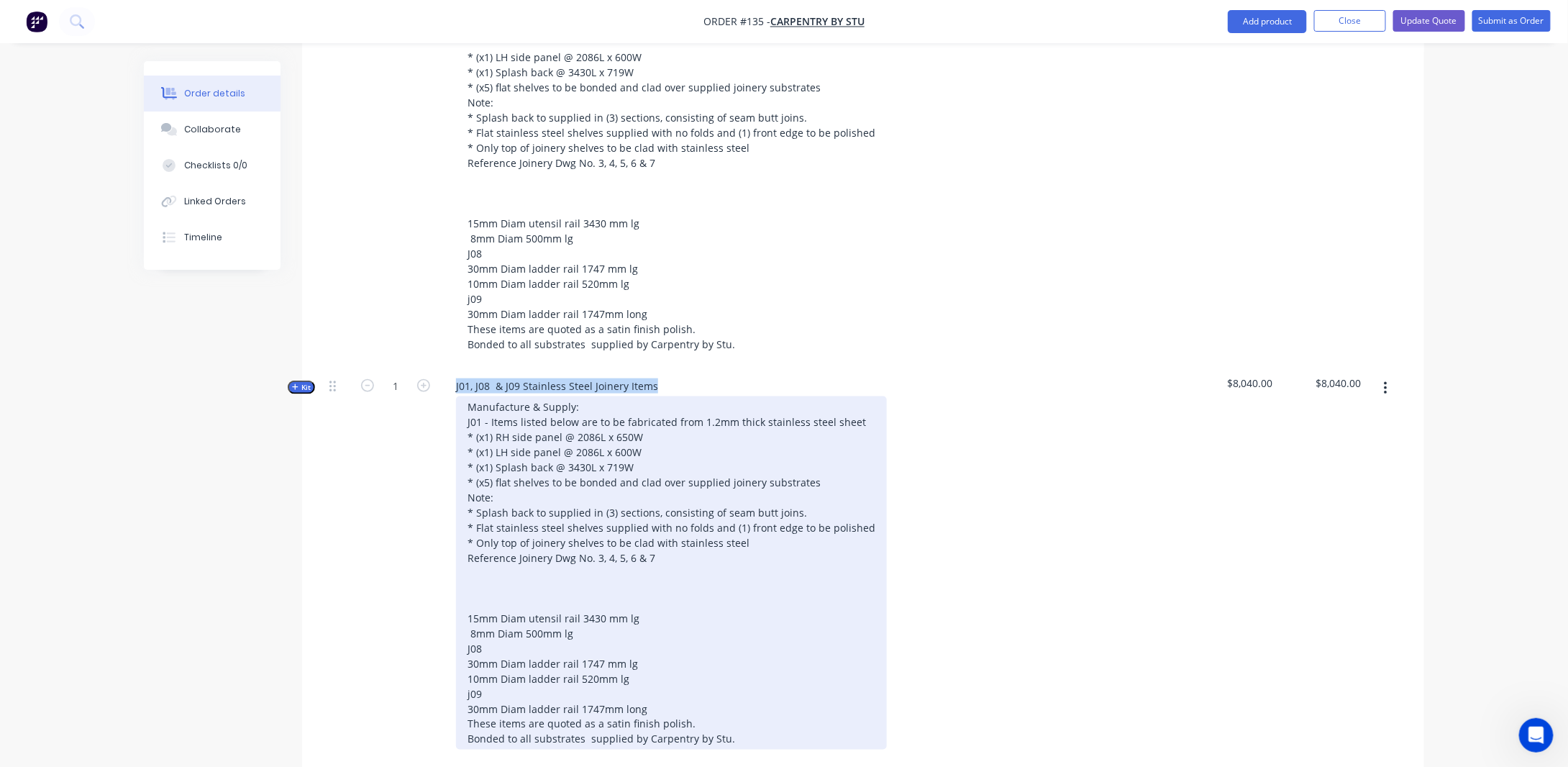
click at [530, 495] on div "Manufacture & Supply: J01 - Items listed below are to be fabricated from 1.2mm …" at bounding box center [671, 573] width 431 height 354
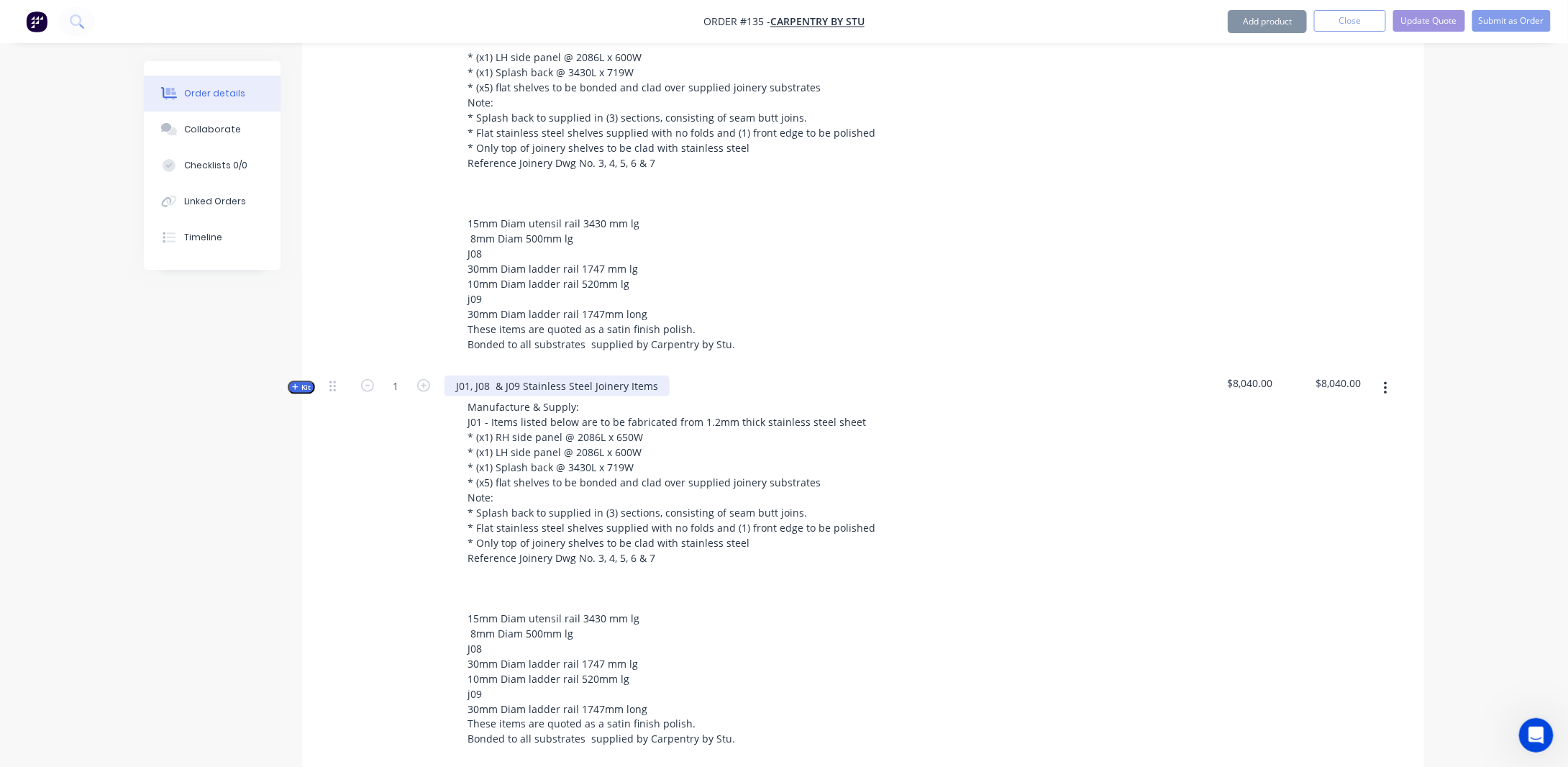
click at [475, 376] on div "J01, J08 & J09 Stainless Steel Joinery Items" at bounding box center [557, 386] width 225 height 21
click at [632, 376] on div "J08 & J09 Stainless Steel Joinery Items" at bounding box center [548, 386] width 206 height 21
click at [502, 376] on div "J08 & J09 Stainless Steel Joinery Items" at bounding box center [548, 386] width 206 height 21
click at [600, 377] on div "J08 Stainless Steel Joinery Items" at bounding box center [532, 386] width 175 height 21
click at [605, 376] on div "J08 Stainless Steel Joinery Items" at bounding box center [532, 386] width 175 height 21
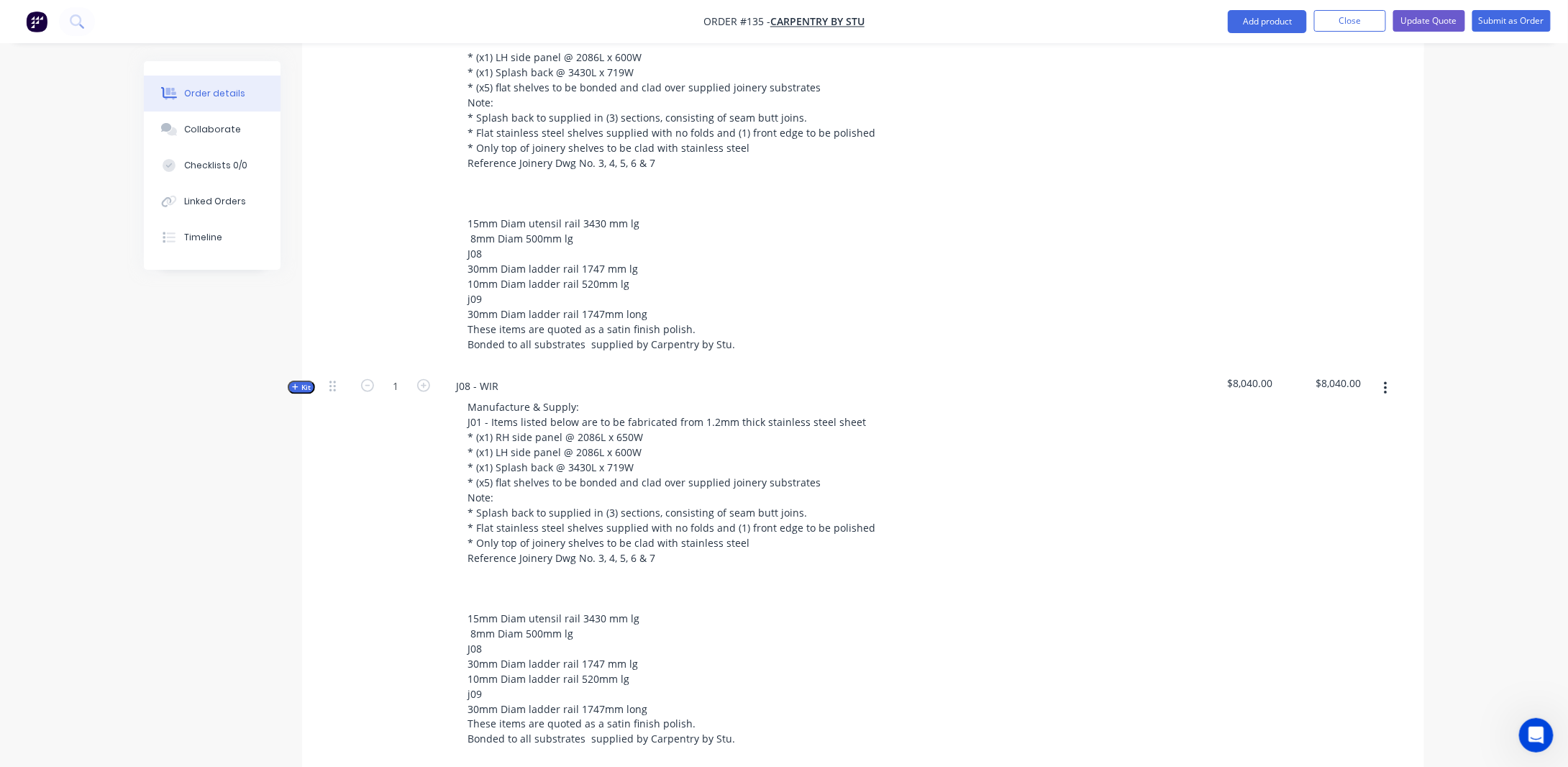
click at [165, 467] on div "Created by [PERSON_NAME] Created [DATE] Required [DATE] Assigned to Add team me…" at bounding box center [784, 393] width 1281 height 1961
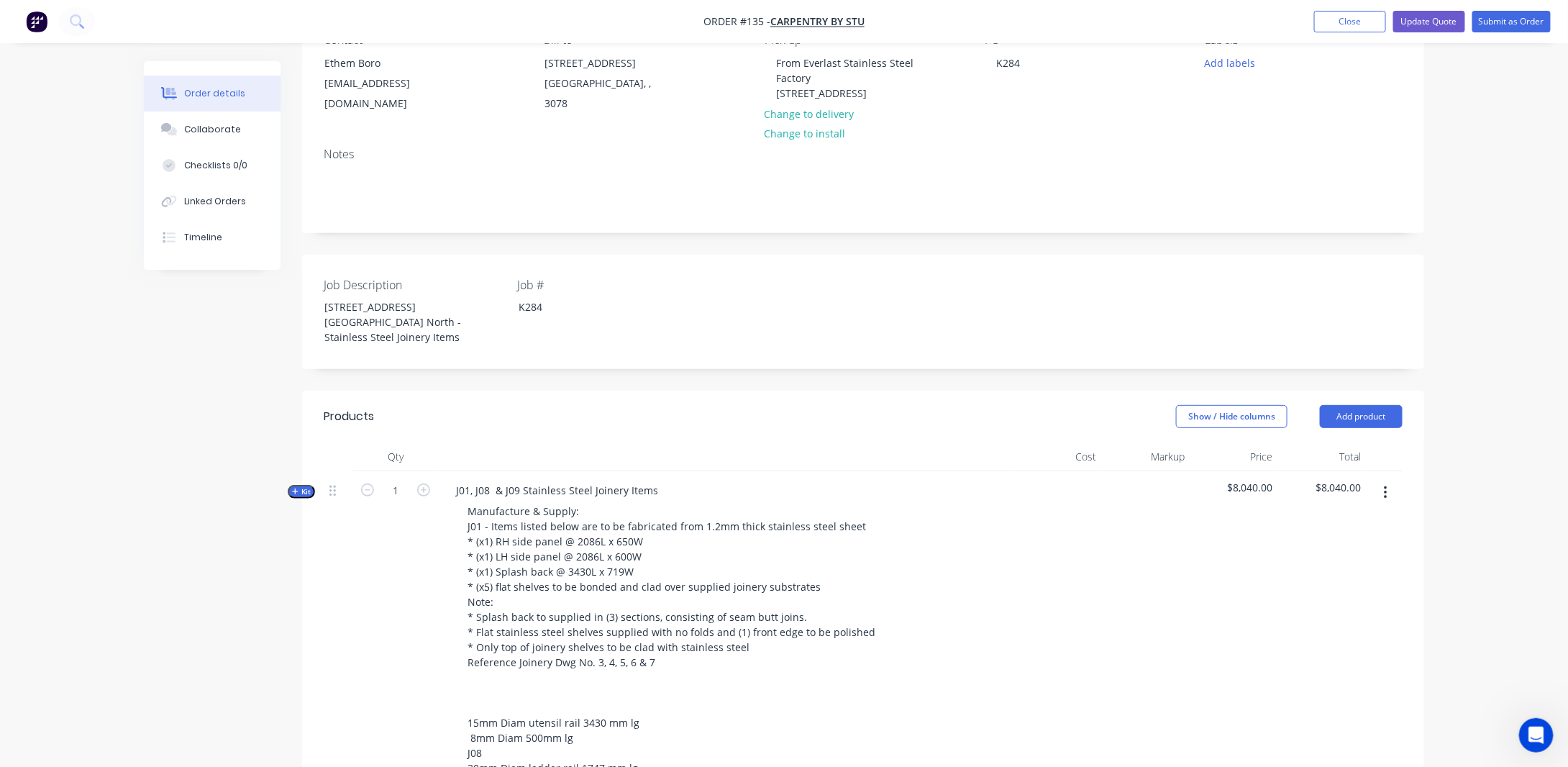
scroll to position [144, 0]
click at [645, 484] on div "J01, J08 & J09 Stainless Steel Joinery Items" at bounding box center [557, 494] width 225 height 21
click at [662, 484] on div "J01, J08 & J09 Stainless Steel Joinery Items" at bounding box center [557, 494] width 225 height 21
drag, startPoint x: 174, startPoint y: 486, endPoint x: 187, endPoint y: 479, distance: 14.8
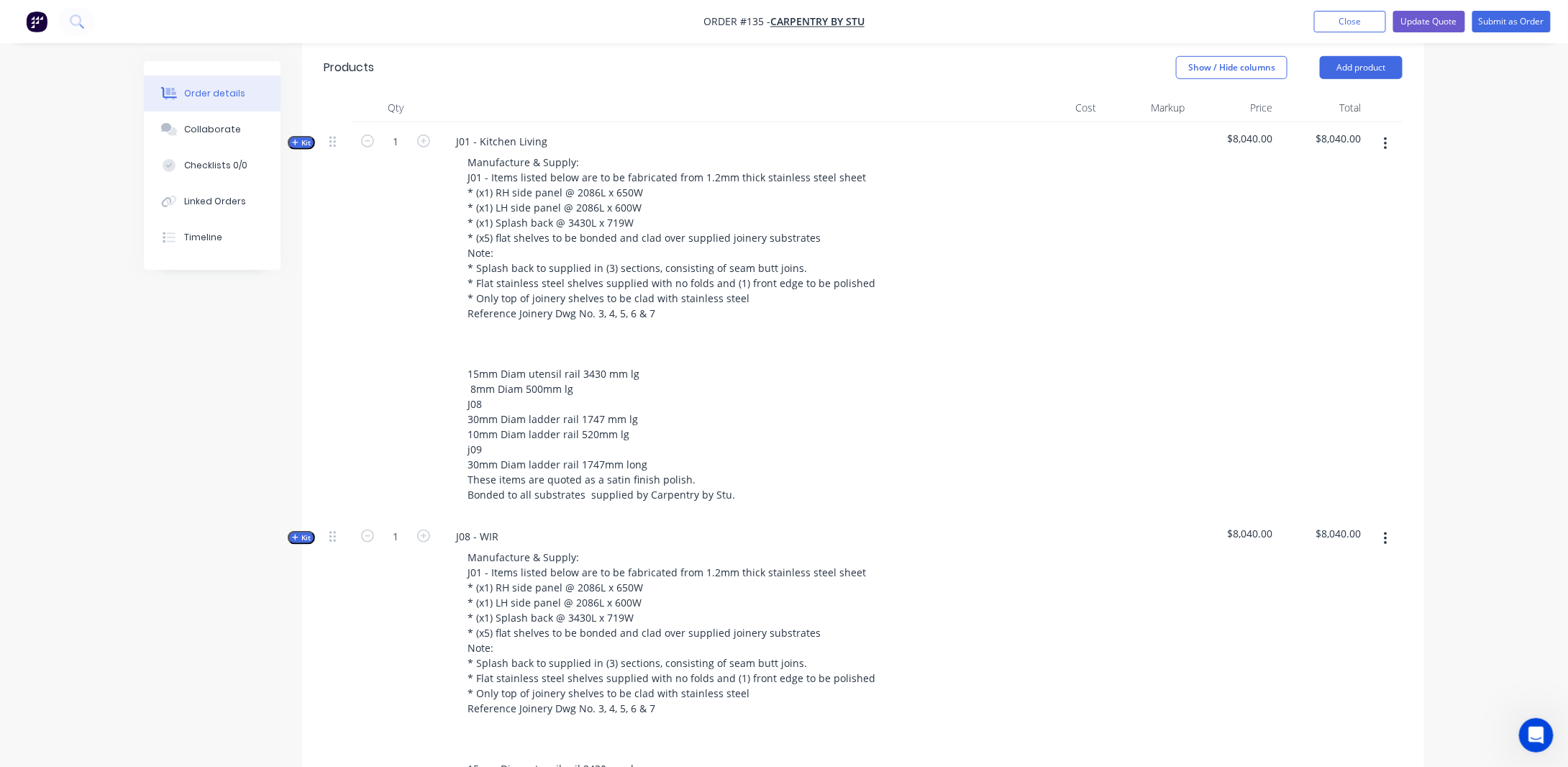
scroll to position [576, 0]
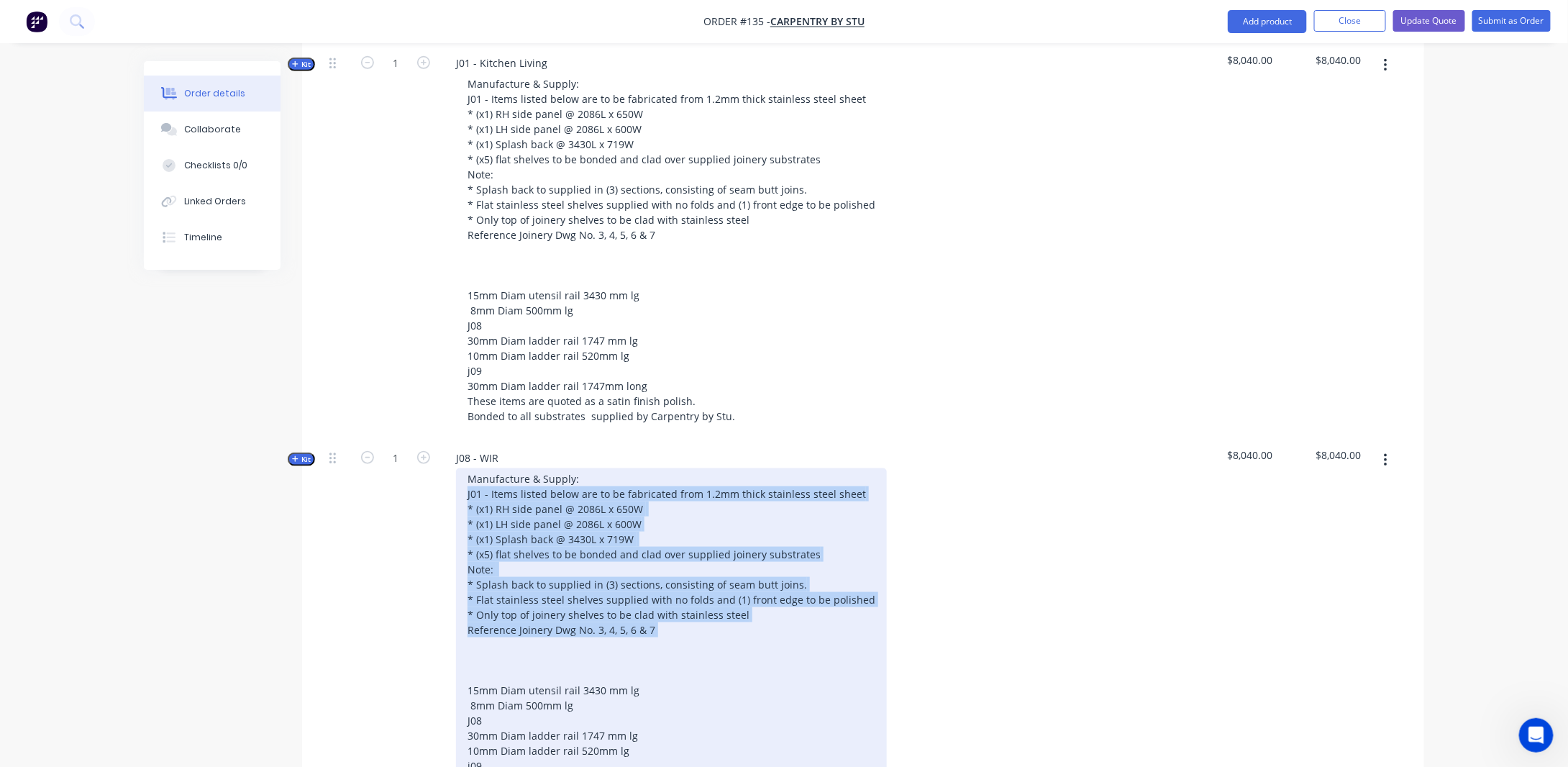
drag, startPoint x: 681, startPoint y: 629, endPoint x: 442, endPoint y: 478, distance: 282.7
click at [442, 478] on div "J08 - WIR Manufacture & Supply: J01 - Items listed below are to be fabricated f…" at bounding box center [726, 636] width 575 height 395
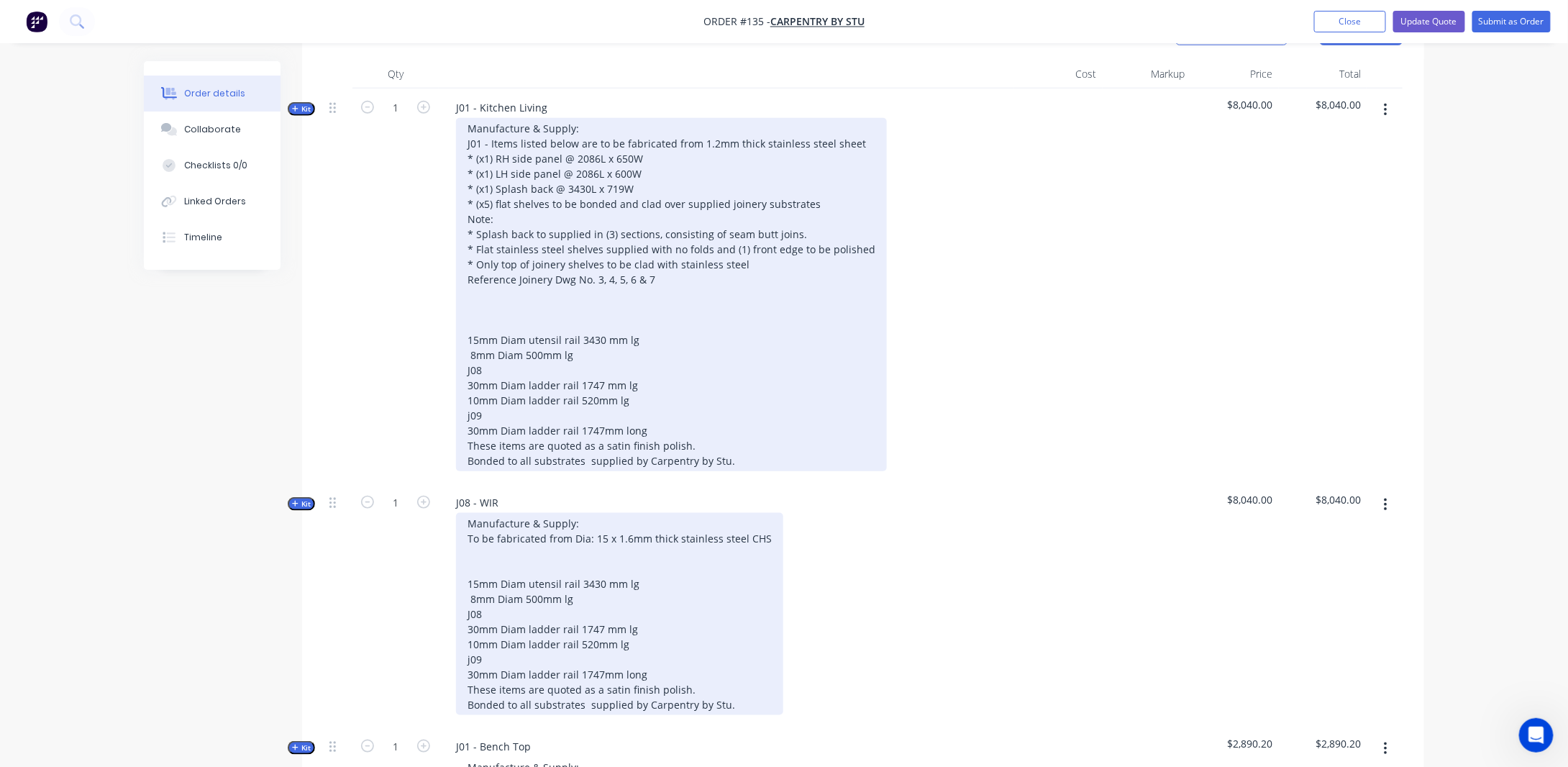
scroll to position [503, 0]
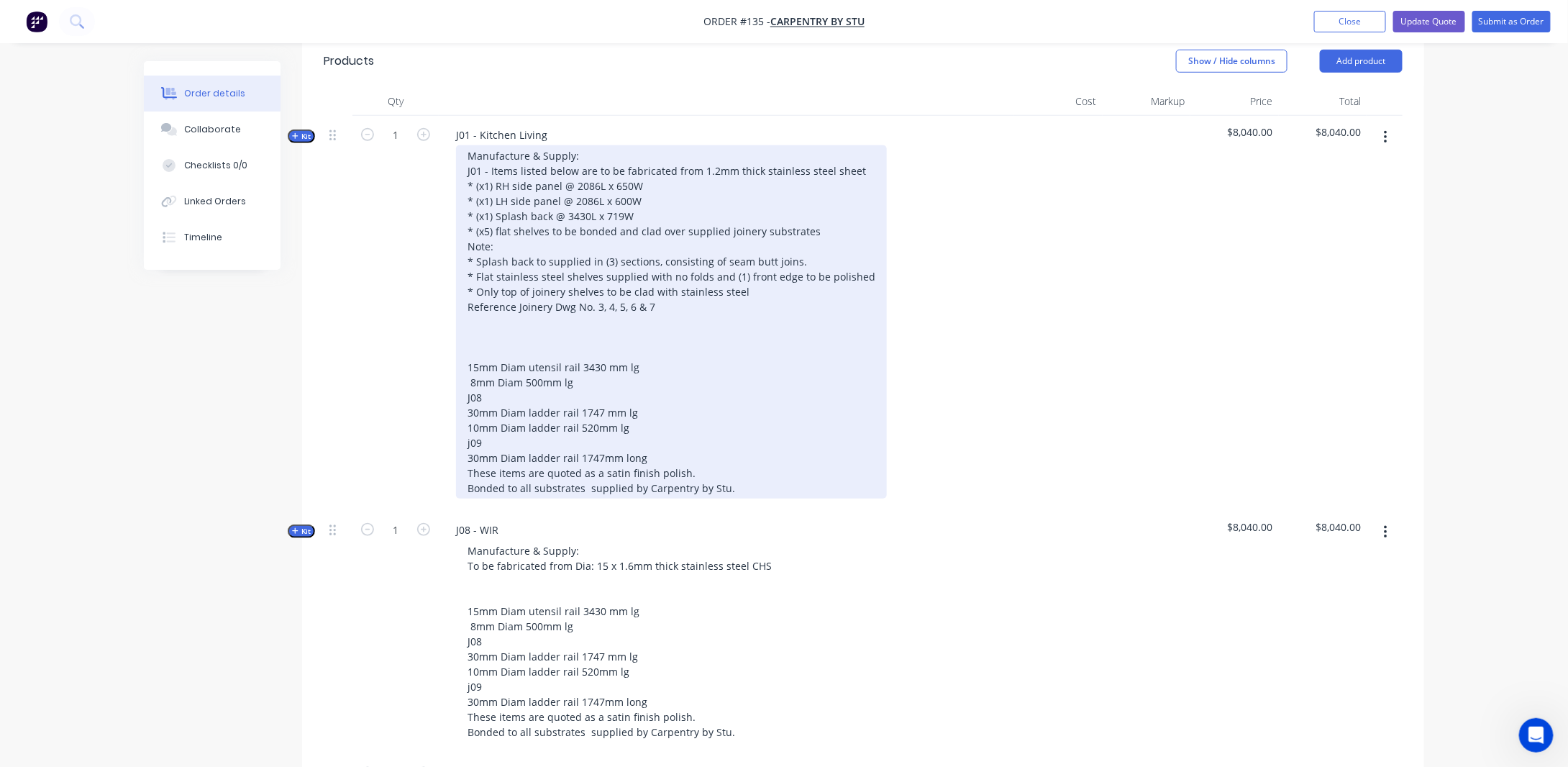
click at [669, 288] on div "Manufacture & Supply: J01 - Items listed below are to be fabricated from 1.2mm …" at bounding box center [671, 322] width 431 height 354
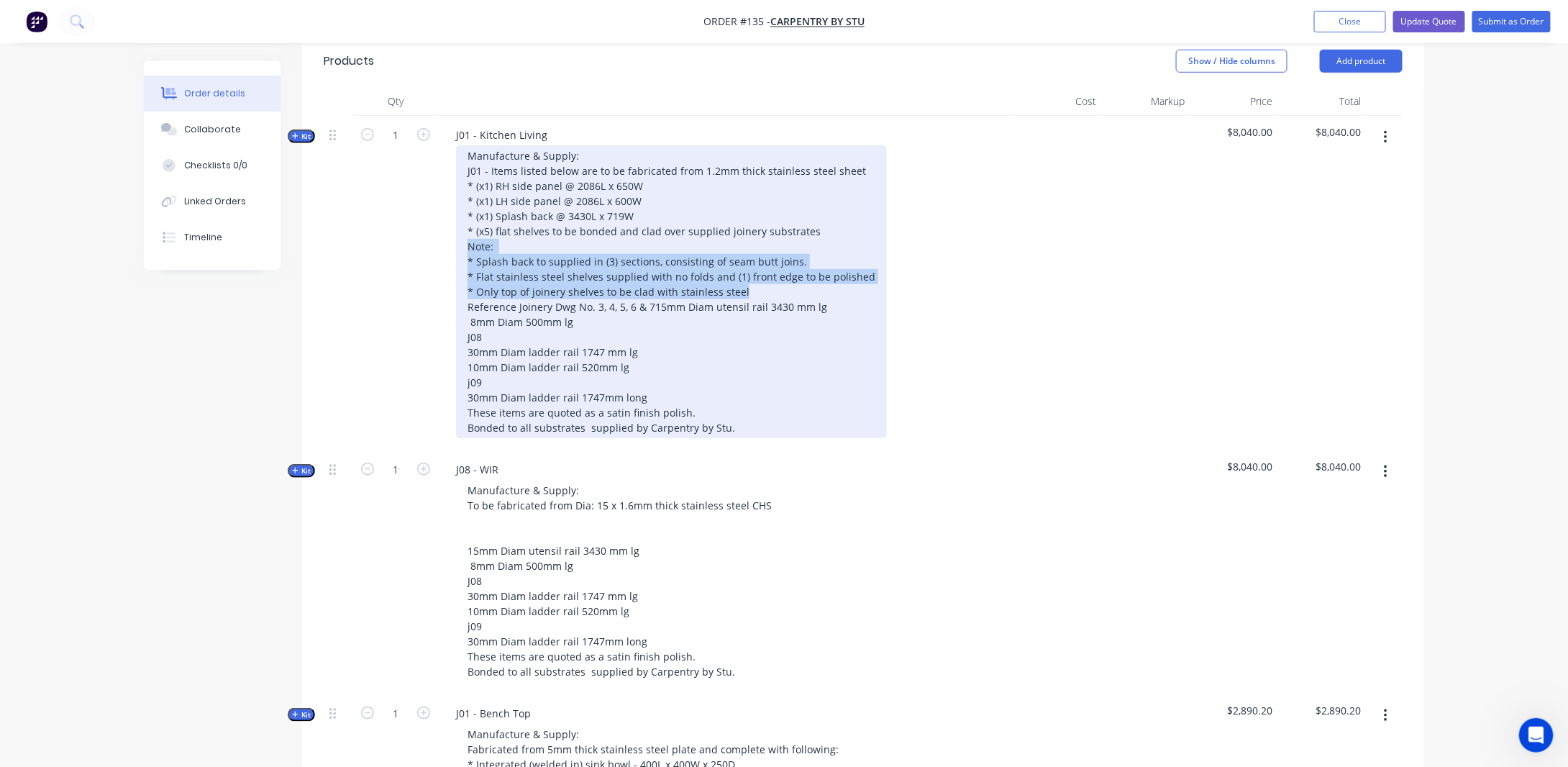
drag, startPoint x: 754, startPoint y: 284, endPoint x: 438, endPoint y: 242, distance: 318.8
click at [438, 242] on div "Kit 1 J01 - Kitchen Living Manufacture & Supply: J01 - Items listed below are t…" at bounding box center [863, 283] width 1079 height 334
copy div "Note: * Splash back to supplied in (3) sections, consisting of seam butt joins.…"
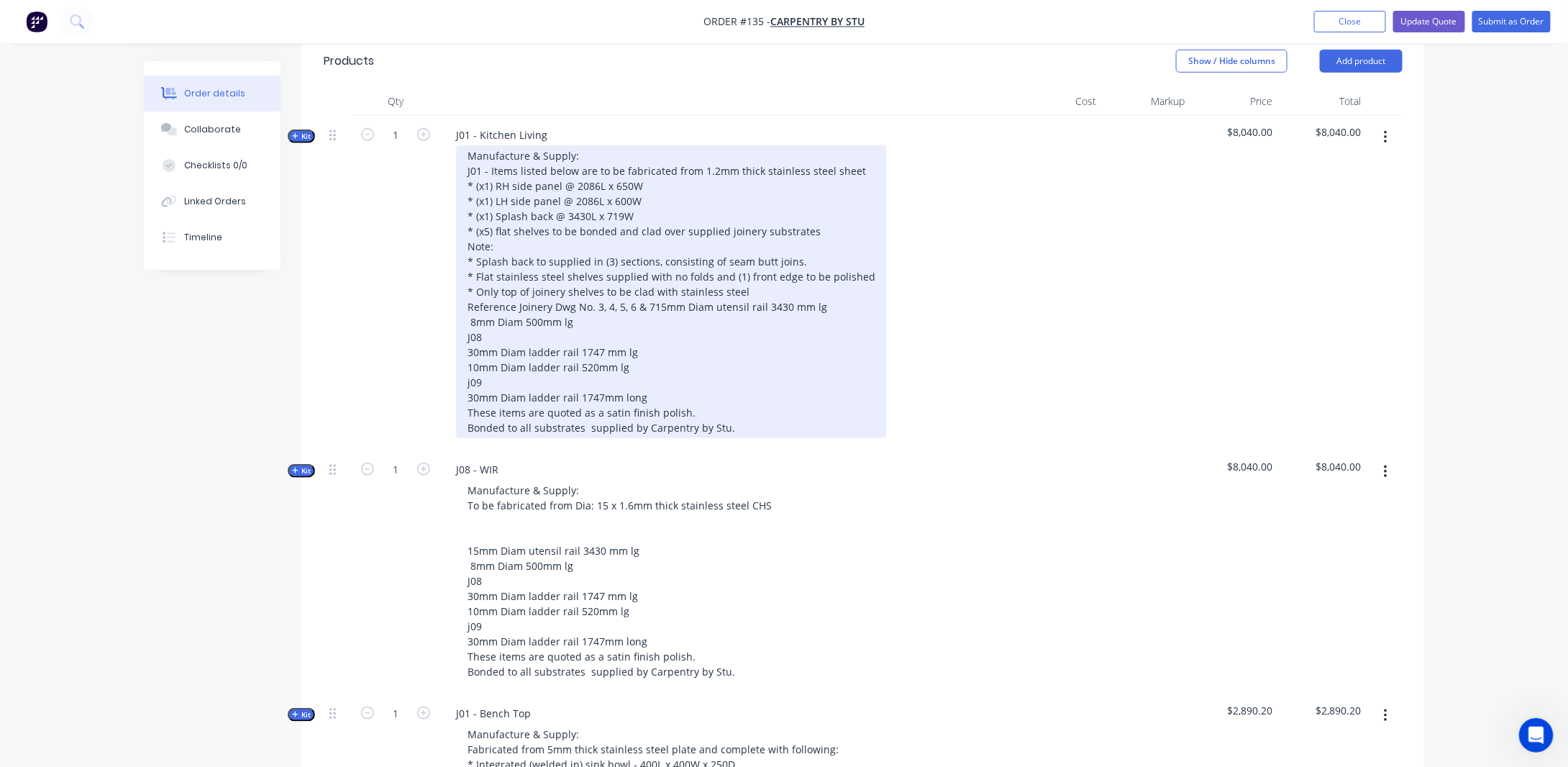
click at [571, 304] on div "Manufacture & Supply: J01 - Items listed below are to be fabricated from 1.2mm …" at bounding box center [671, 291] width 431 height 293
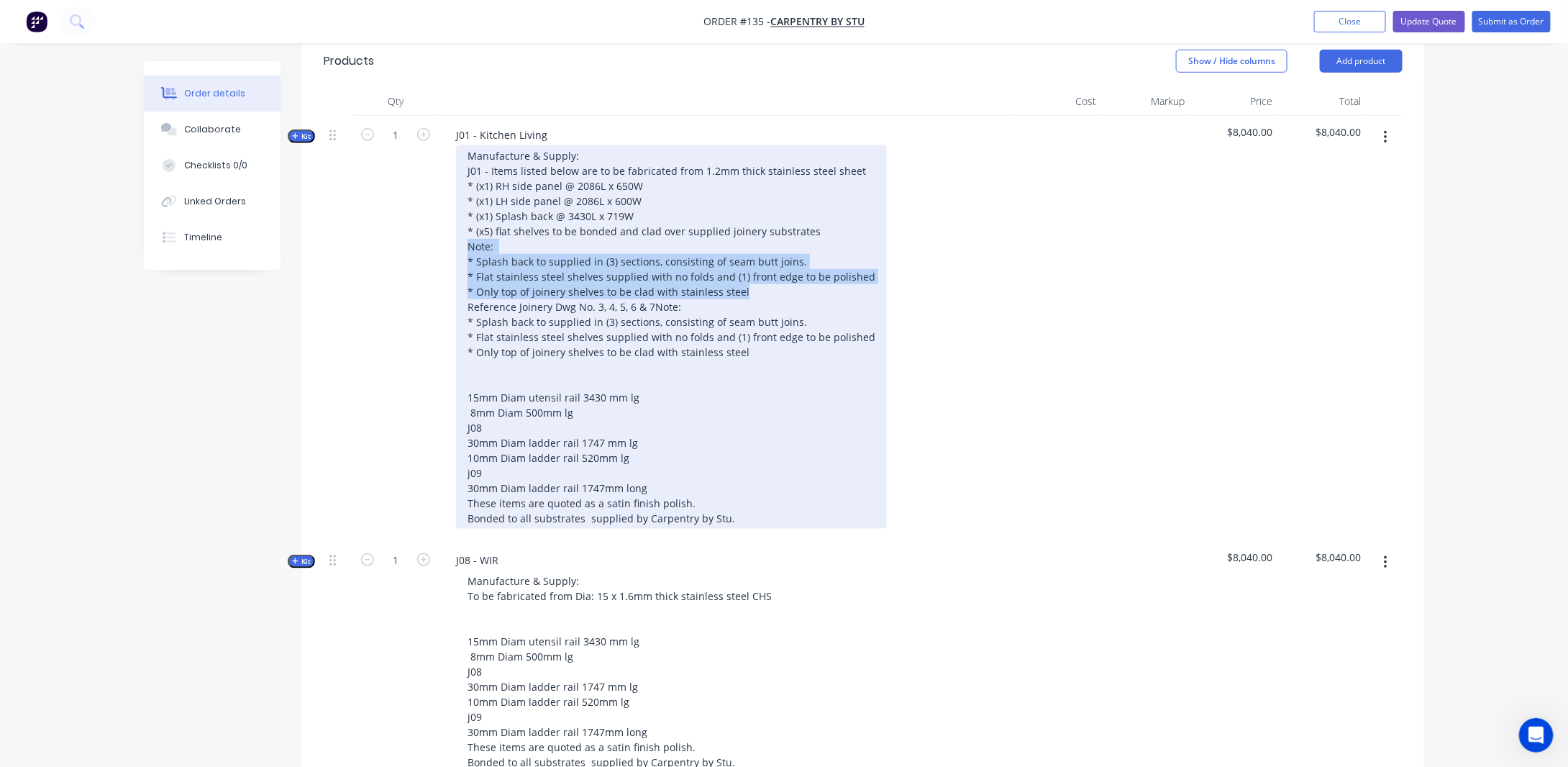
drag, startPoint x: 711, startPoint y: 280, endPoint x: 452, endPoint y: 242, distance: 261.8
click at [452, 242] on div "Manufacture & Supply: J01 - Items listed below are to be fabricated from 1.2mm …" at bounding box center [727, 337] width 564 height 384
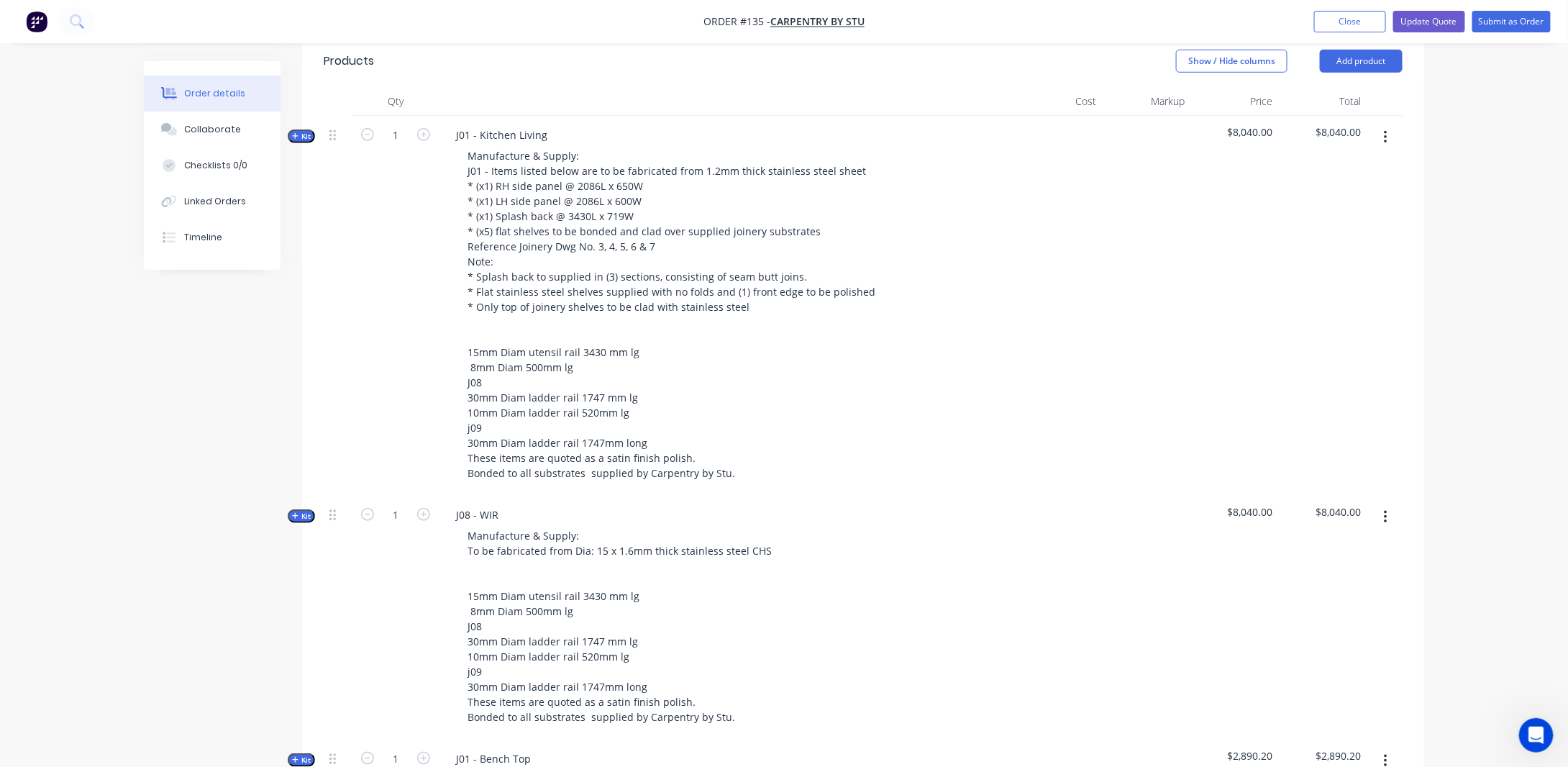
click at [332, 370] on div at bounding box center [337, 306] width 28 height 380
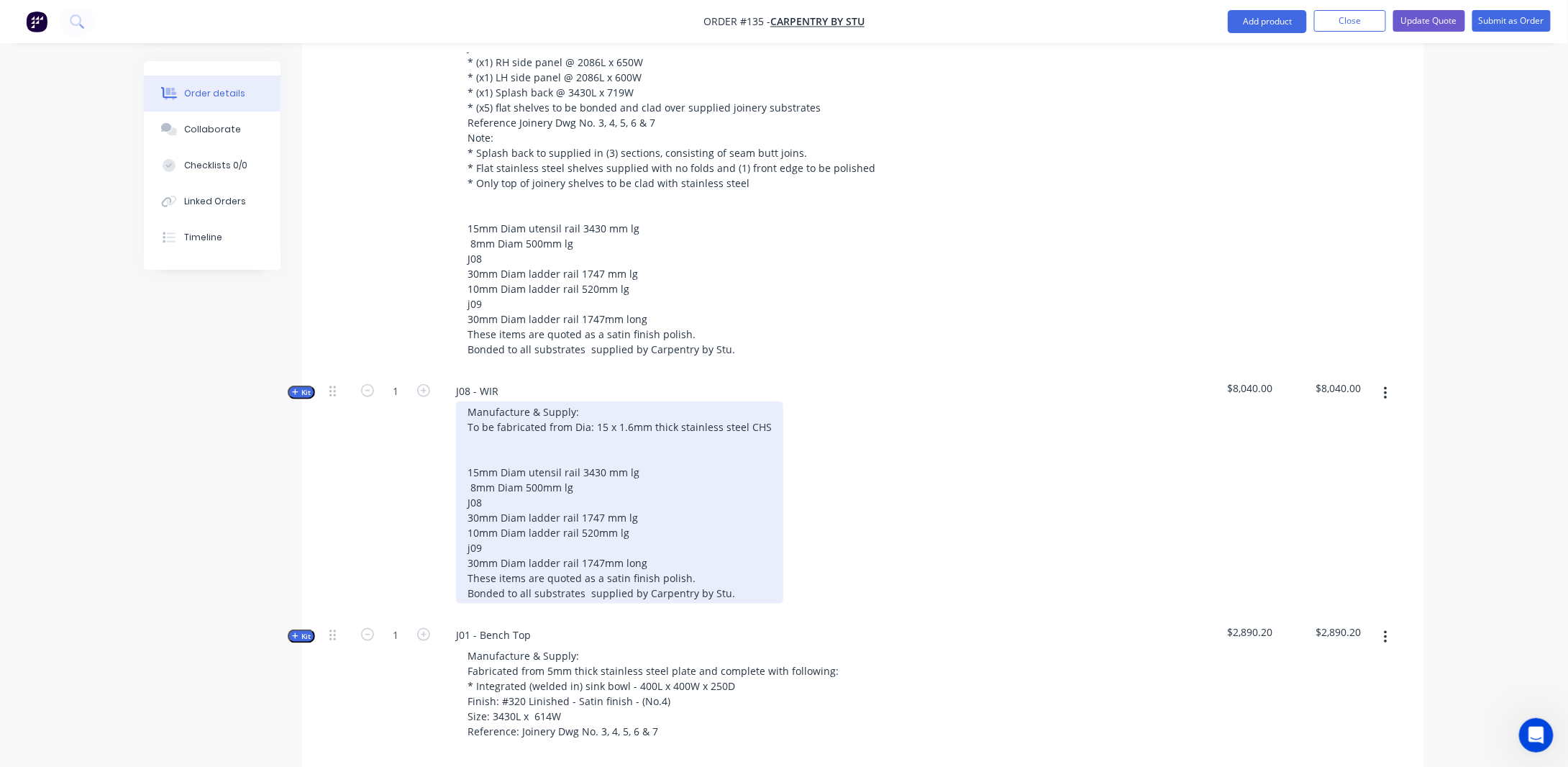
scroll to position [648, 0]
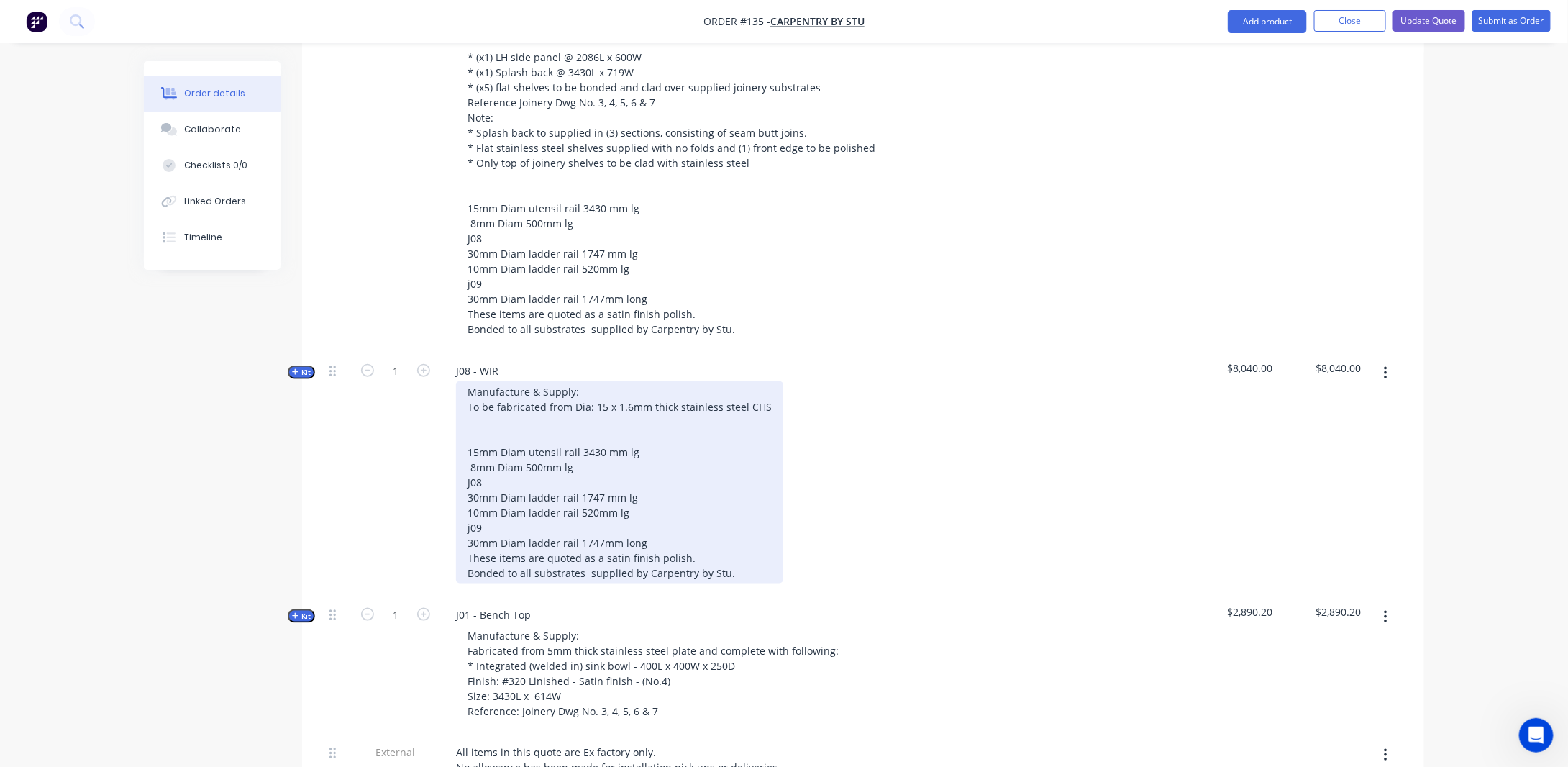
click at [756, 392] on div "Manufacture & Supply: To be fabricated from Dia: 15 x 1.6mm thick stainless ste…" at bounding box center [620, 482] width 327 height 202
click at [766, 397] on div "Manufacture & Supply: To be fabricated from Dia: 15 x 1.6mm thick stainless ste…" at bounding box center [620, 482] width 327 height 202
drag, startPoint x: 761, startPoint y: 395, endPoint x: 769, endPoint y: 401, distance: 10.0
click at [763, 394] on div "Manufacture & Supply: To be fabricated from Dia: 15 x 1.6mm thick stainless ste…" at bounding box center [620, 482] width 327 height 202
click at [497, 393] on div "Manufacture & Supply: To be fabricated from Dia: 15 x 1.6mm thick stainless ste…" at bounding box center [644, 482] width 375 height 202
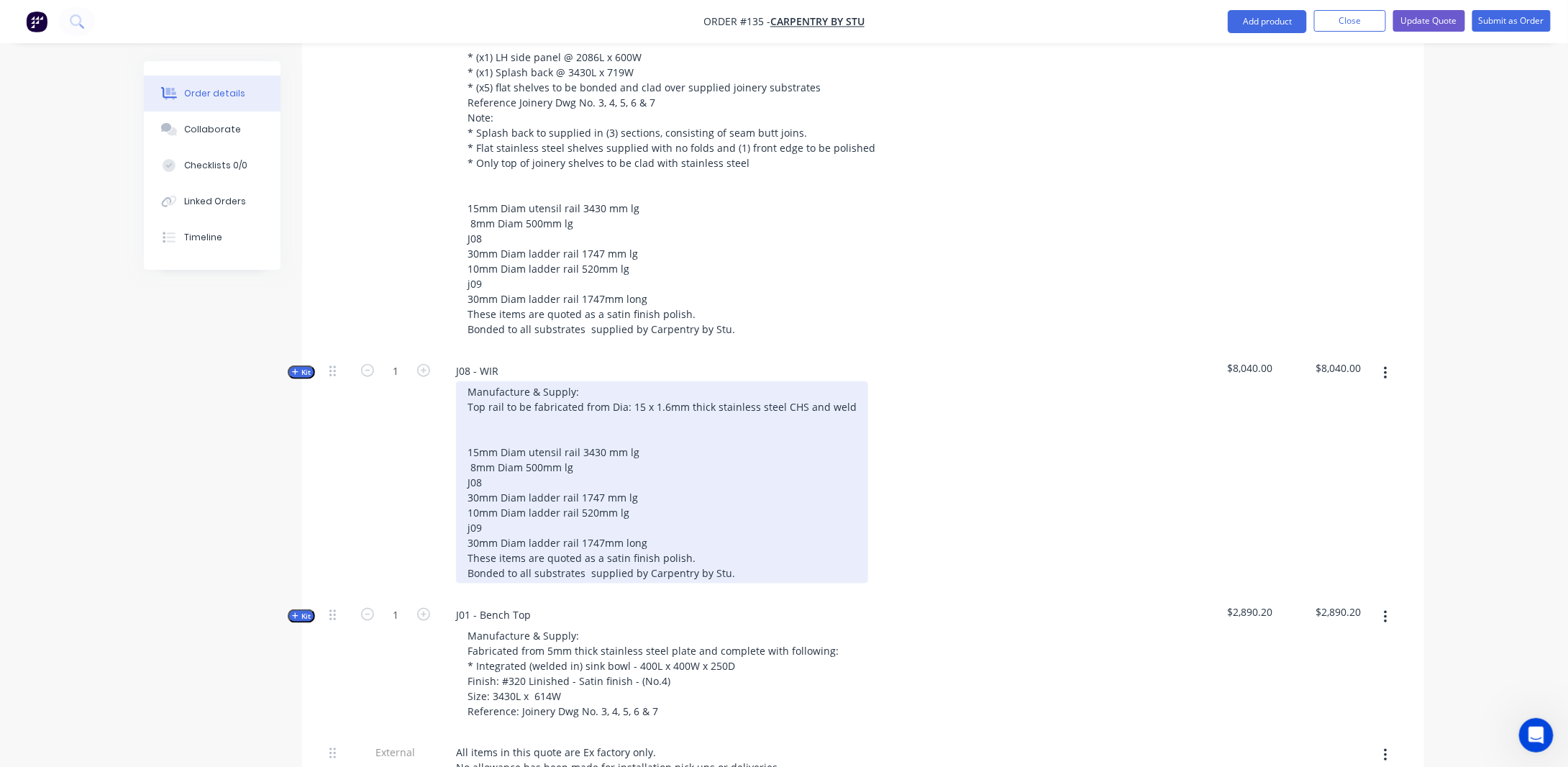
click at [844, 400] on div "Manufacture & Supply: Top rail to be fabricated from Dia: 15 x 1.6mm thick stai…" at bounding box center [662, 482] width 413 height 202
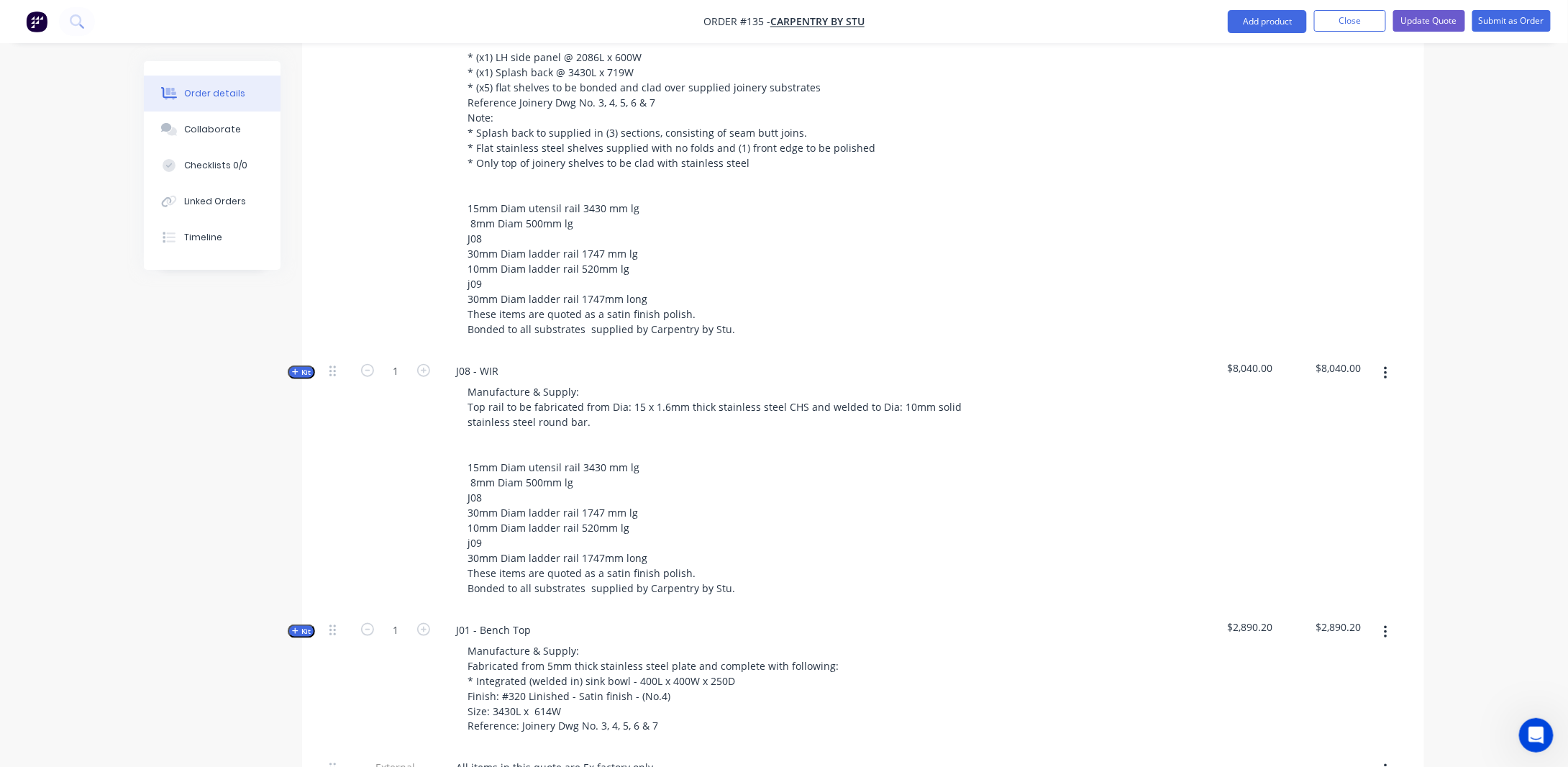
click at [144, 483] on div "Created by [PERSON_NAME] Created [DATE] Required [DATE] Assigned to Add team me…" at bounding box center [784, 318] width 1281 height 1809
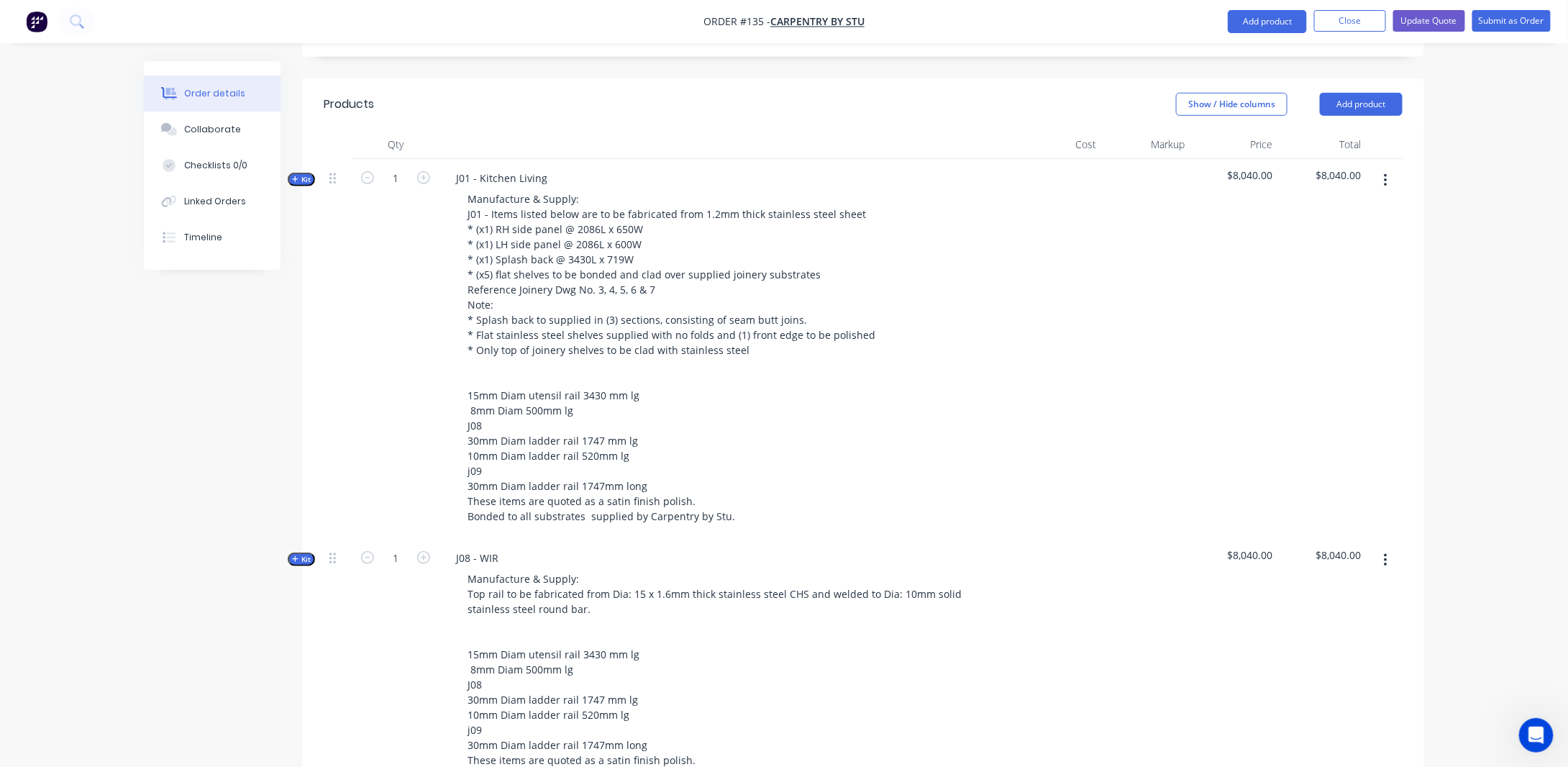
scroll to position [432, 0]
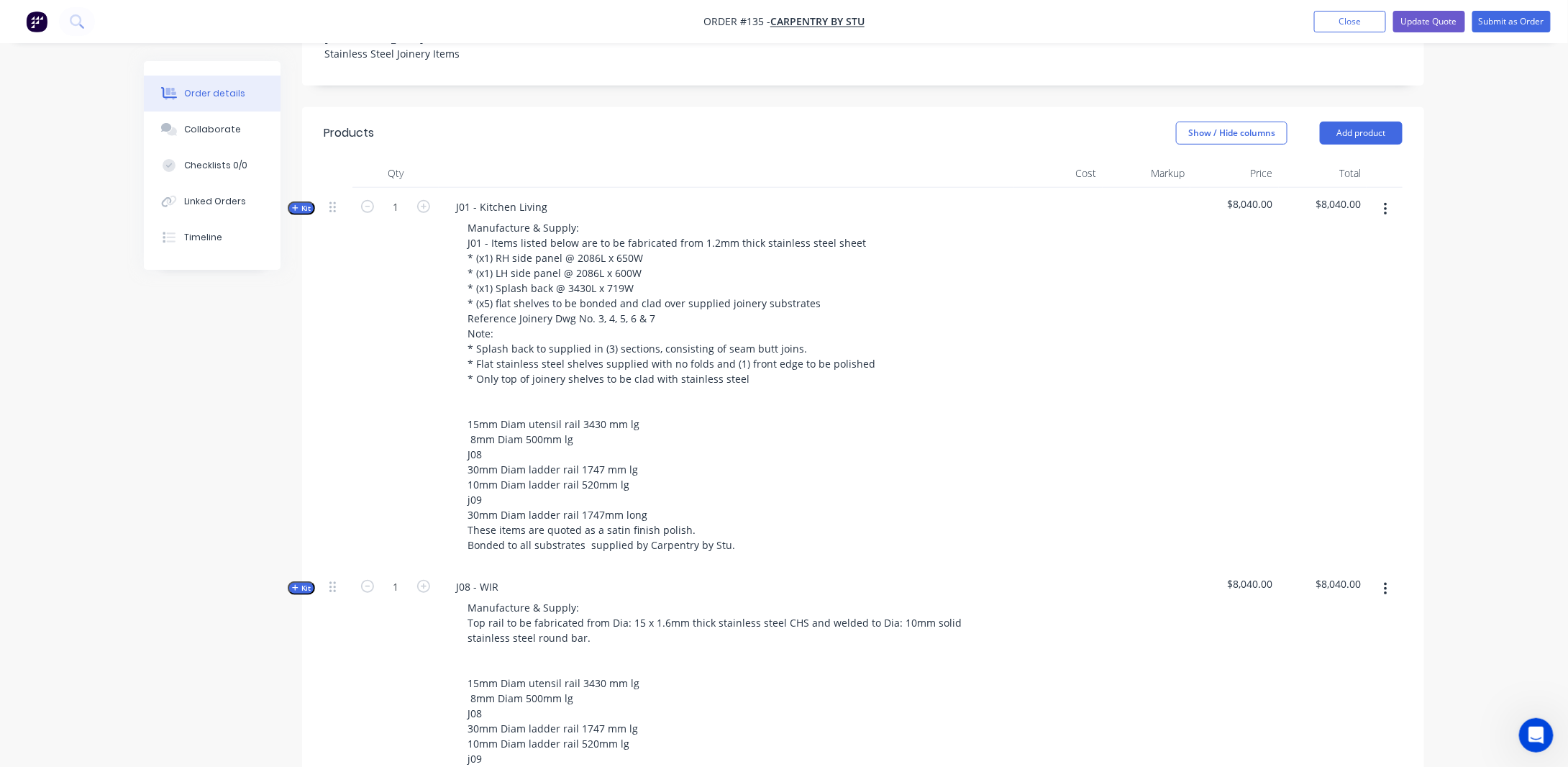
click at [1465, 227] on div "Order details Collaborate Checklists 0/0 Linked Orders Timeline Order details C…" at bounding box center [784, 503] width 1568 height 1871
